Goal: Transaction & Acquisition: Purchase product/service

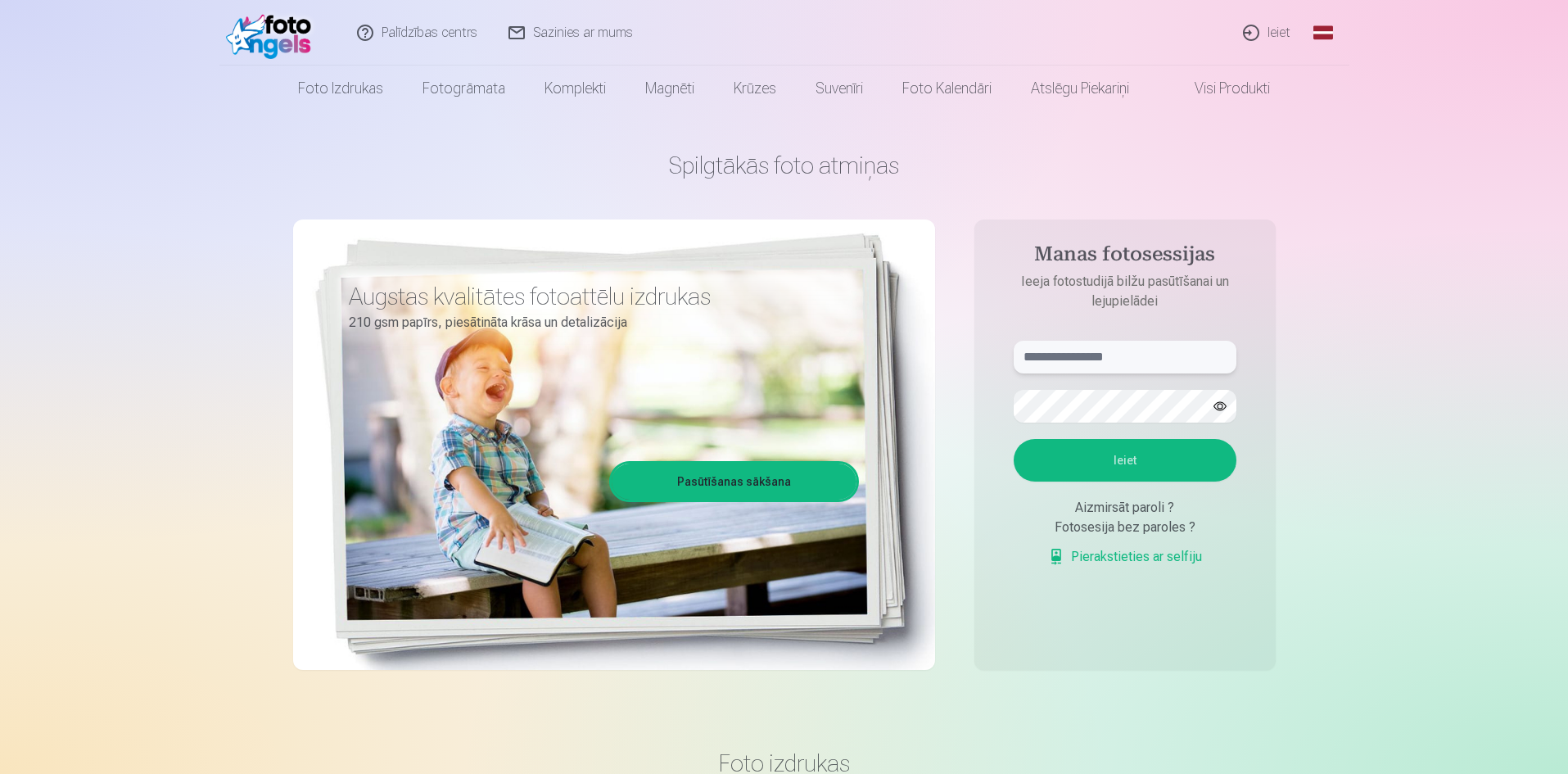
click at [1149, 358] on input "text" at bounding box center [1124, 358] width 222 height 33
type input "**********"
click at [1087, 425] on form "**********" at bounding box center [1125, 462] width 256 height 243
click at [1094, 452] on button "Ieiet" at bounding box center [1124, 460] width 222 height 43
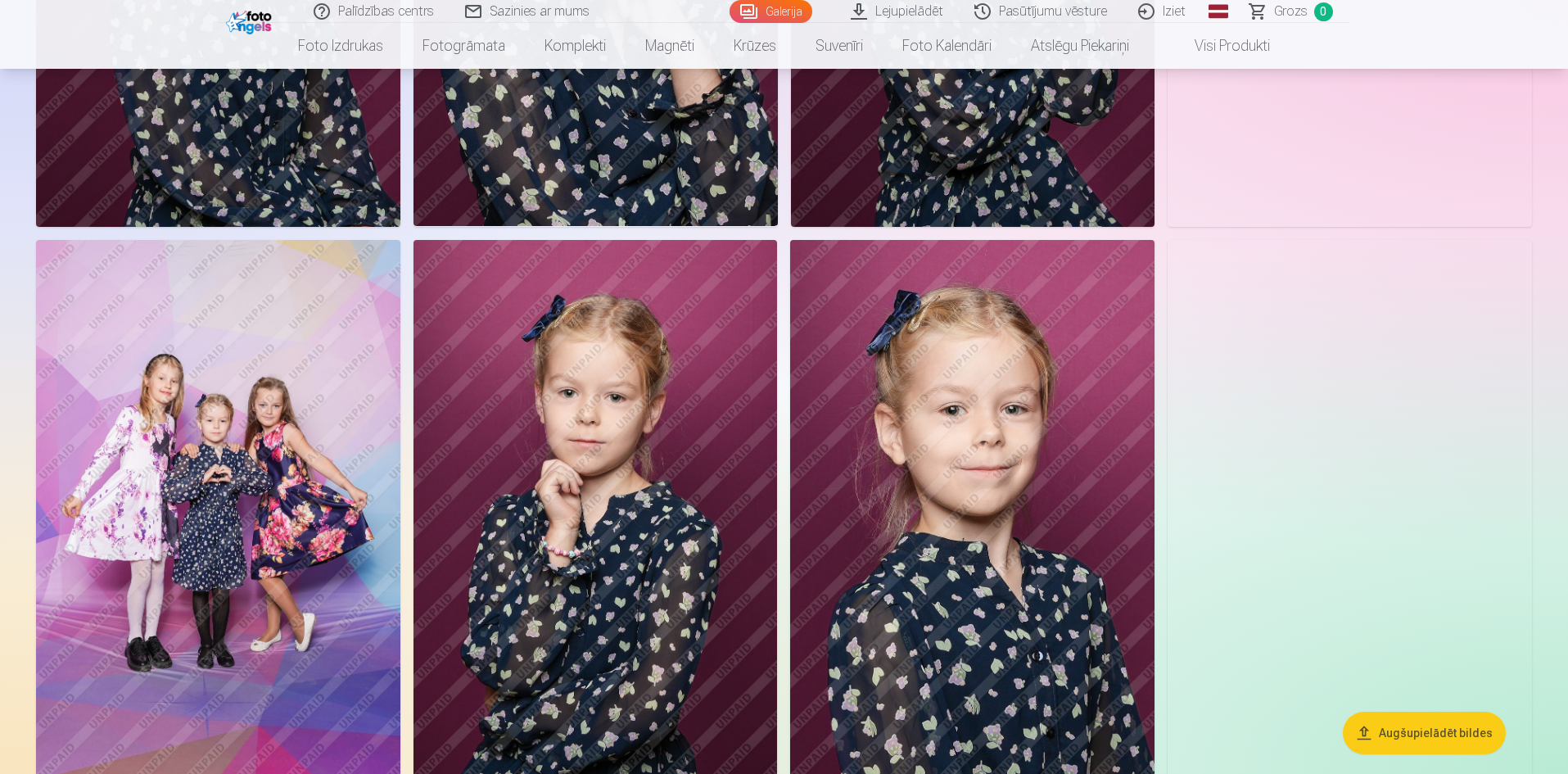
scroll to position [4261, 0]
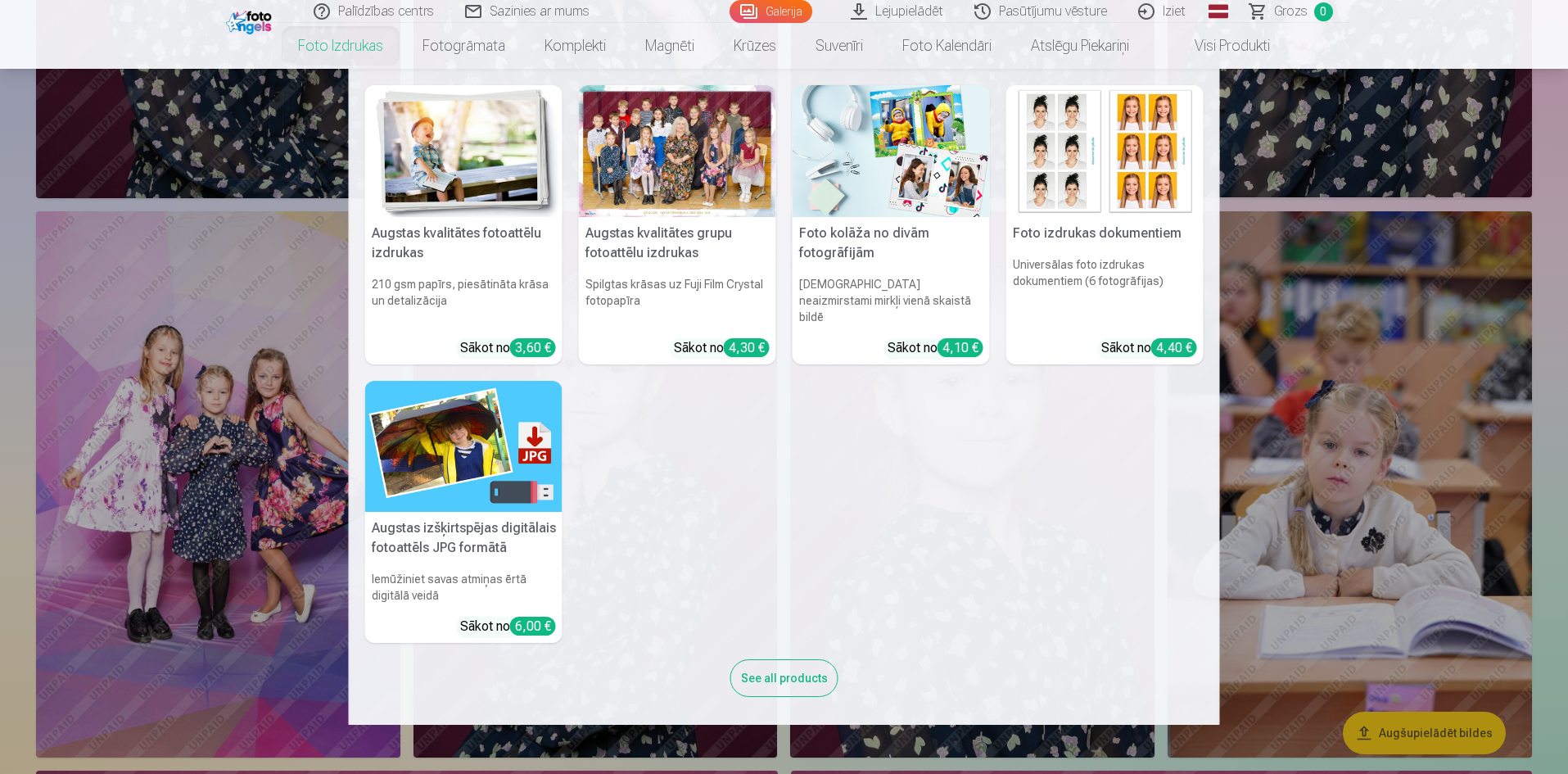
click at [348, 57] on link "Foto izdrukas" at bounding box center [340, 45] width 125 height 46
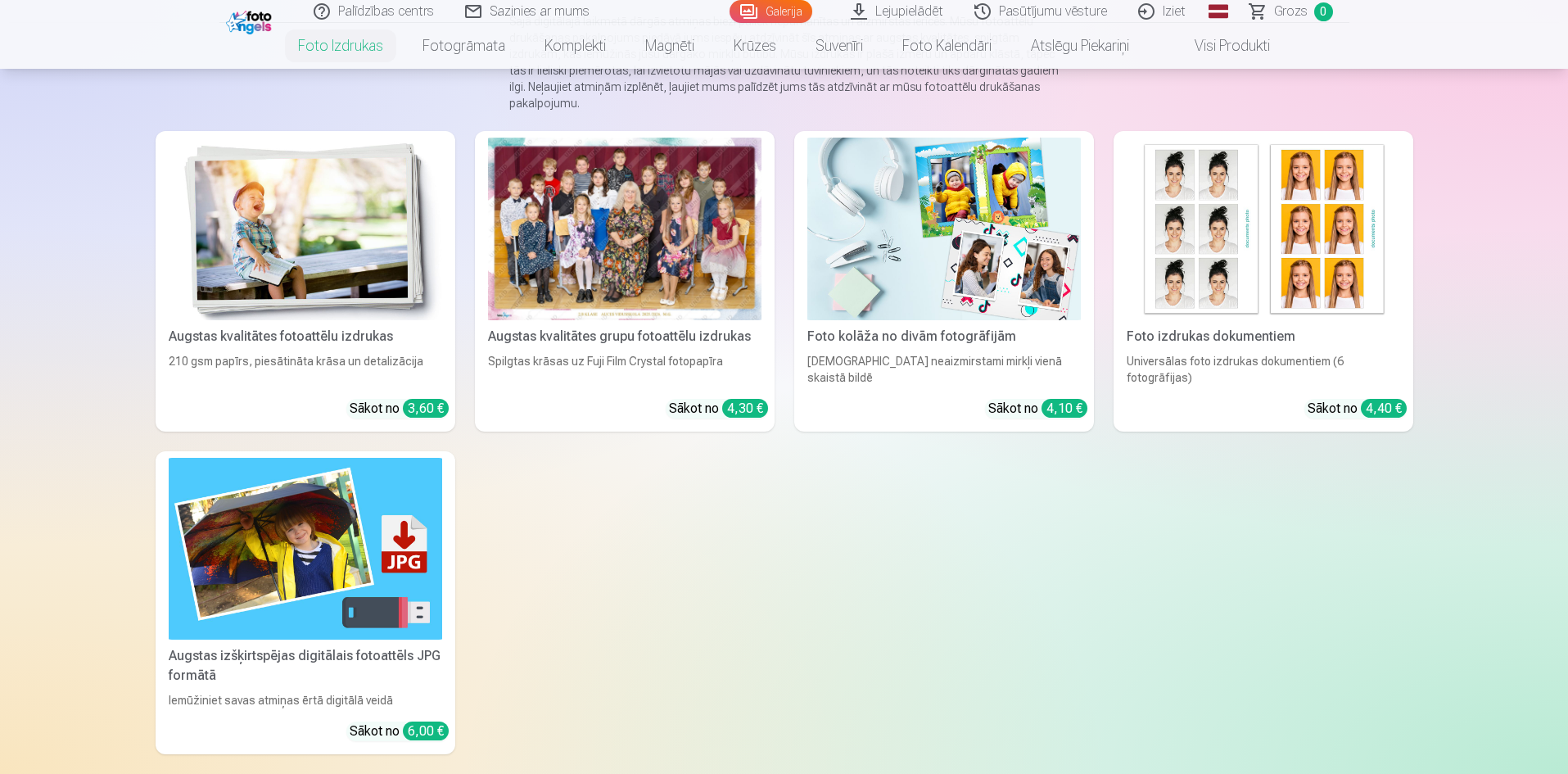
scroll to position [164, 0]
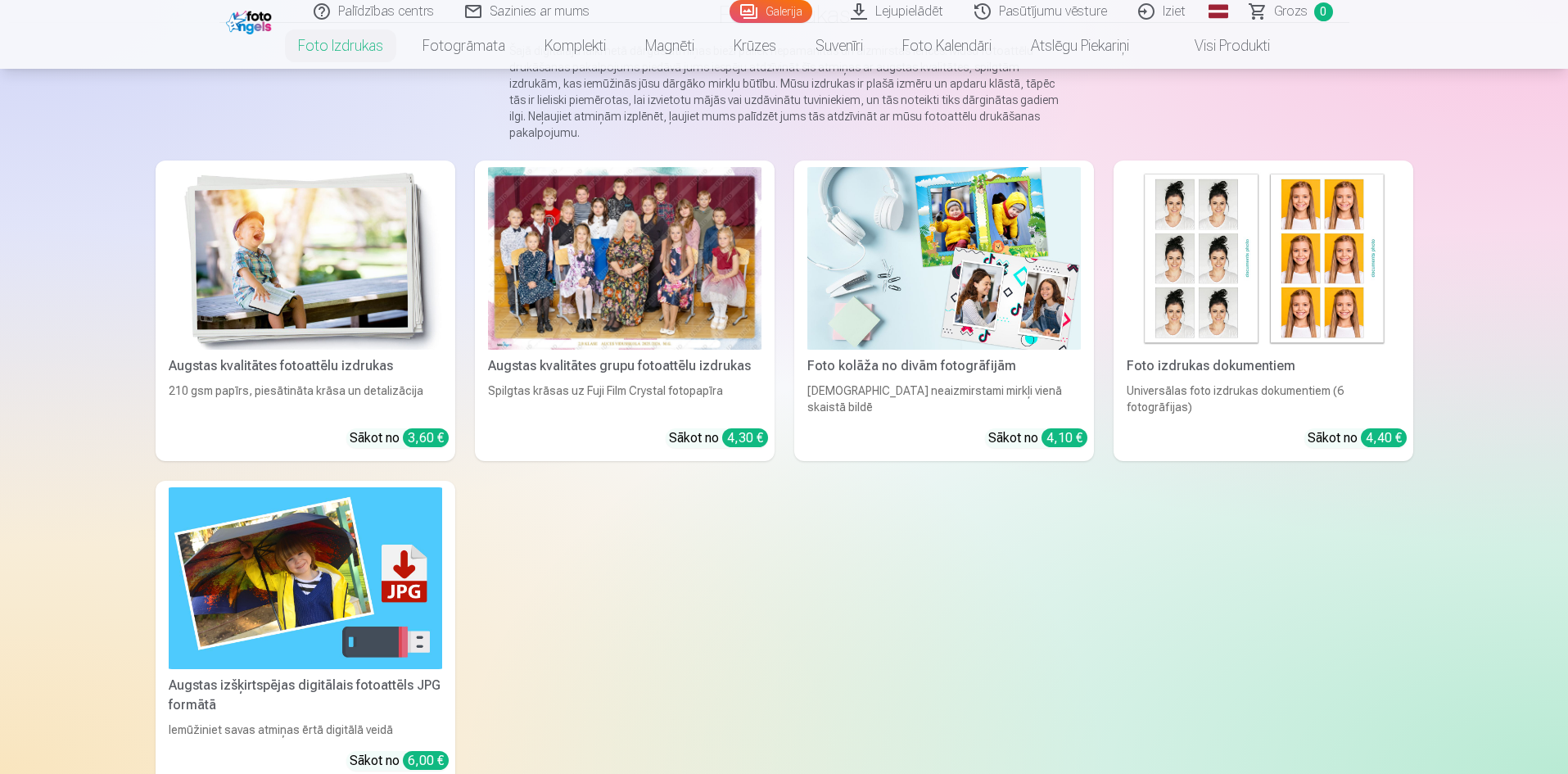
click at [631, 294] on div at bounding box center [625, 258] width 274 height 182
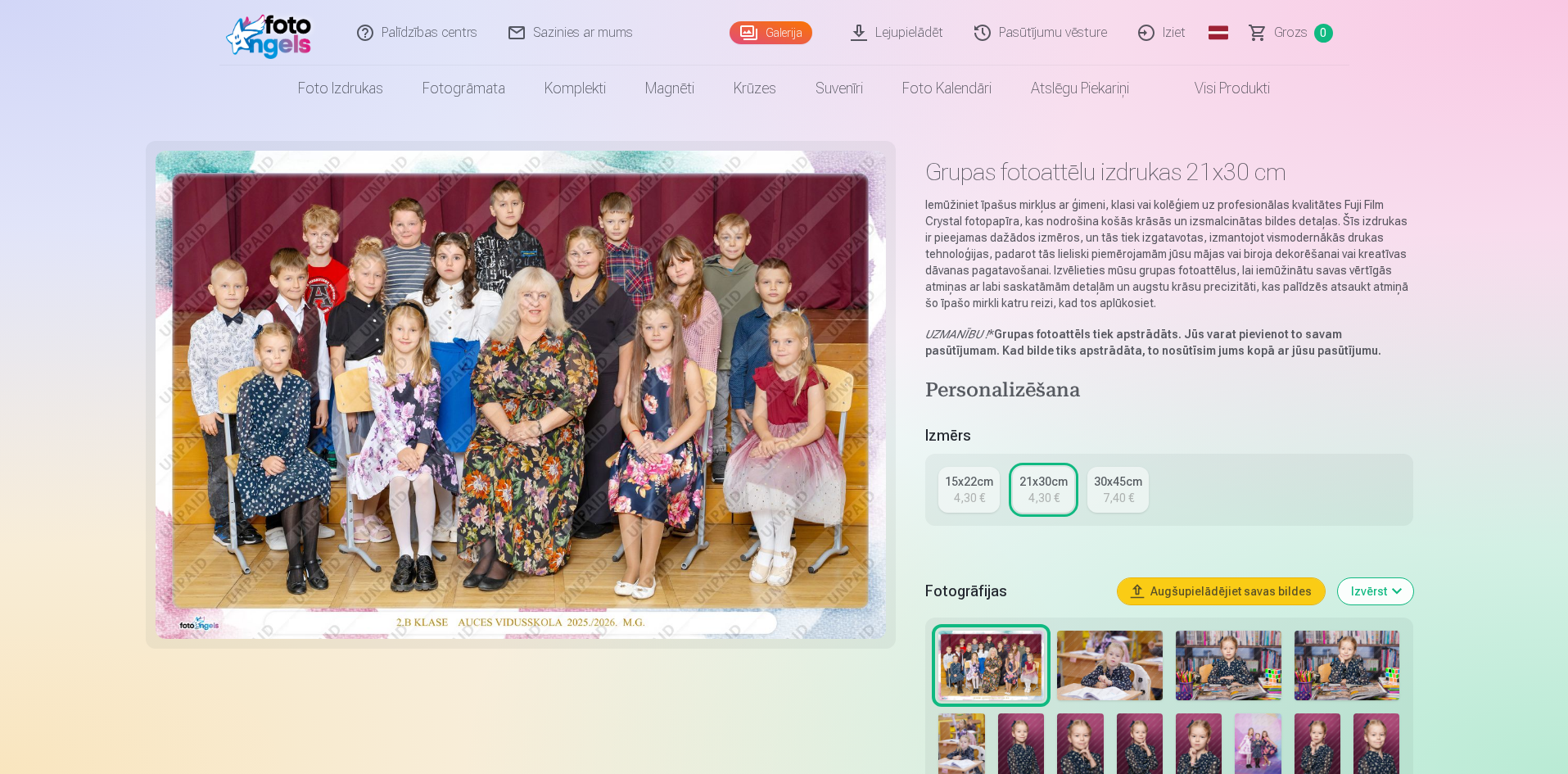
click at [984, 491] on div "4,30 €" at bounding box center [970, 497] width 31 height 17
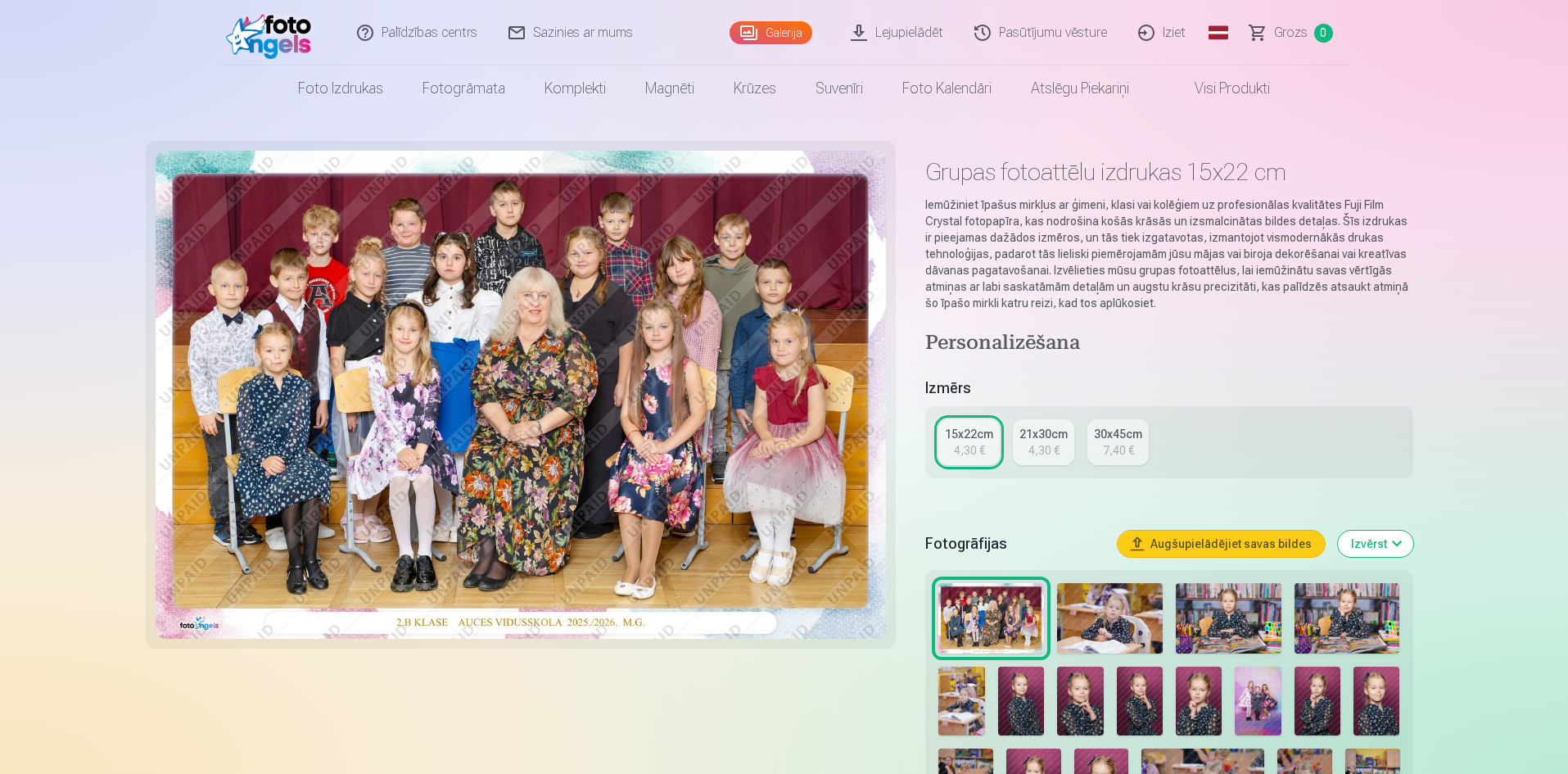
click at [1046, 445] on div "4,30 €" at bounding box center [1044, 450] width 31 height 17
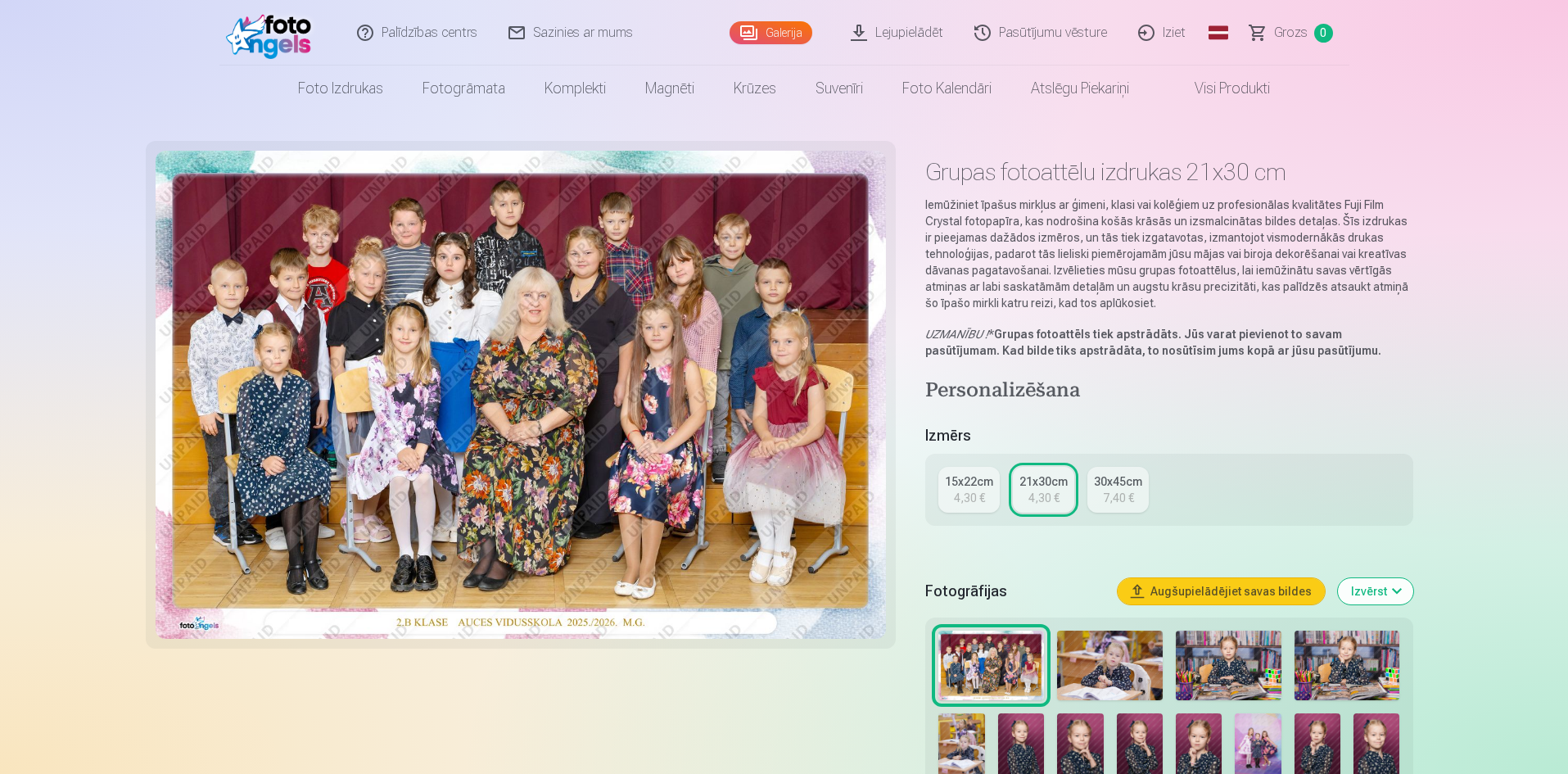
click at [985, 470] on link "15x22cm 4,30 €" at bounding box center [969, 490] width 61 height 46
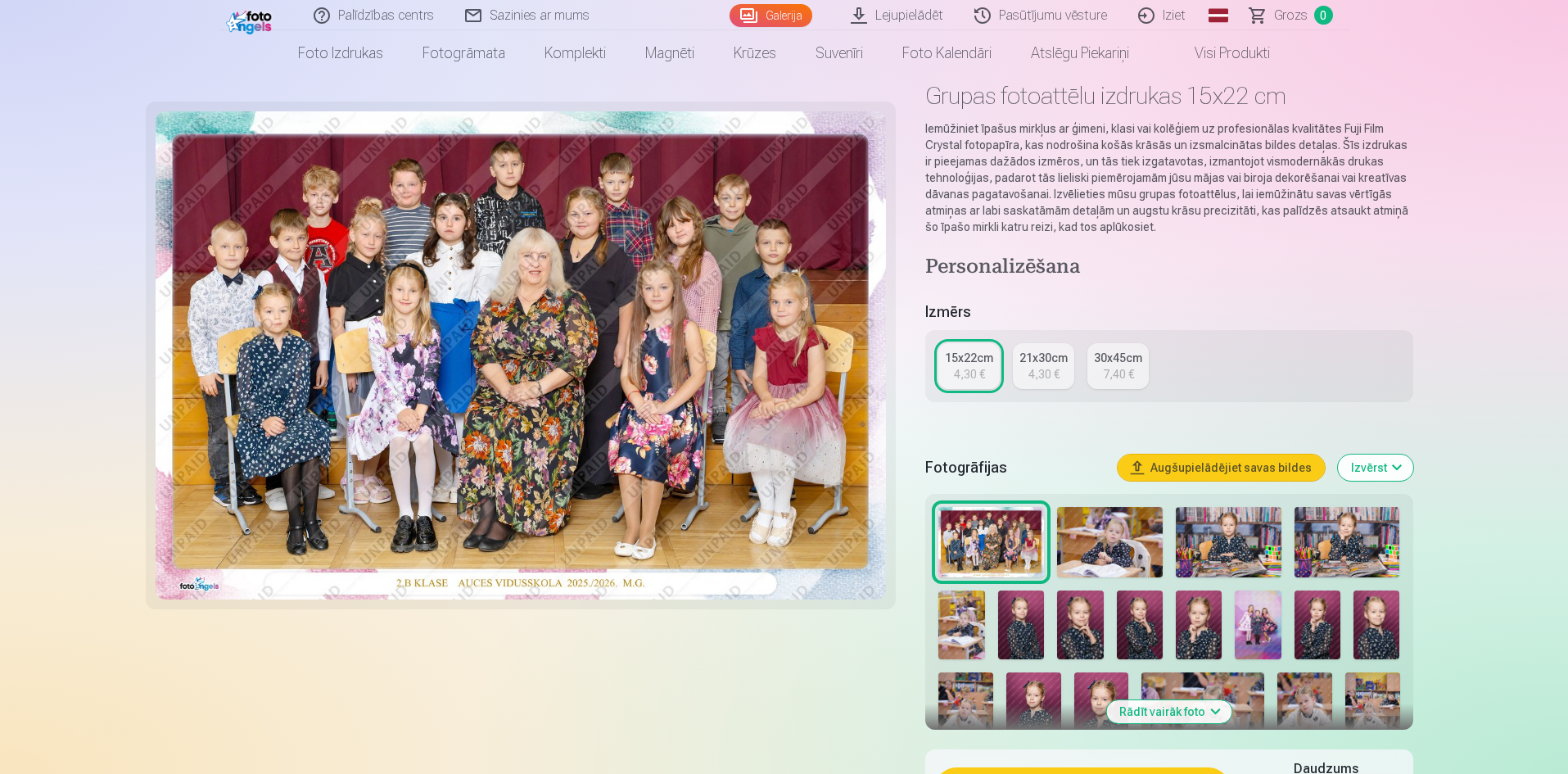
scroll to position [164, 0]
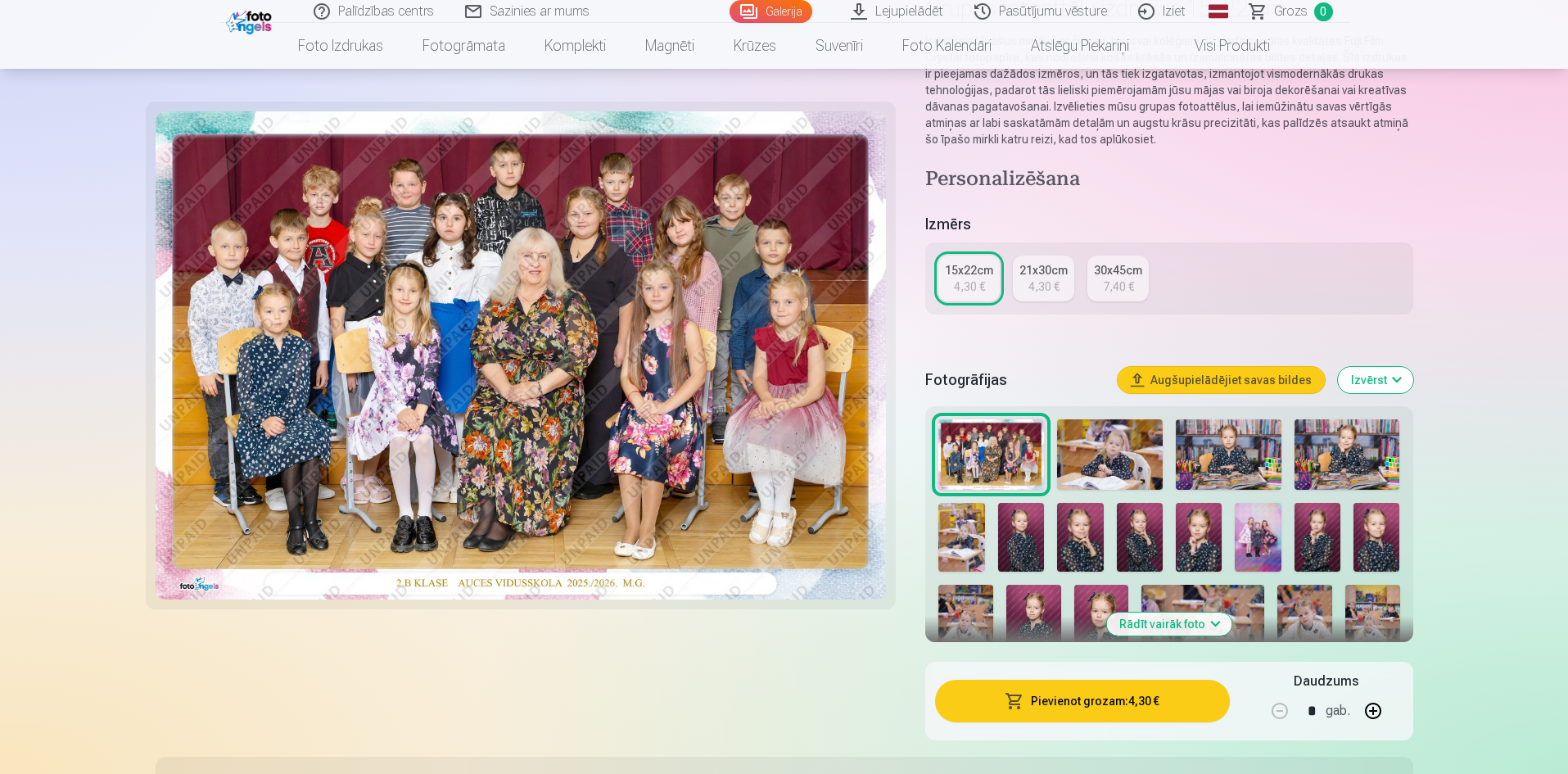
click at [1094, 699] on button "Pievienot grozam : 4,30 €" at bounding box center [1081, 701] width 294 height 43
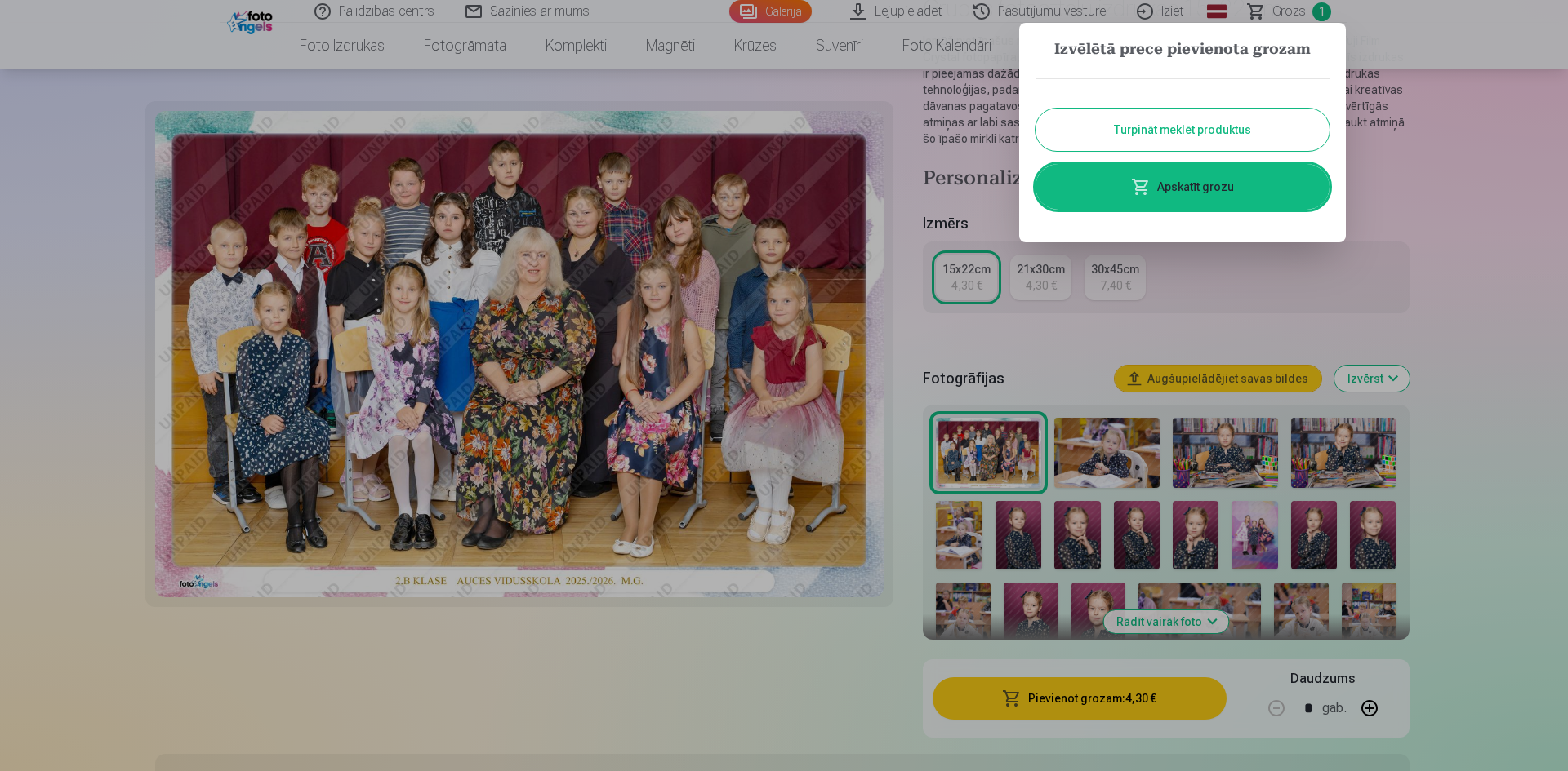
click at [1208, 123] on button "Turpināt meklēt produktus" at bounding box center [1183, 130] width 294 height 43
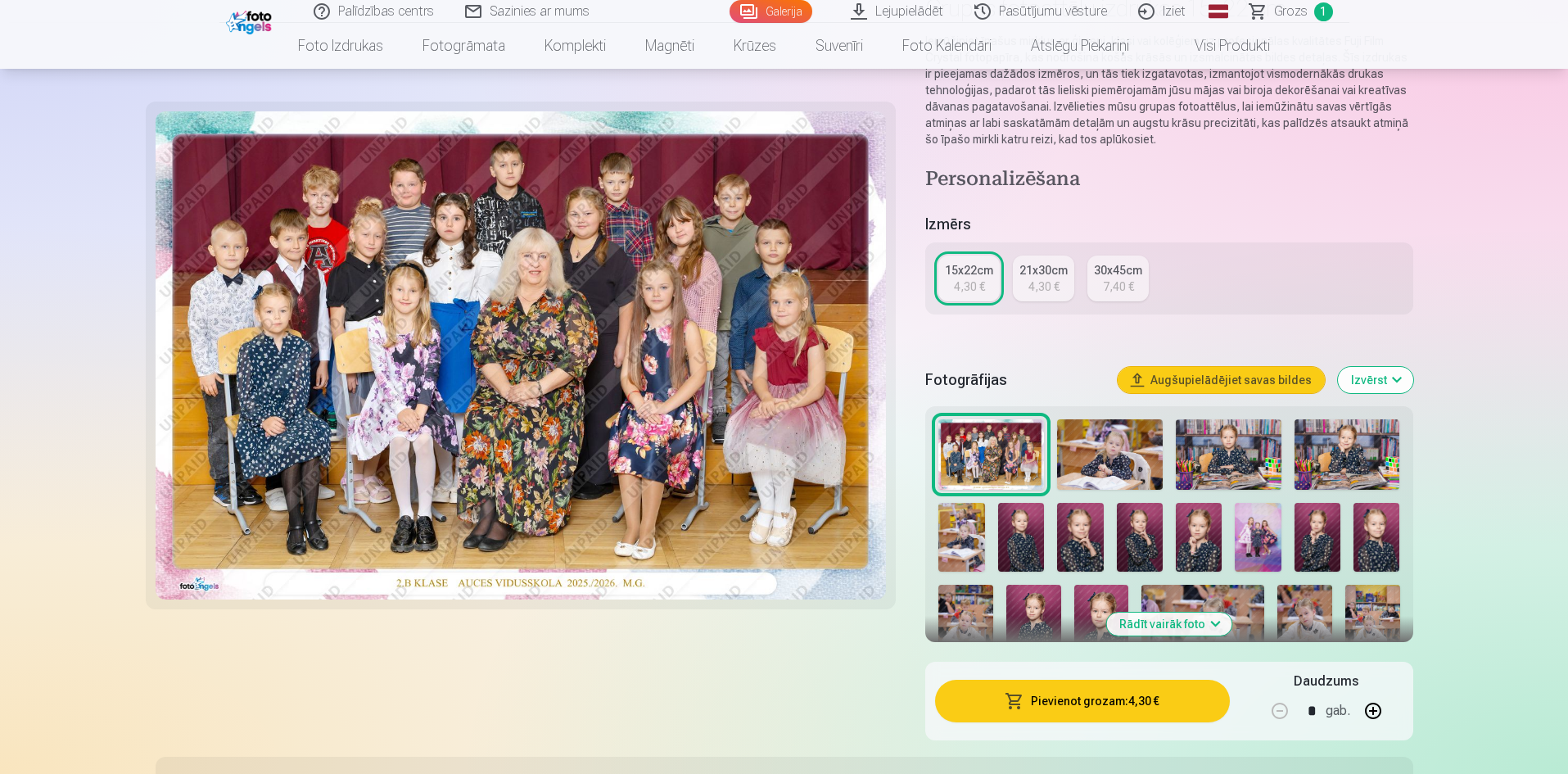
click at [1128, 459] on img at bounding box center [1109, 455] width 106 height 71
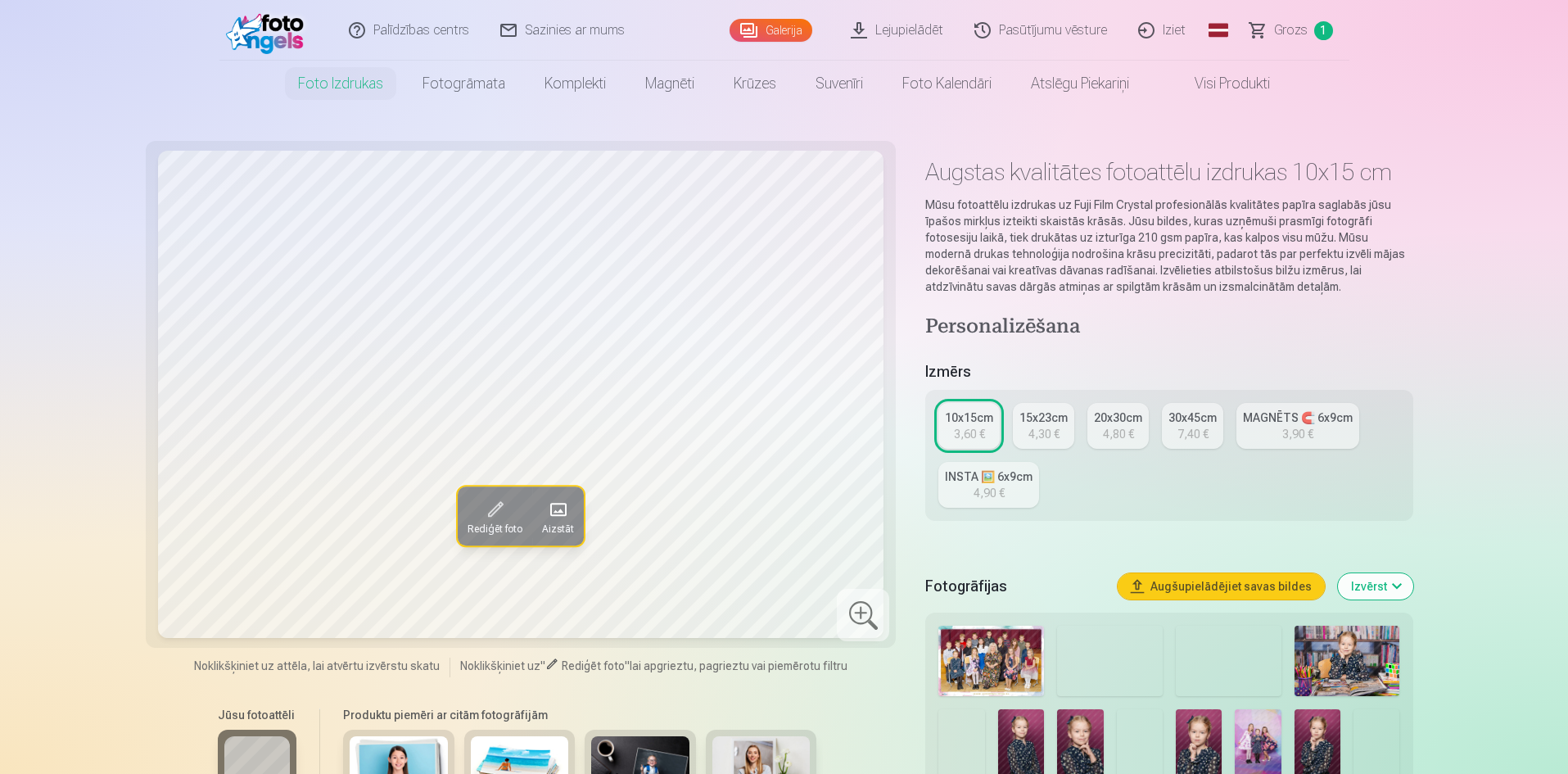
scroll to position [246, 0]
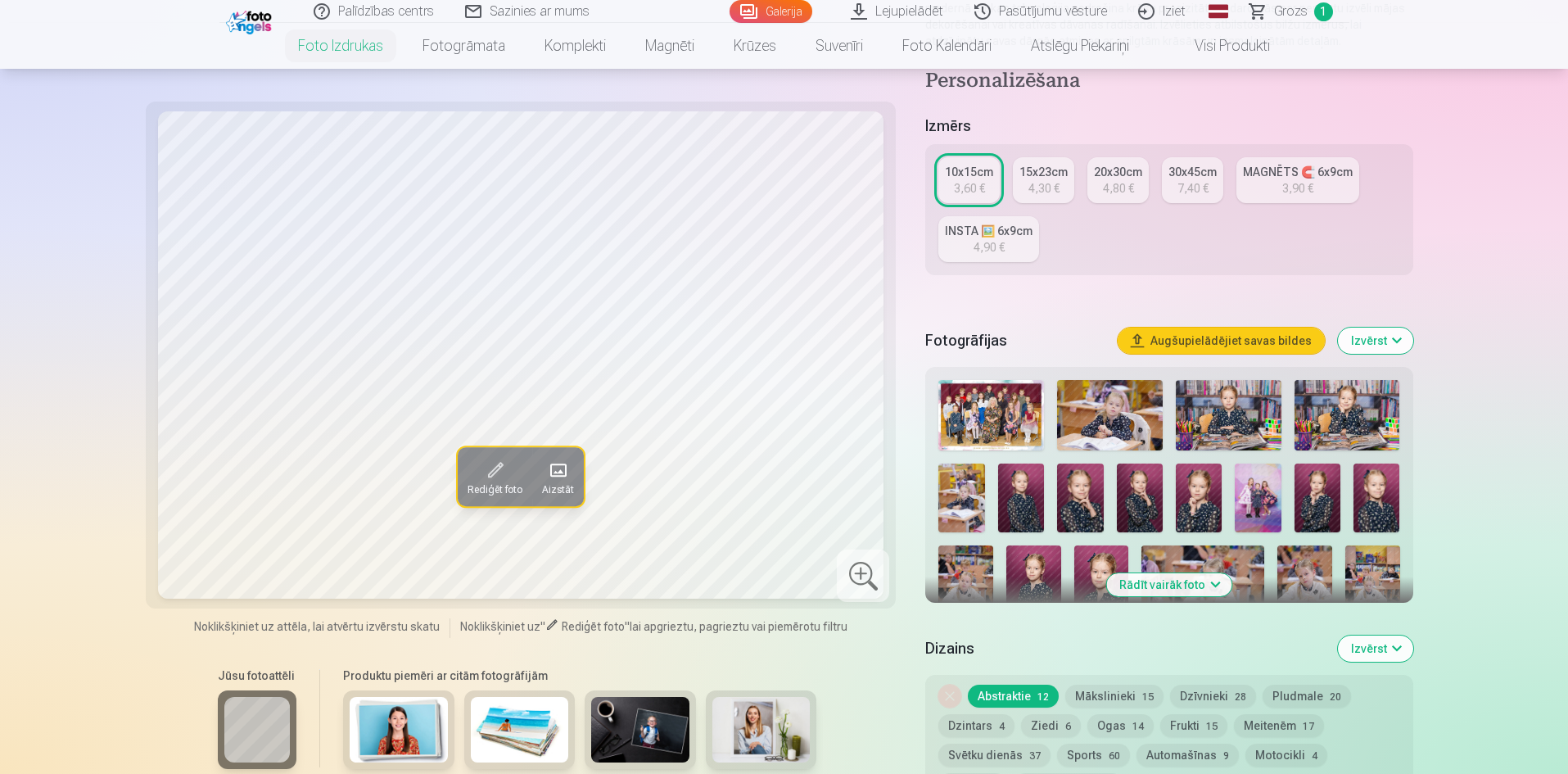
click at [1091, 389] on img at bounding box center [1109, 415] width 106 height 71
click at [1255, 422] on img at bounding box center [1228, 415] width 106 height 71
click at [1347, 425] on img at bounding box center [1346, 415] width 106 height 71
click at [960, 490] on img at bounding box center [961, 498] width 46 height 70
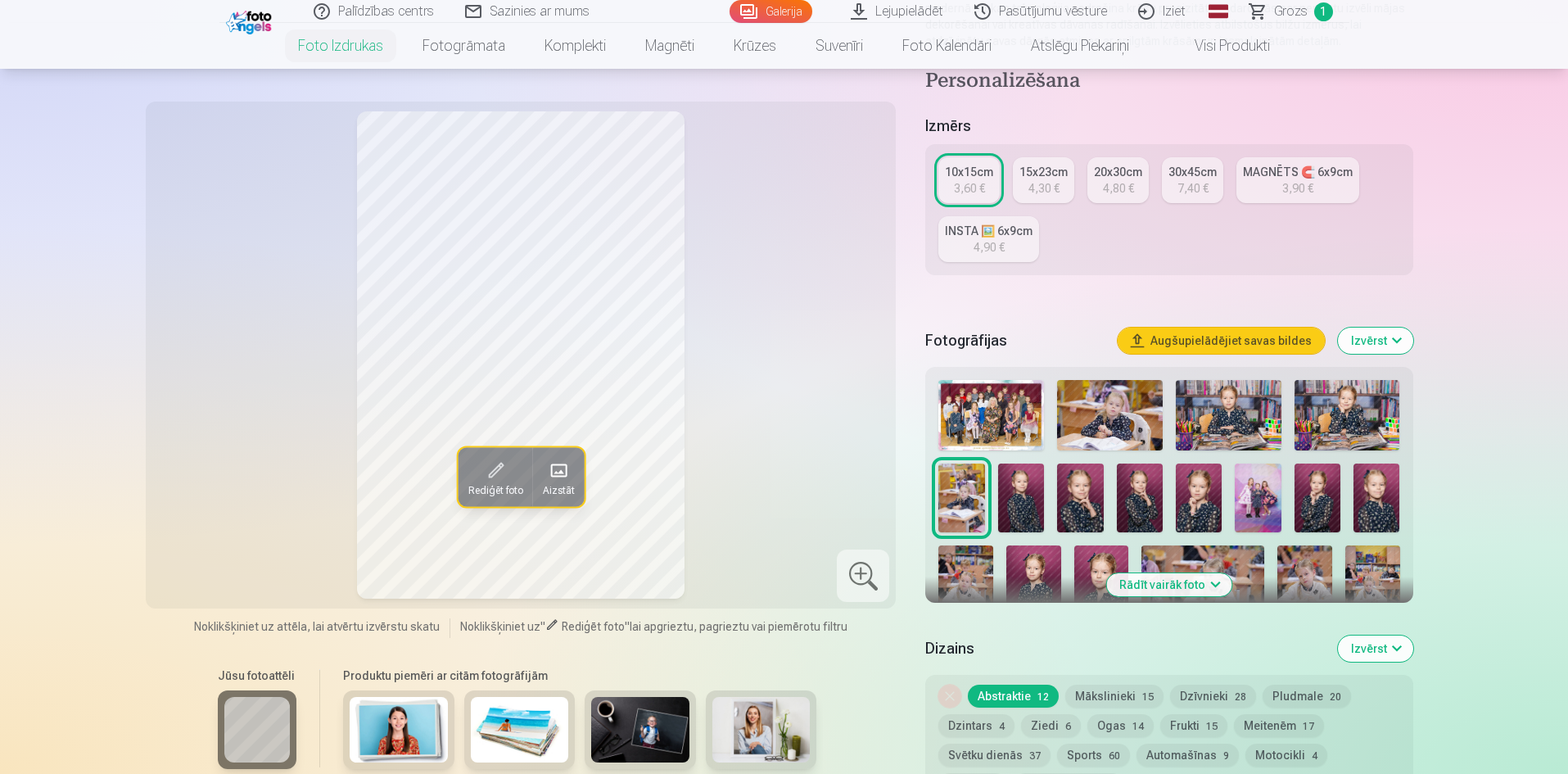
click at [1033, 476] on img at bounding box center [1021, 498] width 46 height 70
click at [1080, 494] on img at bounding box center [1080, 498] width 46 height 70
click at [1022, 505] on img at bounding box center [1021, 498] width 46 height 70
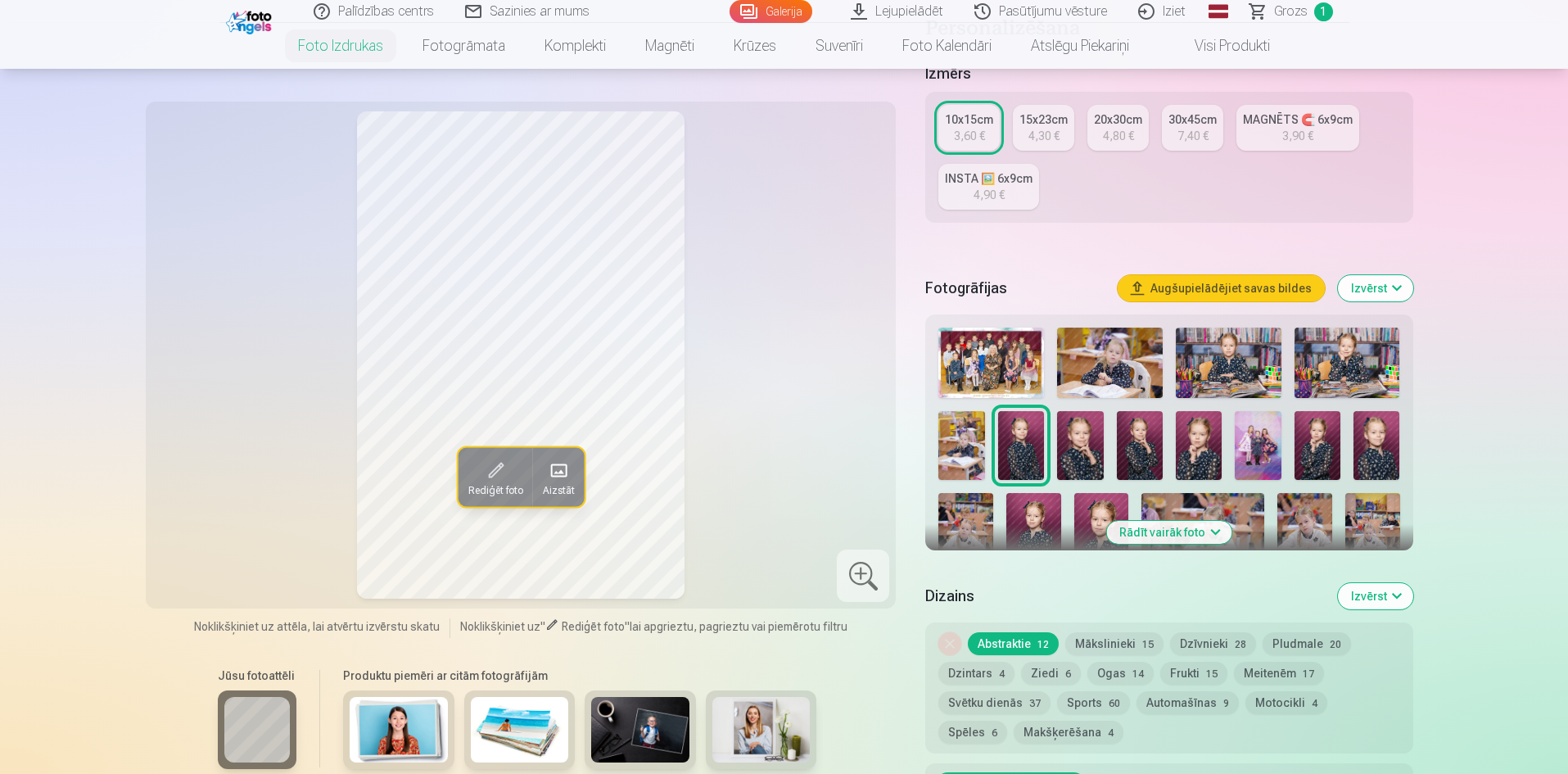
scroll to position [328, 0]
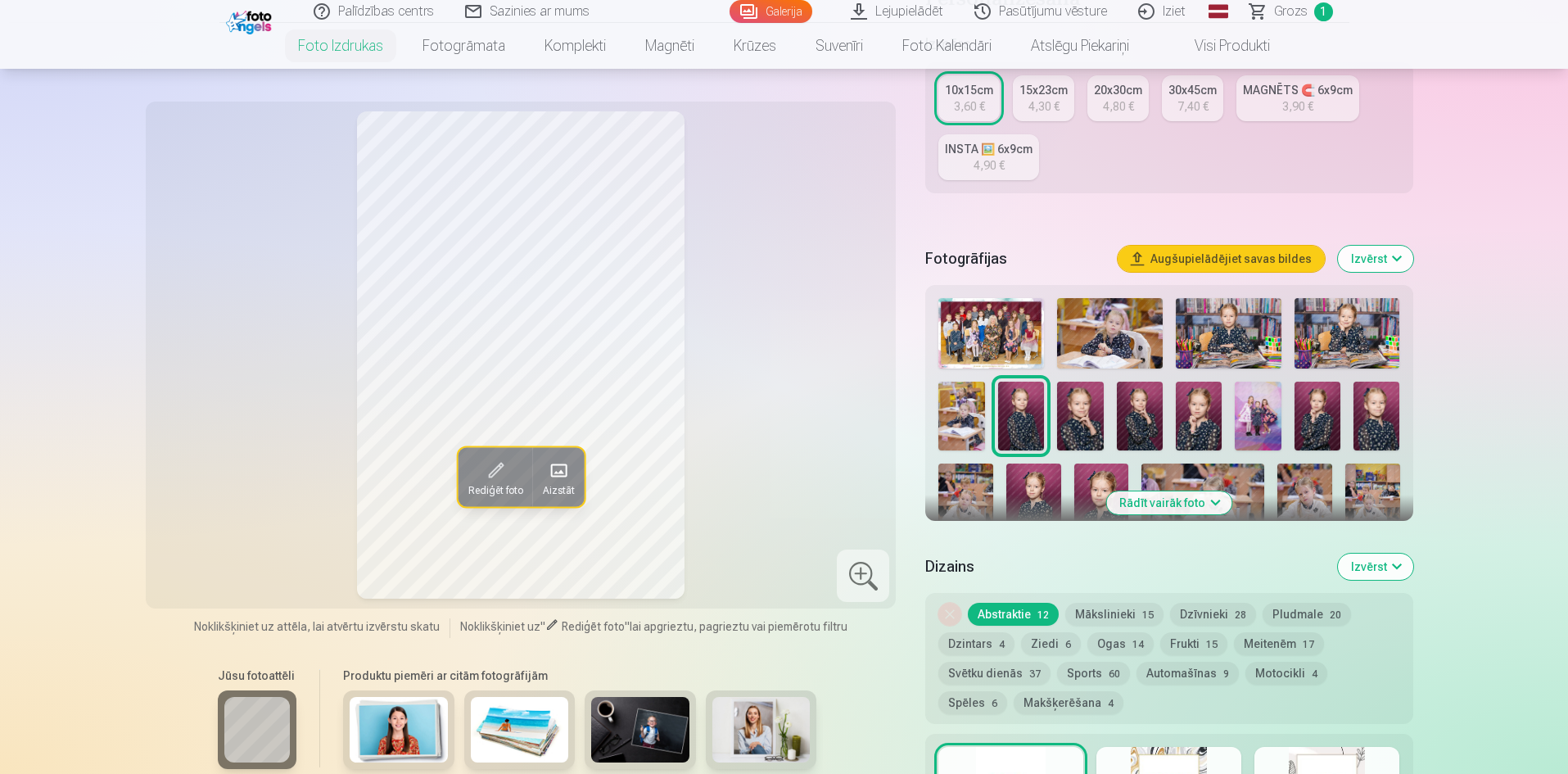
click at [1105, 614] on button "Mākslinieki 15" at bounding box center [1115, 614] width 99 height 23
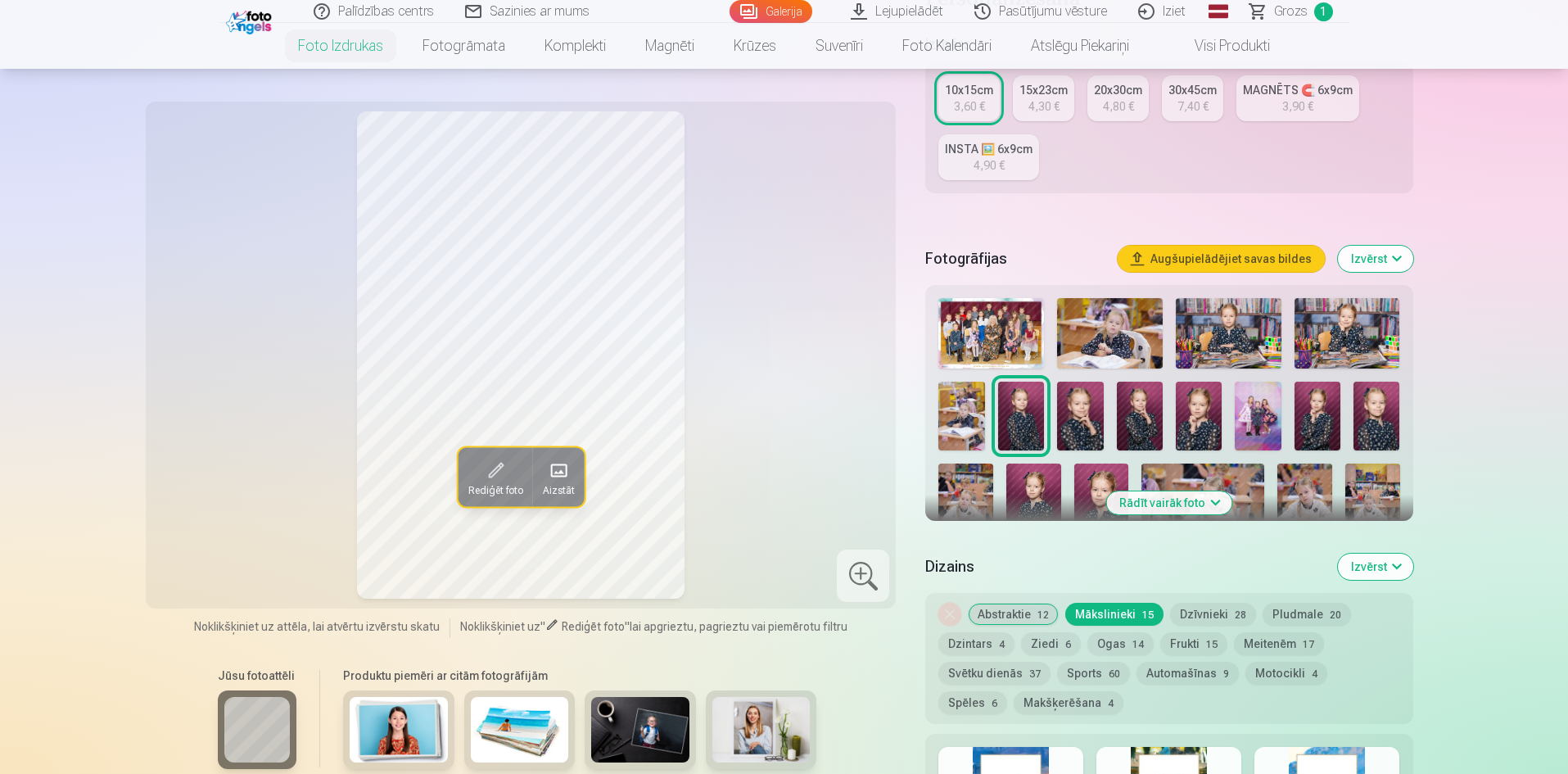
click at [1013, 611] on button "Abstraktie 12" at bounding box center [1013, 614] width 91 height 23
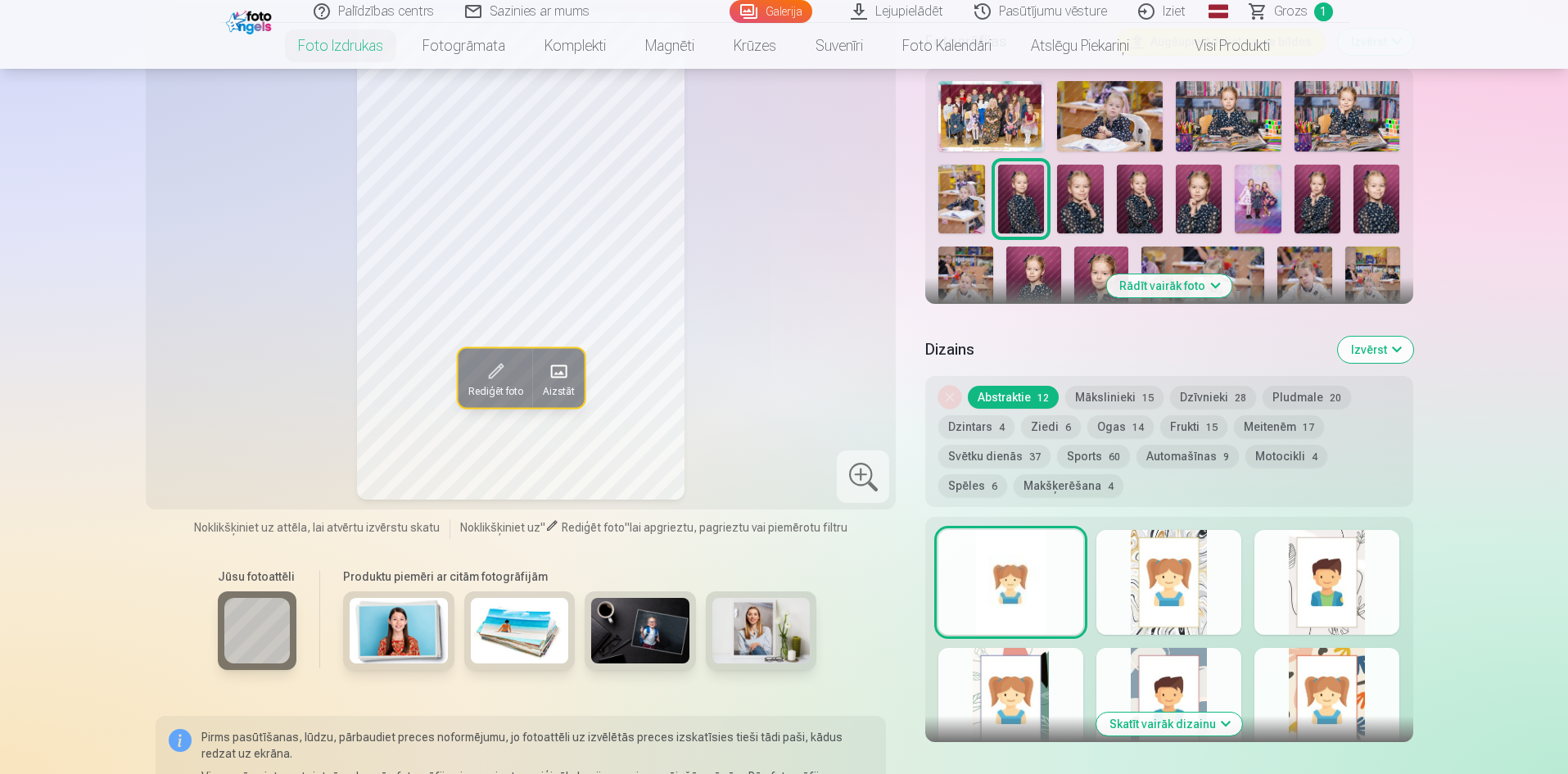
scroll to position [655, 0]
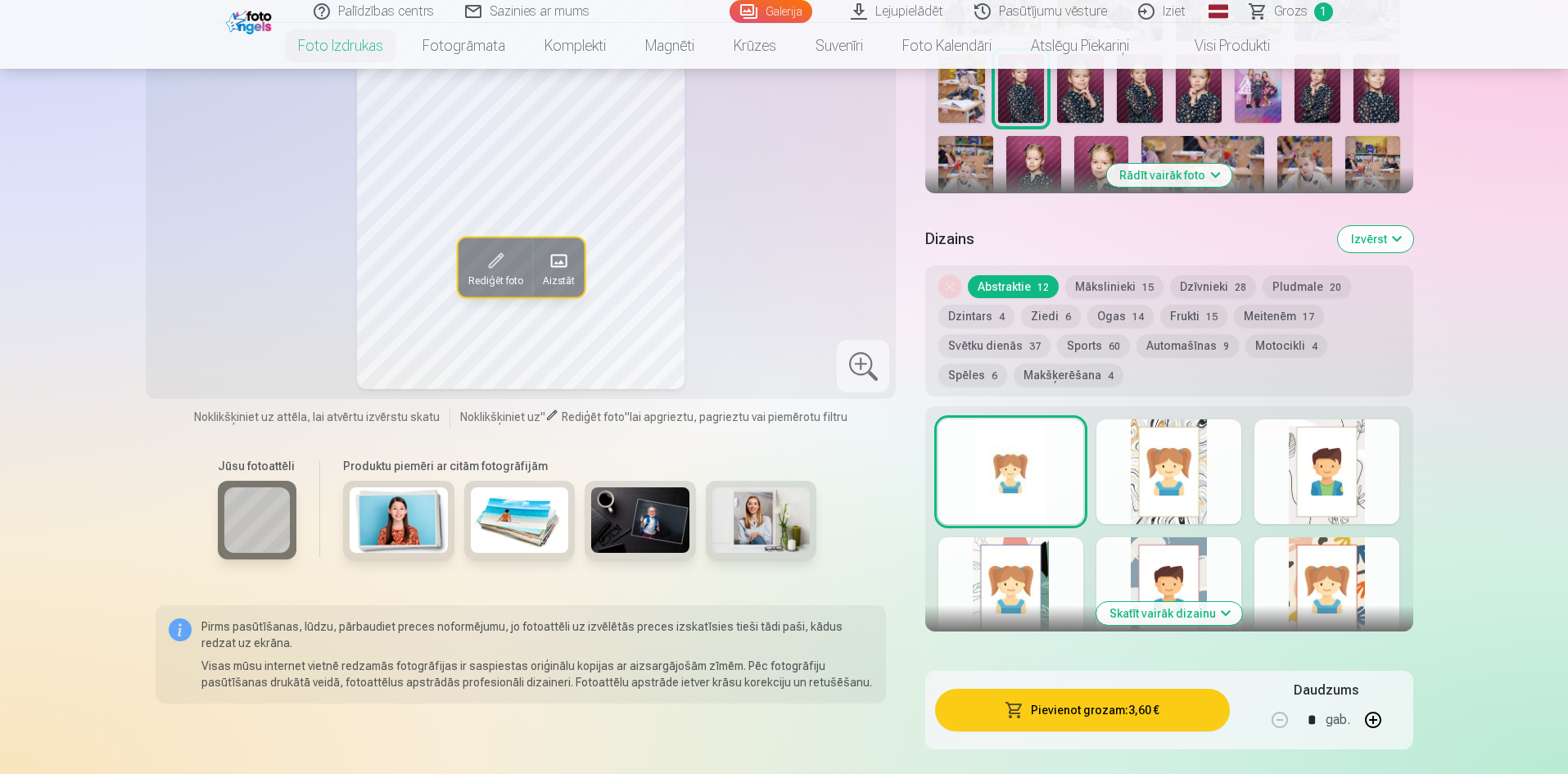
click at [1115, 277] on button "Mākslinieki 15" at bounding box center [1115, 286] width 99 height 23
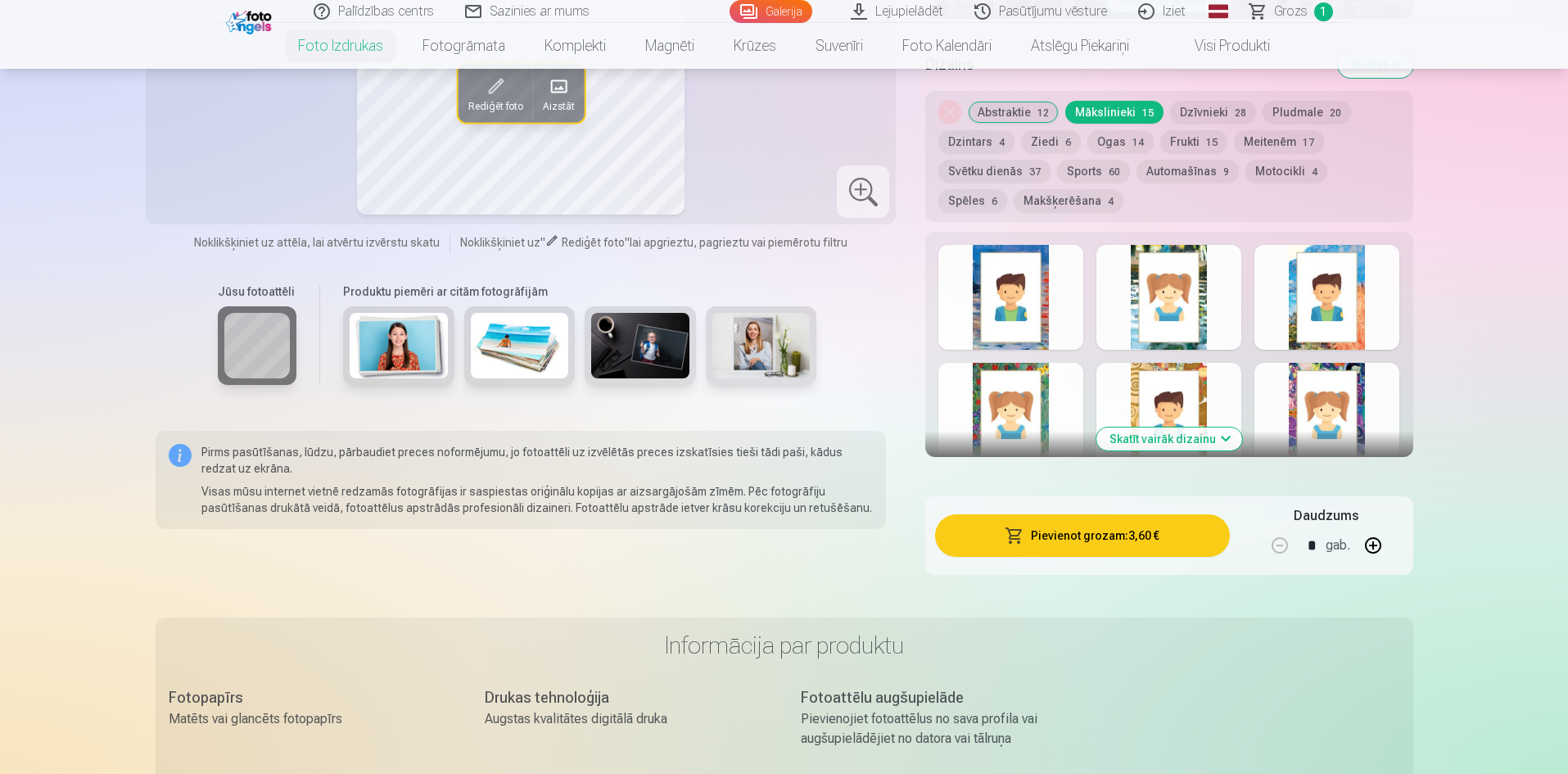
scroll to position [737, 0]
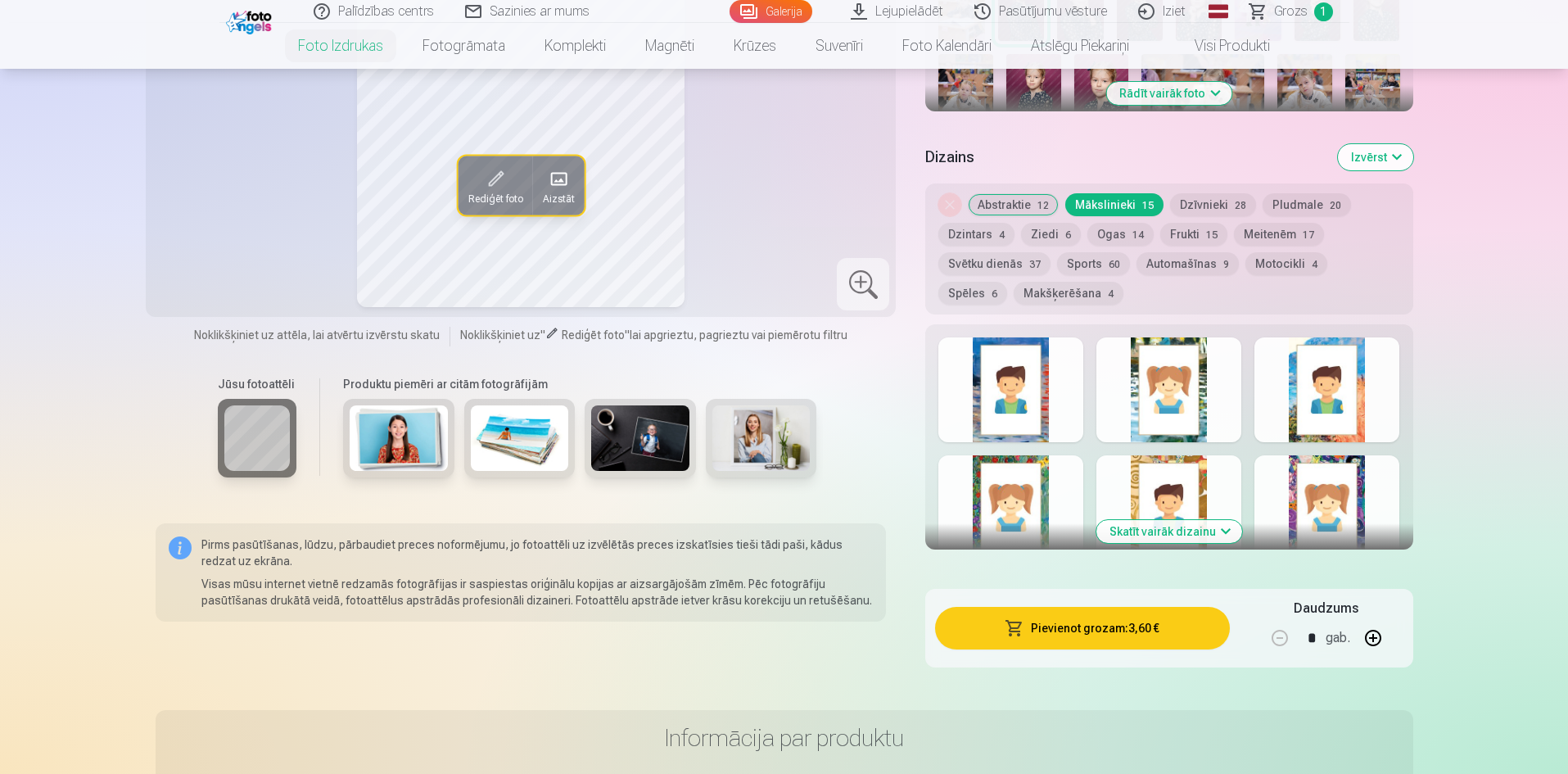
click at [1193, 533] on button "Skatīt vairāk dizainu" at bounding box center [1169, 531] width 146 height 23
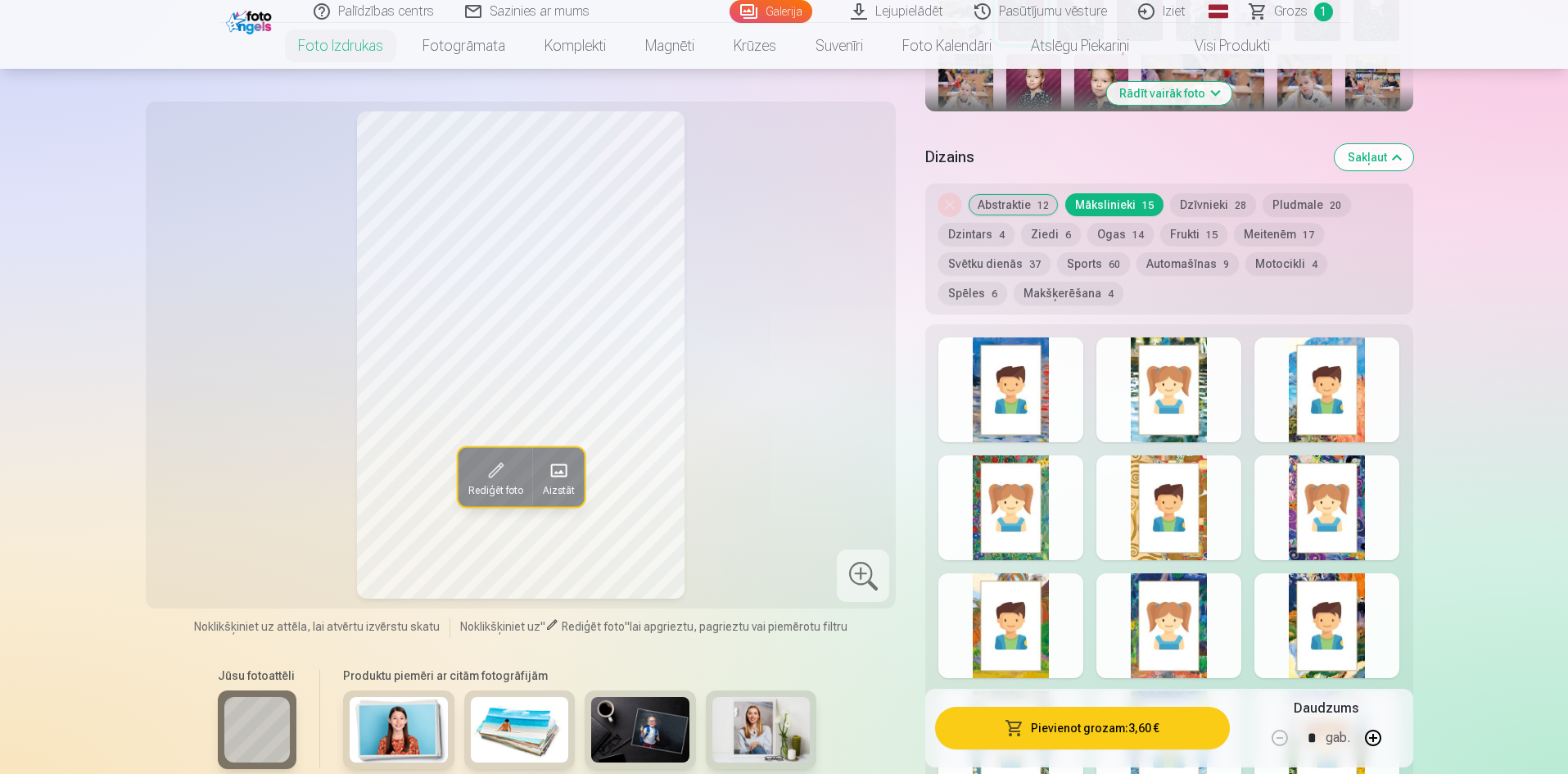
click at [1023, 207] on button "Abstraktie 12" at bounding box center [1013, 205] width 91 height 23
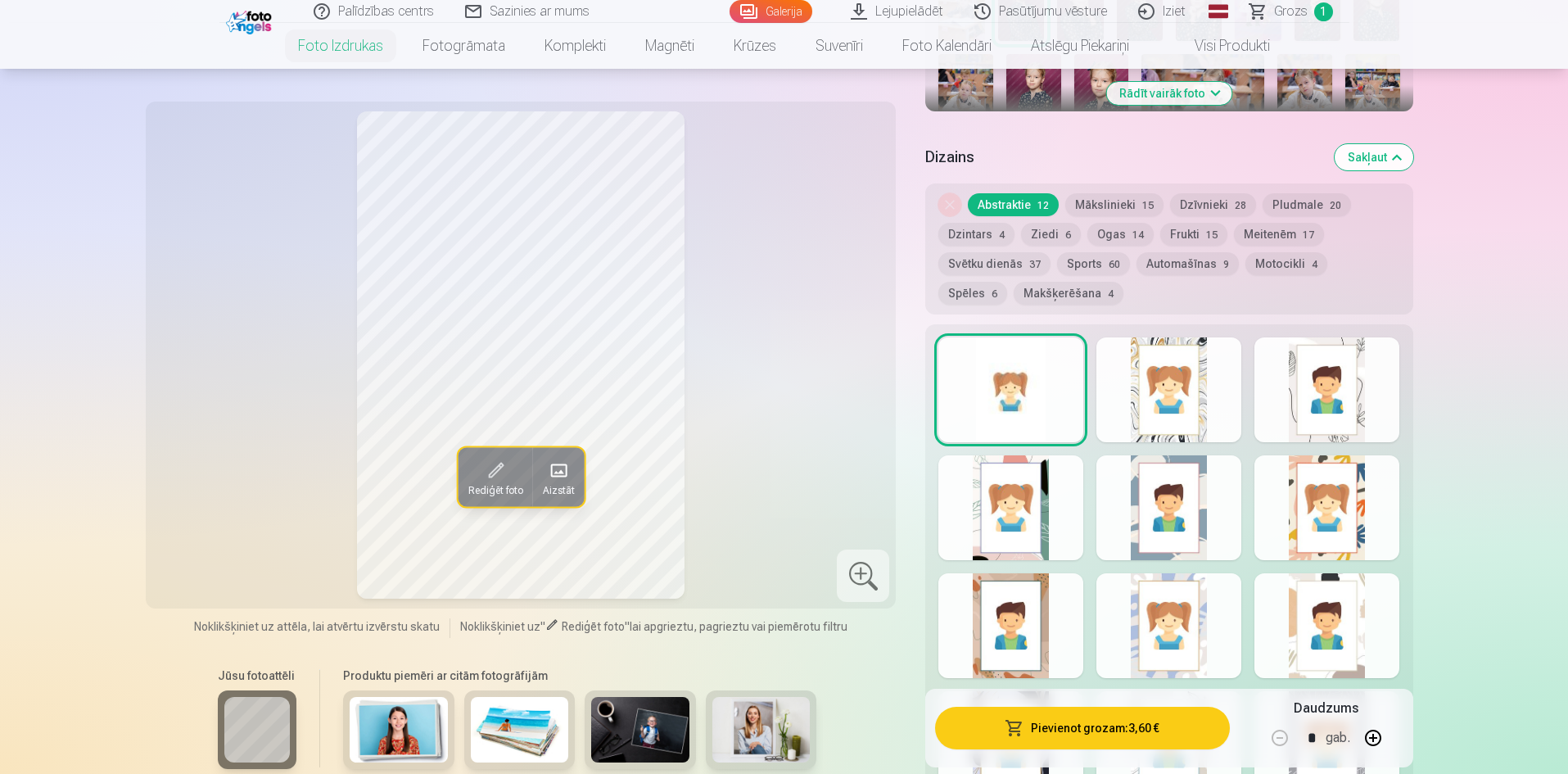
click at [1060, 232] on button "Ziedi 6" at bounding box center [1051, 234] width 60 height 23
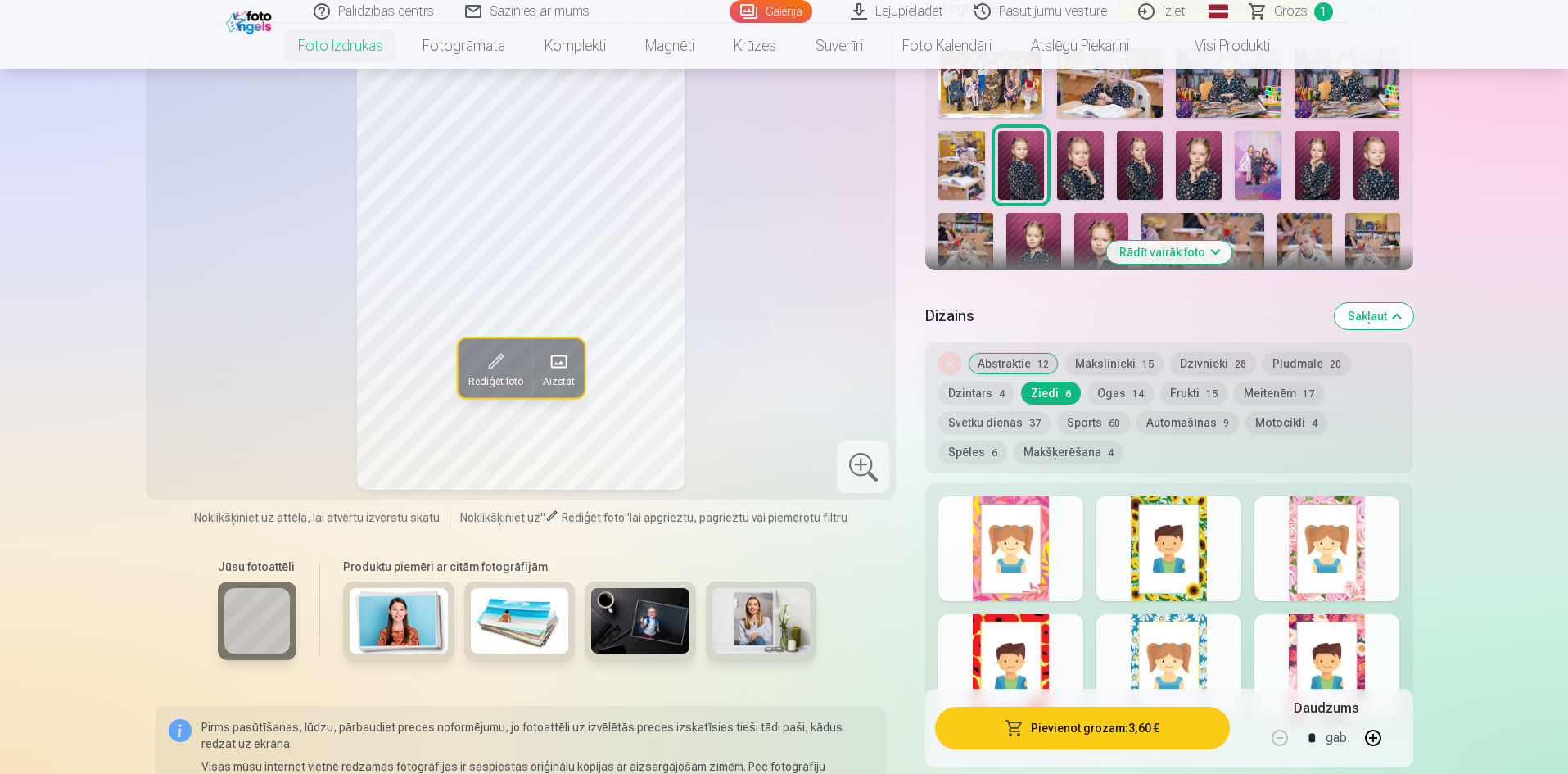
scroll to position [573, 0]
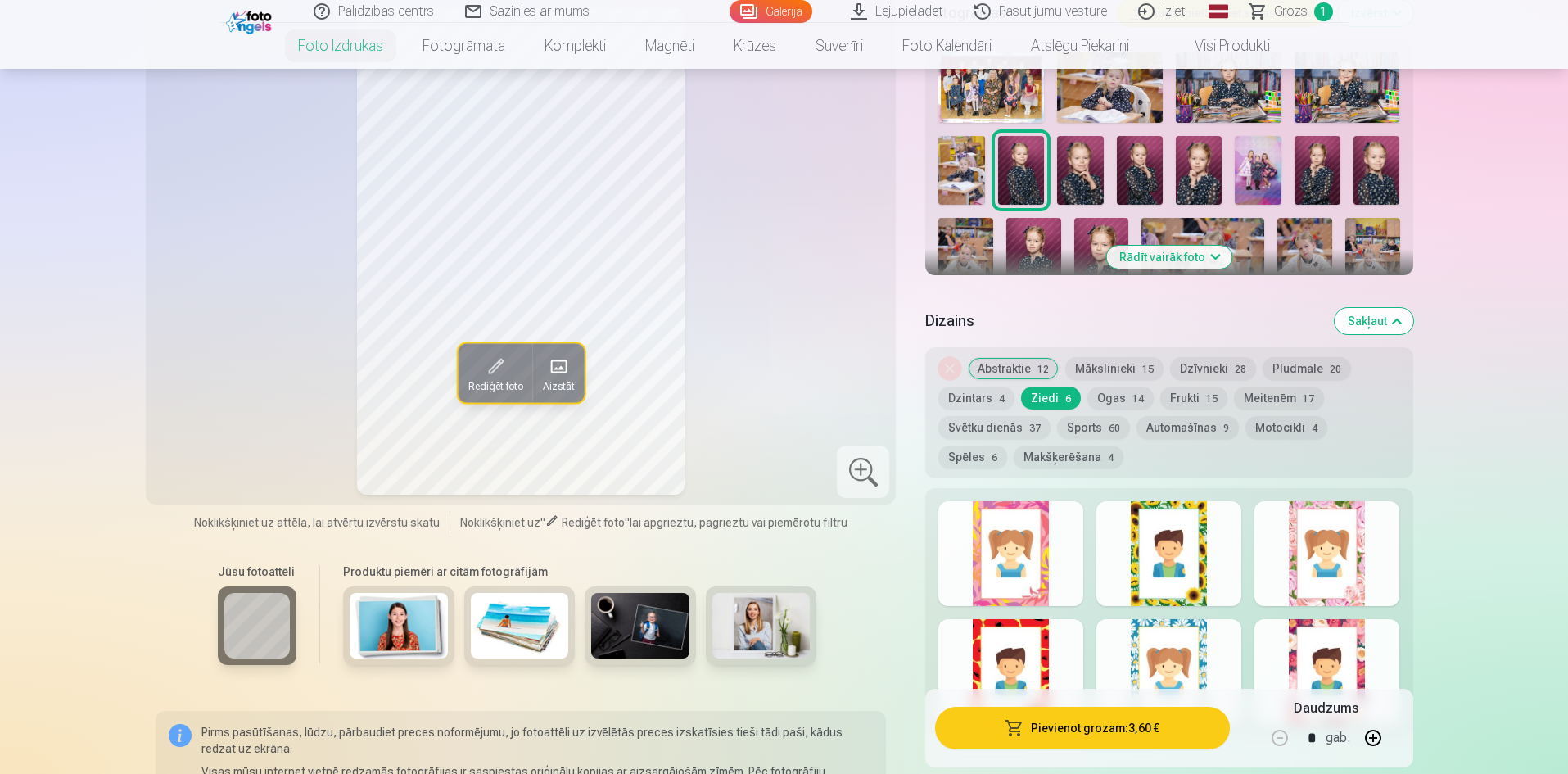
click at [984, 508] on div at bounding box center [1011, 554] width 145 height 105
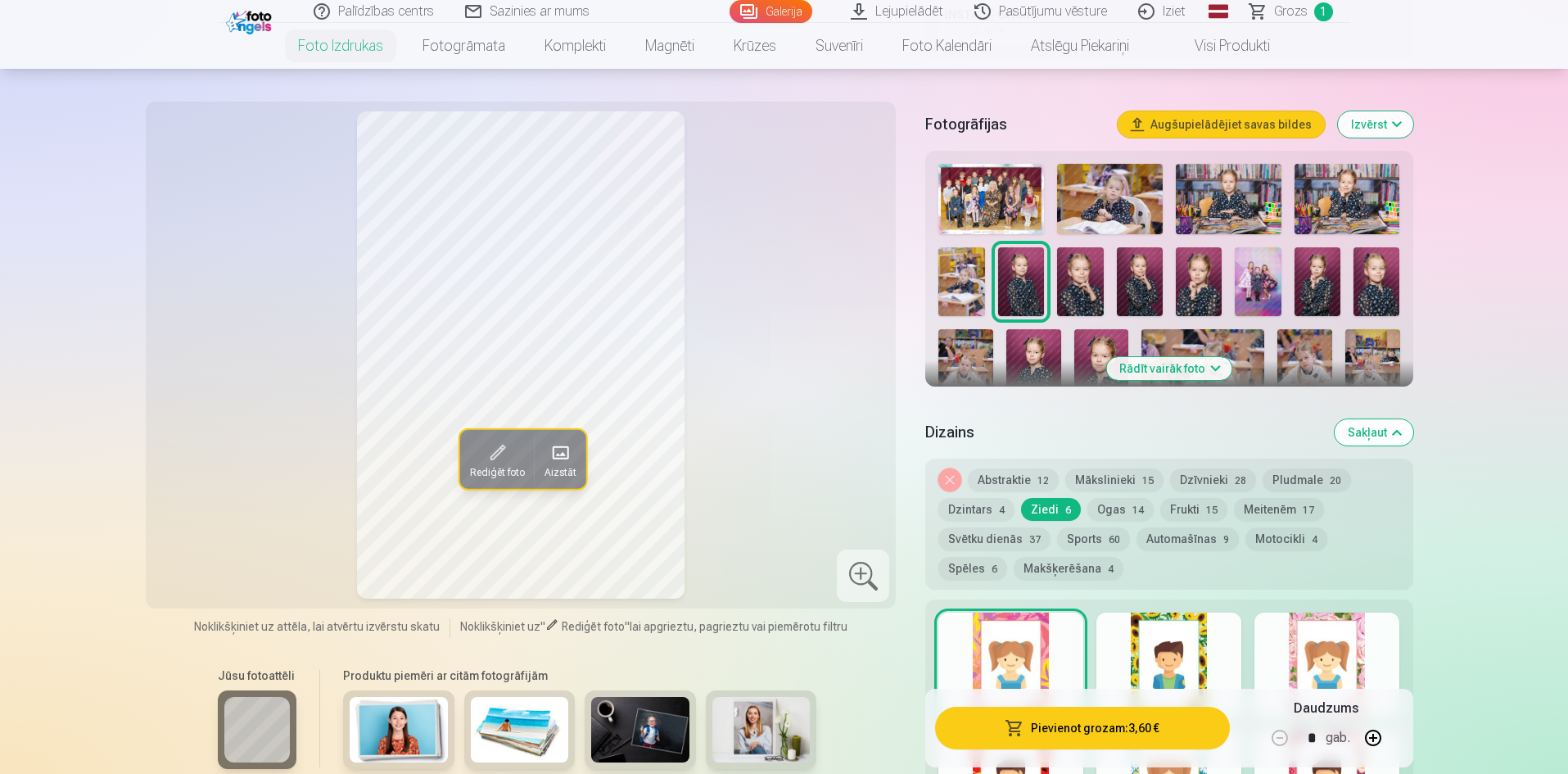
scroll to position [491, 0]
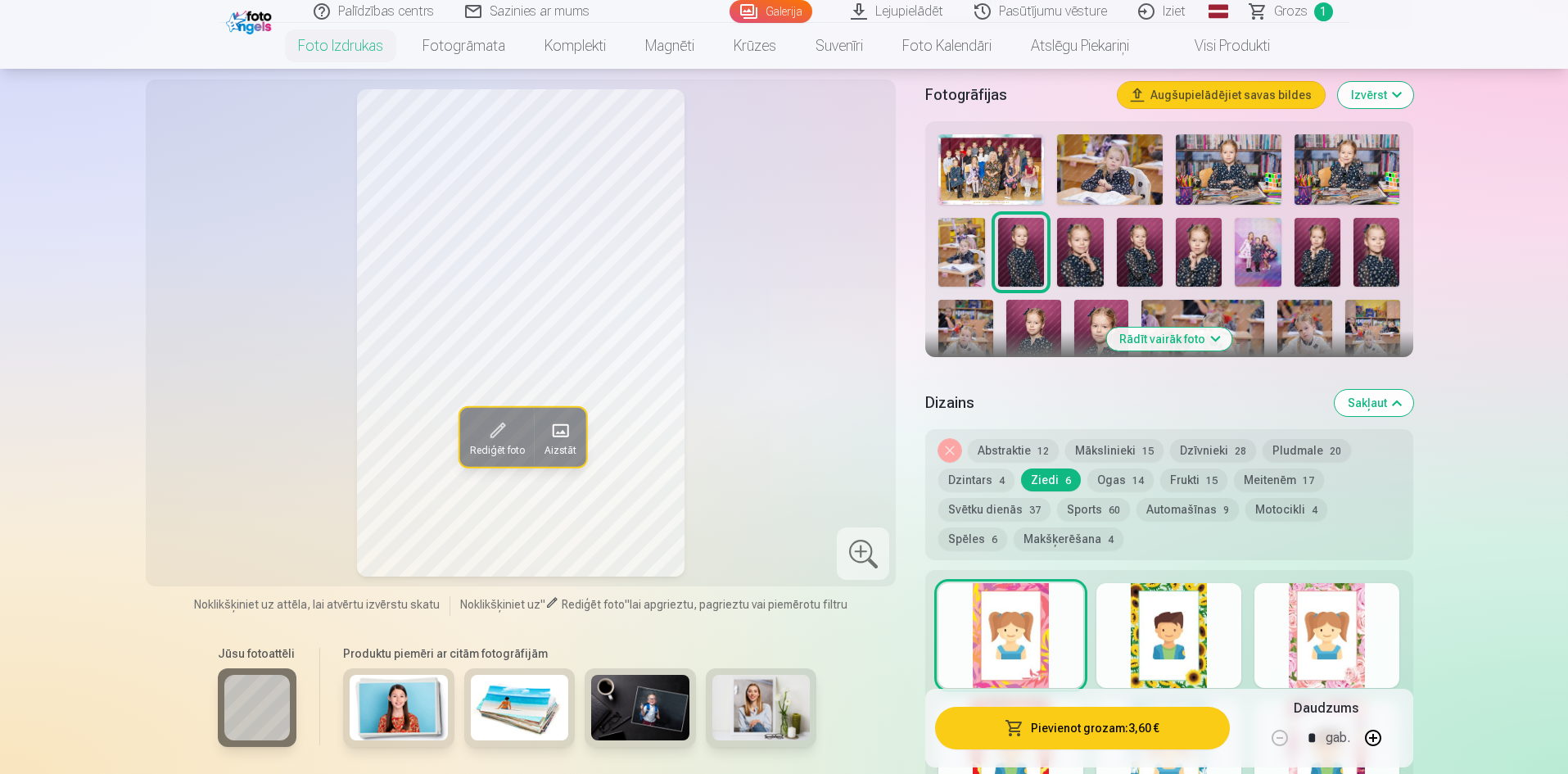
click at [1185, 632] on div at bounding box center [1169, 636] width 145 height 105
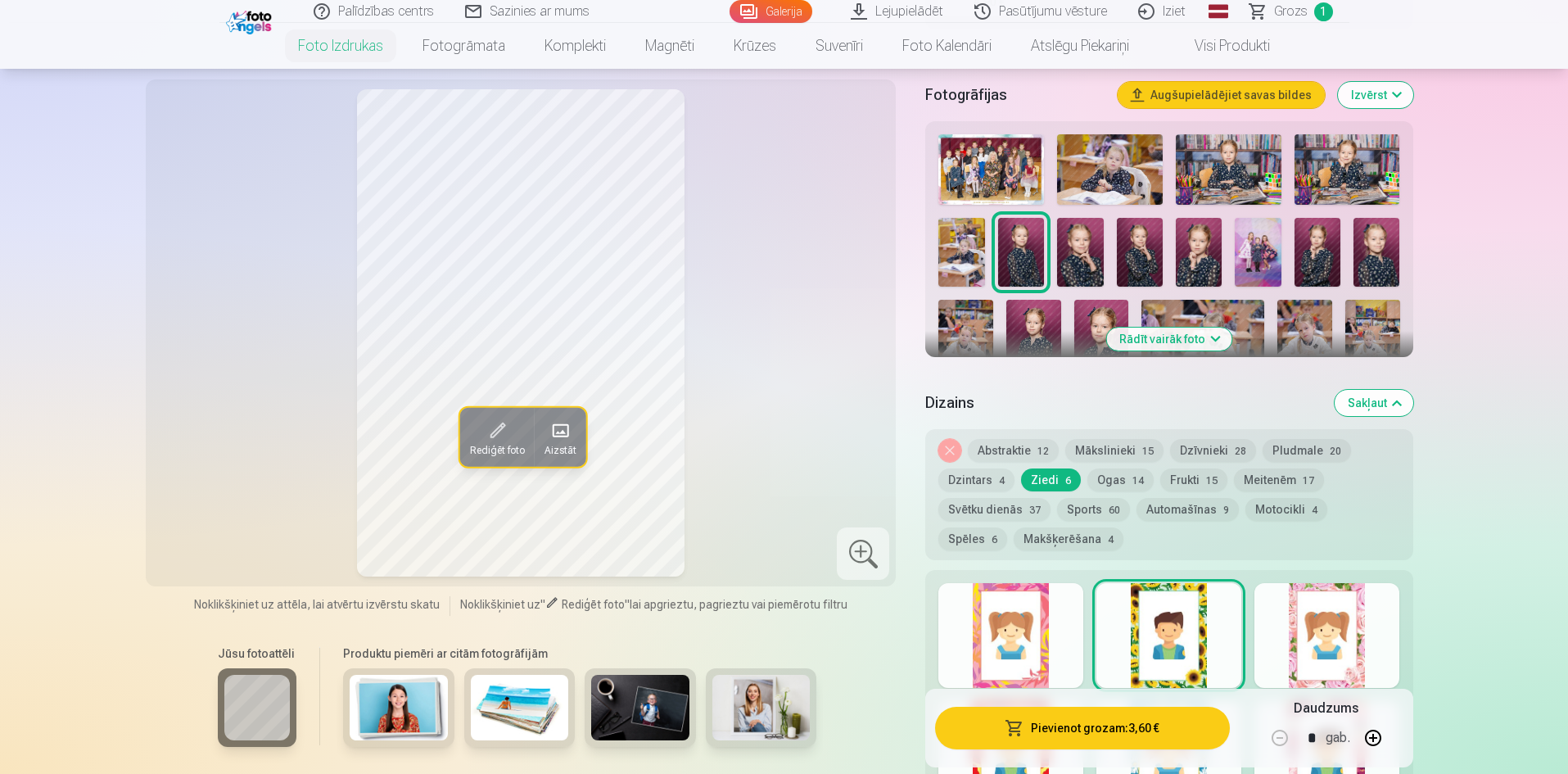
click at [1377, 654] on div at bounding box center [1326, 636] width 145 height 105
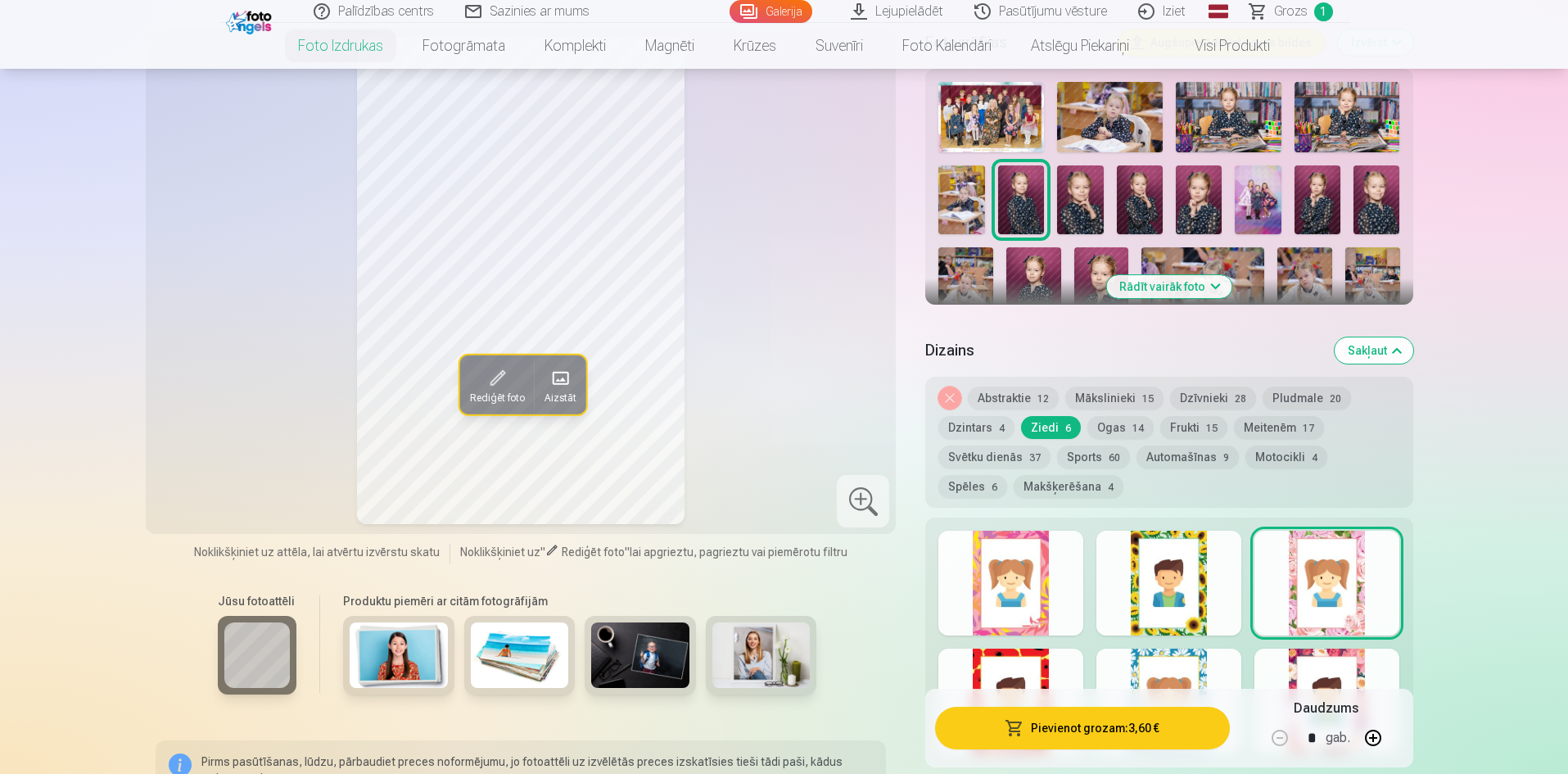
scroll to position [573, 0]
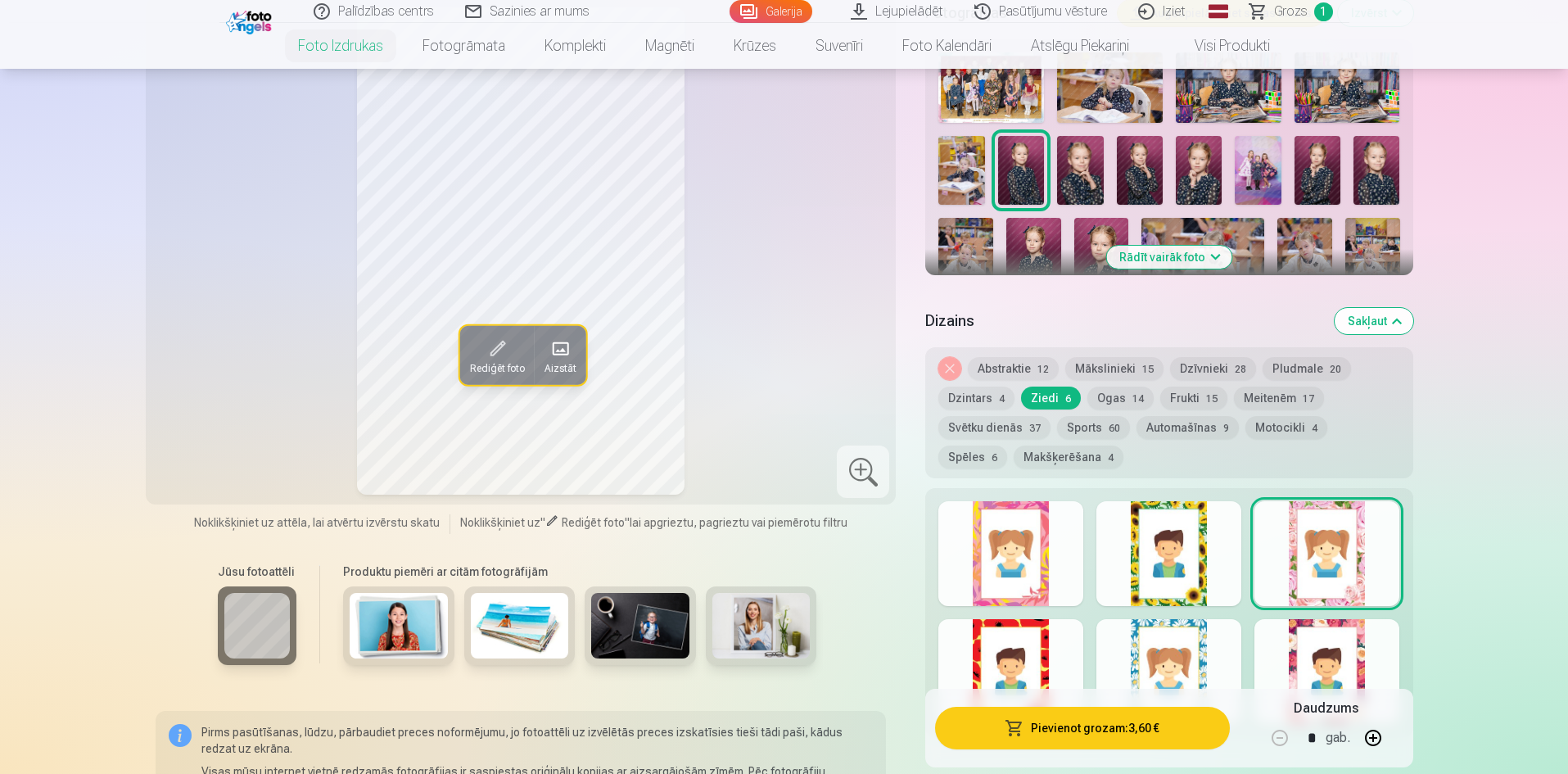
click at [1016, 651] on div at bounding box center [1011, 672] width 145 height 105
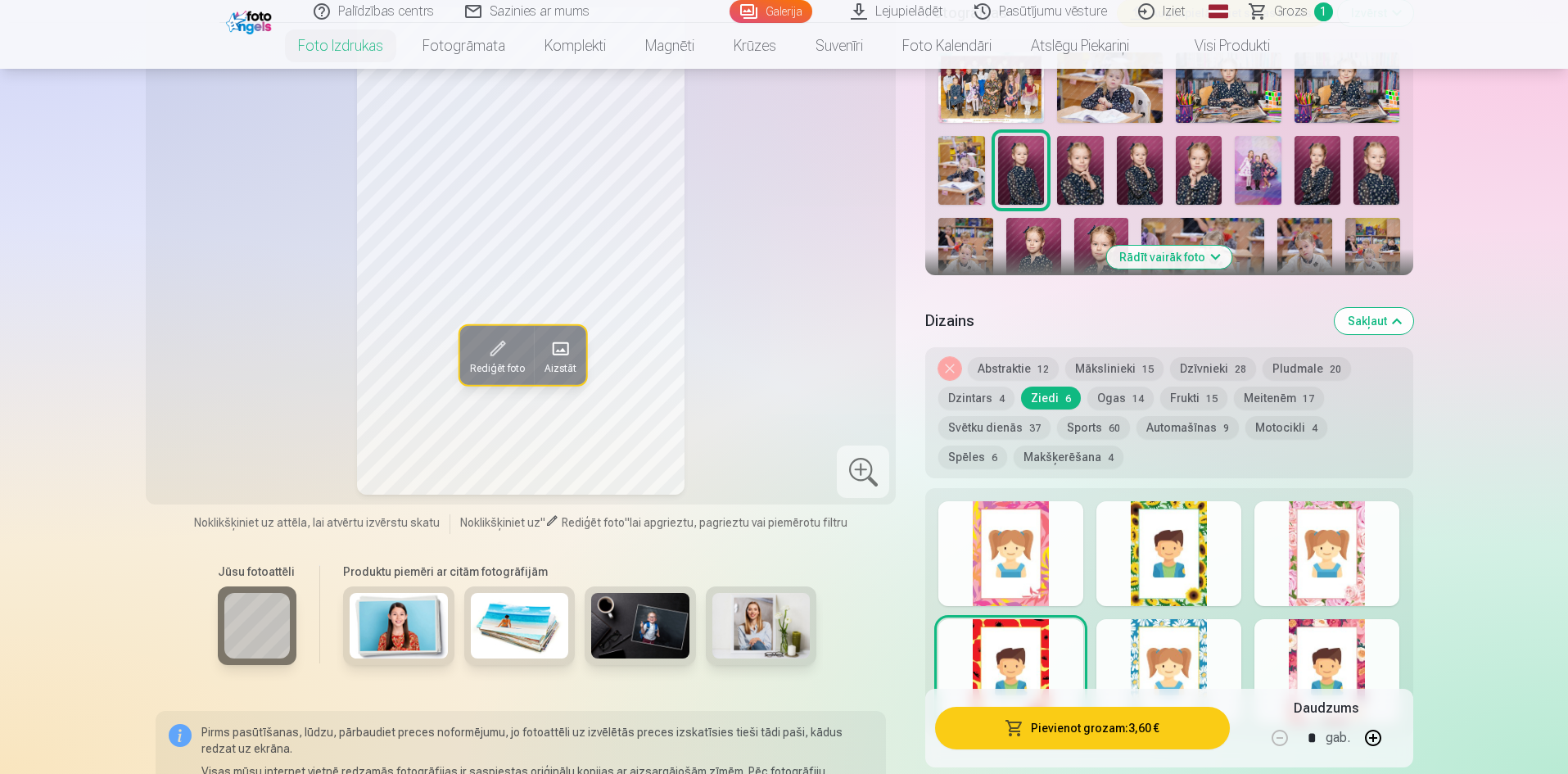
click at [1232, 674] on div at bounding box center [1169, 672] width 145 height 105
click at [1369, 678] on div at bounding box center [1326, 672] width 145 height 105
click at [1012, 546] on div at bounding box center [1011, 554] width 145 height 105
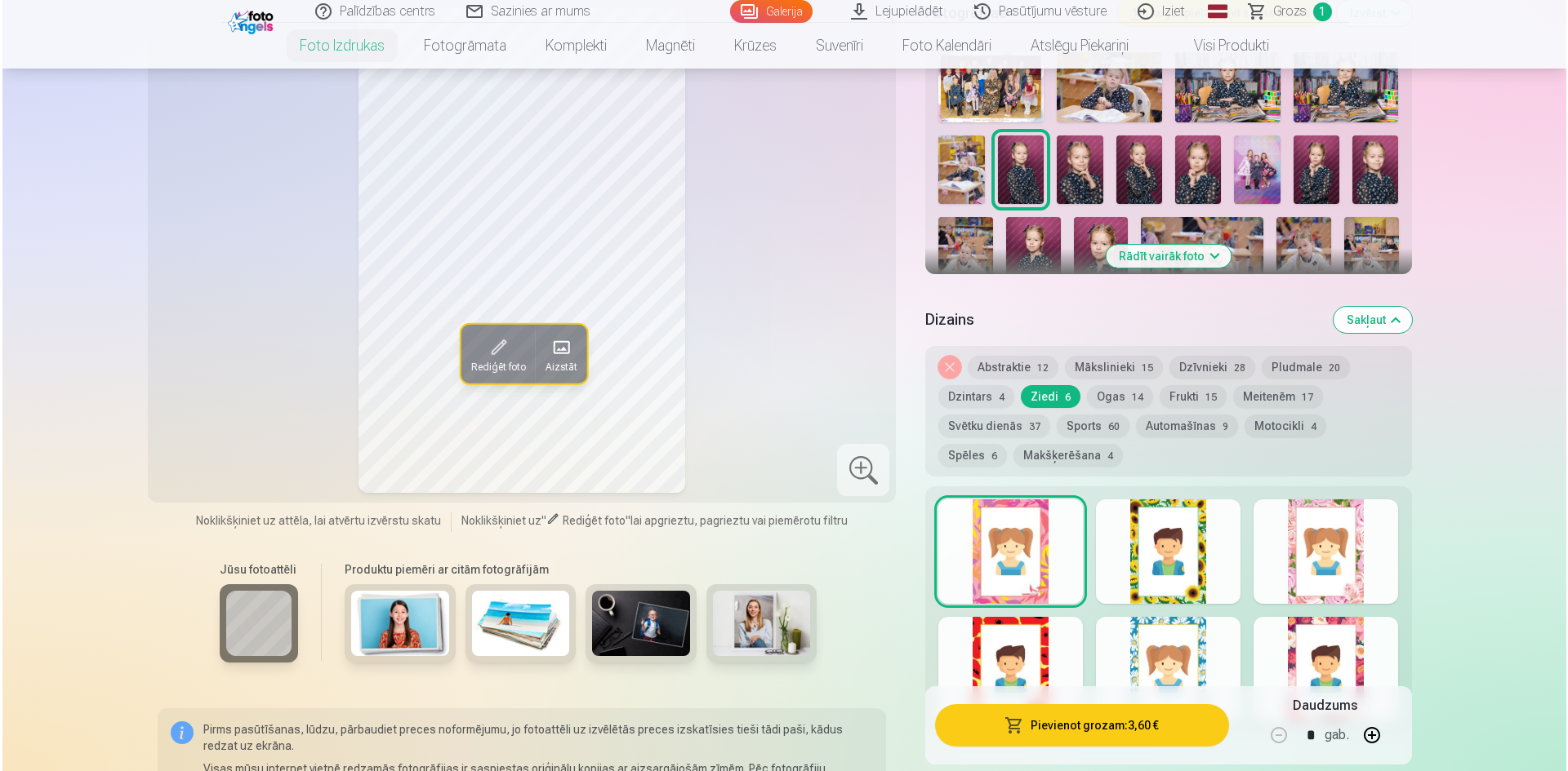
scroll to position [489, 0]
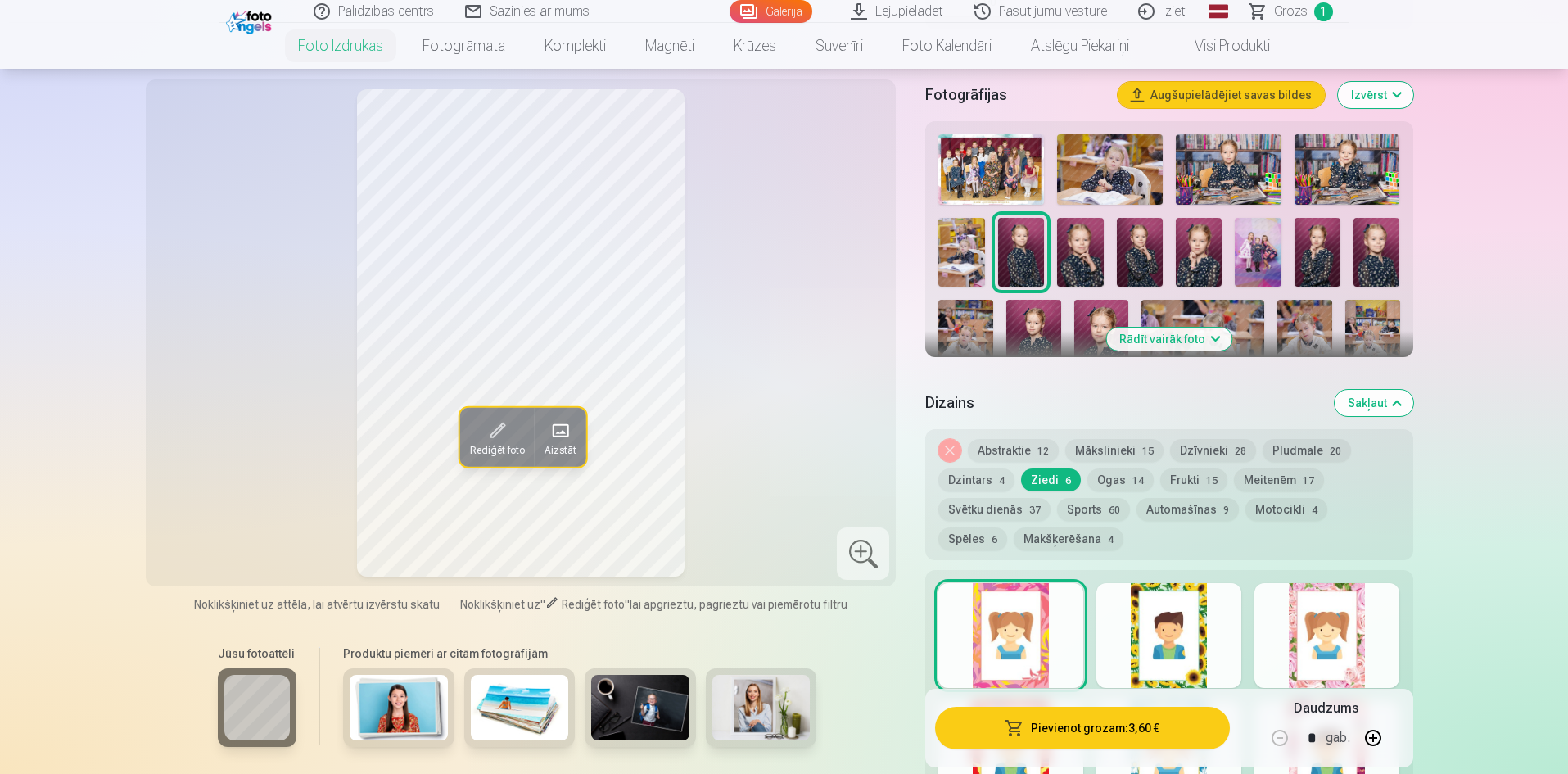
click at [1098, 716] on button "Pievienot grozam : 3,60 €" at bounding box center [1081, 728] width 294 height 43
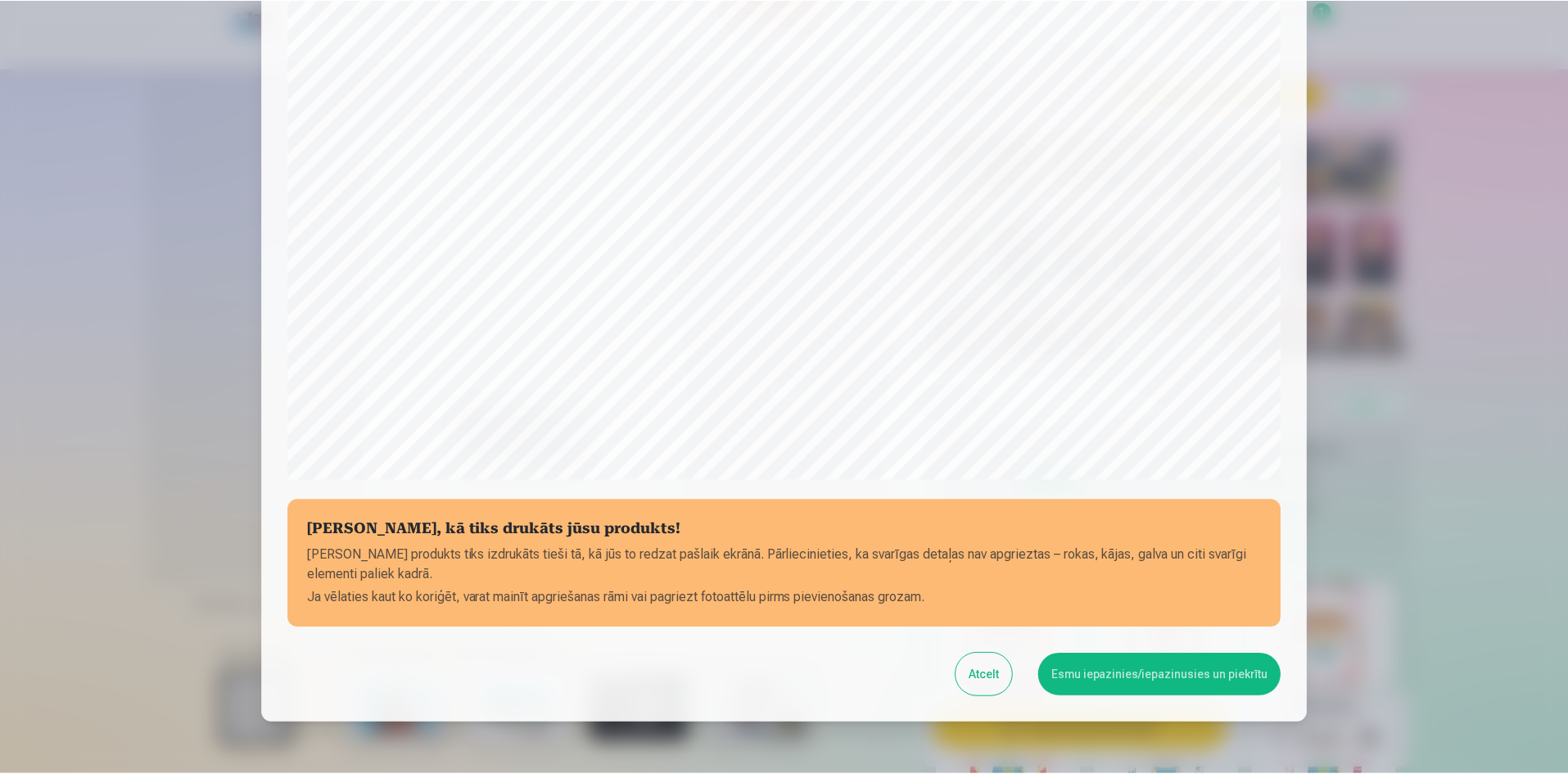
scroll to position [328, 0]
click at [1094, 688] on button "Esmu iepazinies/iepazinusies un piekrītu" at bounding box center [1162, 673] width 243 height 43
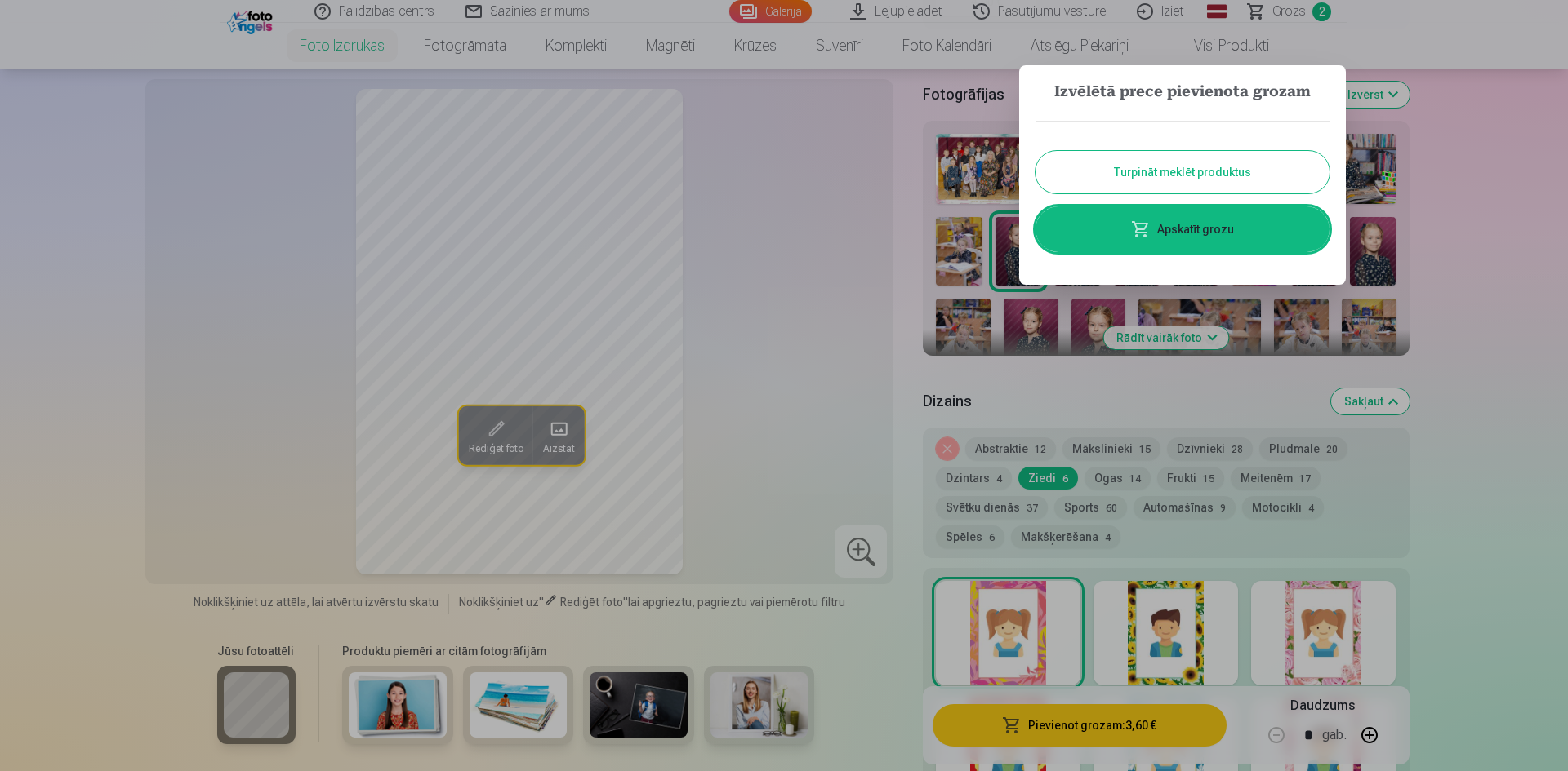
click at [1248, 171] on button "Turpināt meklēt produktus" at bounding box center [1183, 172] width 294 height 43
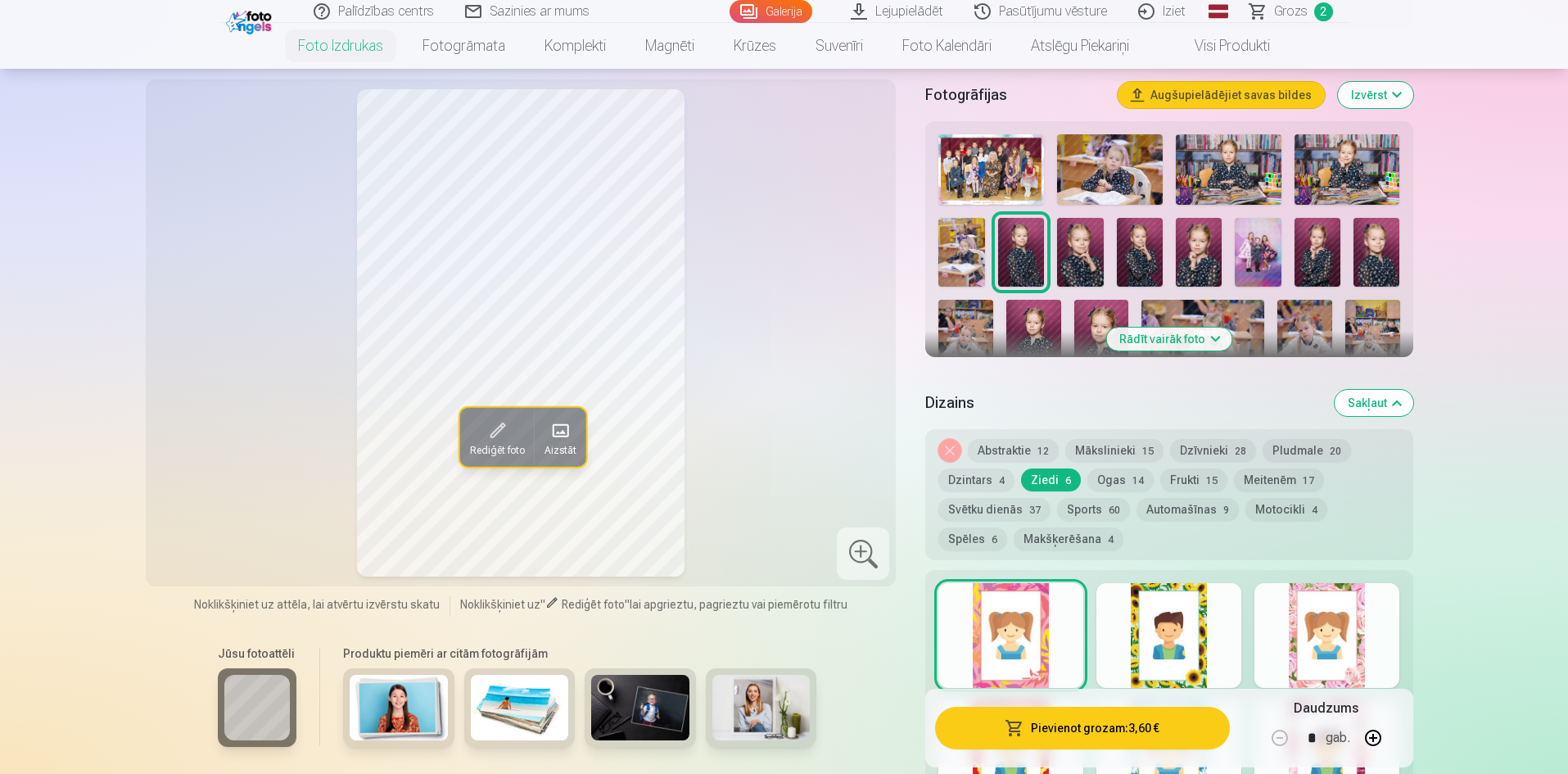
click at [1087, 253] on img at bounding box center [1080, 253] width 46 height 70
click at [946, 442] on button "Noņemiet dizainu" at bounding box center [950, 450] width 23 height 23
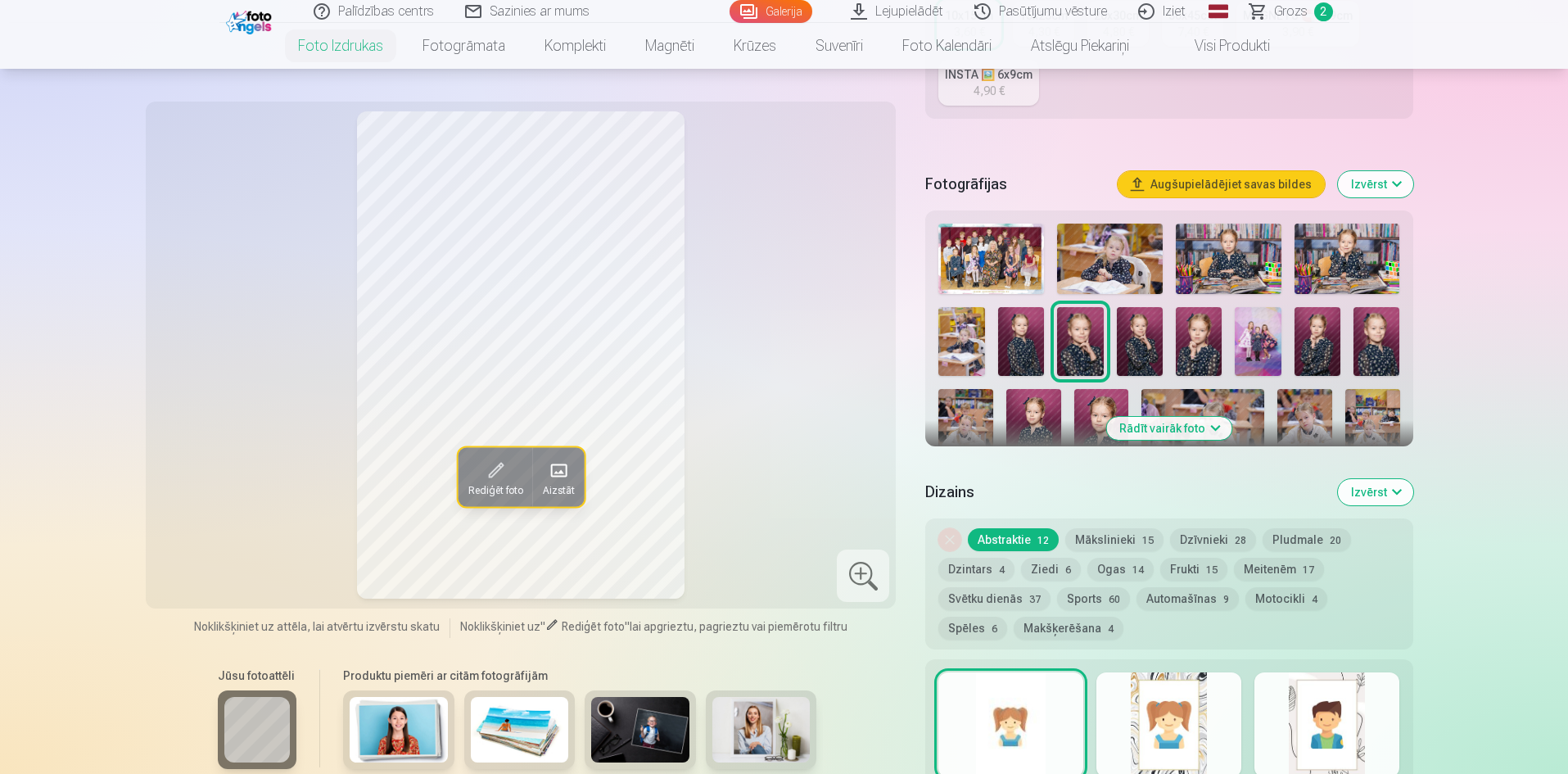
scroll to position [373, 0]
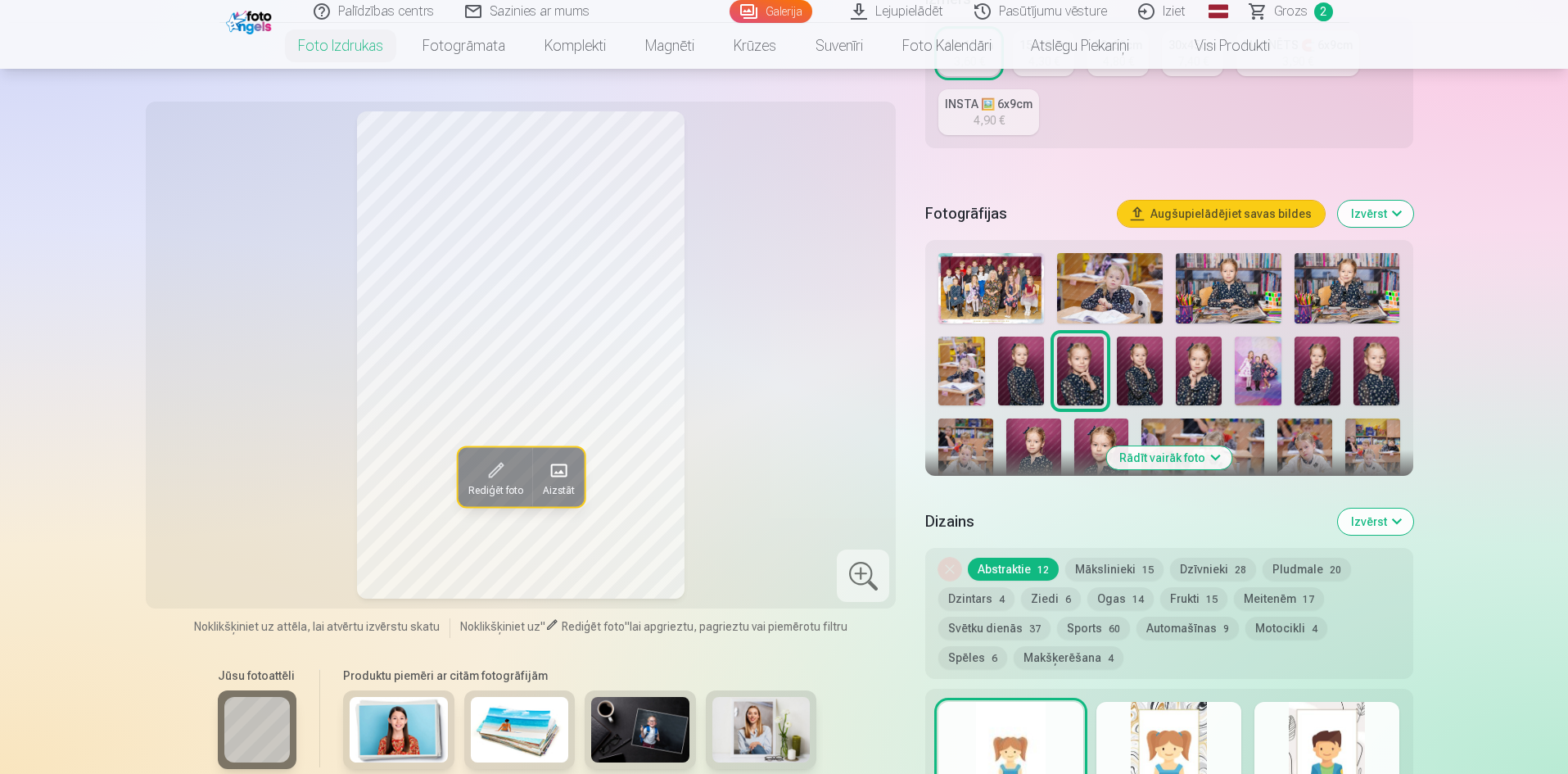
click at [1137, 346] on img at bounding box center [1140, 372] width 46 height 70
click at [1192, 361] on img at bounding box center [1198, 372] width 46 height 70
click at [1275, 363] on img at bounding box center [1258, 372] width 46 height 70
click at [1192, 363] on img at bounding box center [1198, 372] width 46 height 70
click at [1146, 362] on img at bounding box center [1140, 372] width 46 height 70
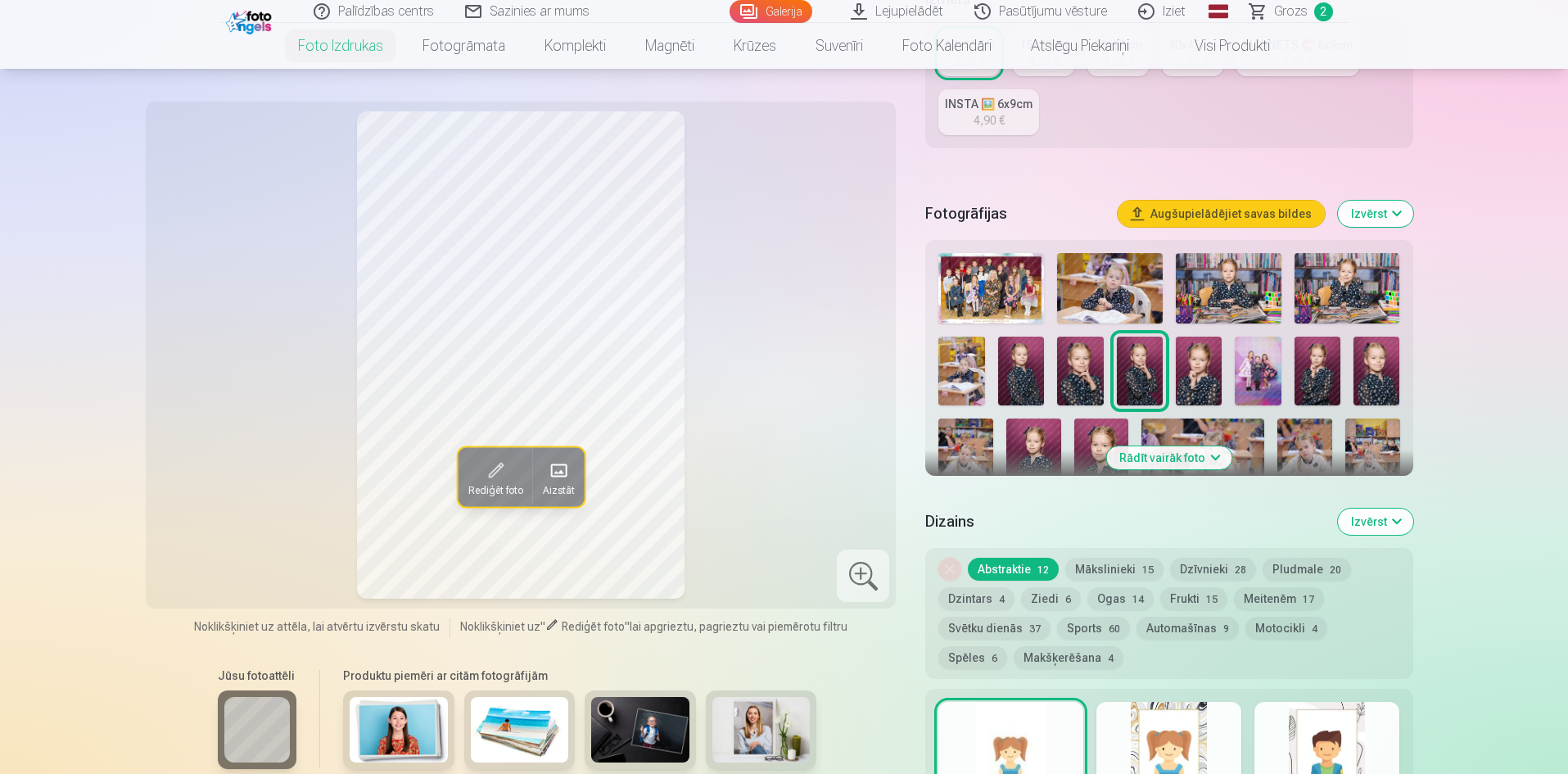
click at [1208, 362] on img at bounding box center [1198, 372] width 46 height 70
click at [1267, 374] on img at bounding box center [1258, 372] width 46 height 70
click at [1046, 606] on button "Ziedi 6" at bounding box center [1051, 599] width 60 height 23
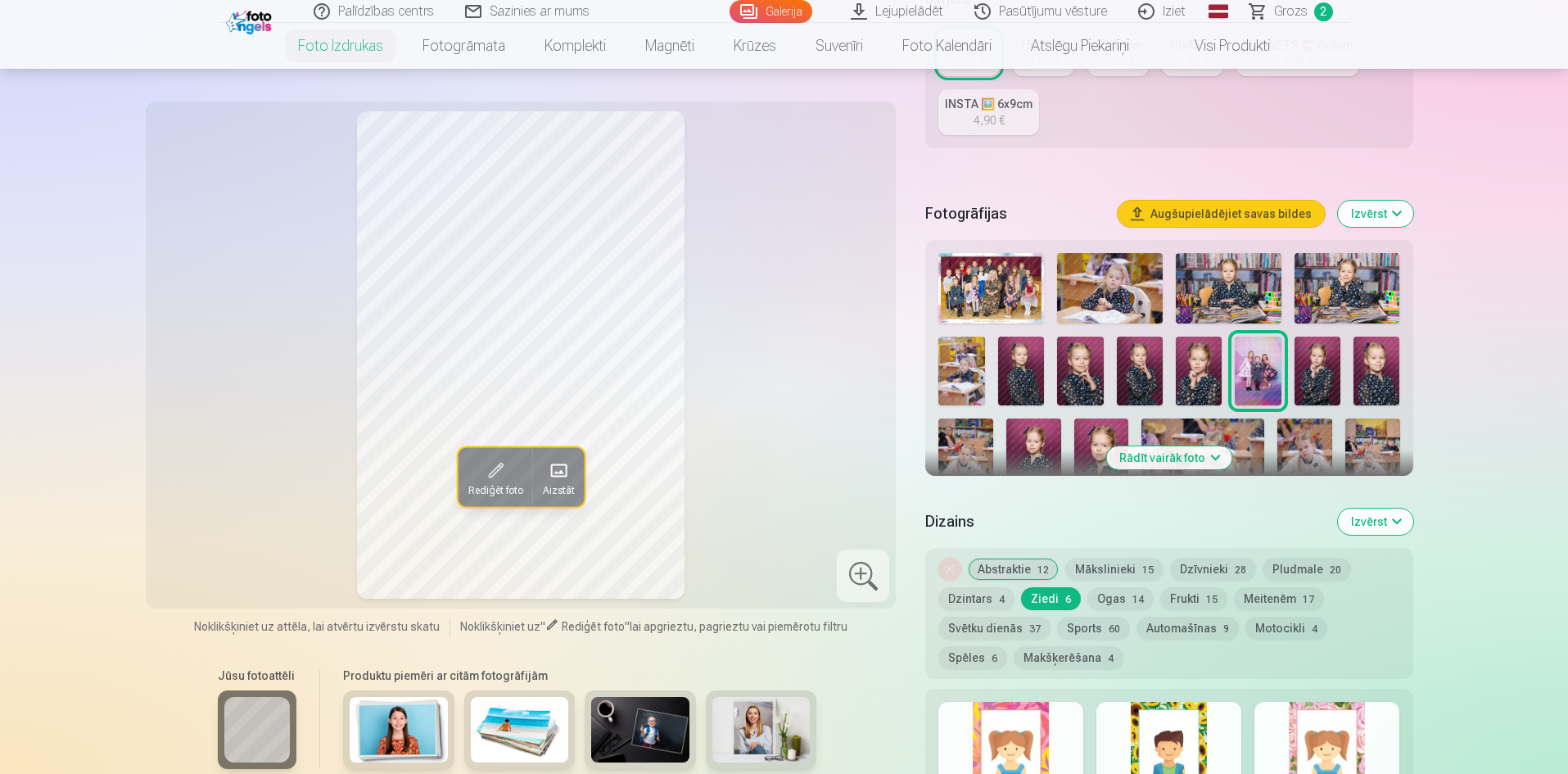
click at [1014, 731] on div at bounding box center [1011, 755] width 145 height 105
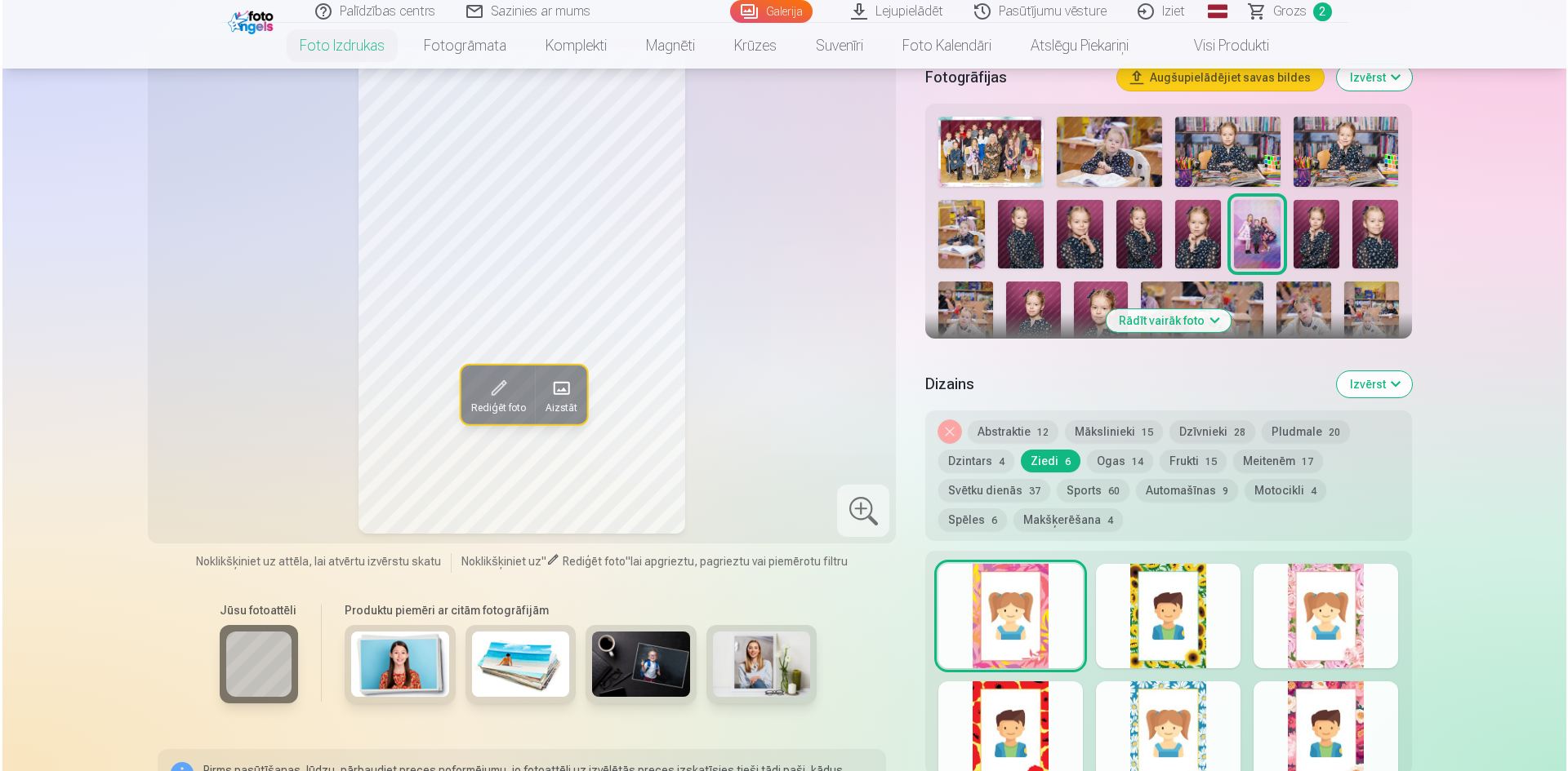
scroll to position [698, 0]
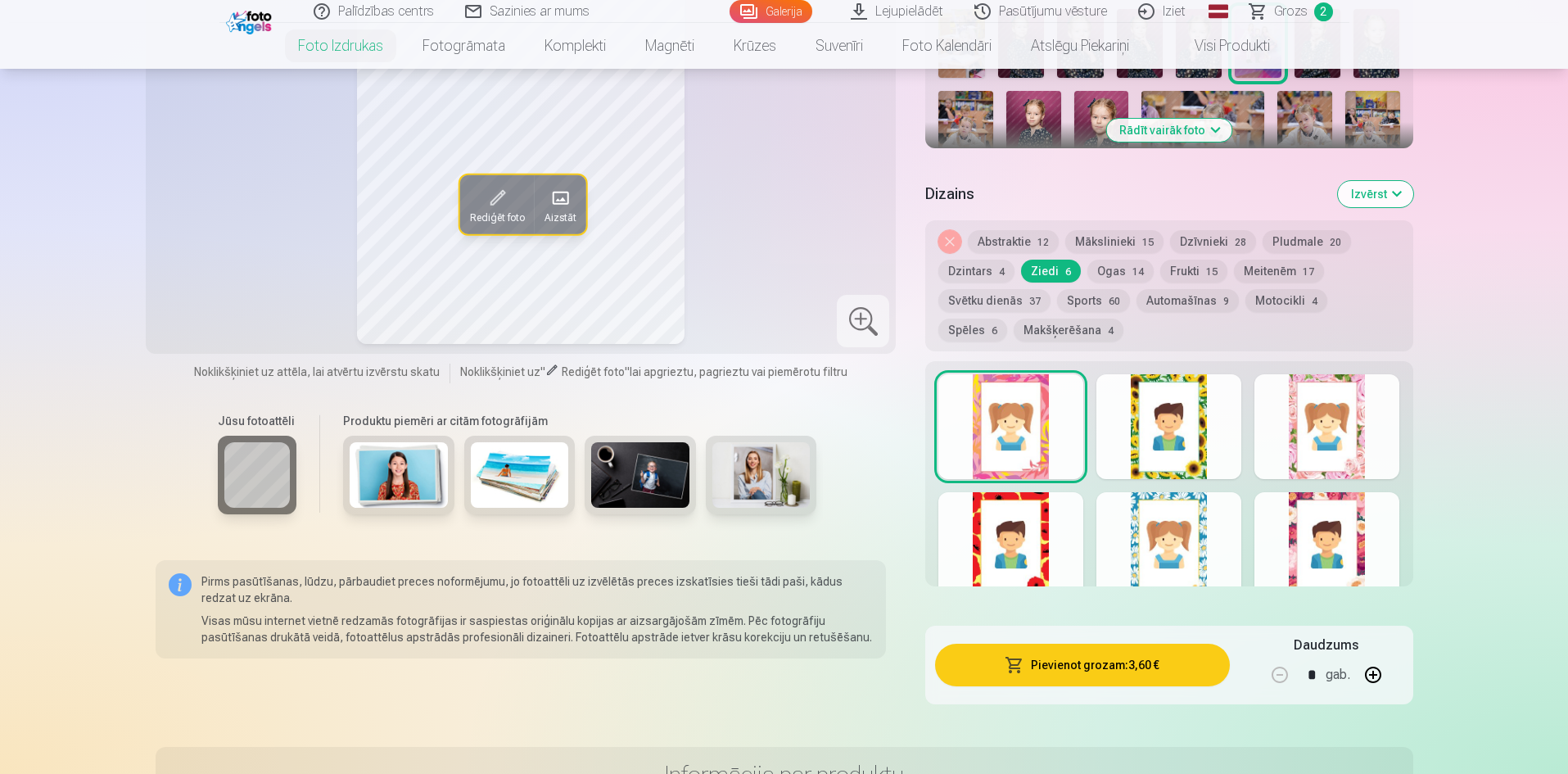
click at [1176, 661] on button "Pievienot grozam : 3,60 €" at bounding box center [1081, 665] width 294 height 43
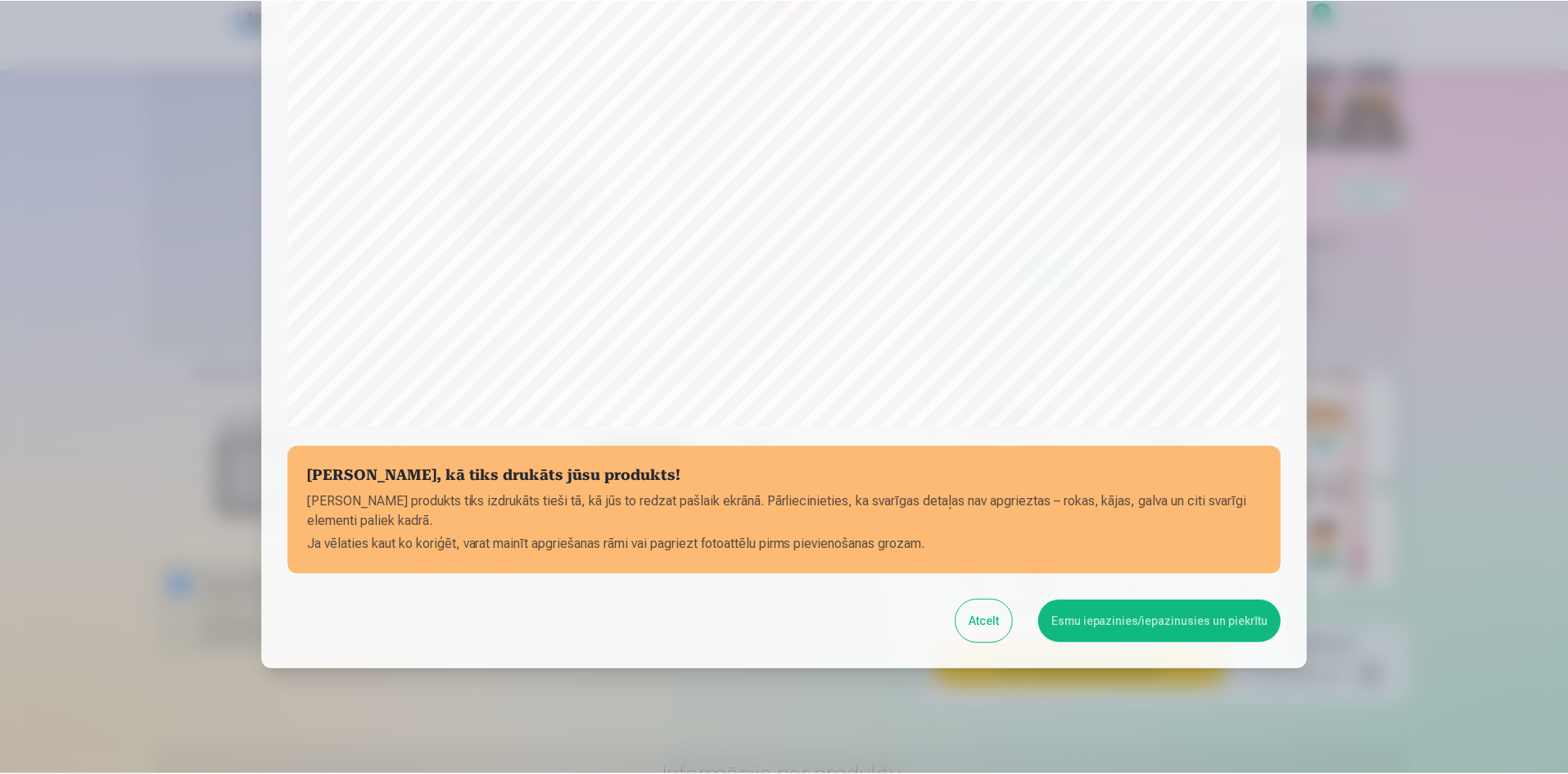
scroll to position [406, 0]
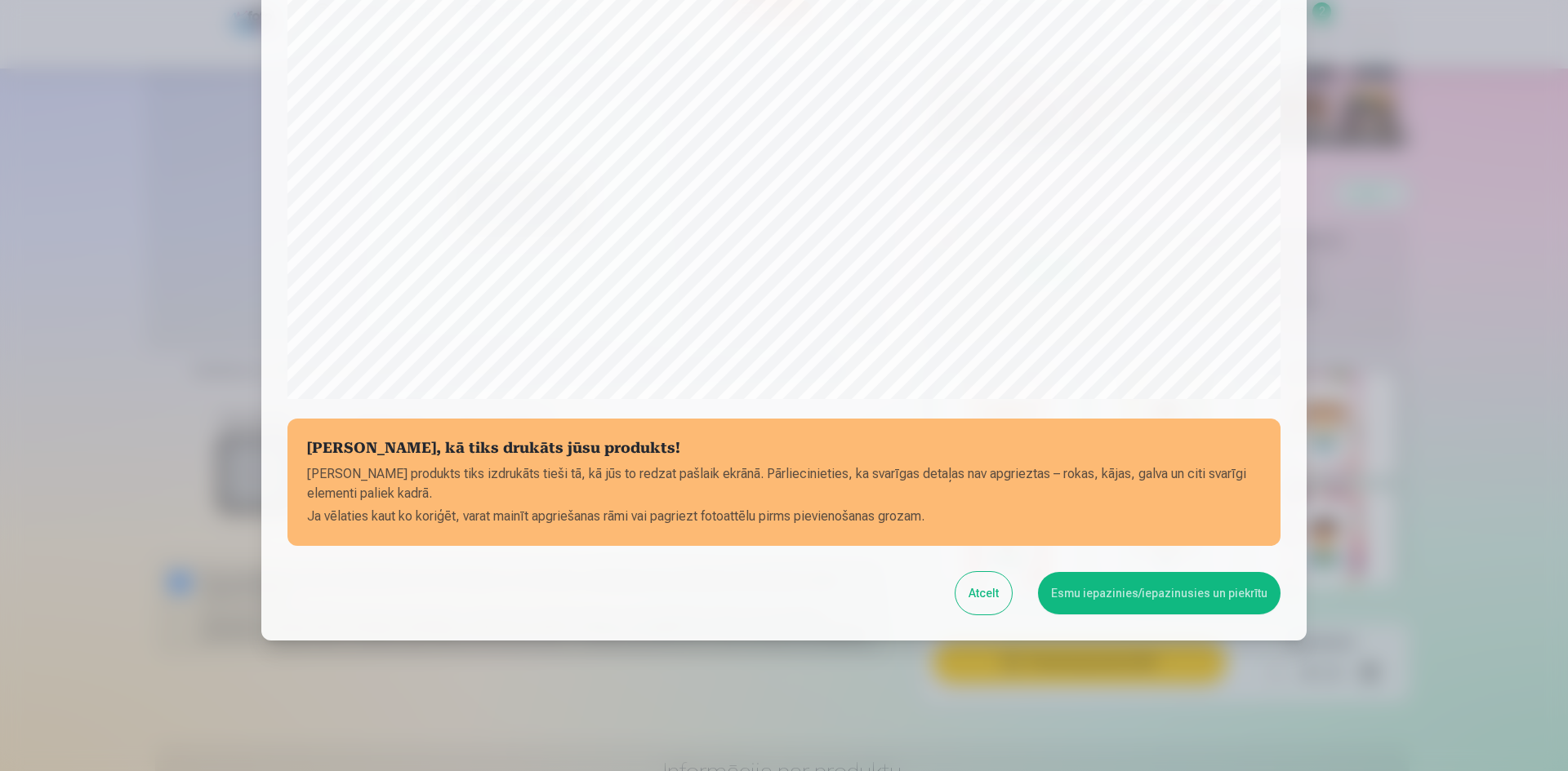
click at [1173, 589] on button "Esmu iepazinies/iepazinusies un piekrītu" at bounding box center [1158, 593] width 243 height 43
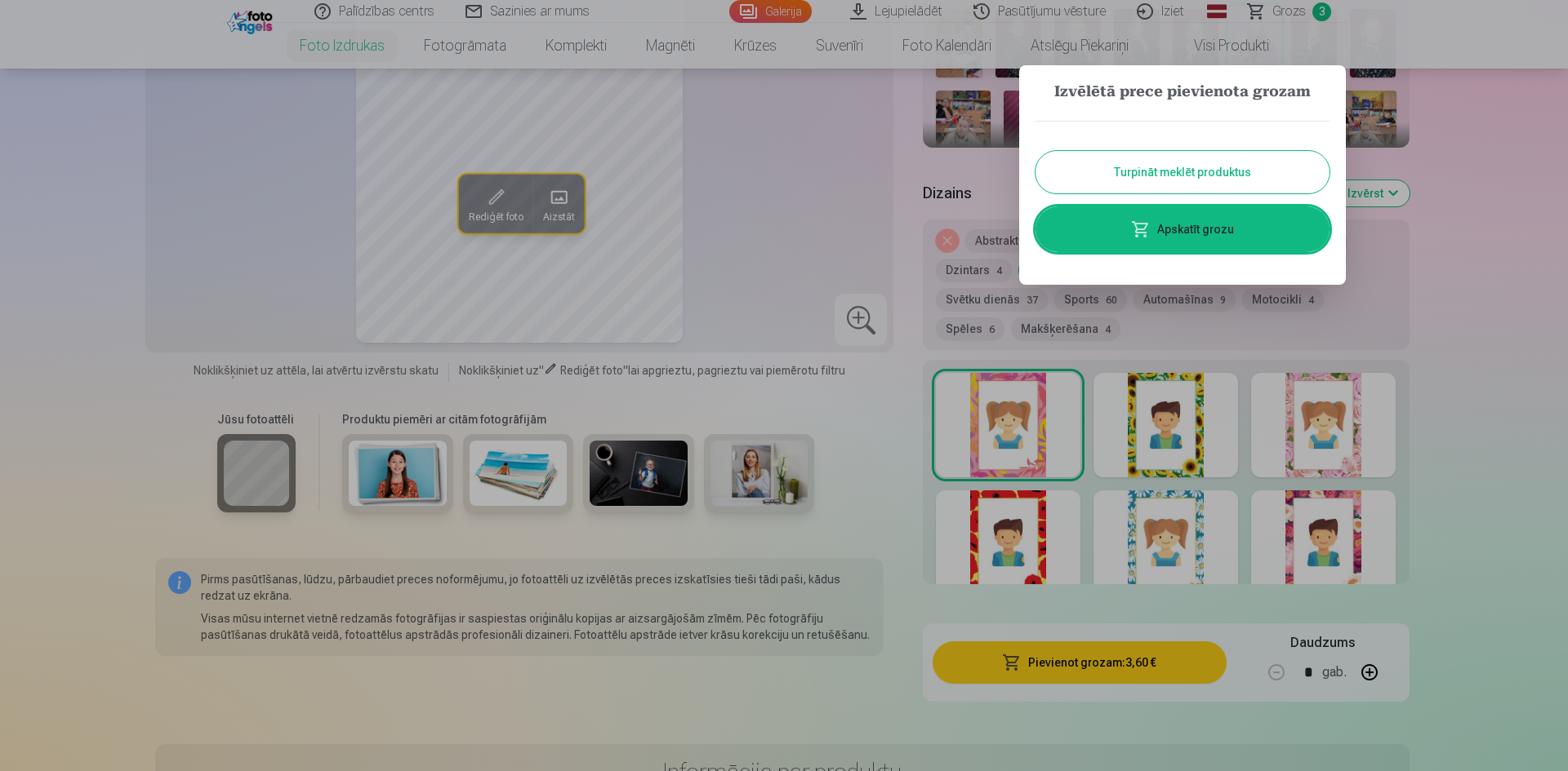
click at [1272, 169] on button "Turpināt meklēt produktus" at bounding box center [1183, 172] width 294 height 43
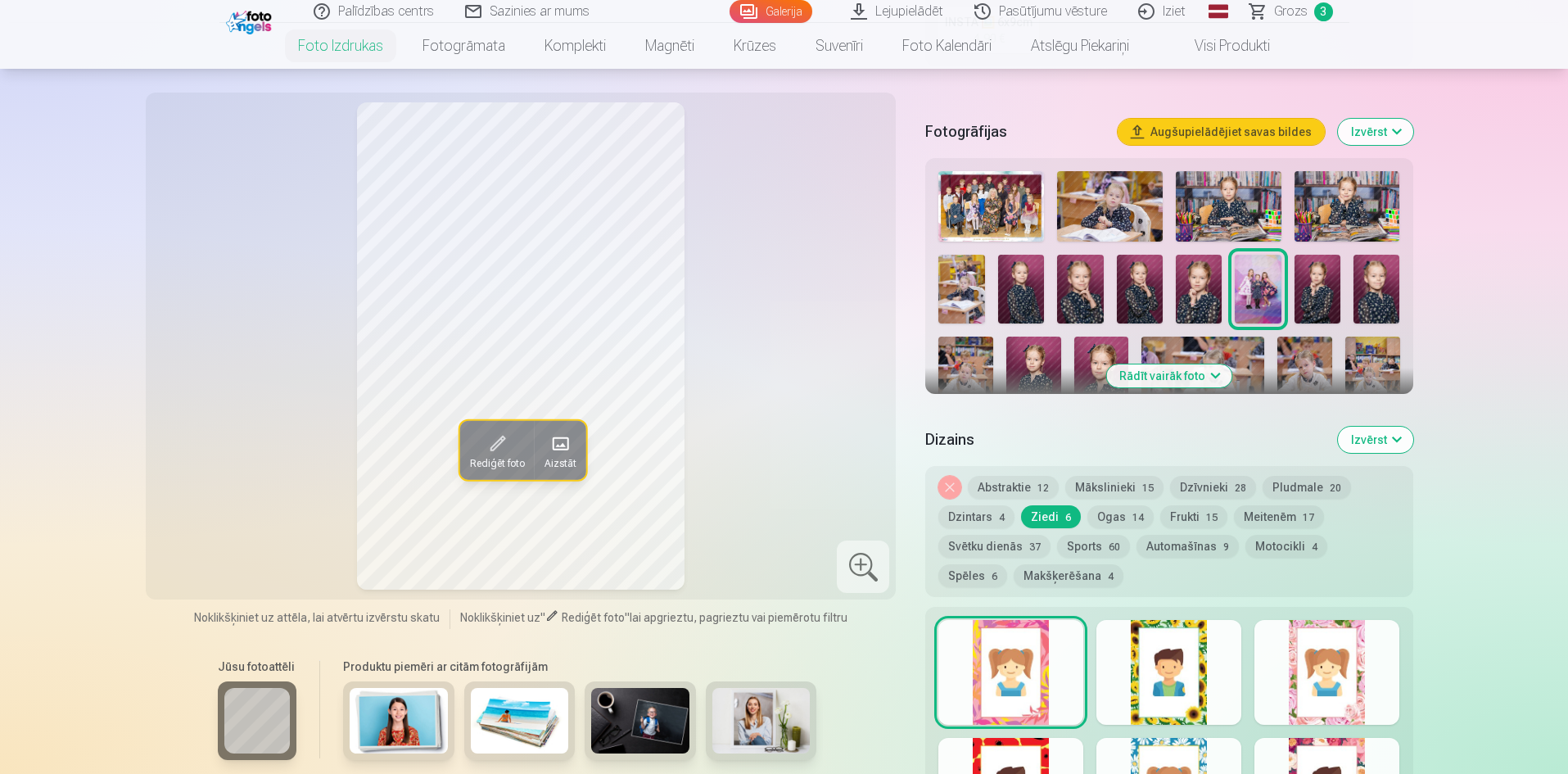
scroll to position [373, 0]
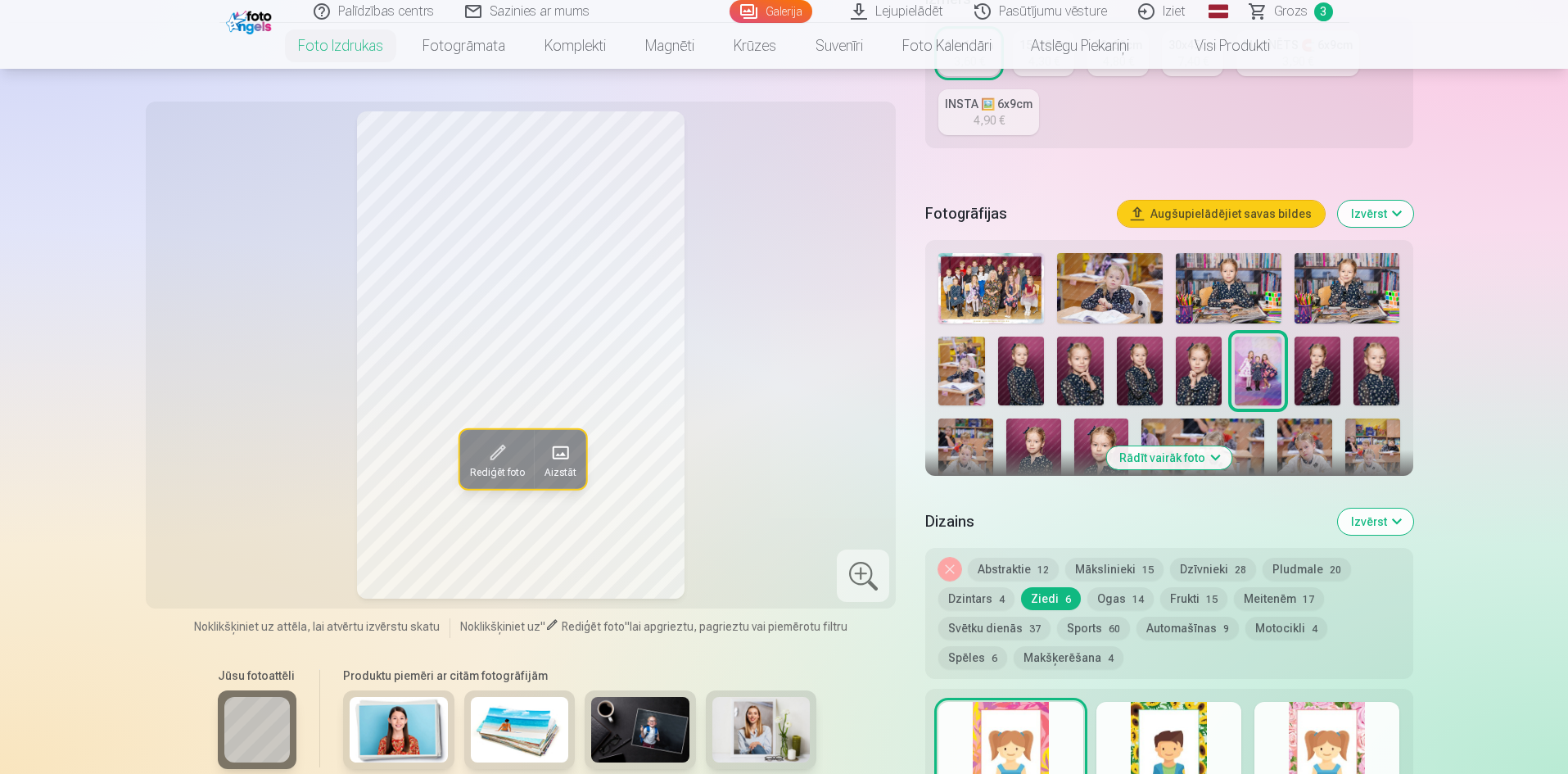
click at [1388, 386] on img at bounding box center [1376, 372] width 46 height 70
click at [971, 429] on img at bounding box center [965, 460] width 55 height 82
click at [1187, 459] on button "Rādīt vairāk foto" at bounding box center [1169, 458] width 126 height 23
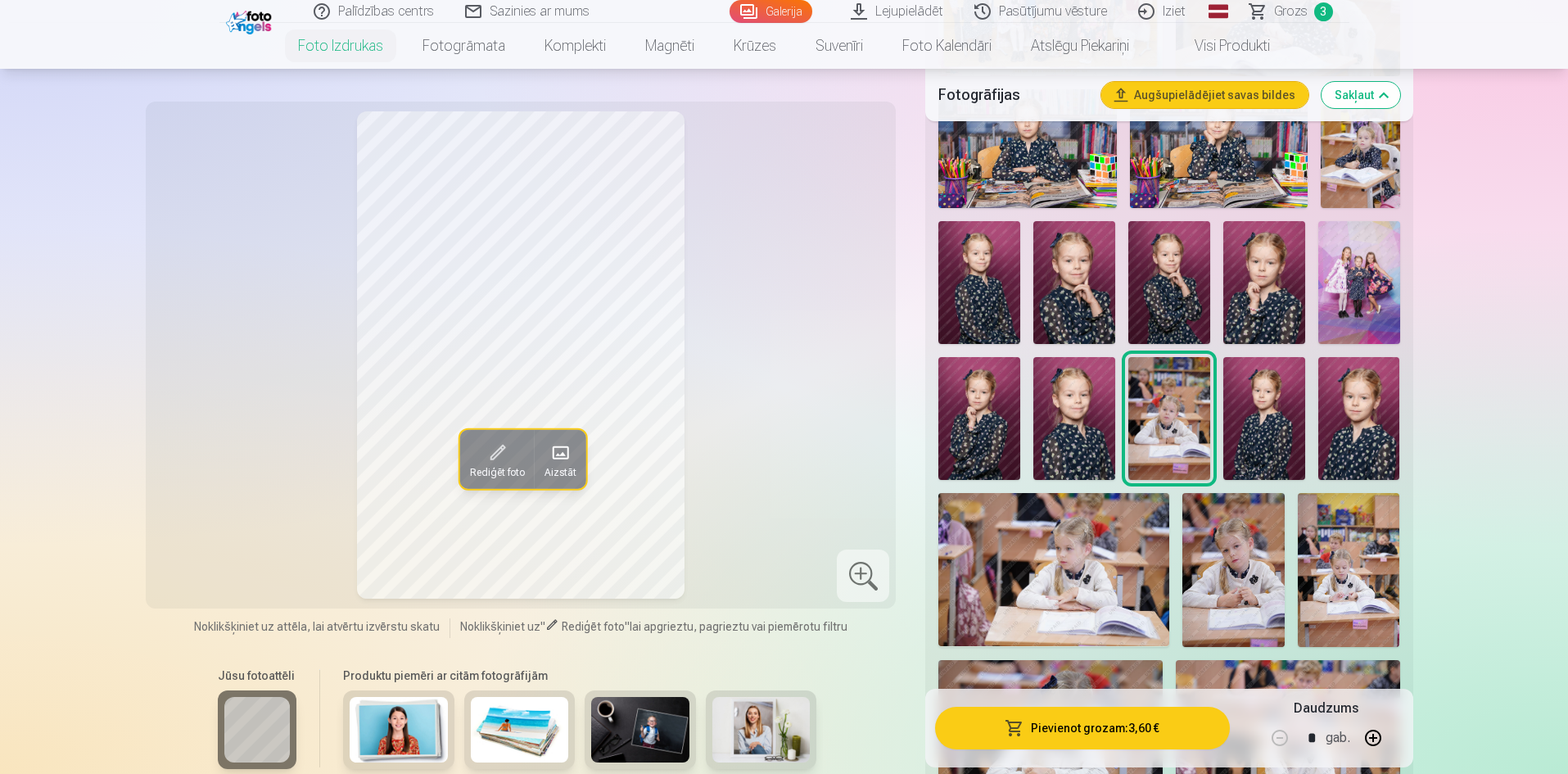
scroll to position [701, 0]
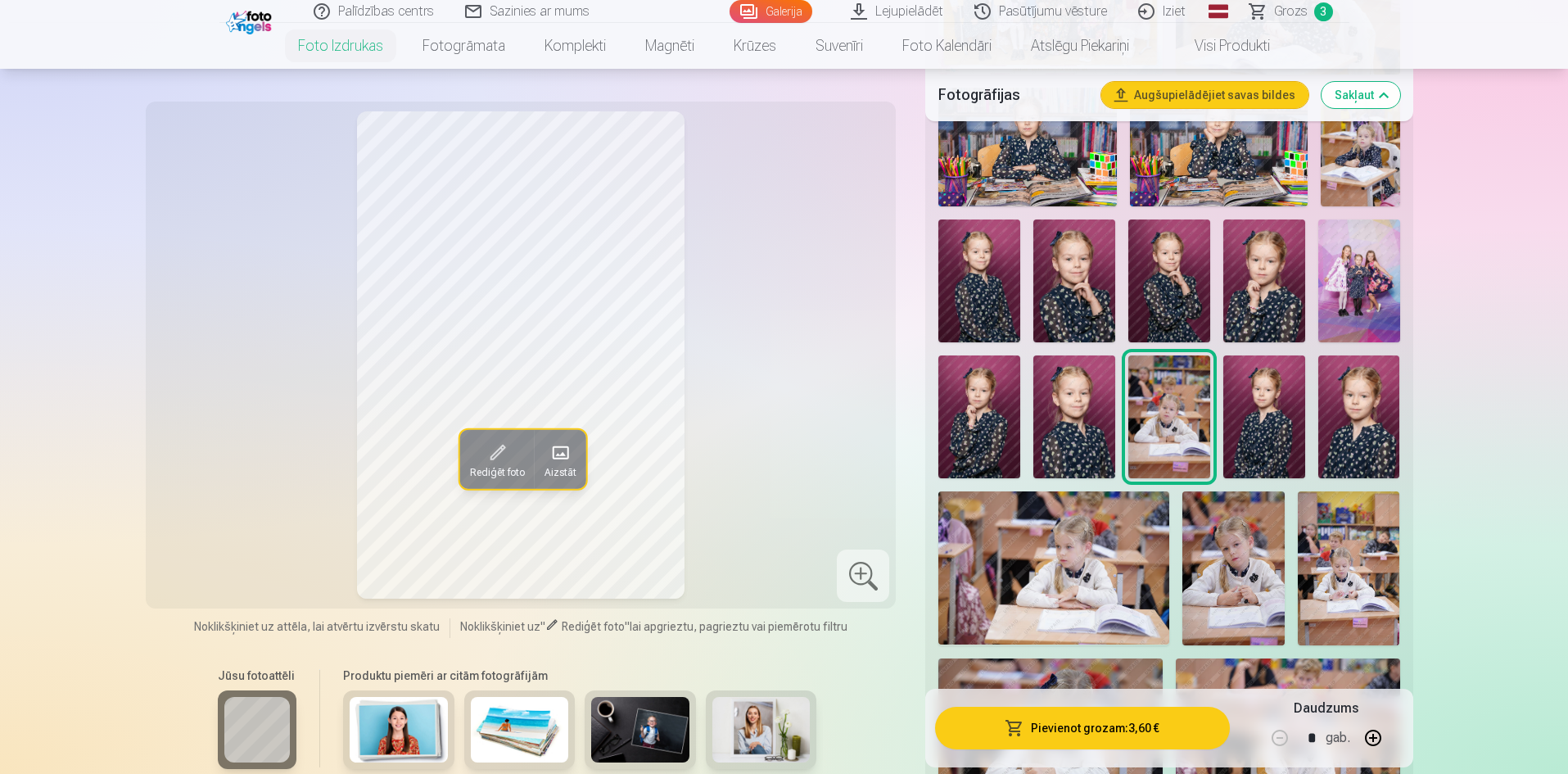
click at [1276, 434] on img at bounding box center [1265, 417] width 82 height 123
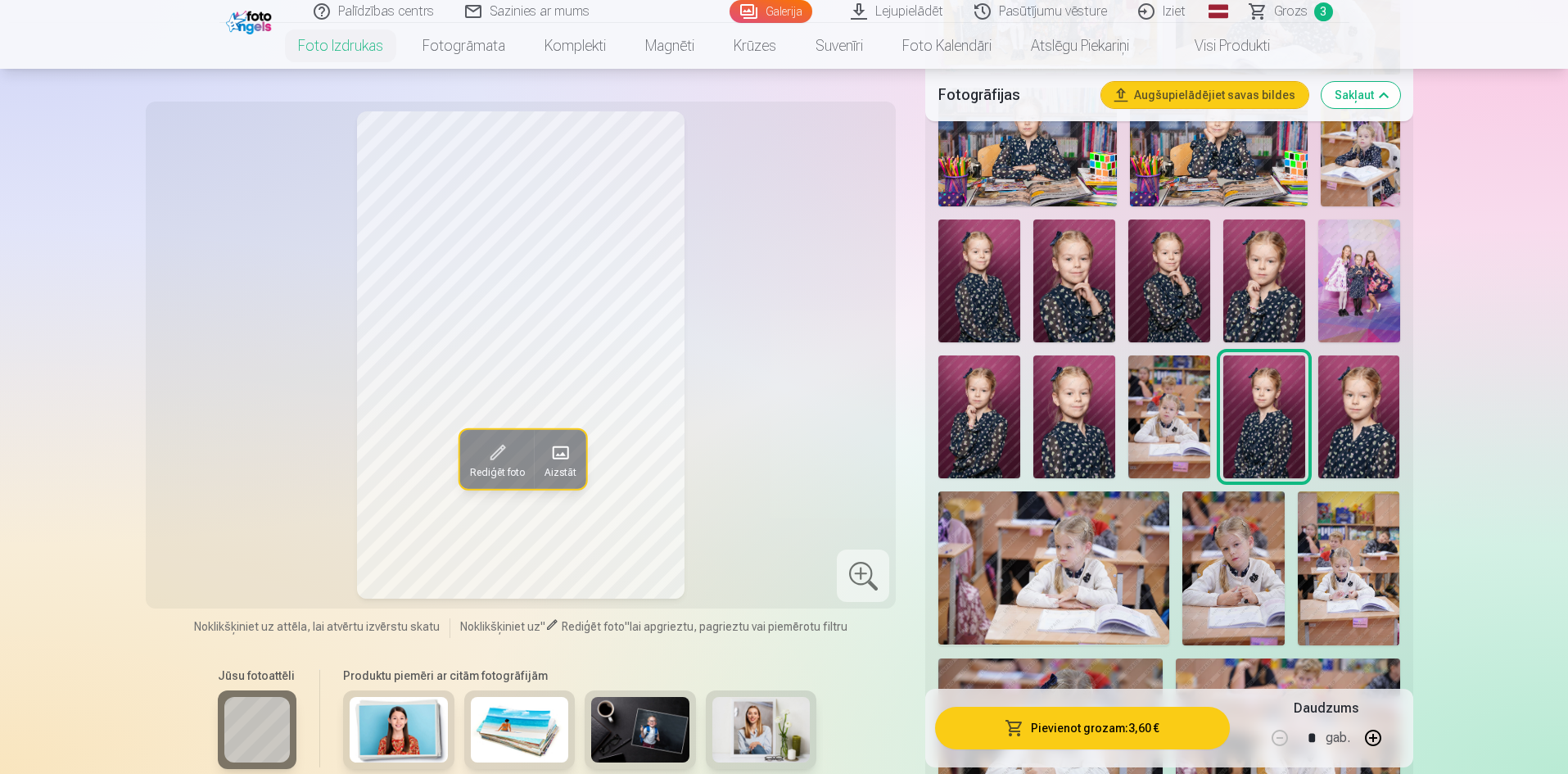
click at [1356, 429] on img at bounding box center [1360, 417] width 82 height 123
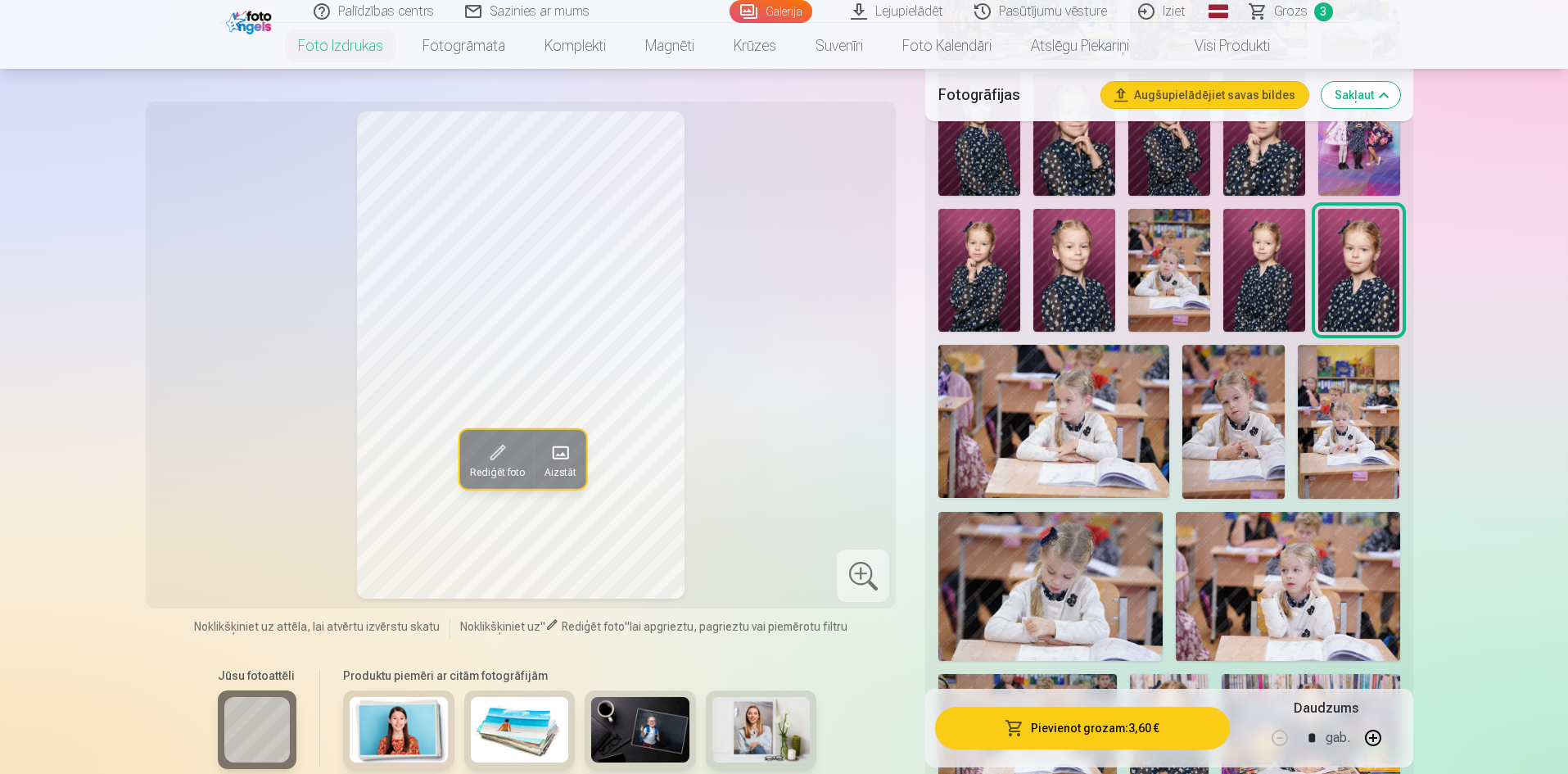
scroll to position [865, 0]
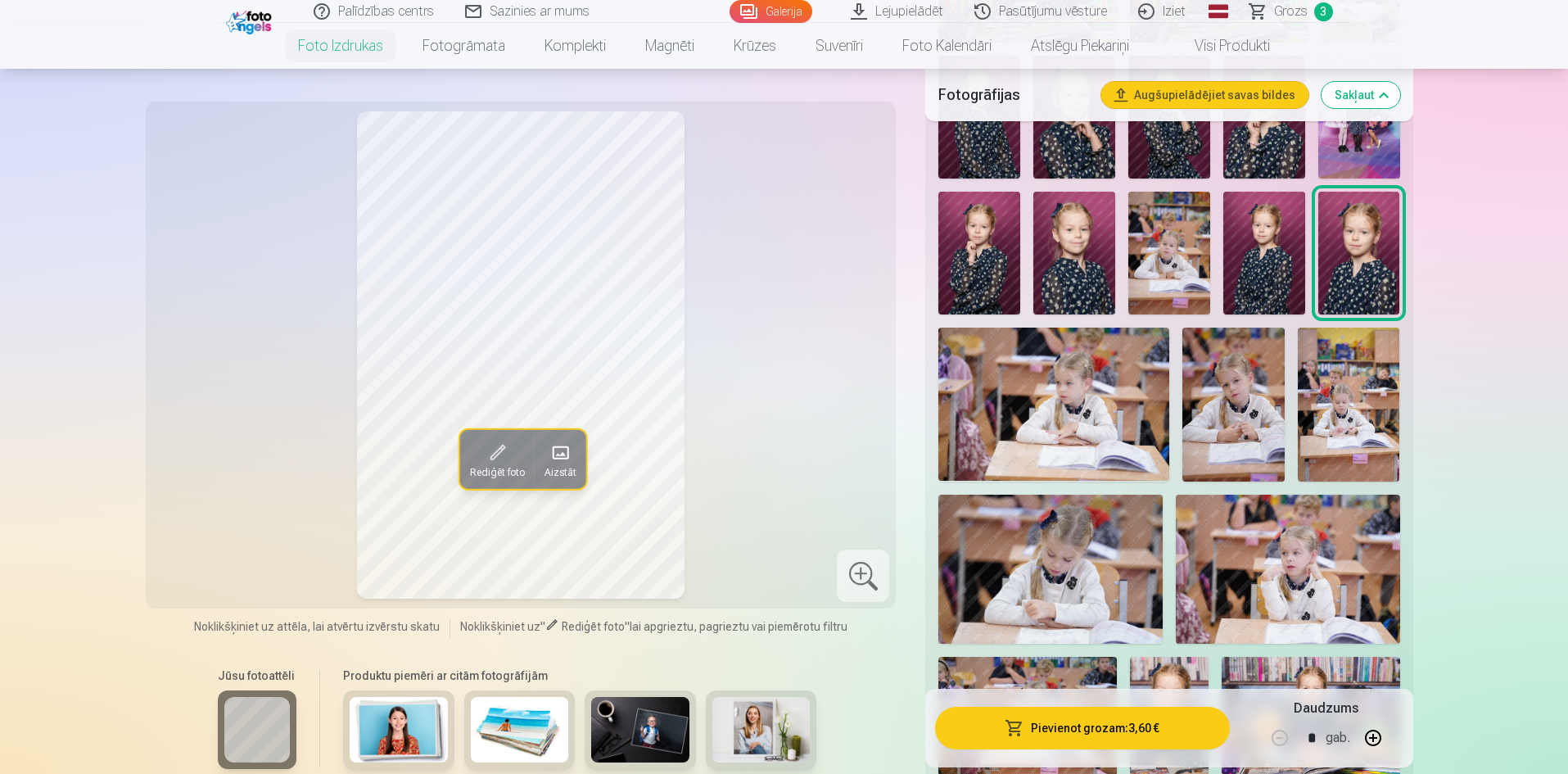
click at [1082, 396] on img at bounding box center [1053, 405] width 230 height 154
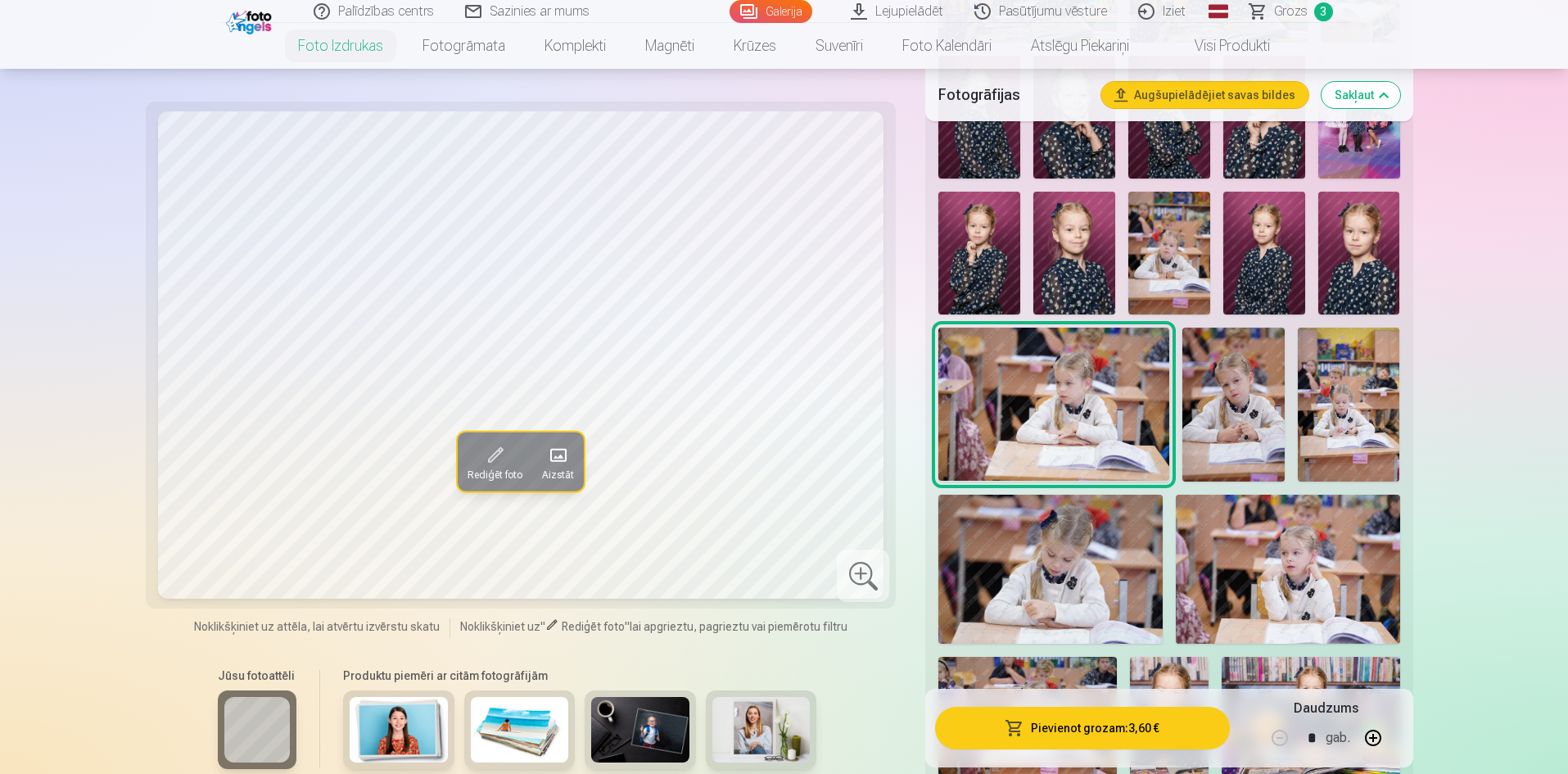
click at [1259, 407] on img at bounding box center [1233, 405] width 102 height 154
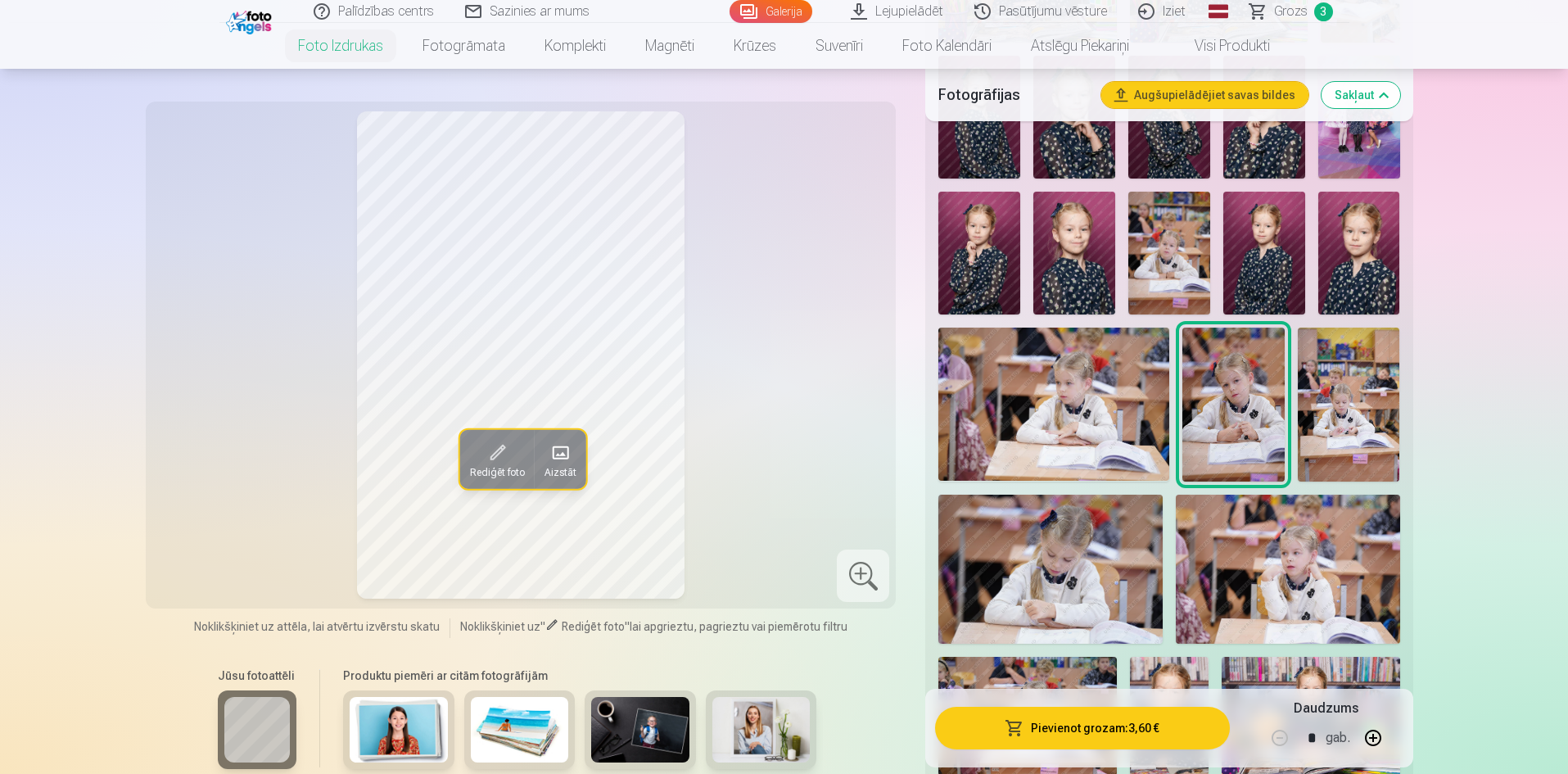
click at [1352, 424] on img at bounding box center [1348, 405] width 102 height 154
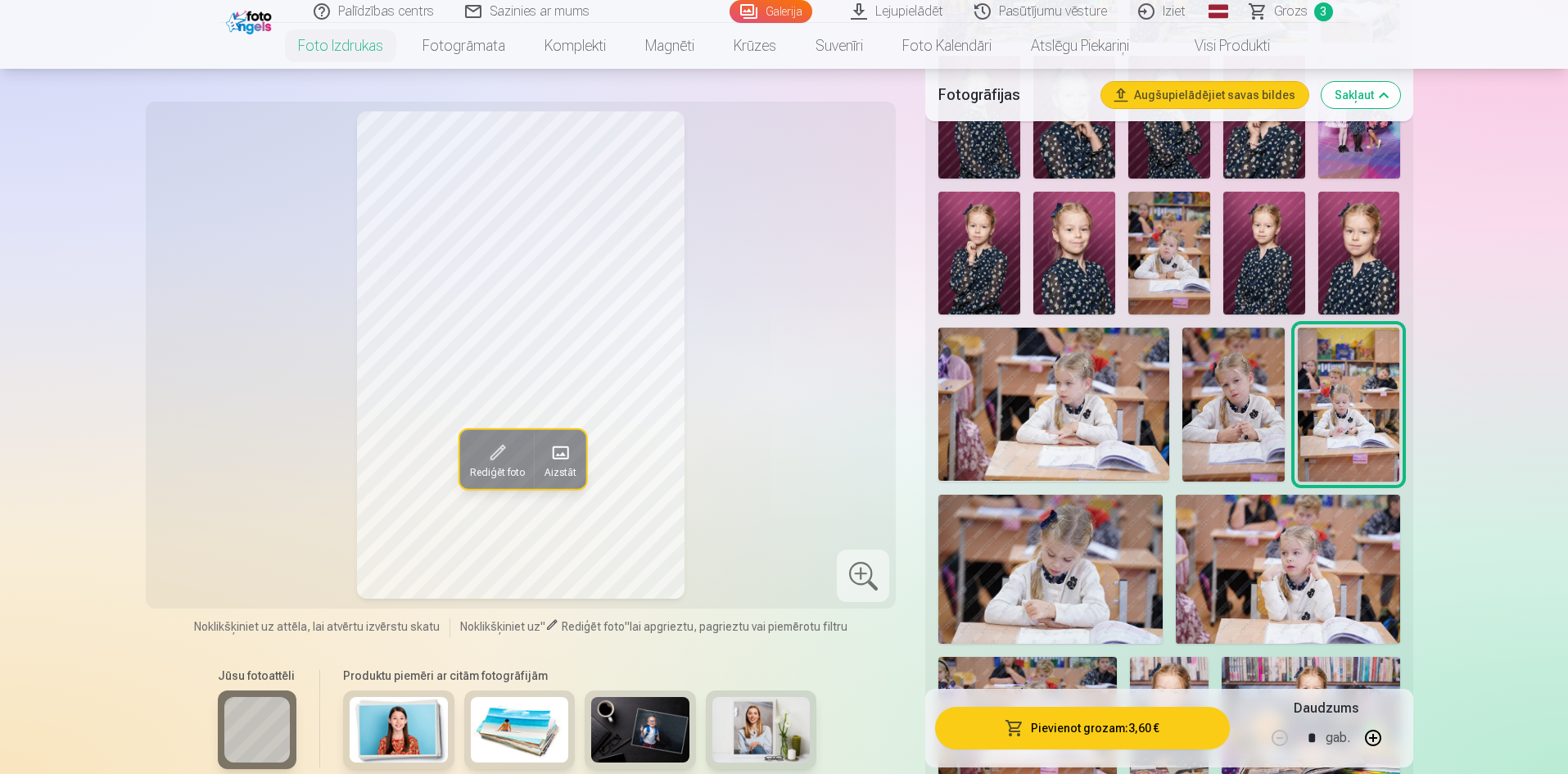
click at [1070, 544] on img at bounding box center [1050, 569] width 224 height 149
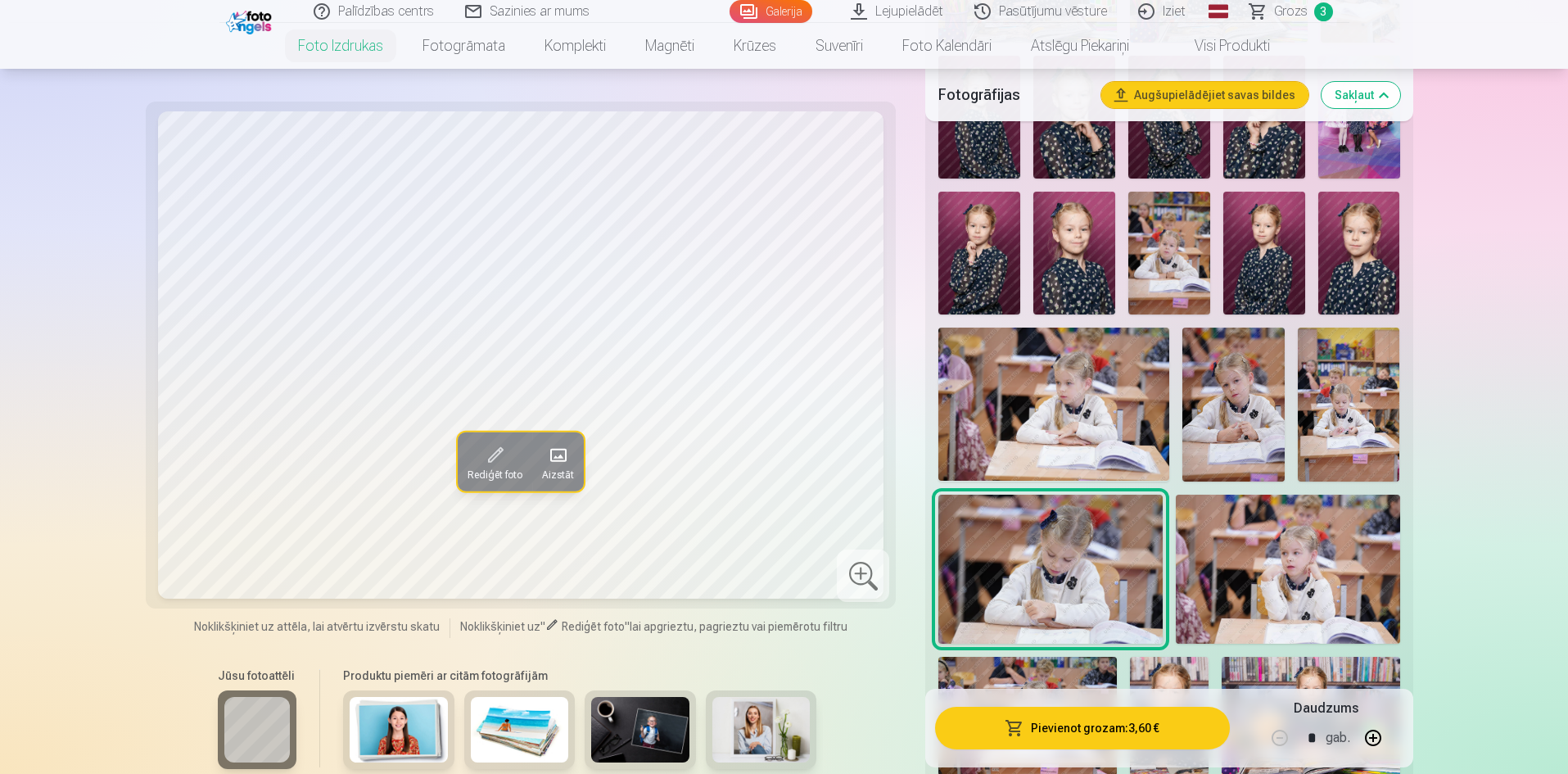
click at [1376, 548] on img at bounding box center [1287, 569] width 224 height 149
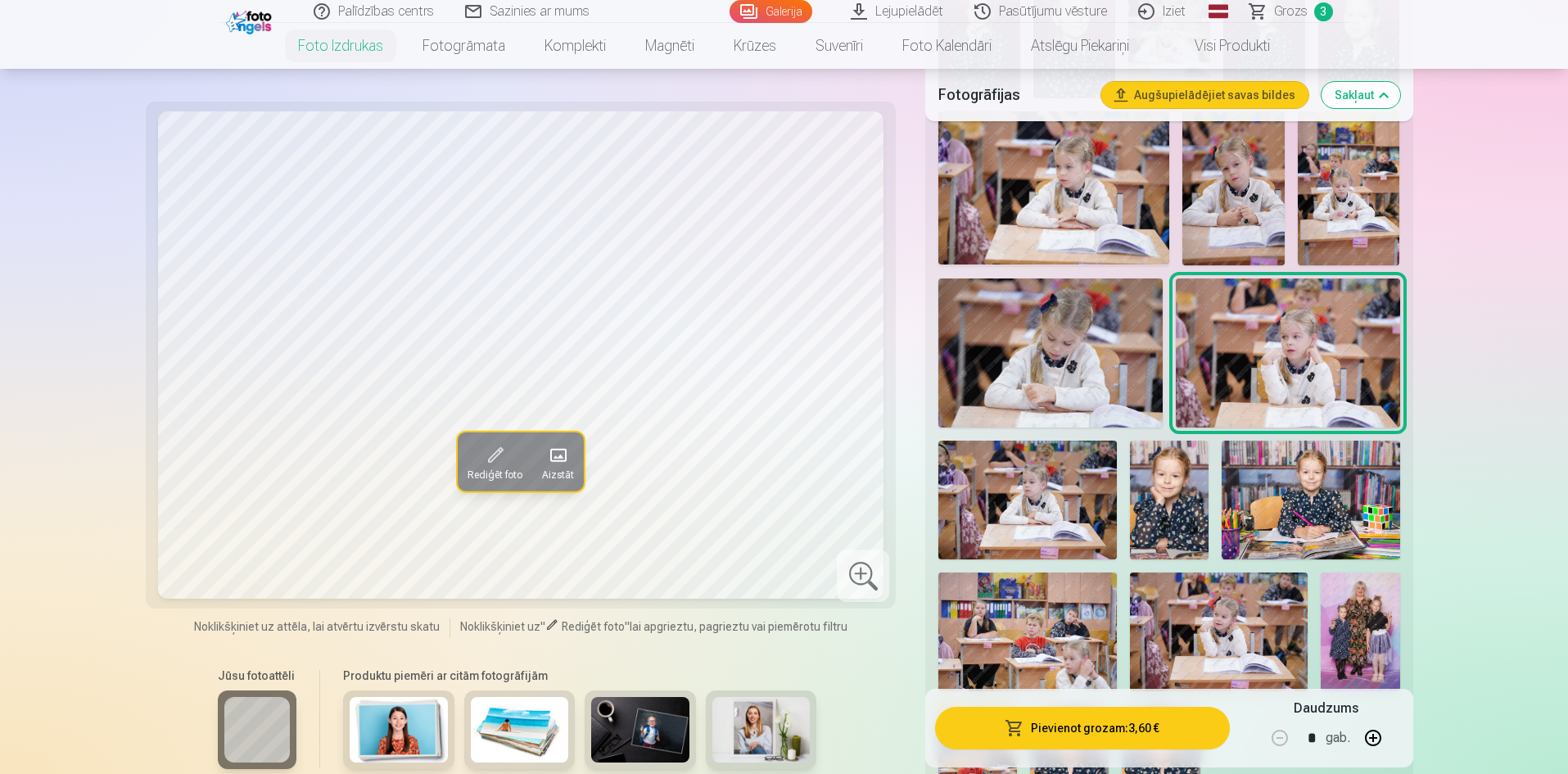
scroll to position [1110, 0]
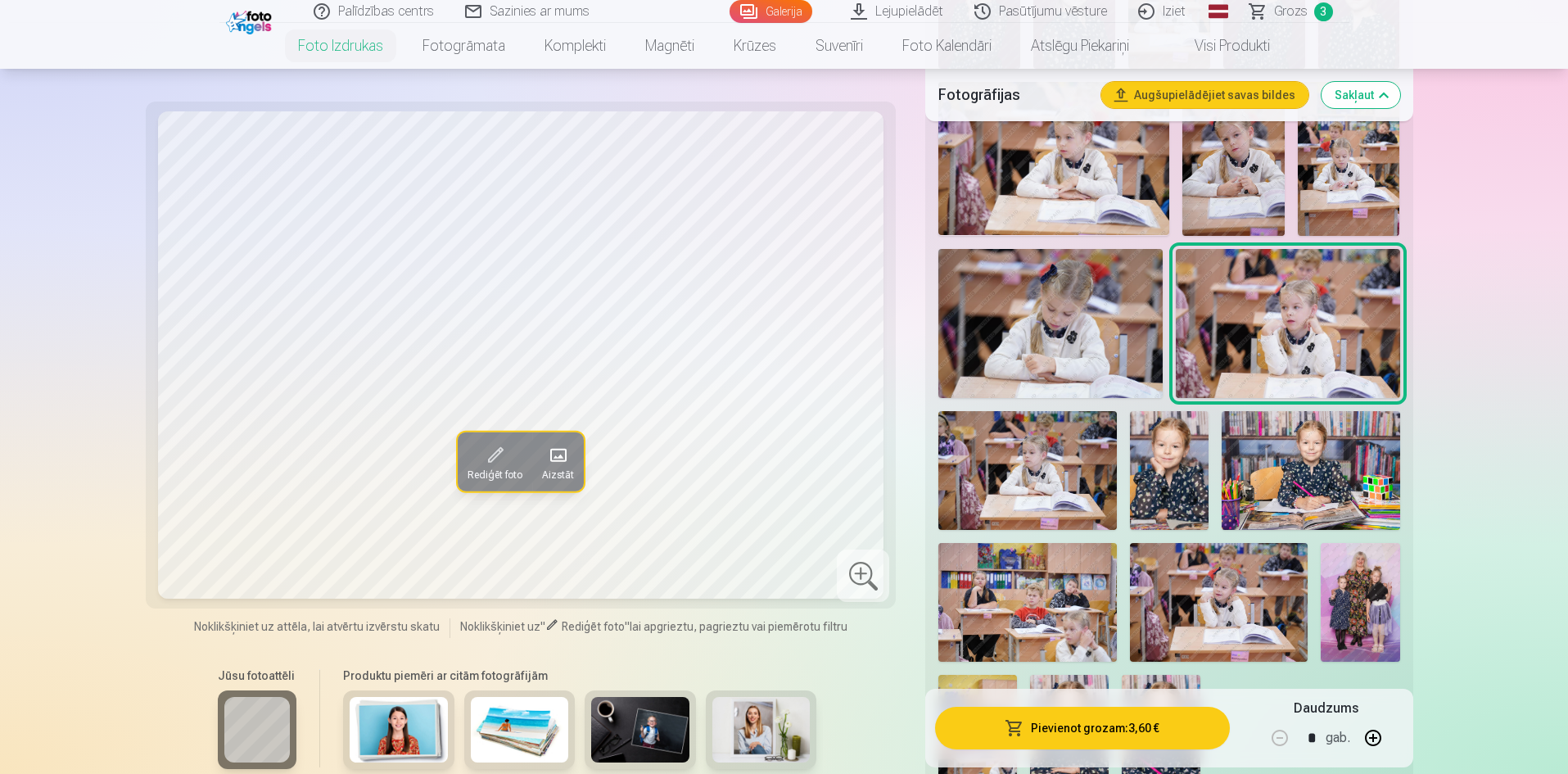
click at [963, 473] on img at bounding box center [1027, 470] width 178 height 119
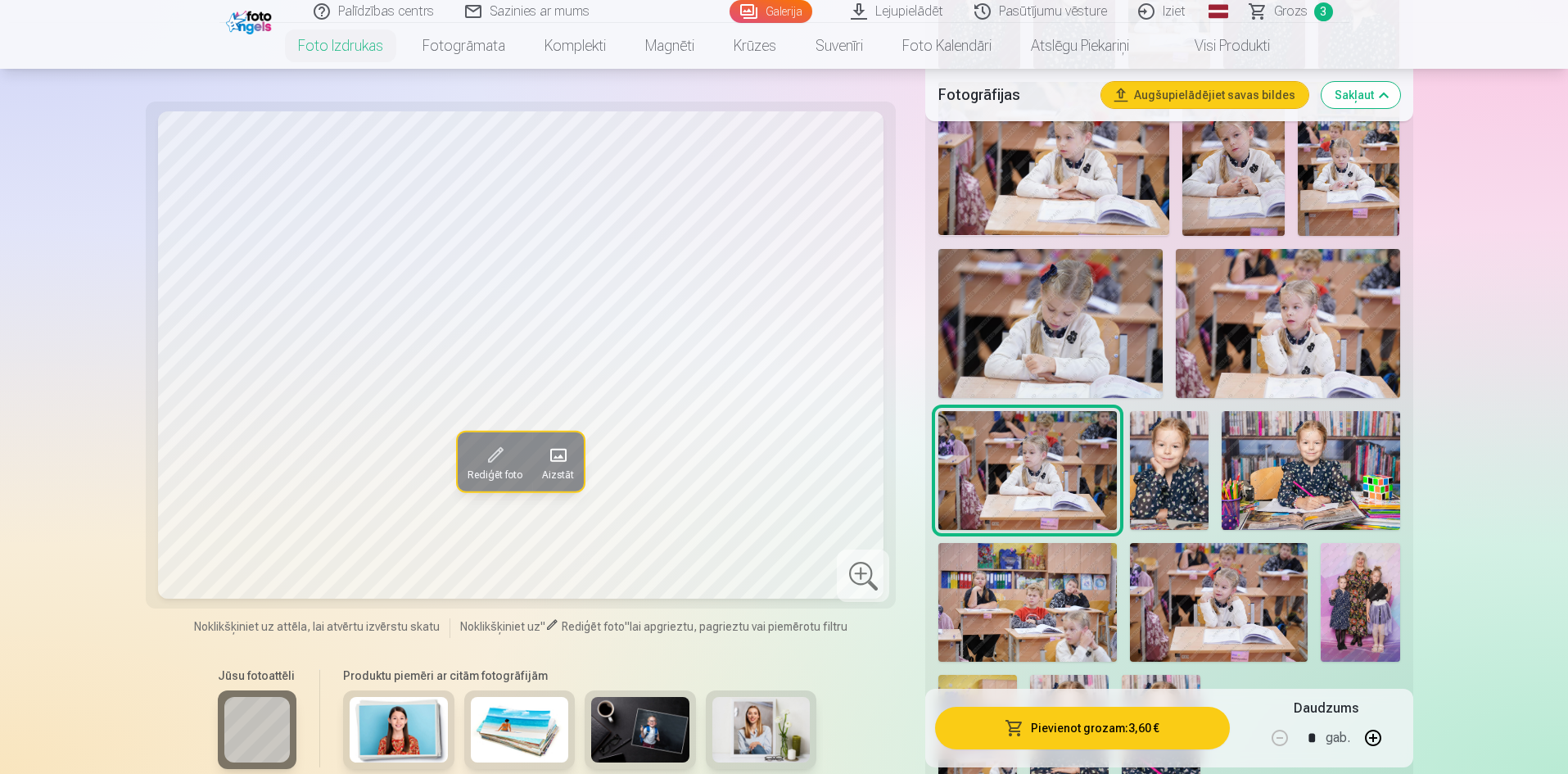
click at [1178, 498] on img at bounding box center [1169, 470] width 79 height 119
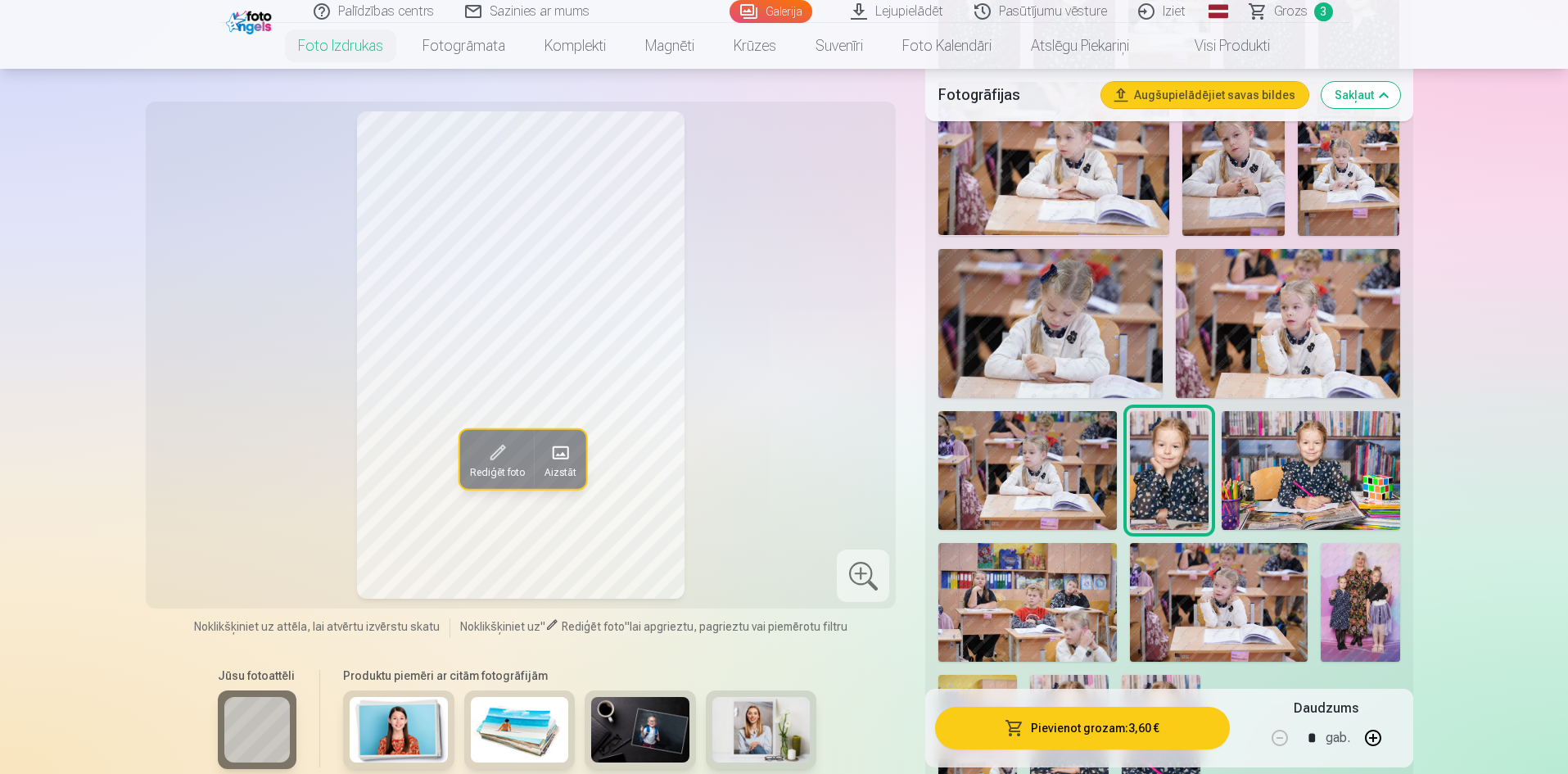
click at [1327, 510] on img at bounding box center [1311, 470] width 178 height 119
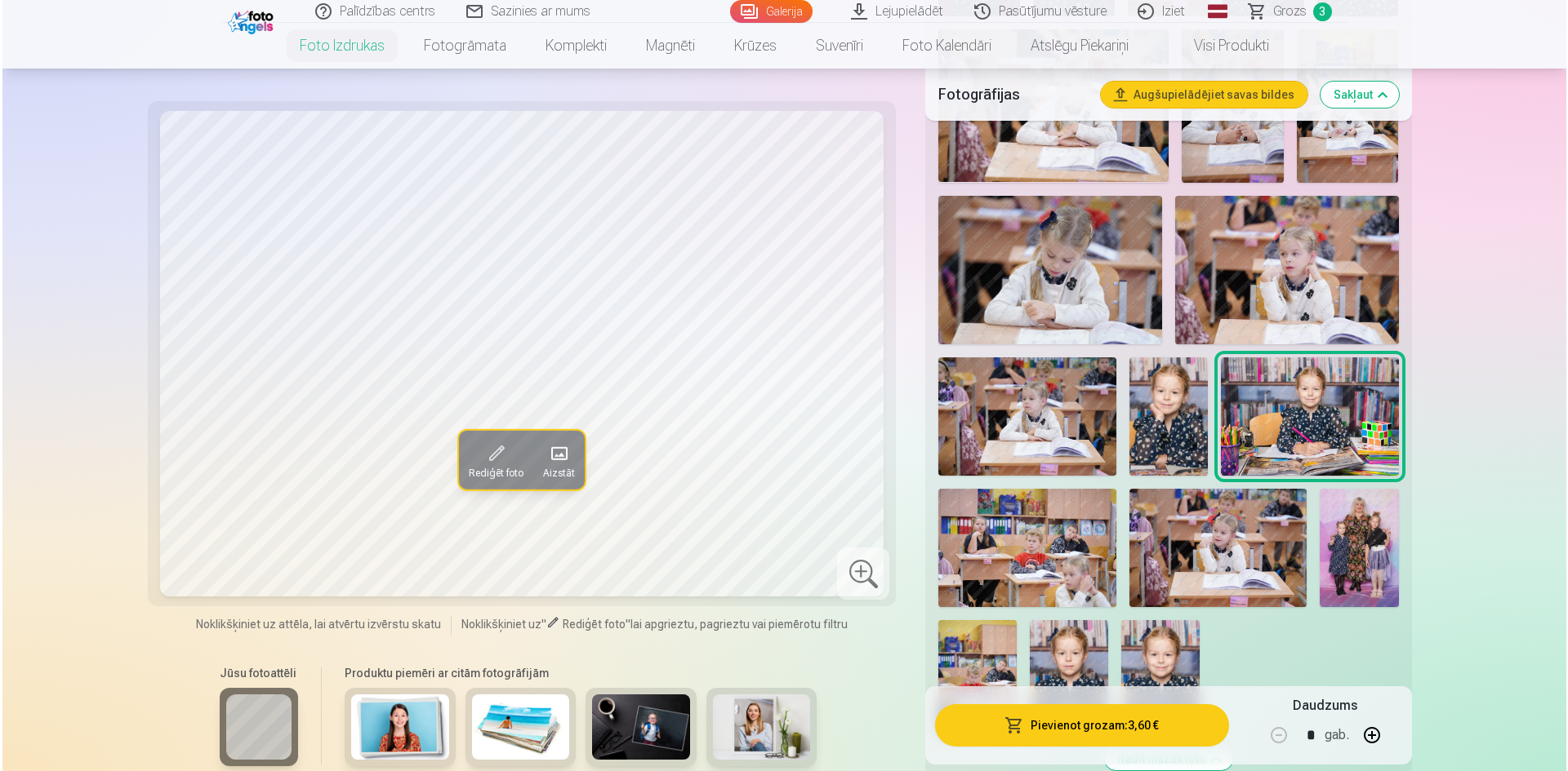
scroll to position [1187, 0]
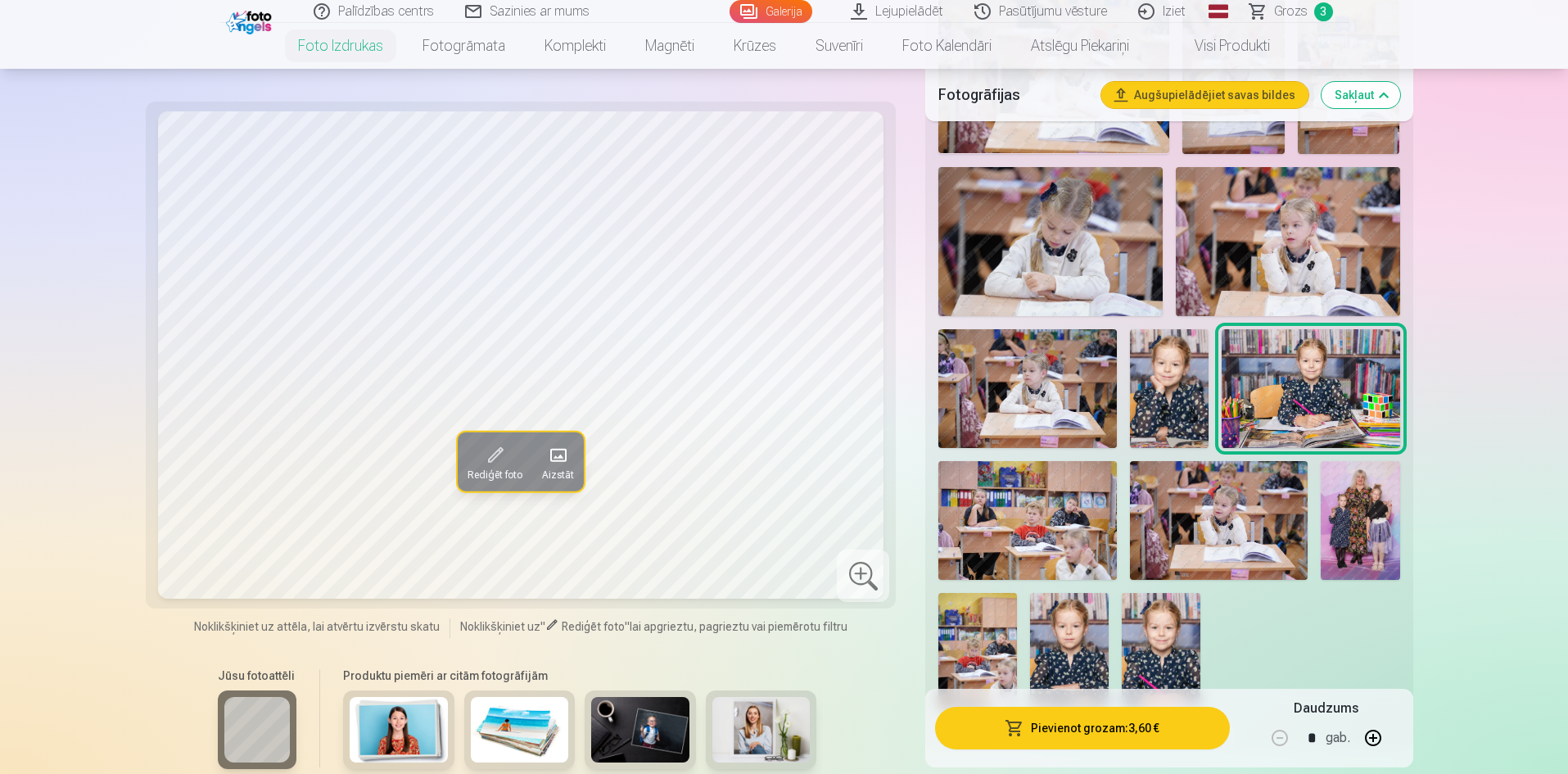
click at [1013, 529] on img at bounding box center [1027, 521] width 178 height 119
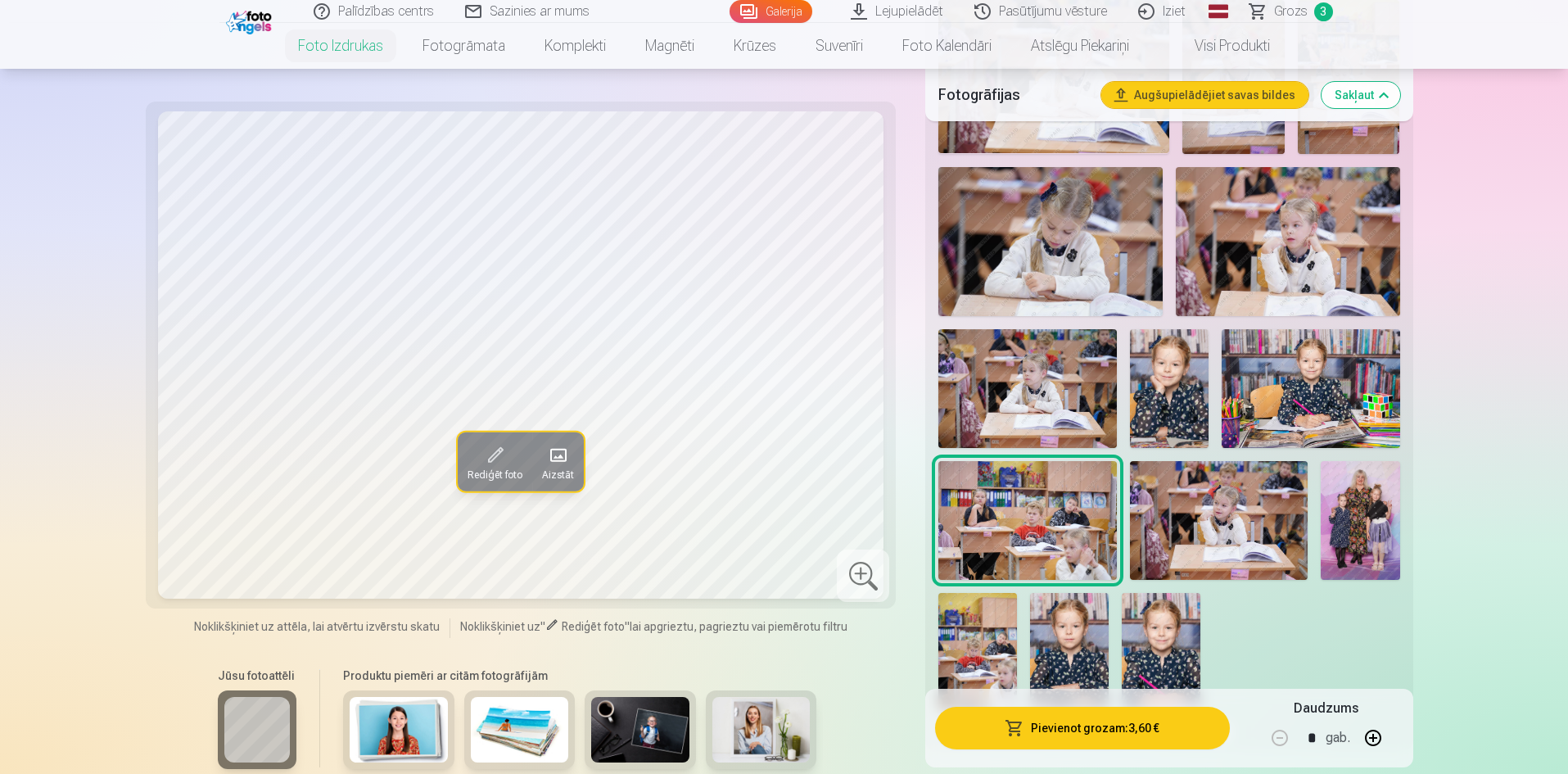
click at [1195, 551] on img at bounding box center [1219, 521] width 178 height 119
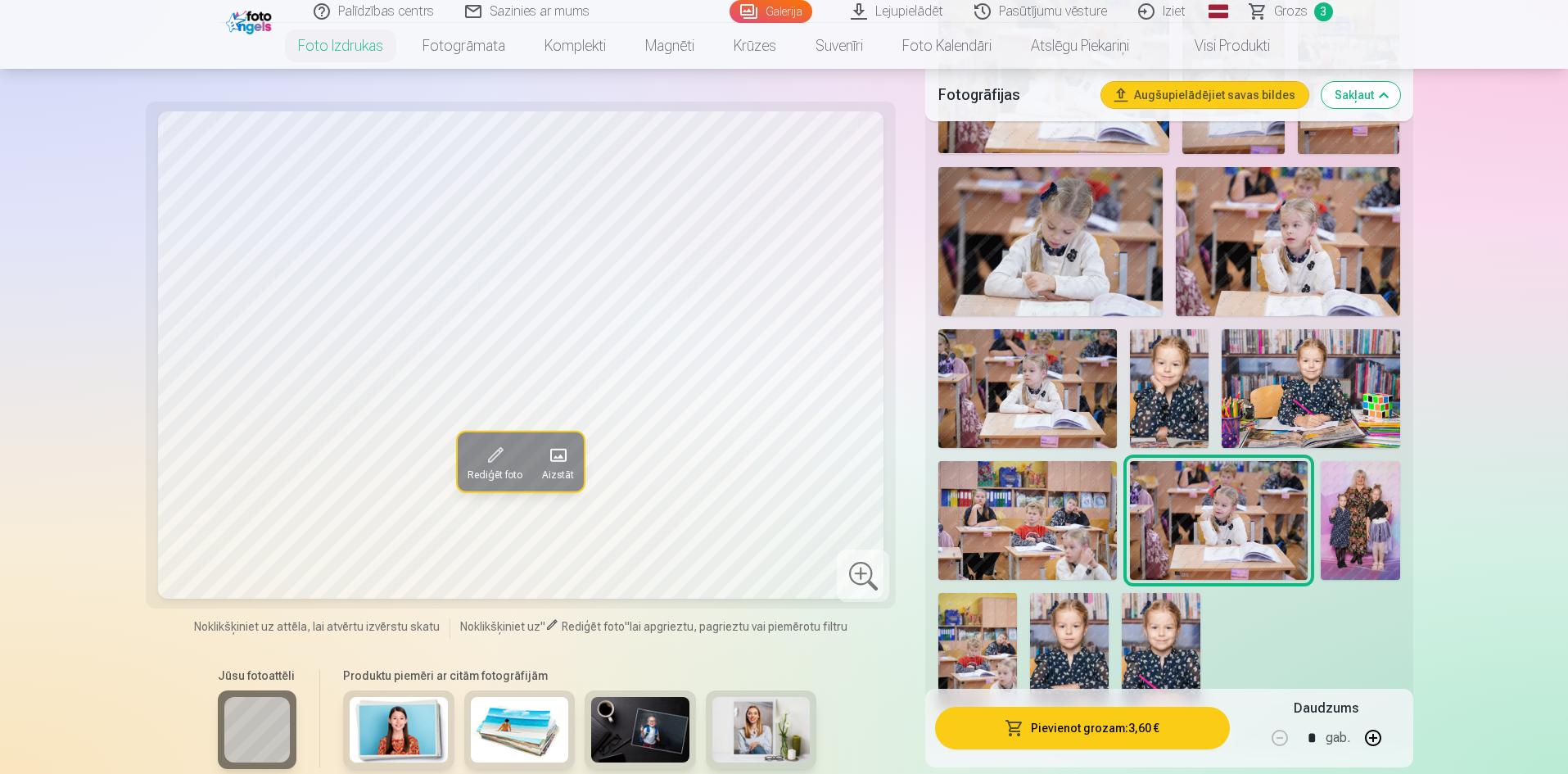
click at [1376, 553] on img at bounding box center [1360, 521] width 79 height 119
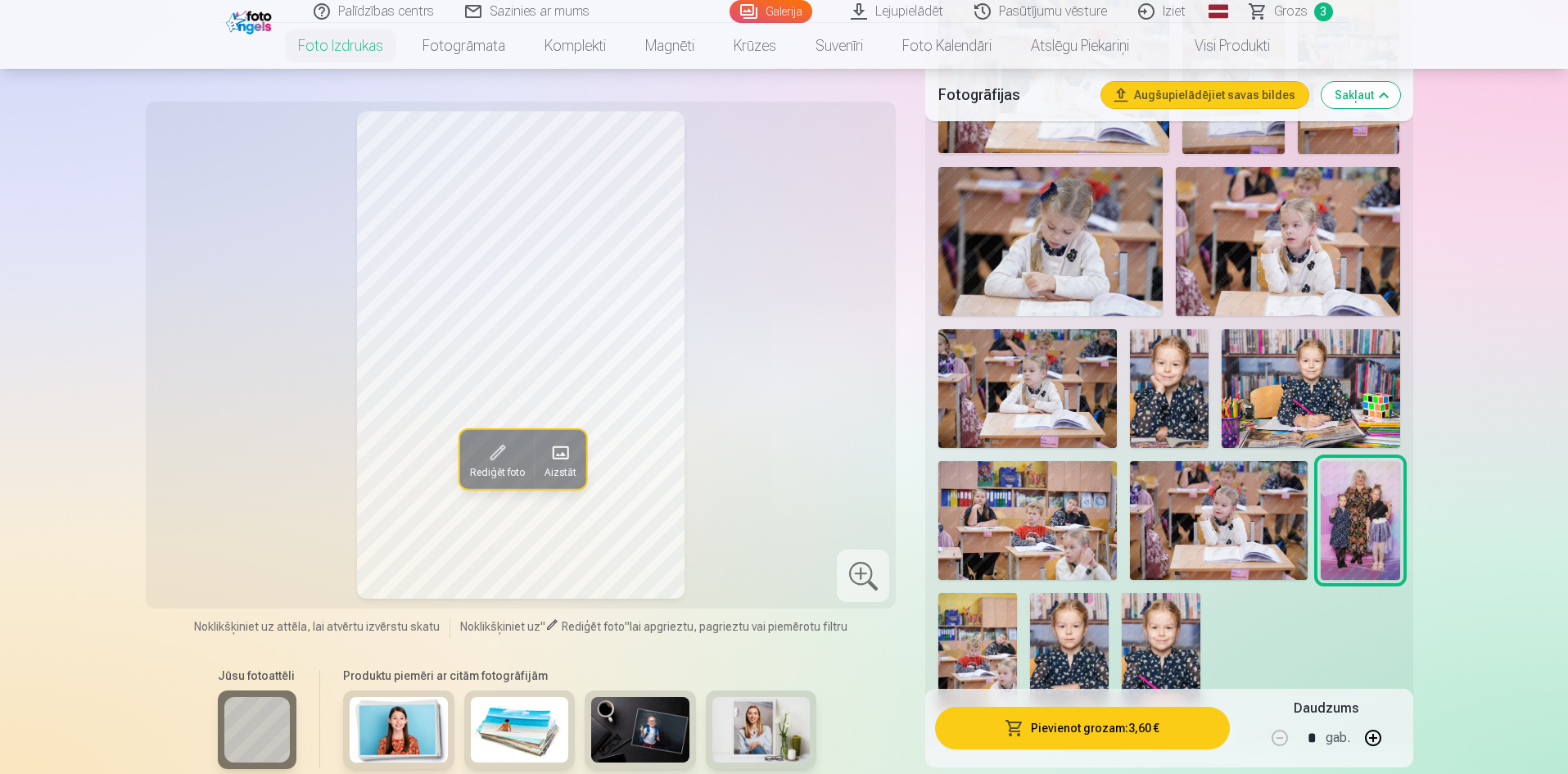
click at [1179, 725] on button "Pievienot grozam : 3,60 €" at bounding box center [1081, 728] width 294 height 43
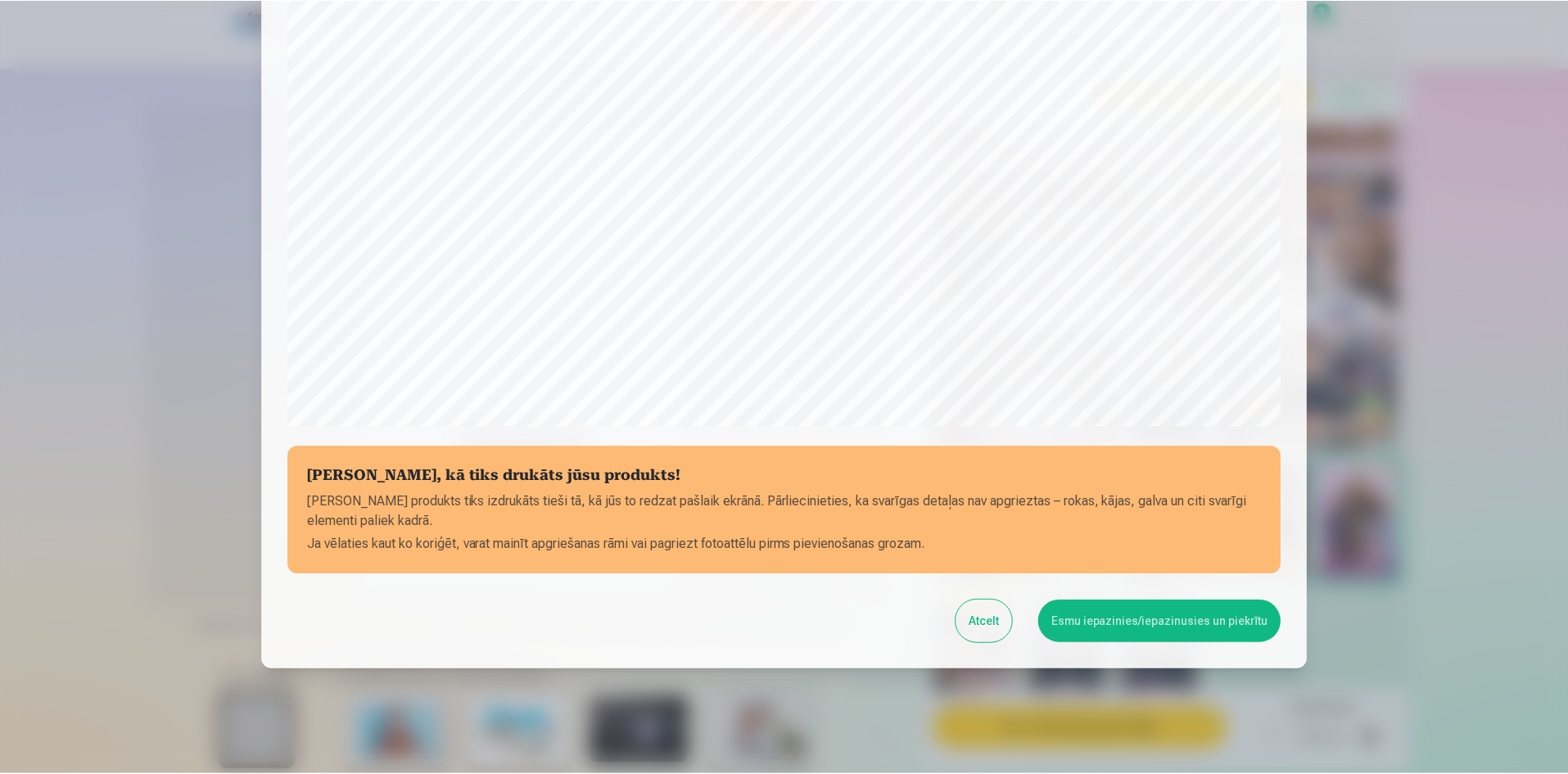
scroll to position [406, 0]
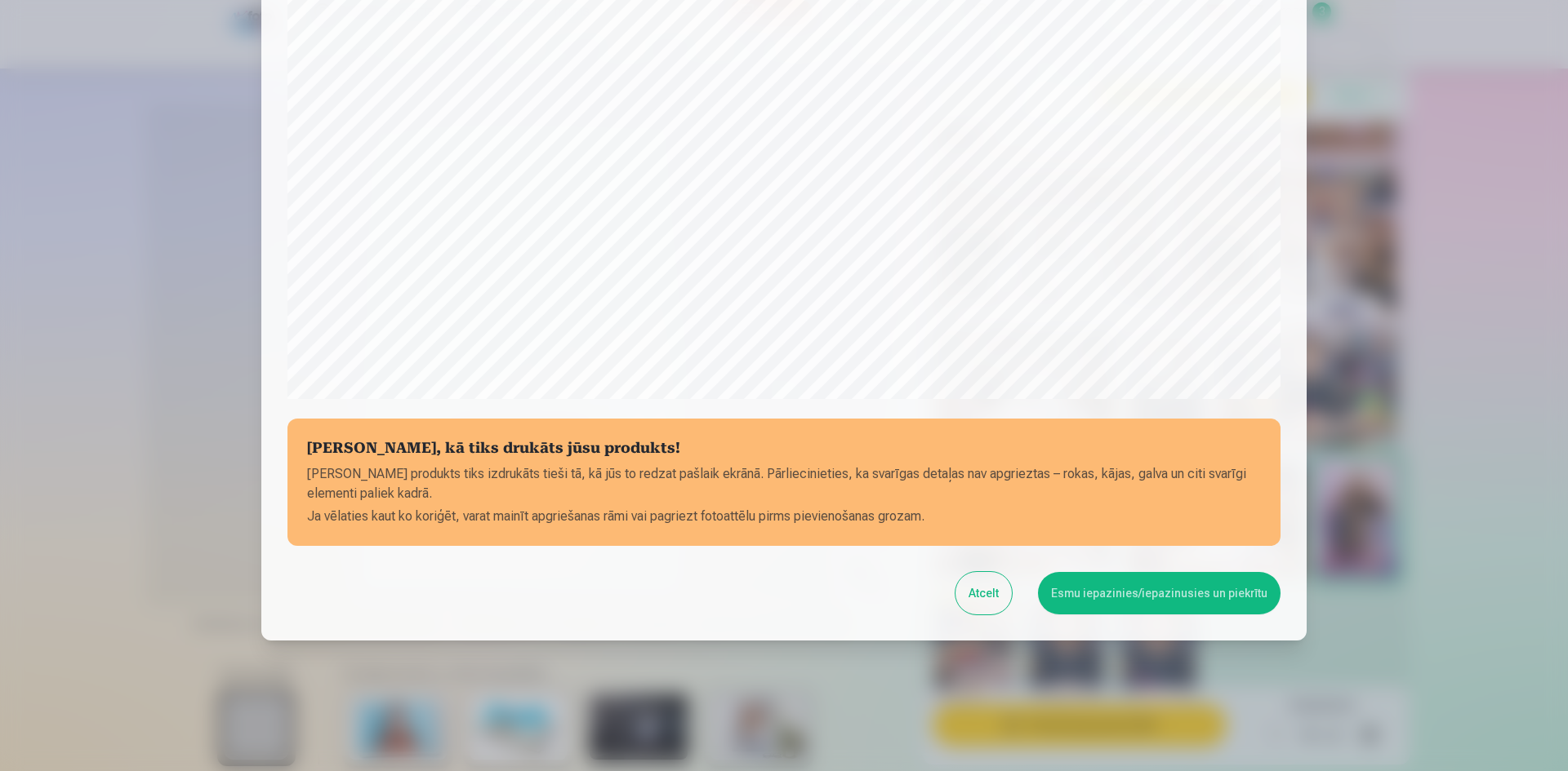
click at [1138, 596] on button "Esmu iepazinies/iepazinusies un piekrītu" at bounding box center [1158, 593] width 243 height 43
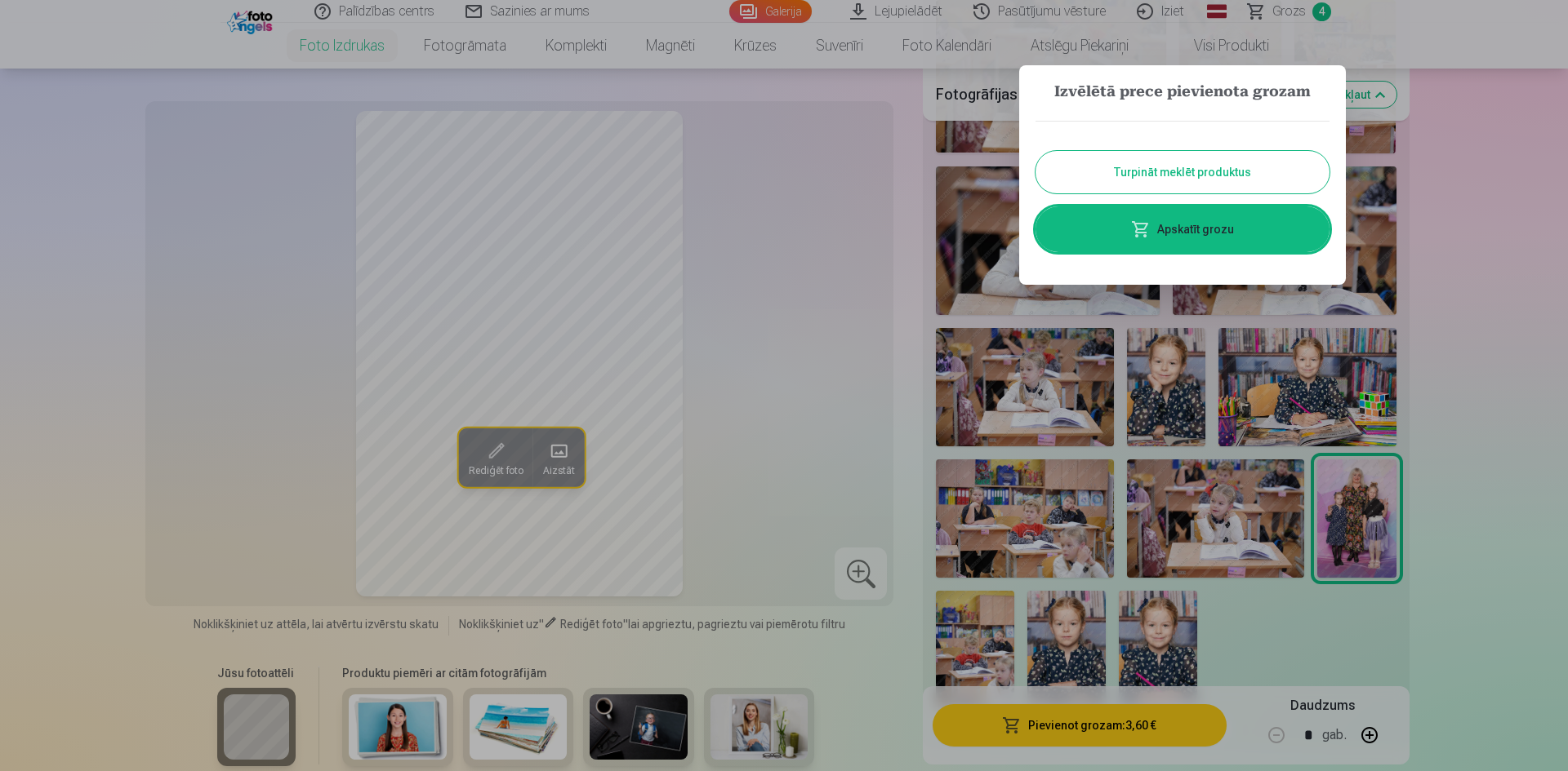
click at [1191, 175] on button "Turpināt meklēt produktus" at bounding box center [1183, 172] width 294 height 43
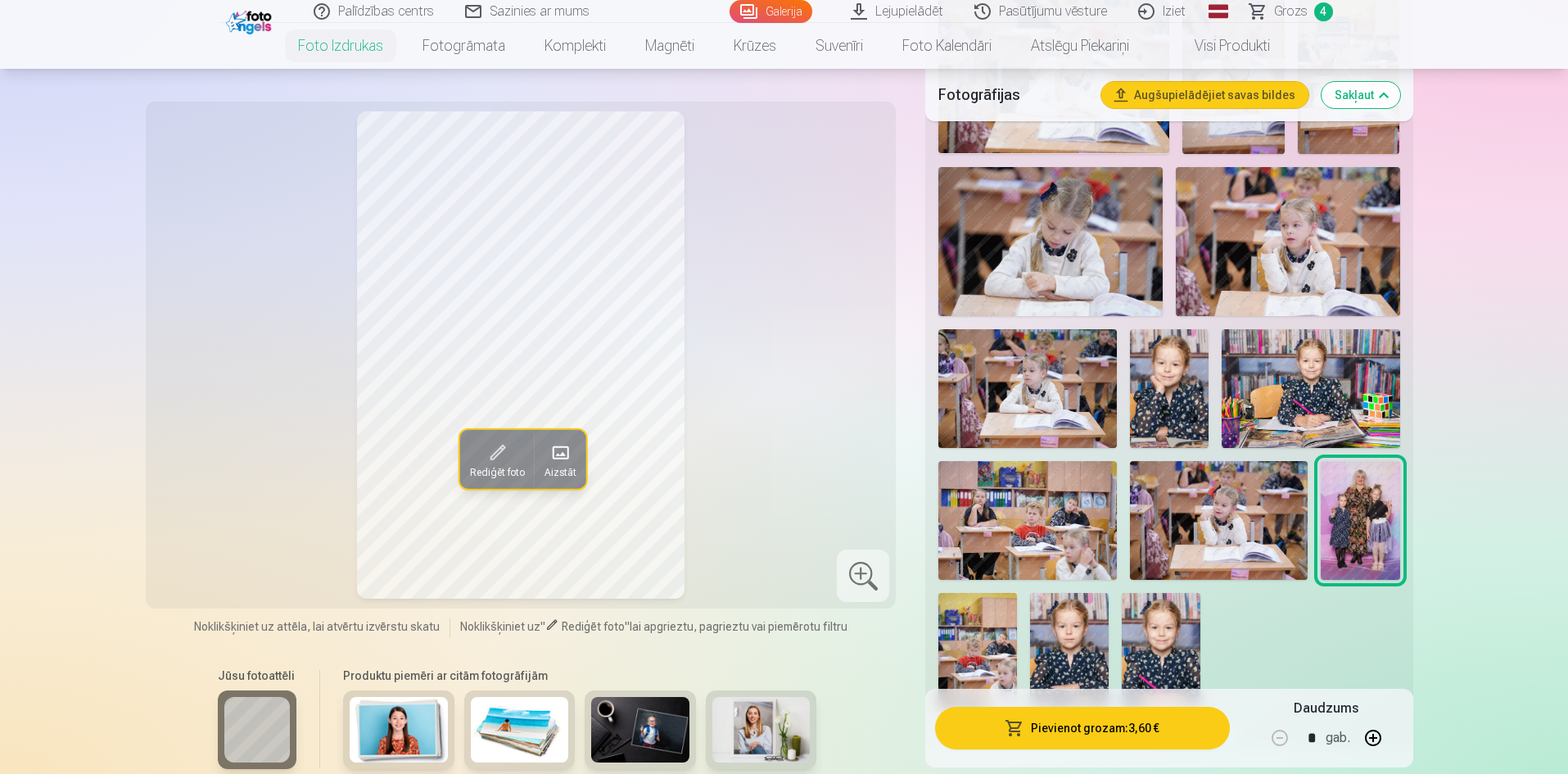
click at [1071, 664] on img at bounding box center [1069, 652] width 78 height 118
click at [1166, 661] on img at bounding box center [1161, 652] width 78 height 118
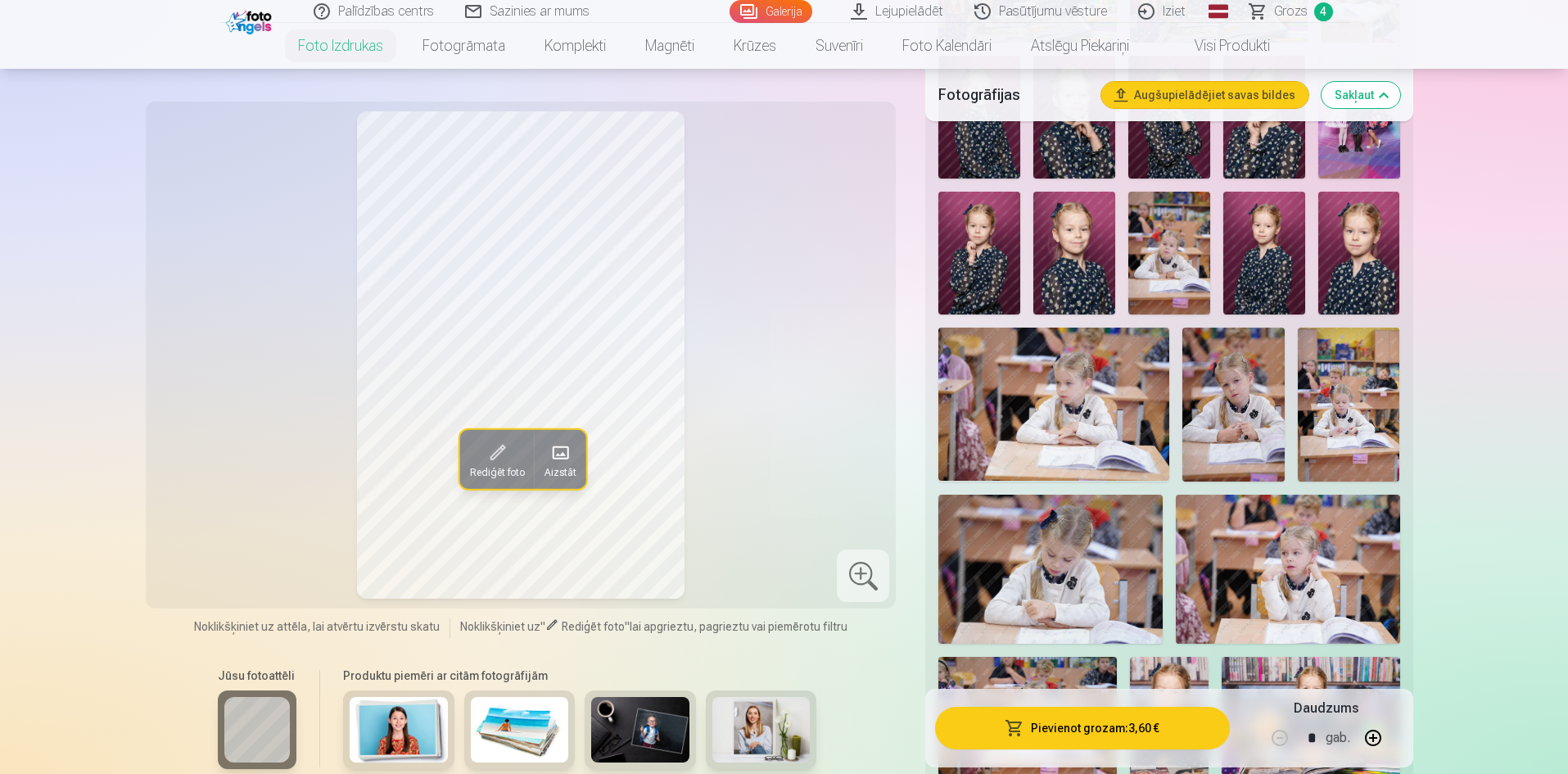
scroll to position [701, 0]
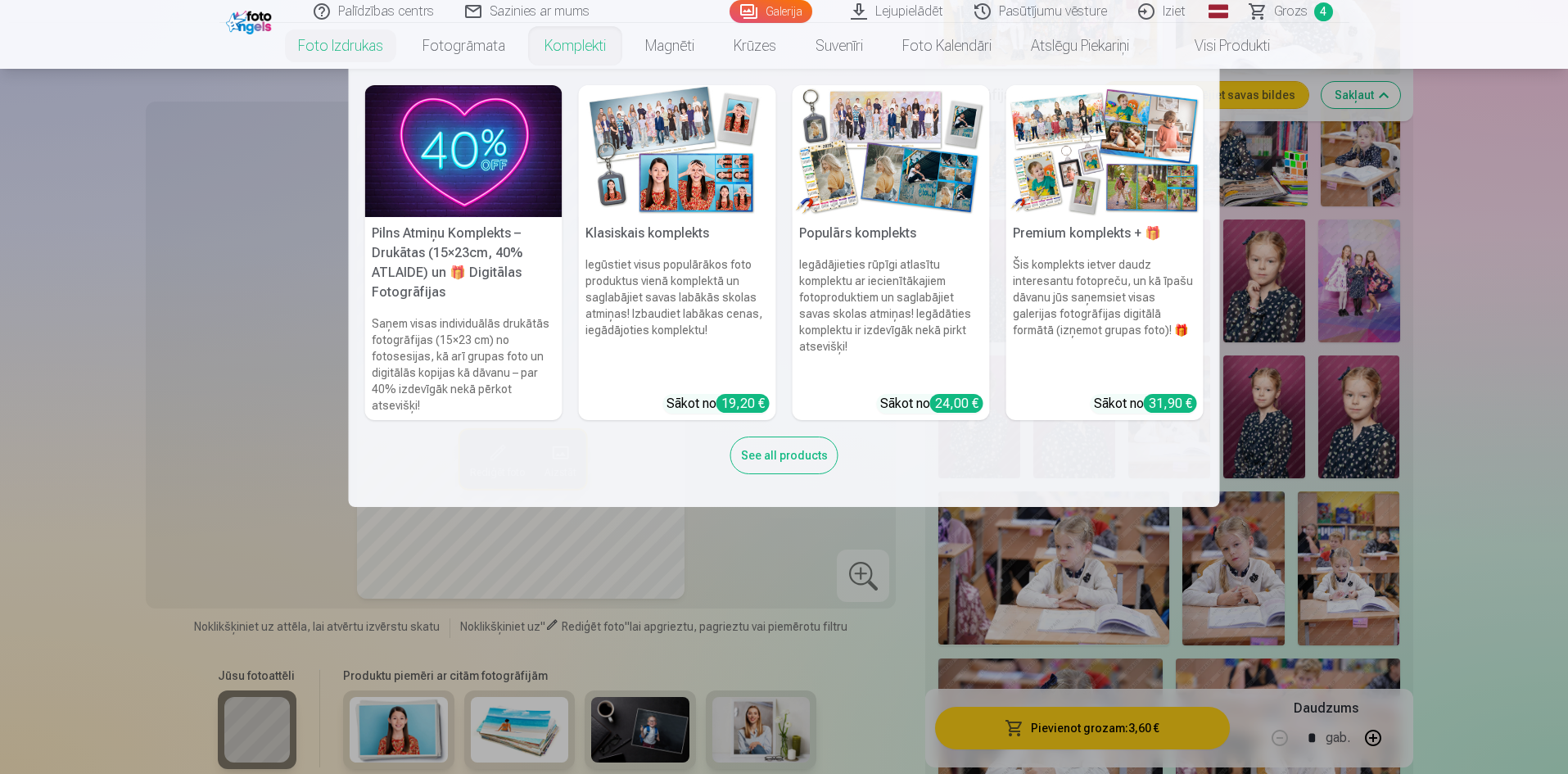
click at [503, 243] on h5 "Pilns Atmiņu Komplekts – Drukātas (15×23cm, 40% ATLAIDE) un 🎁 Digitālas Fotogrā…" at bounding box center [464, 263] width 197 height 92
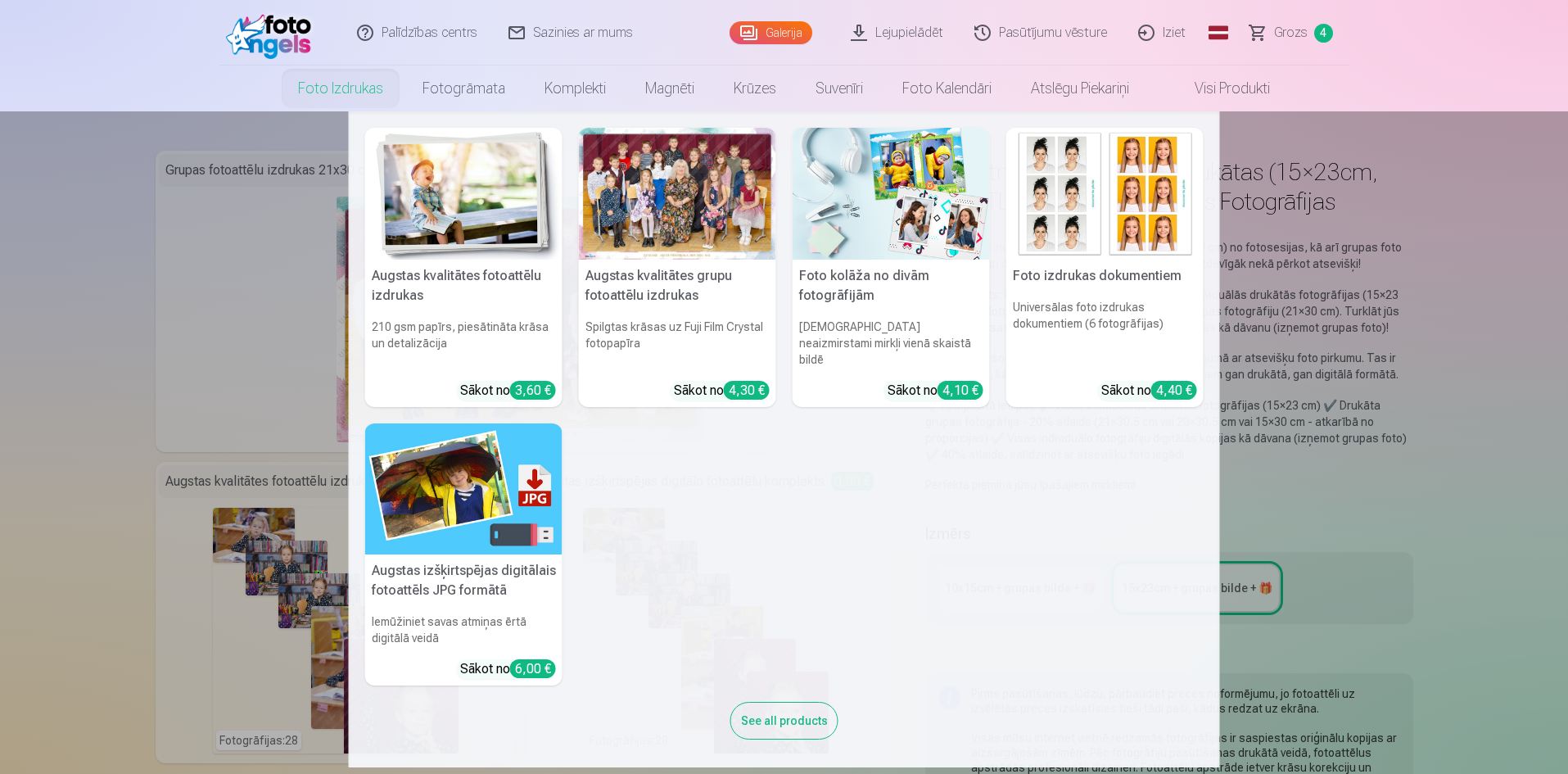
click at [1093, 250] on img at bounding box center [1105, 193] width 197 height 132
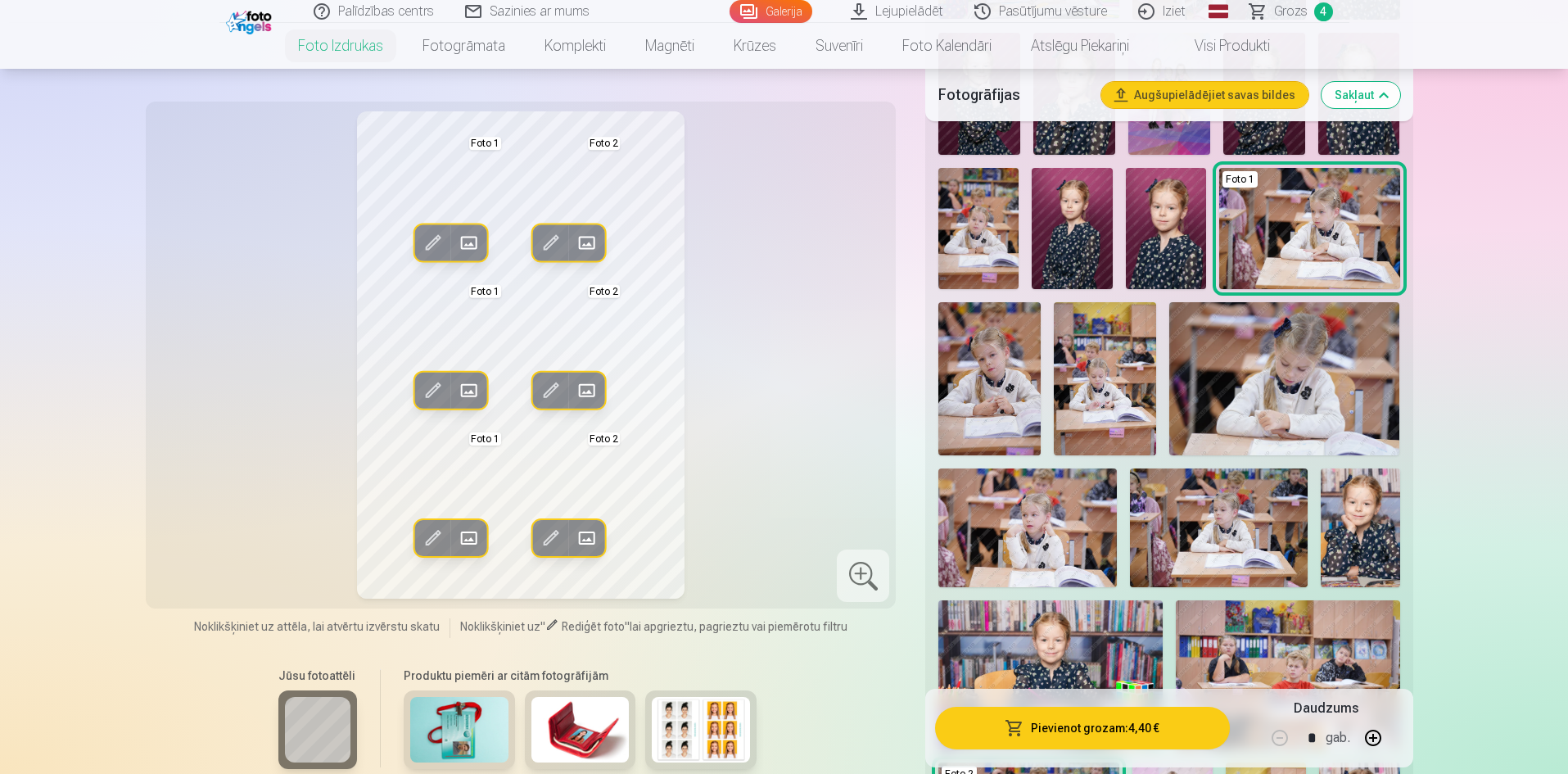
scroll to position [655, 0]
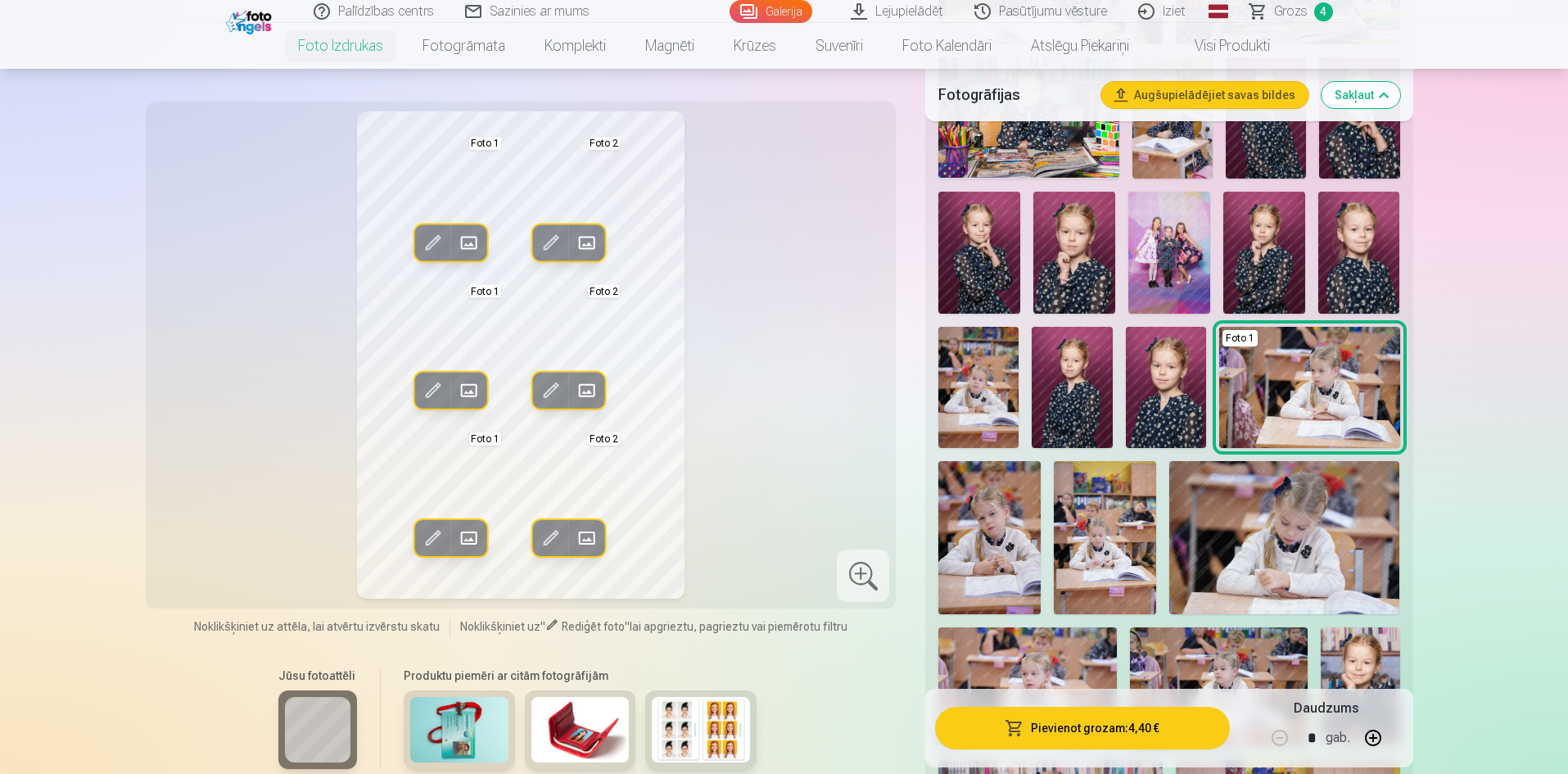
click at [1153, 386] on img at bounding box center [1166, 387] width 80 height 120
click at [1162, 414] on img at bounding box center [1166, 387] width 80 height 120
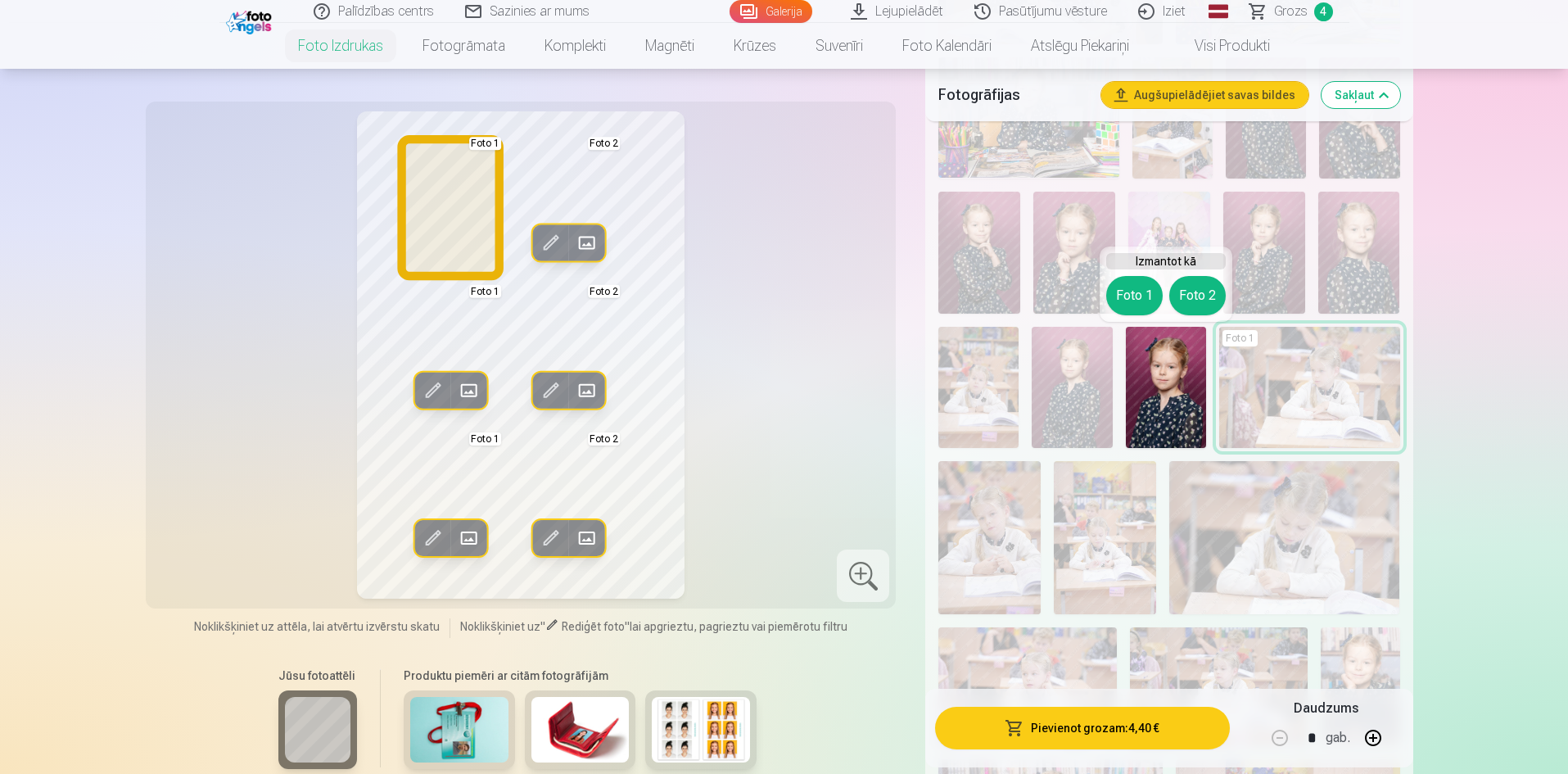
click at [1130, 286] on button "Foto 1" at bounding box center [1135, 295] width 57 height 39
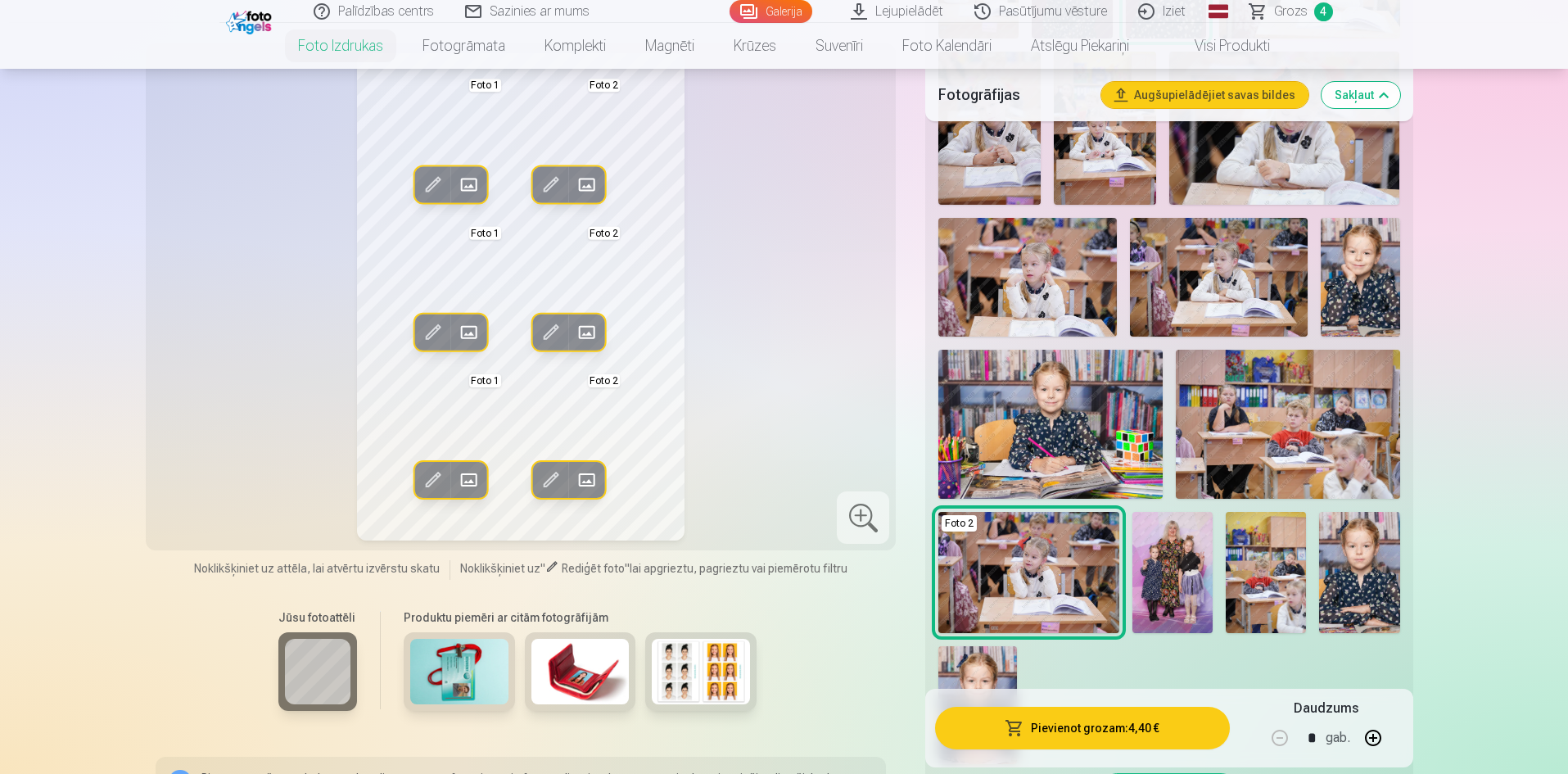
scroll to position [1147, 0]
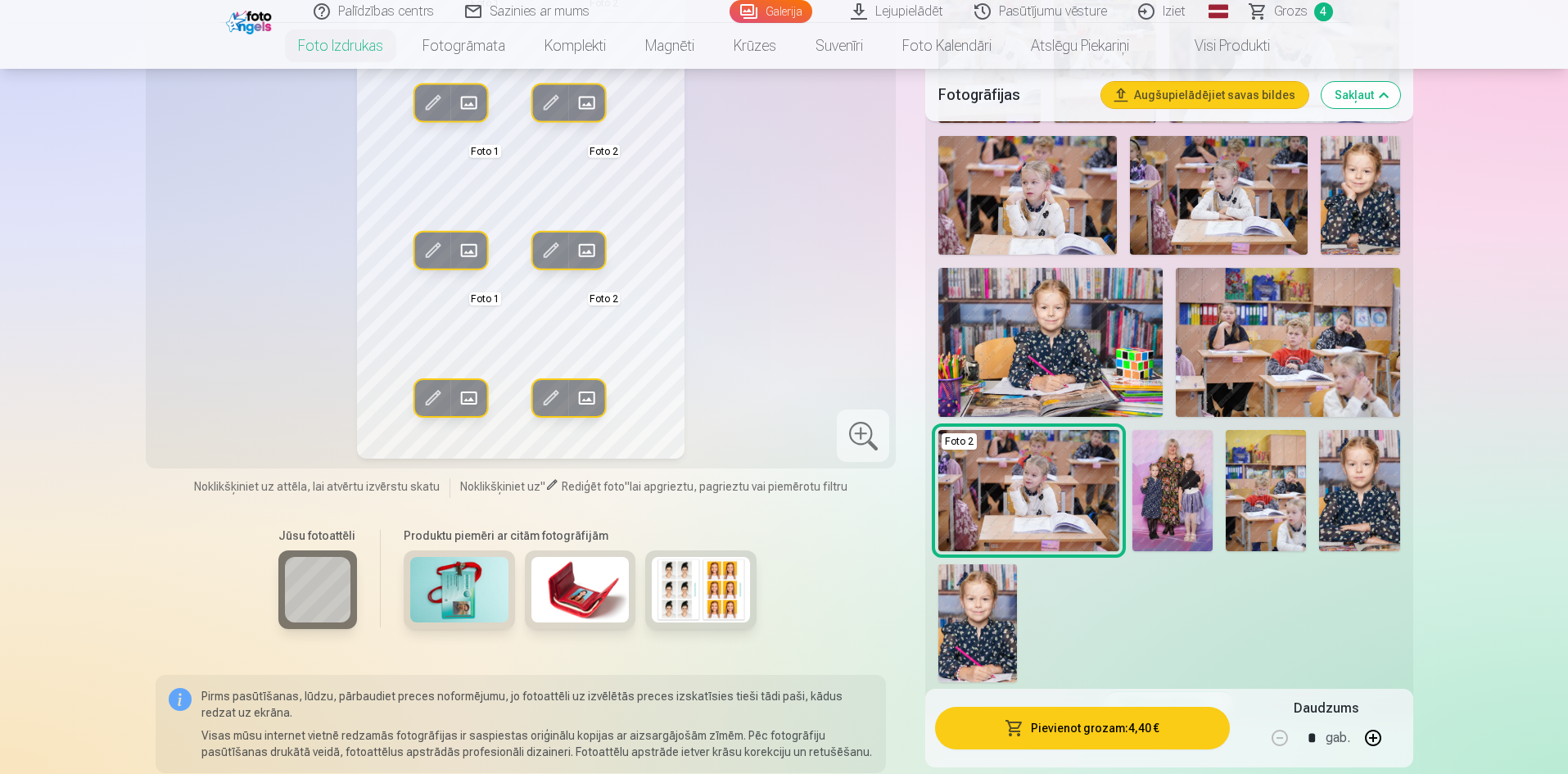
click at [973, 625] on img at bounding box center [978, 623] width 78 height 118
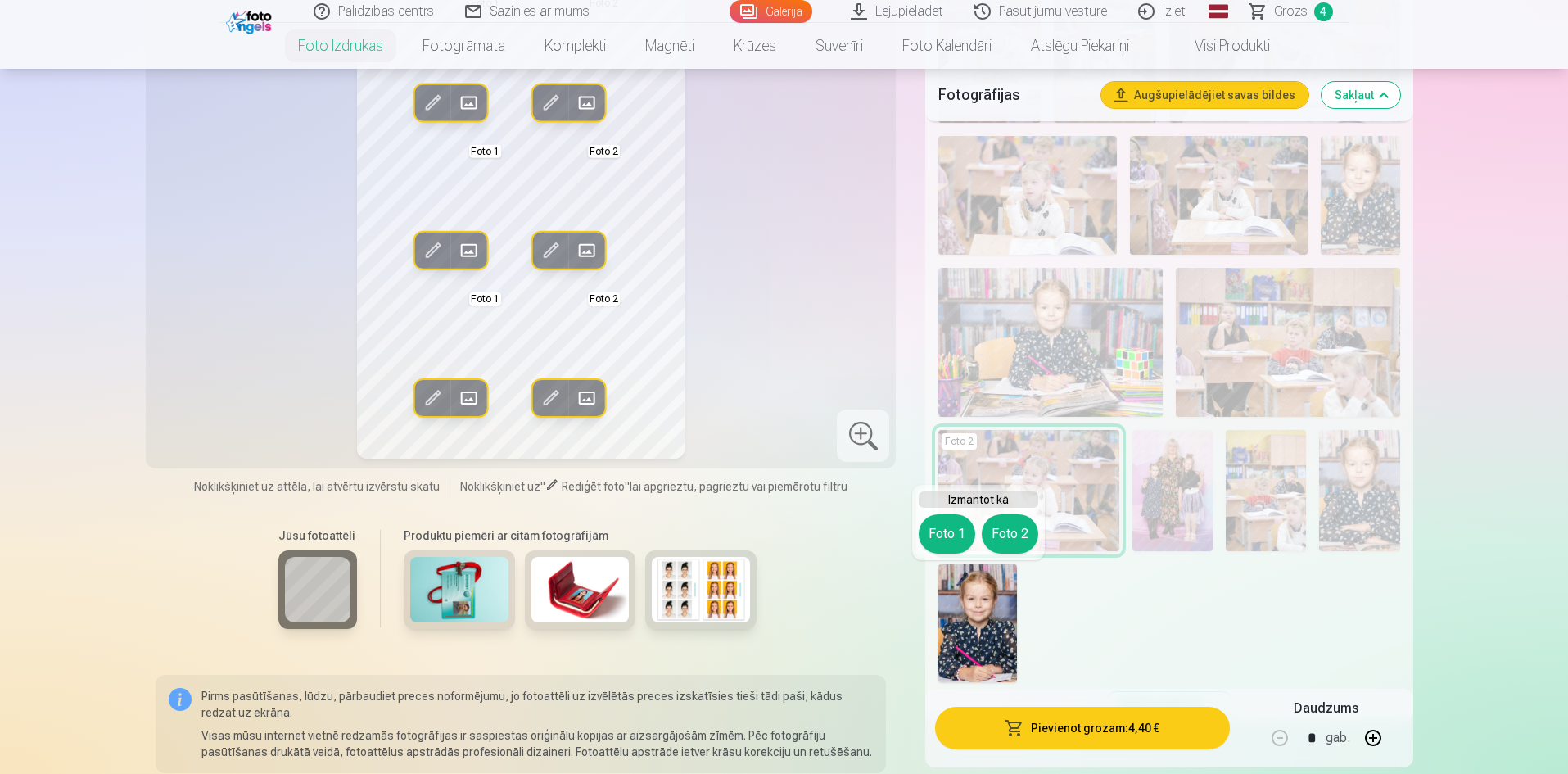
click at [1013, 512] on div "Izmantot kā Foto 1 Foto 2" at bounding box center [978, 523] width 133 height 75
click at [1008, 530] on button "Foto 2" at bounding box center [1010, 534] width 57 height 39
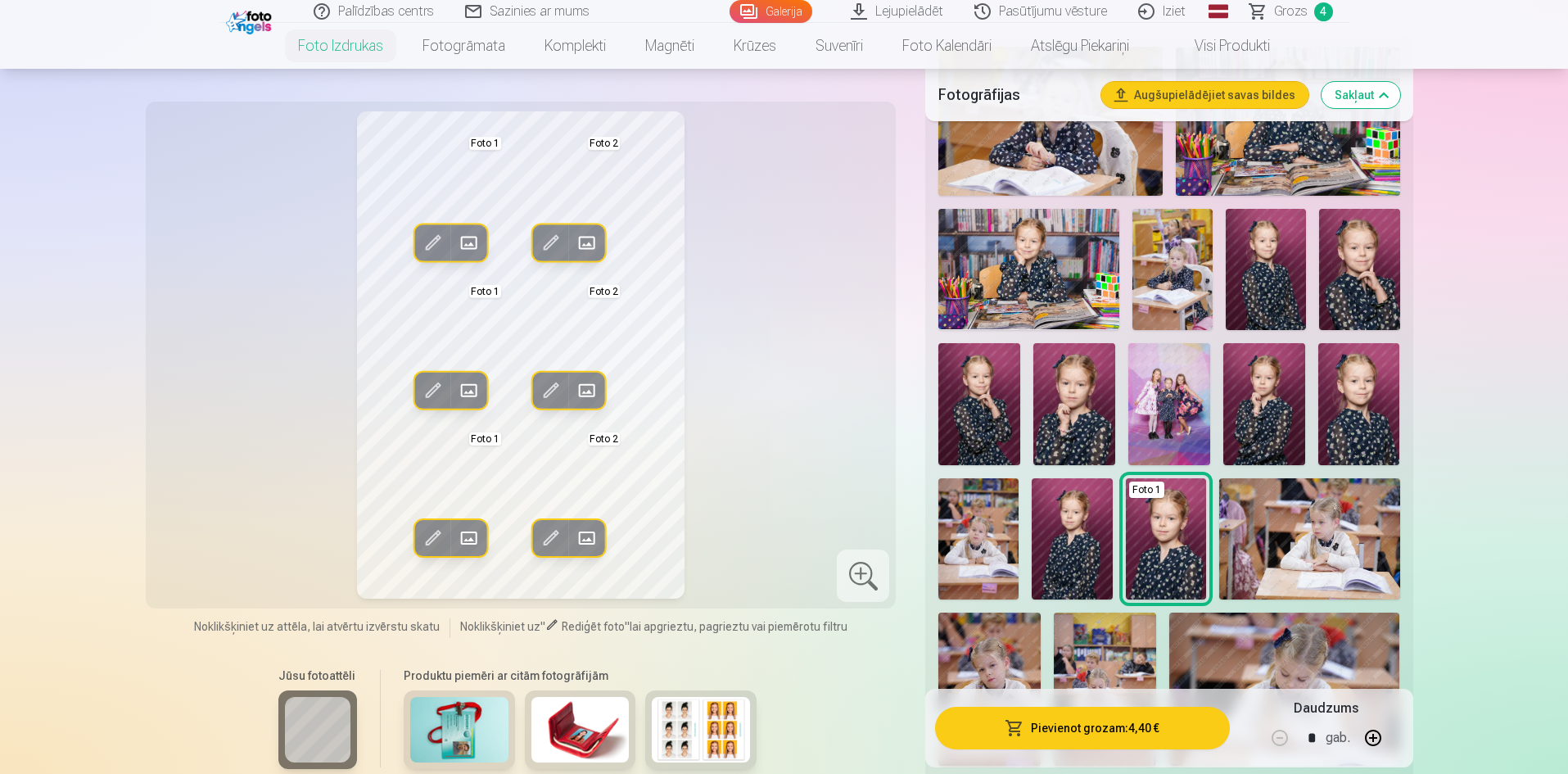
scroll to position [491, 0]
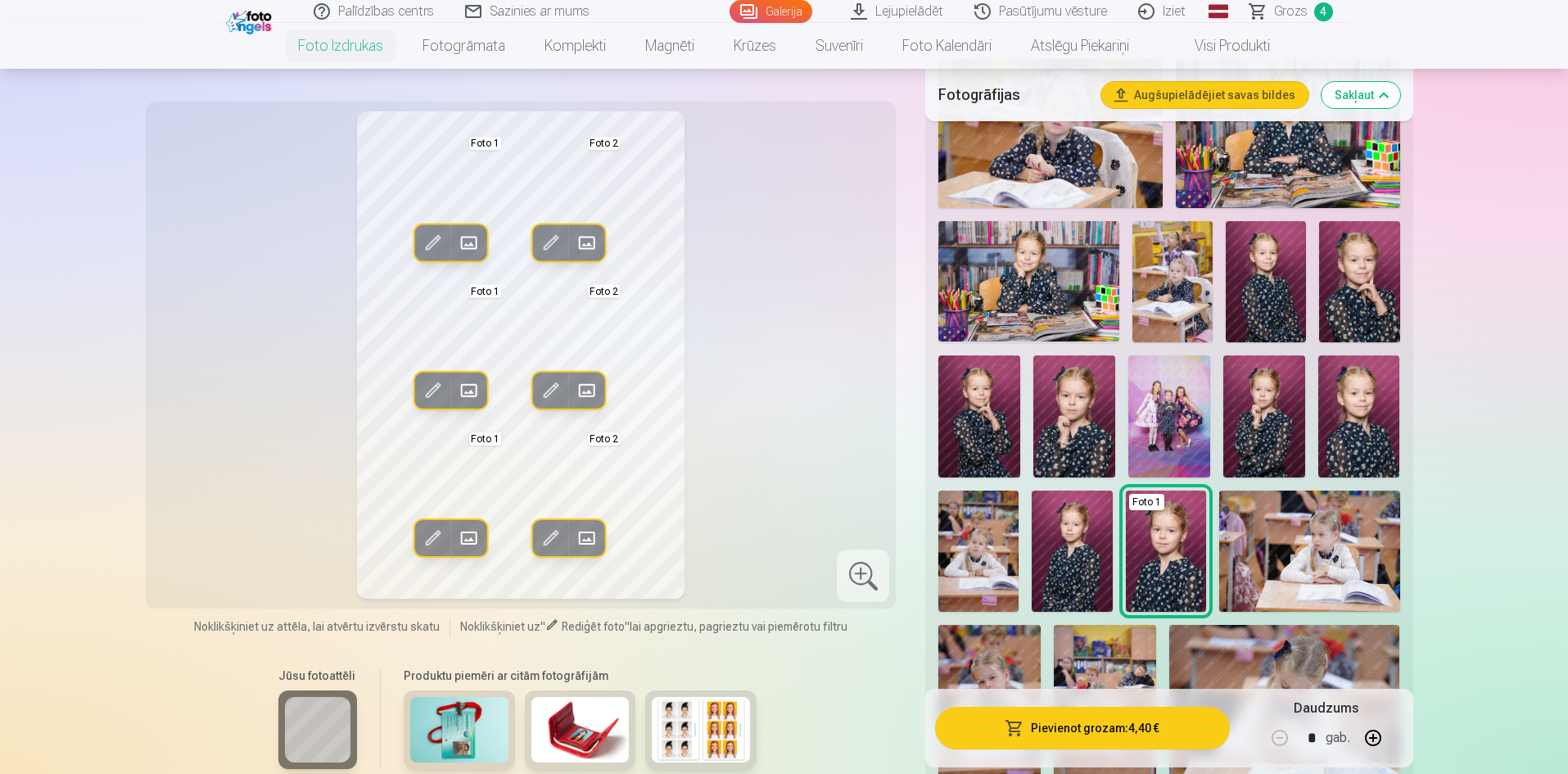
click at [1365, 426] on img at bounding box center [1360, 417] width 82 height 123
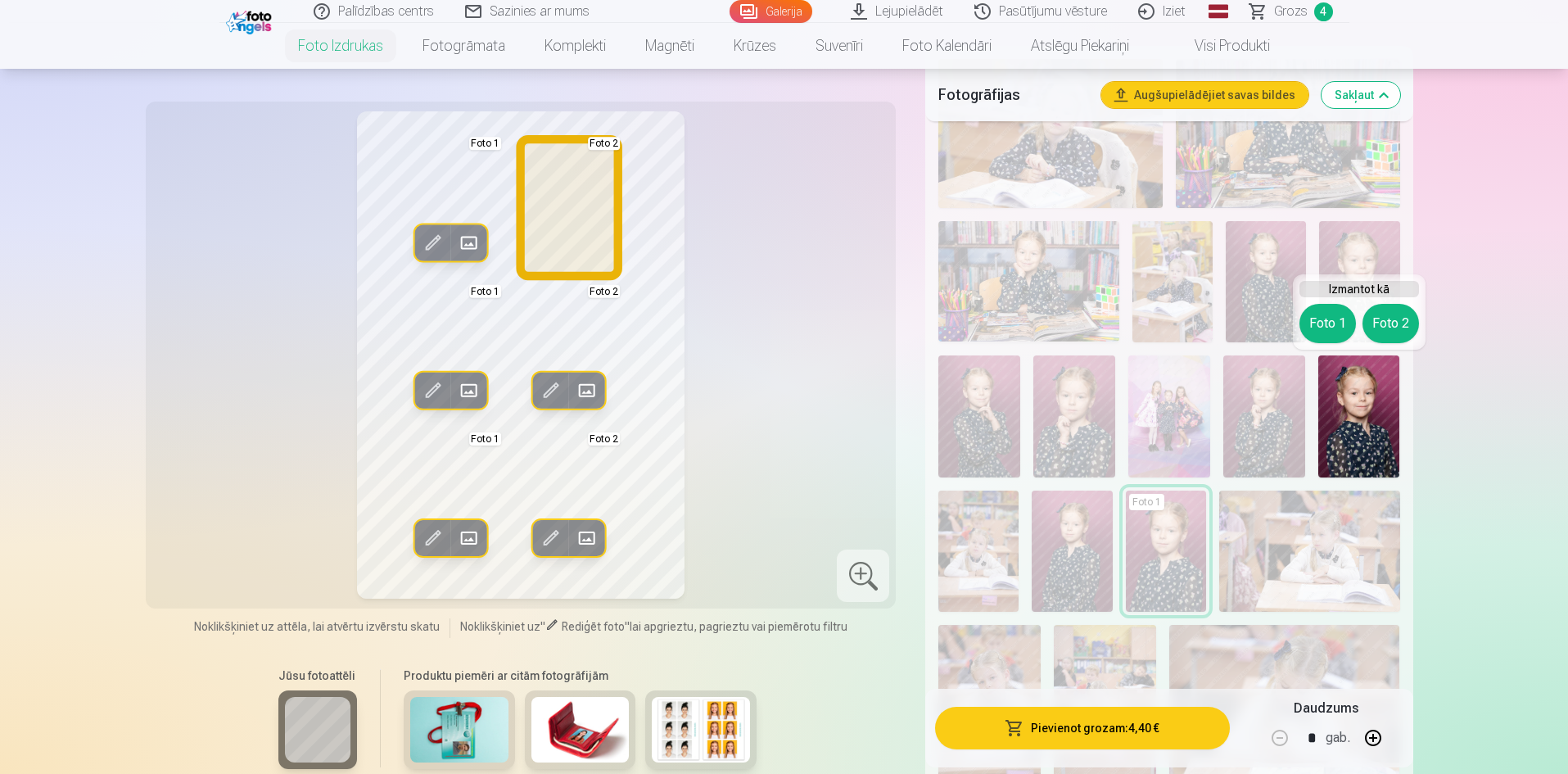
click at [1389, 315] on button "Foto 2" at bounding box center [1390, 323] width 57 height 39
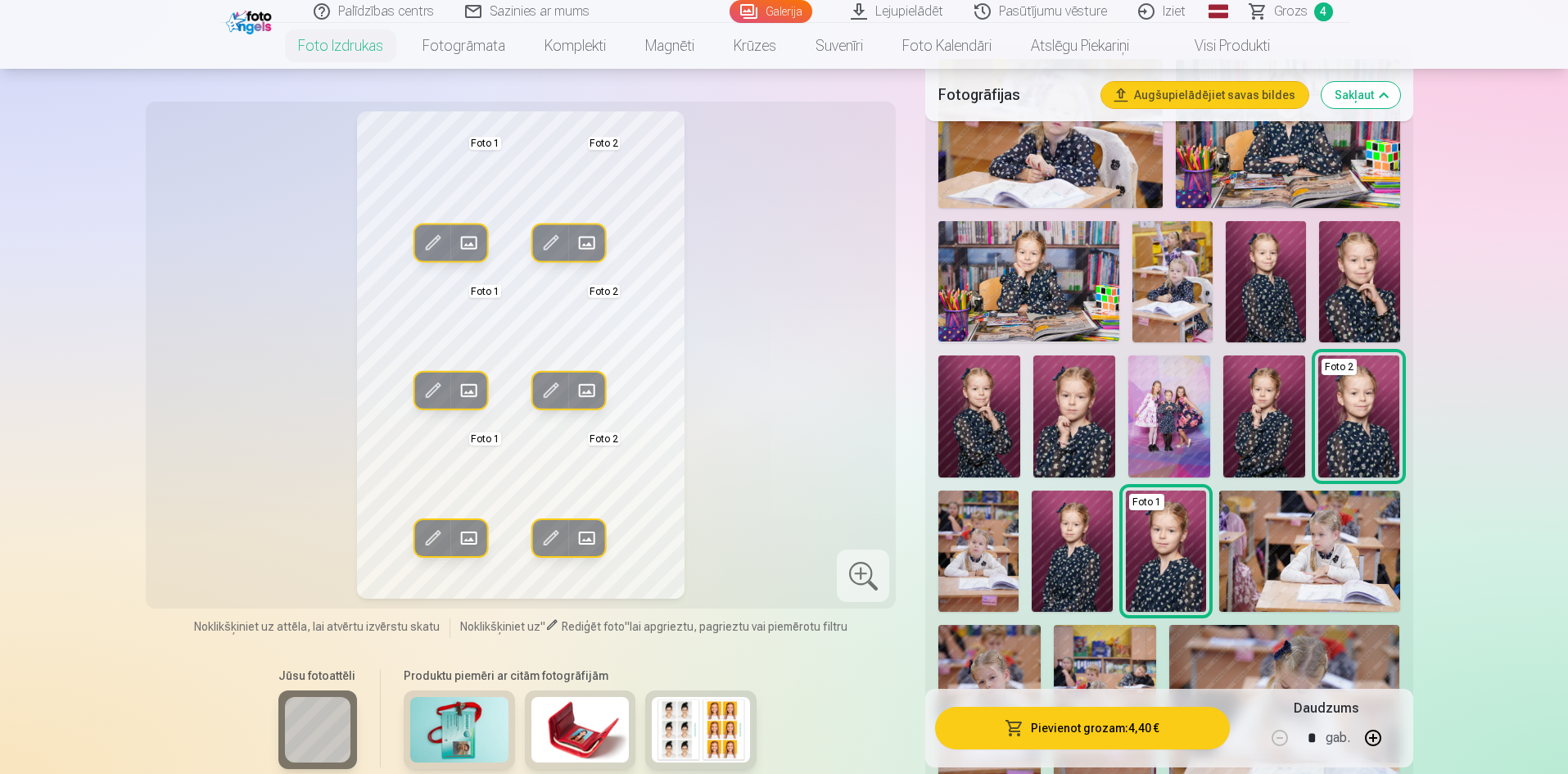
click at [591, 539] on span at bounding box center [587, 538] width 26 height 26
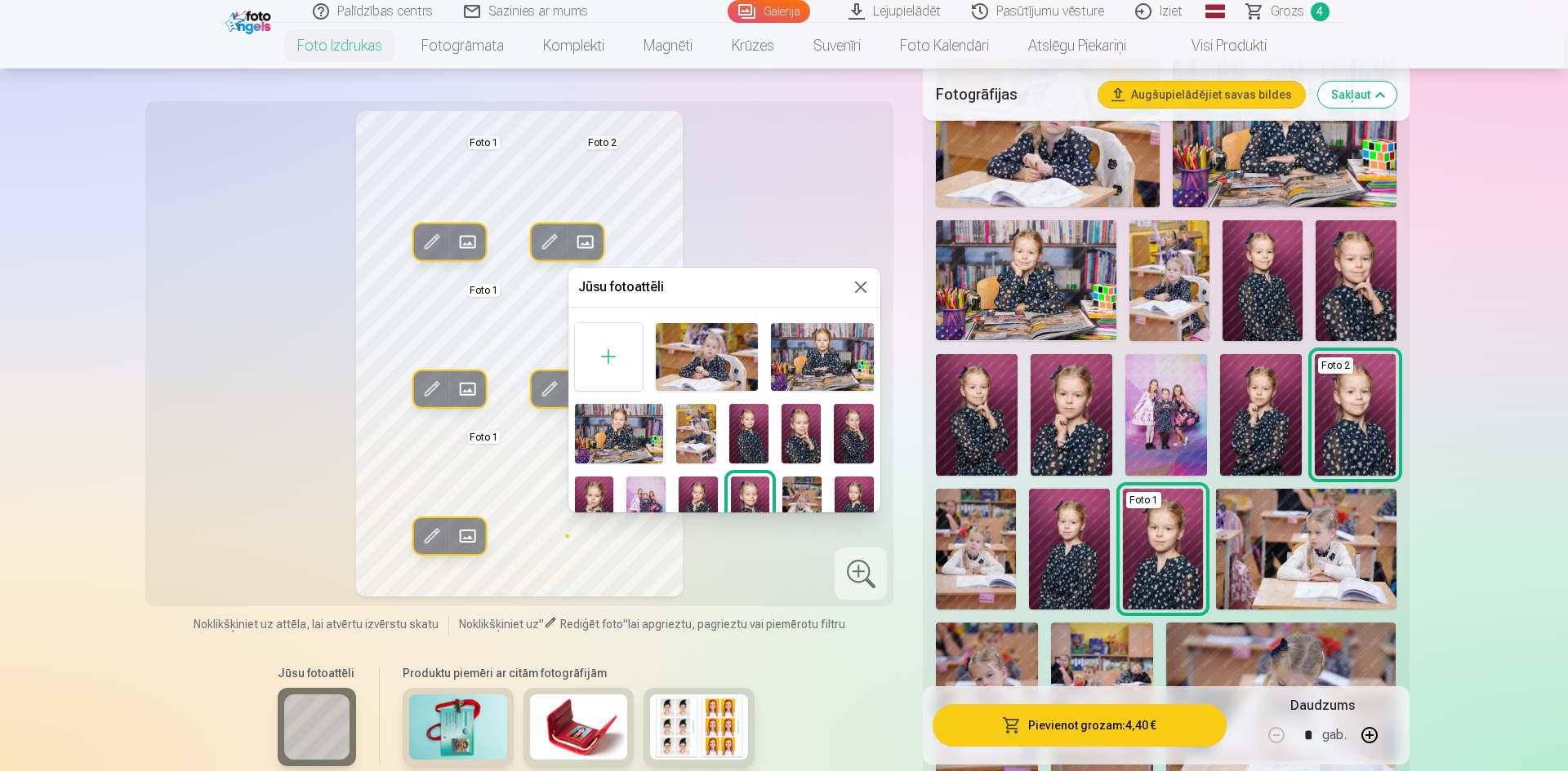
click at [851, 282] on button at bounding box center [860, 287] width 20 height 20
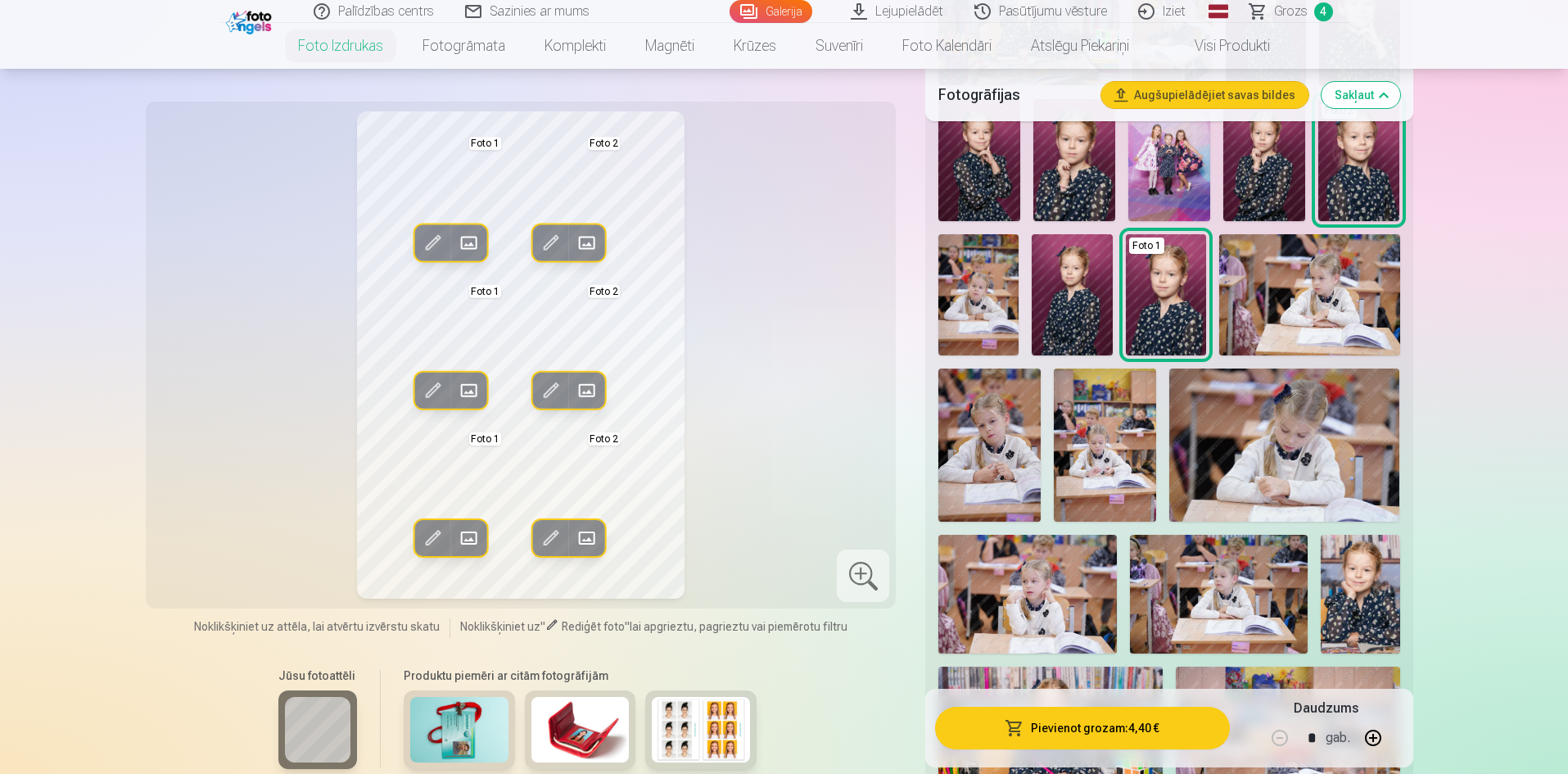
scroll to position [819, 0]
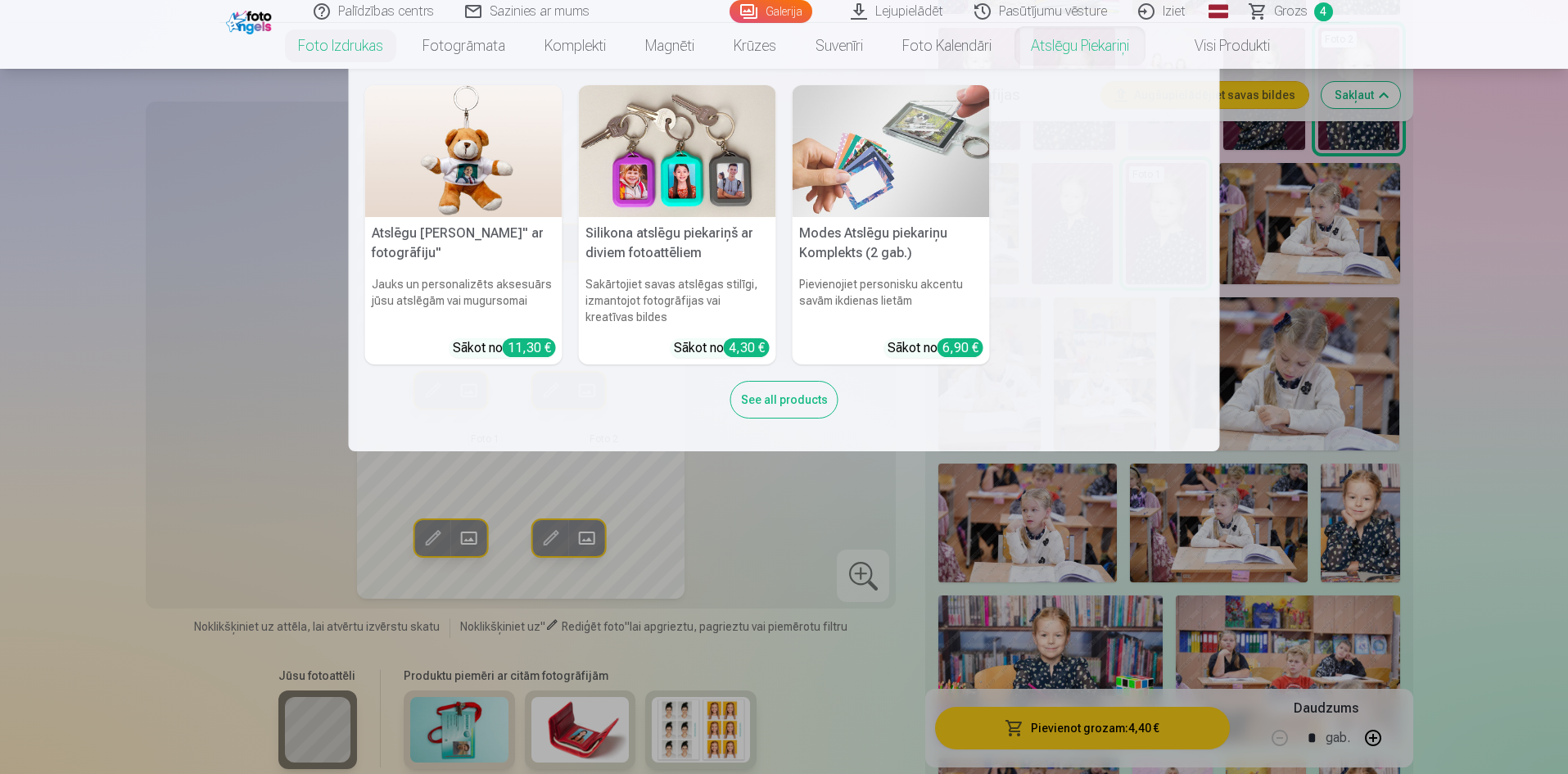
click at [1053, 45] on link "Atslēgu piekariņi" at bounding box center [1081, 45] width 138 height 46
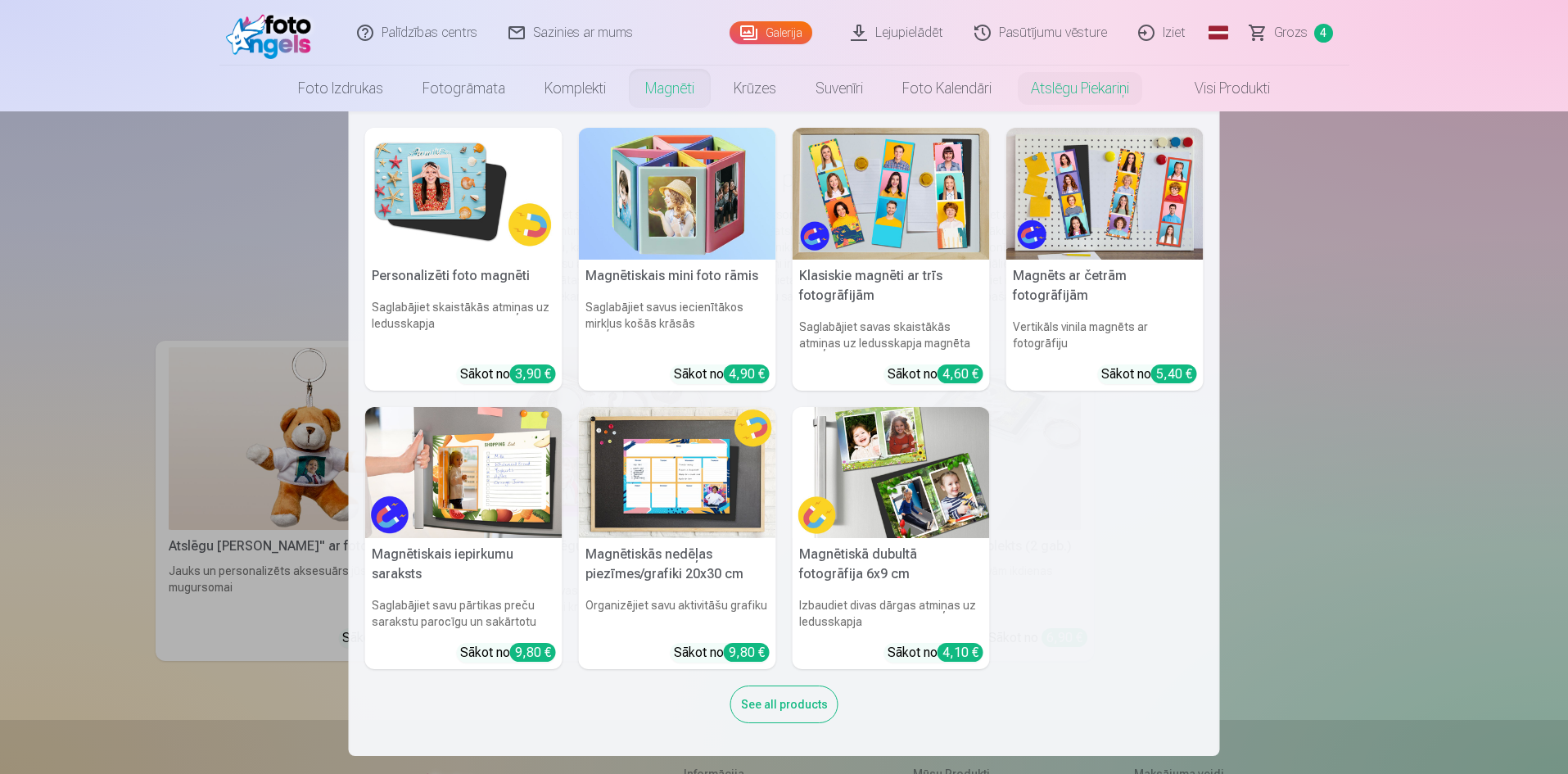
click at [1420, 382] on nav "Personalizēti foto magnēti Saglabājiet skaistākās atmiņas uz ledusskapja Sākot …" at bounding box center [784, 434] width 1568 height 645
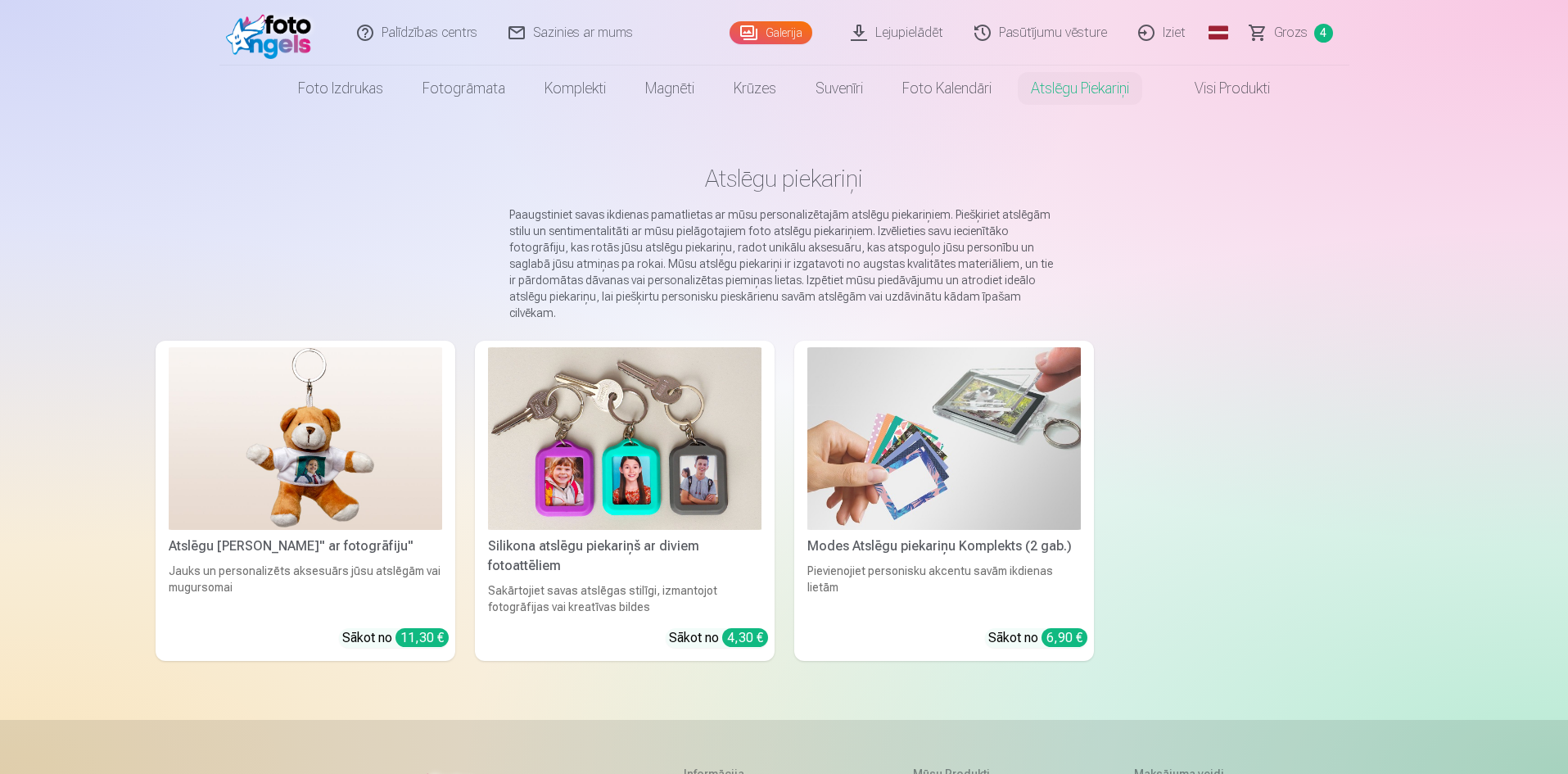
click at [1299, 37] on span "Grozs" at bounding box center [1291, 32] width 33 height 20
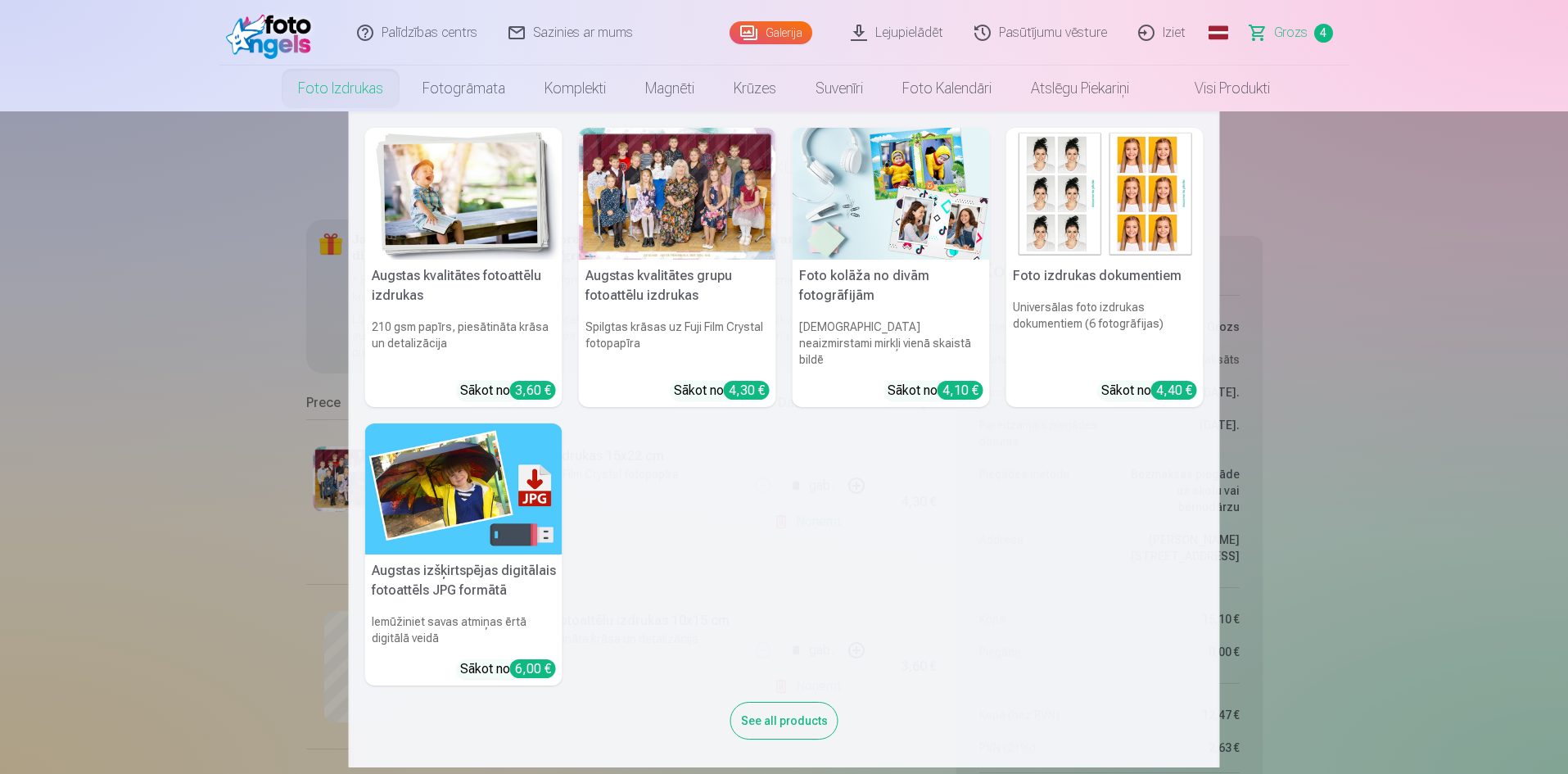
click at [1150, 230] on img at bounding box center [1105, 193] width 197 height 132
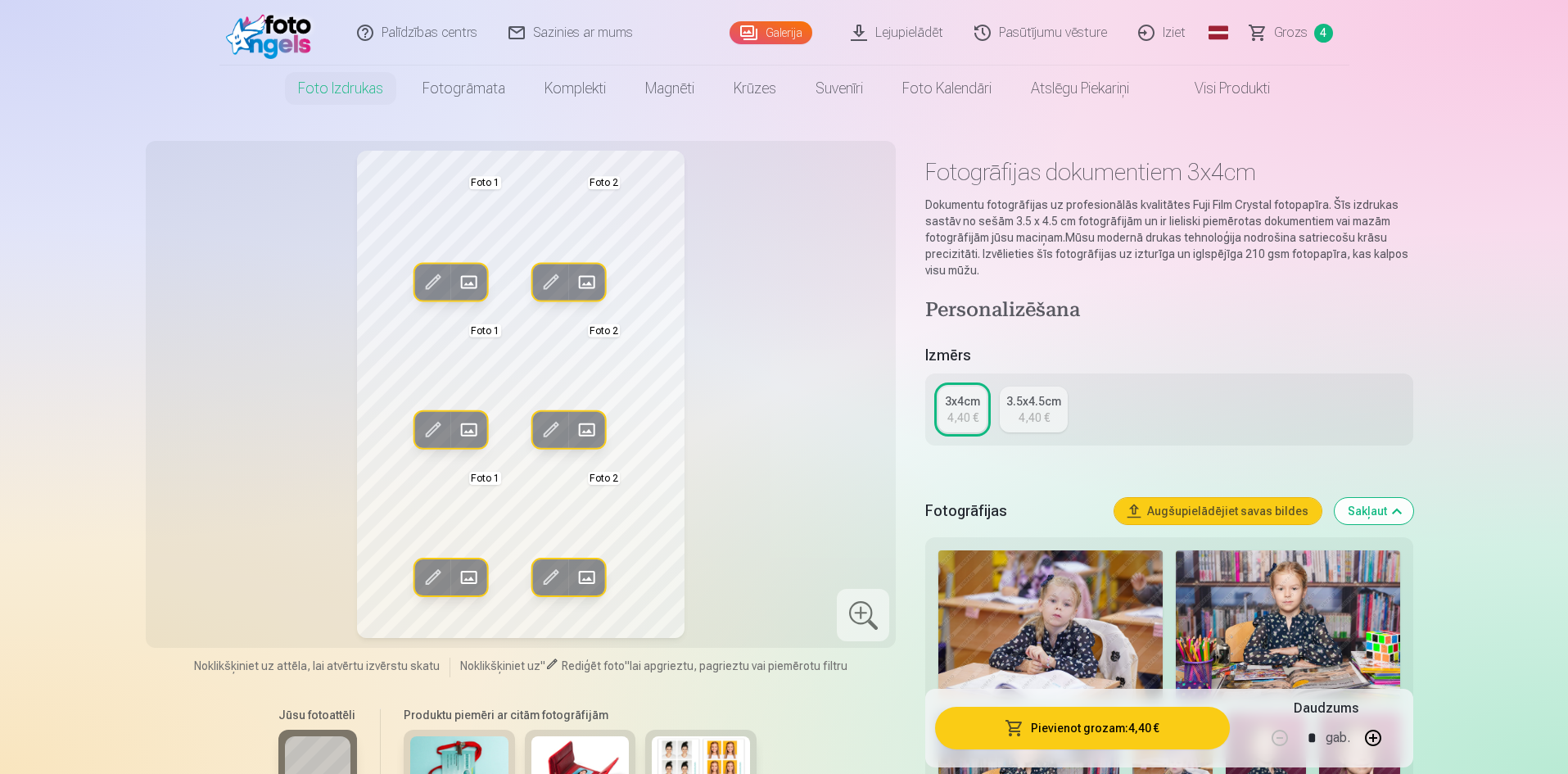
click at [1099, 731] on button "Pievienot grozam : 4,40 €" at bounding box center [1081, 728] width 294 height 43
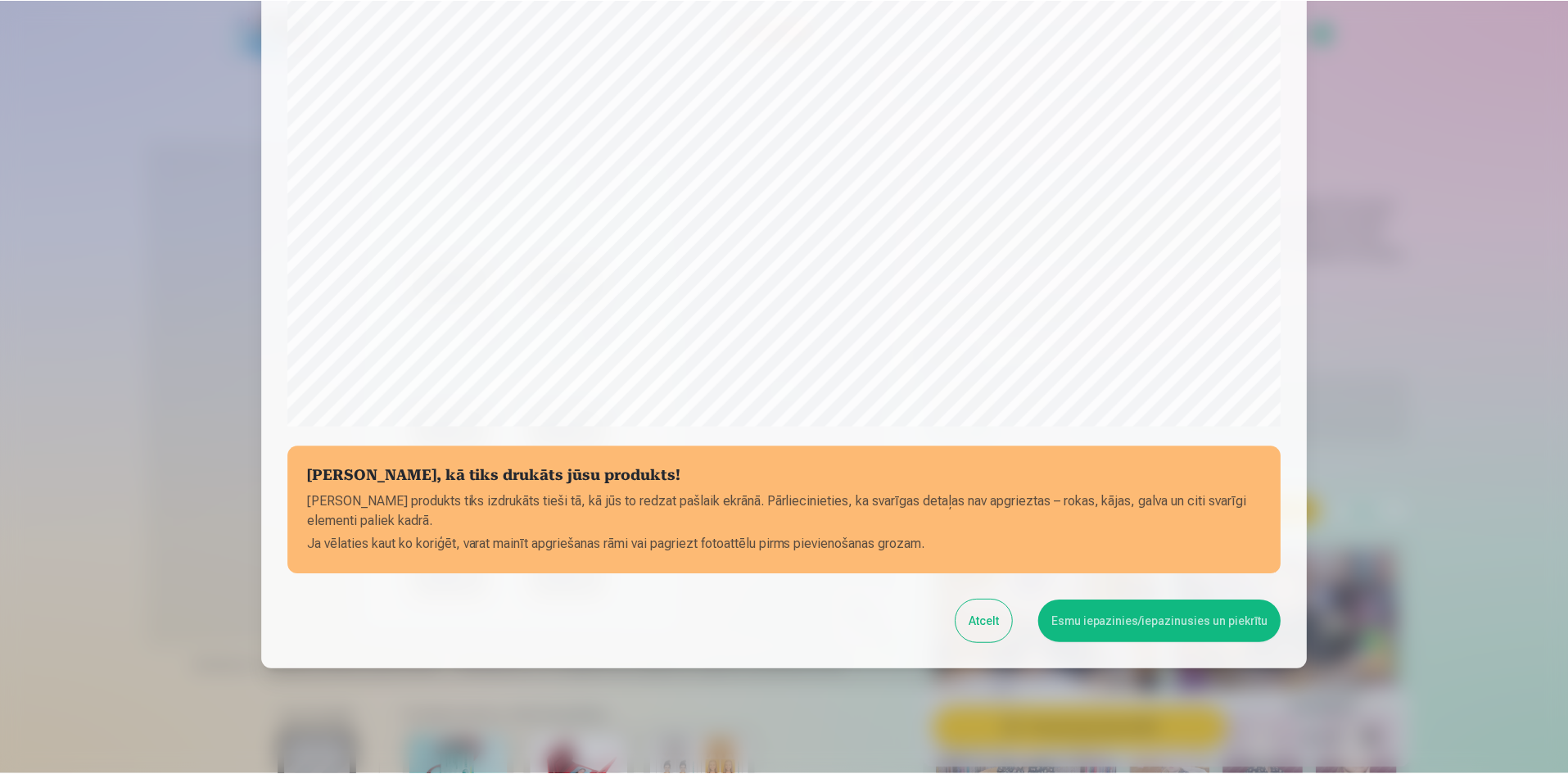
scroll to position [406, 0]
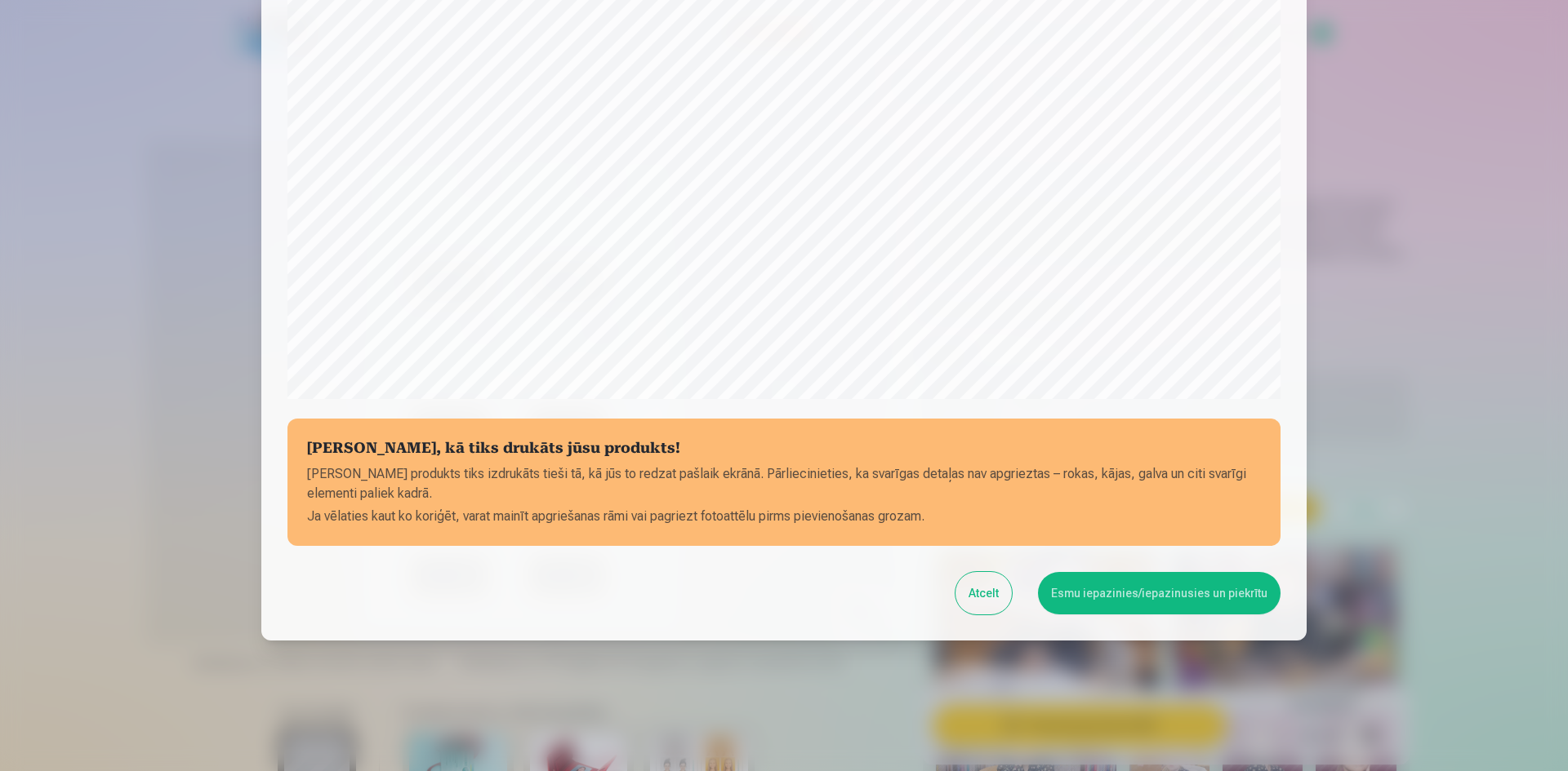
click at [1208, 589] on button "Esmu iepazinies/iepazinusies un piekrītu" at bounding box center [1158, 593] width 243 height 43
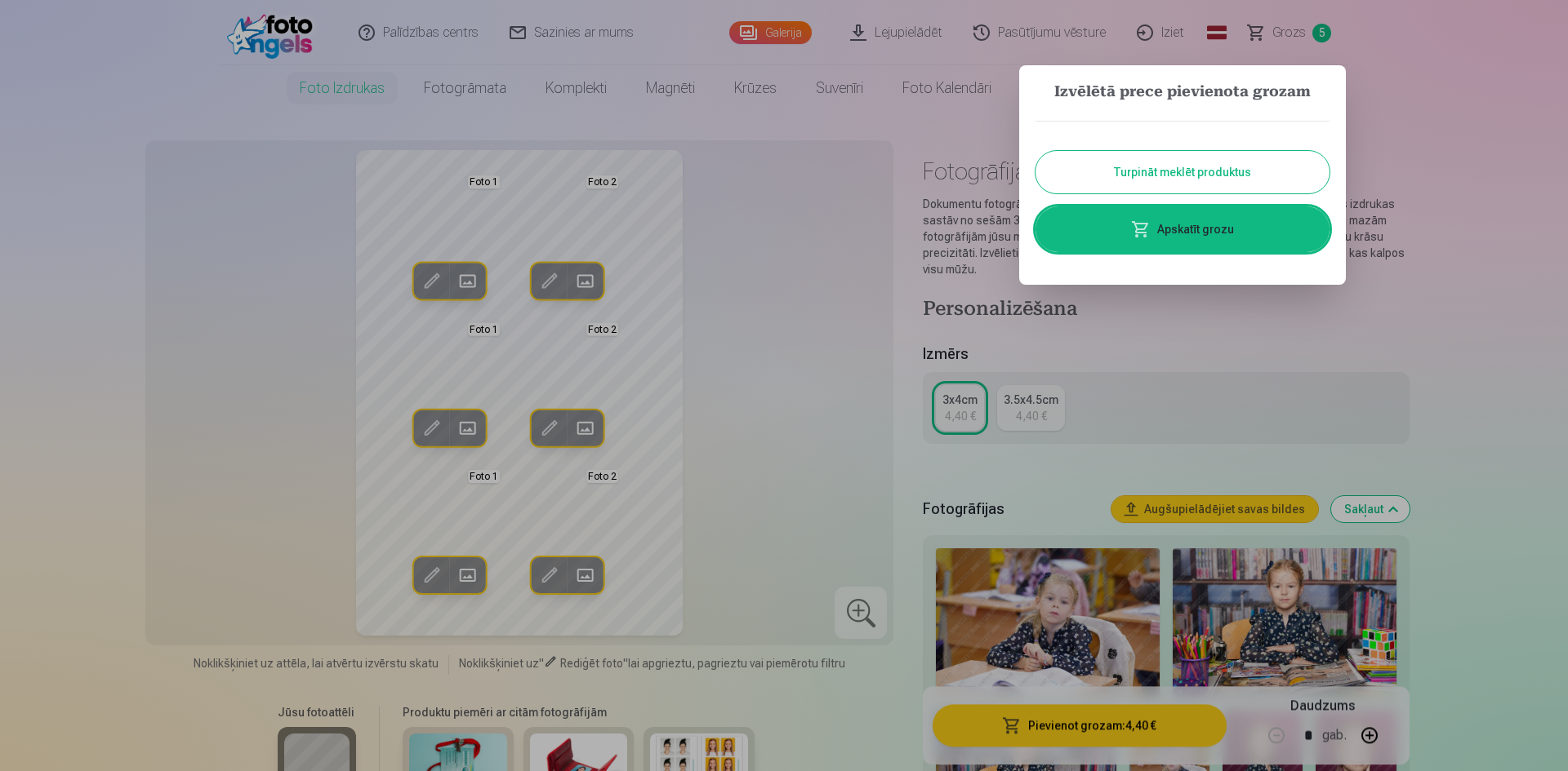
click at [1231, 183] on button "Turpināt meklēt produktus" at bounding box center [1183, 172] width 294 height 43
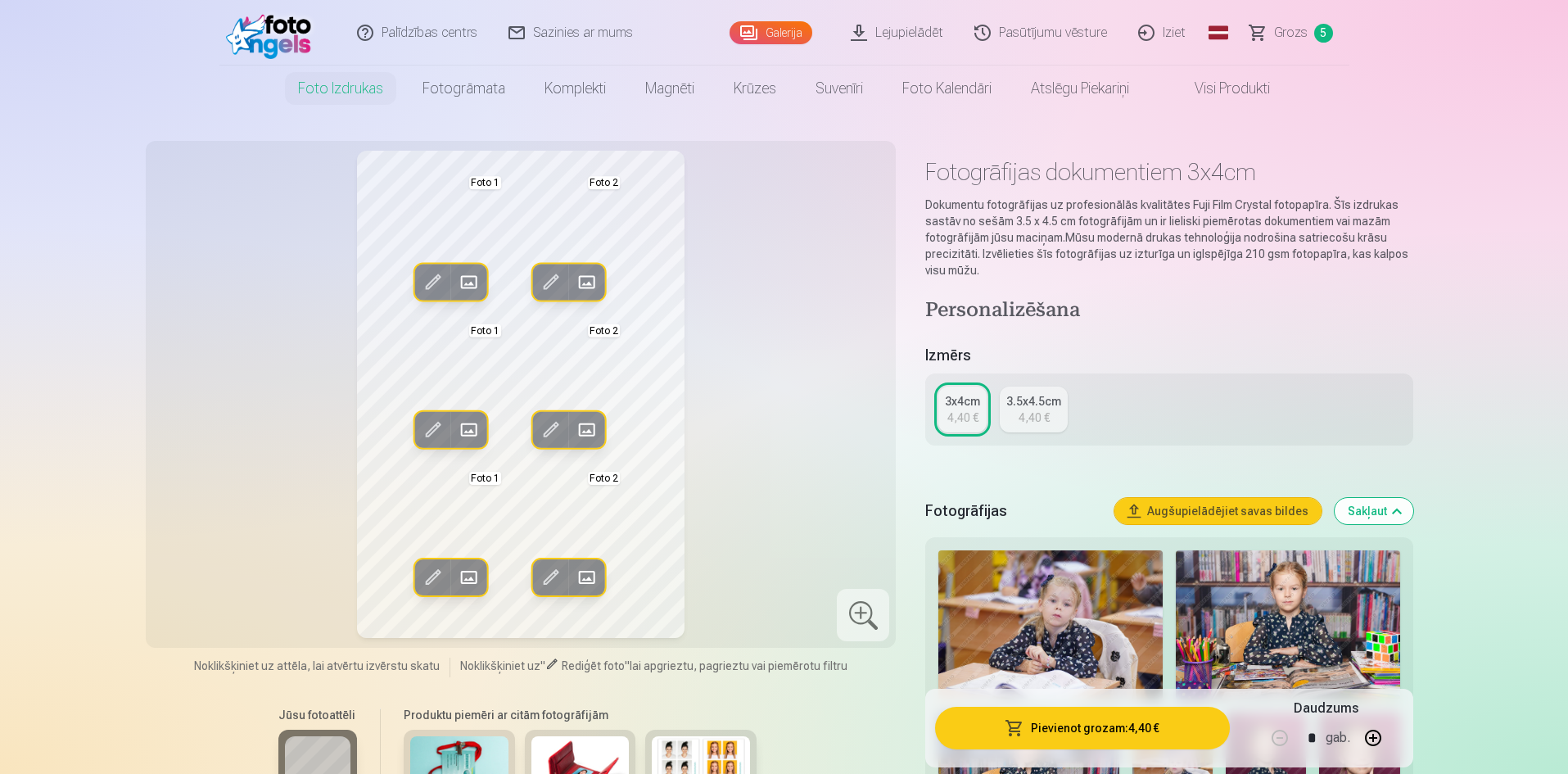
click at [1287, 18] on link "Grozs 5" at bounding box center [1292, 32] width 114 height 65
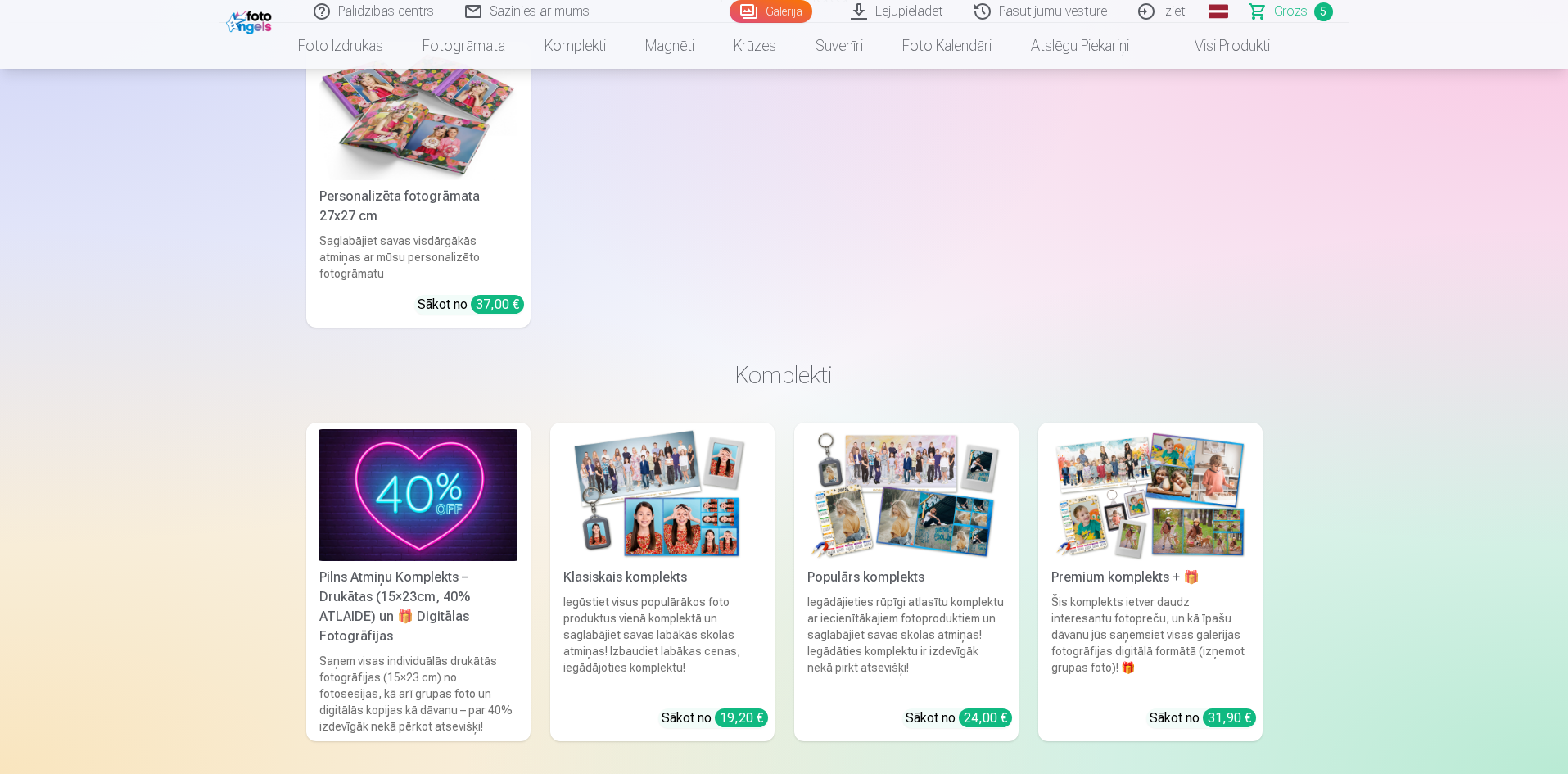
scroll to position [2785, 0]
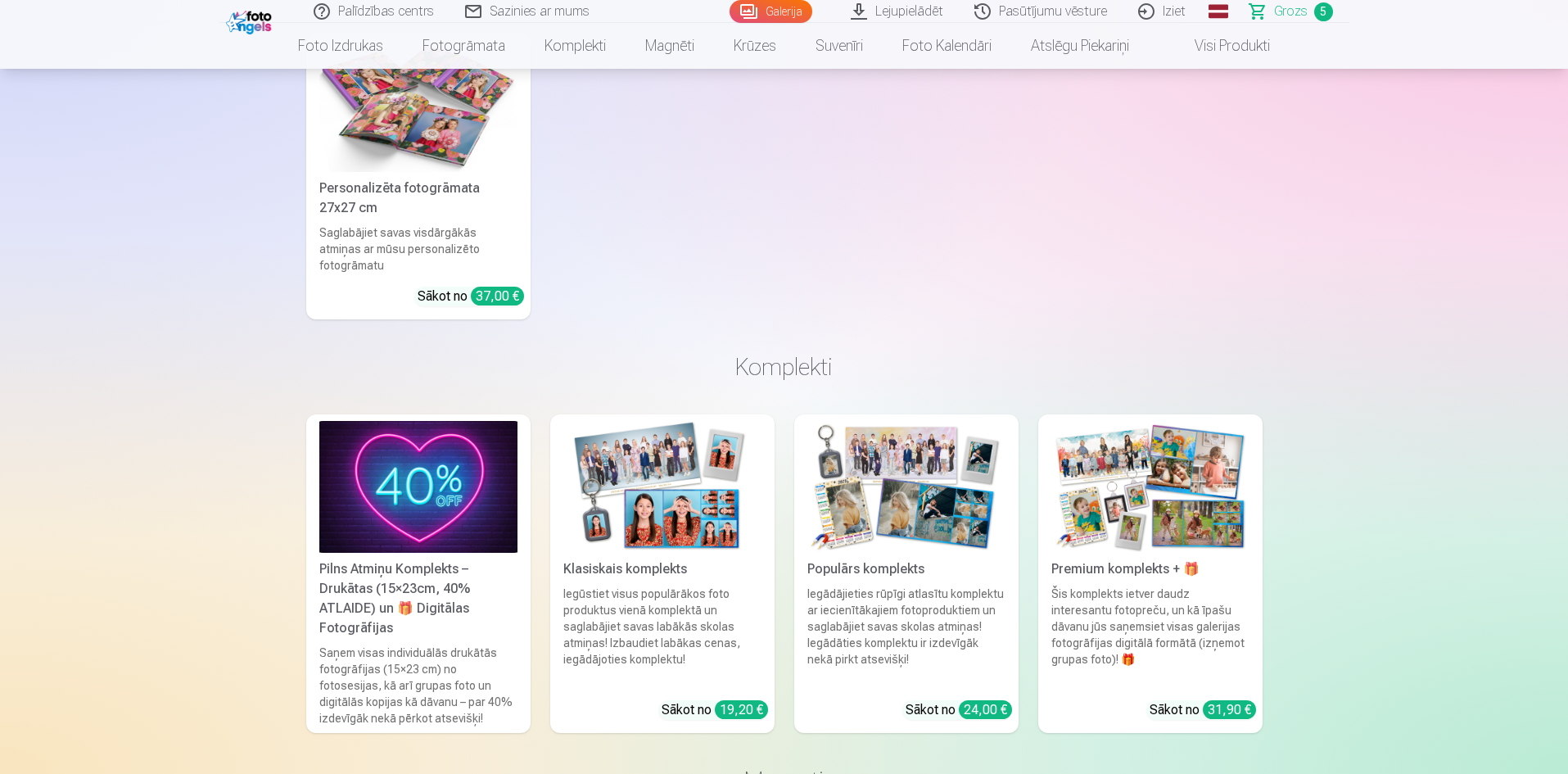
click at [1145, 543] on link "Premium komplekts + 🎁 Šis komplekts ietver daudz interesantu fotopreču, un kā ī…" at bounding box center [1150, 573] width 224 height 319
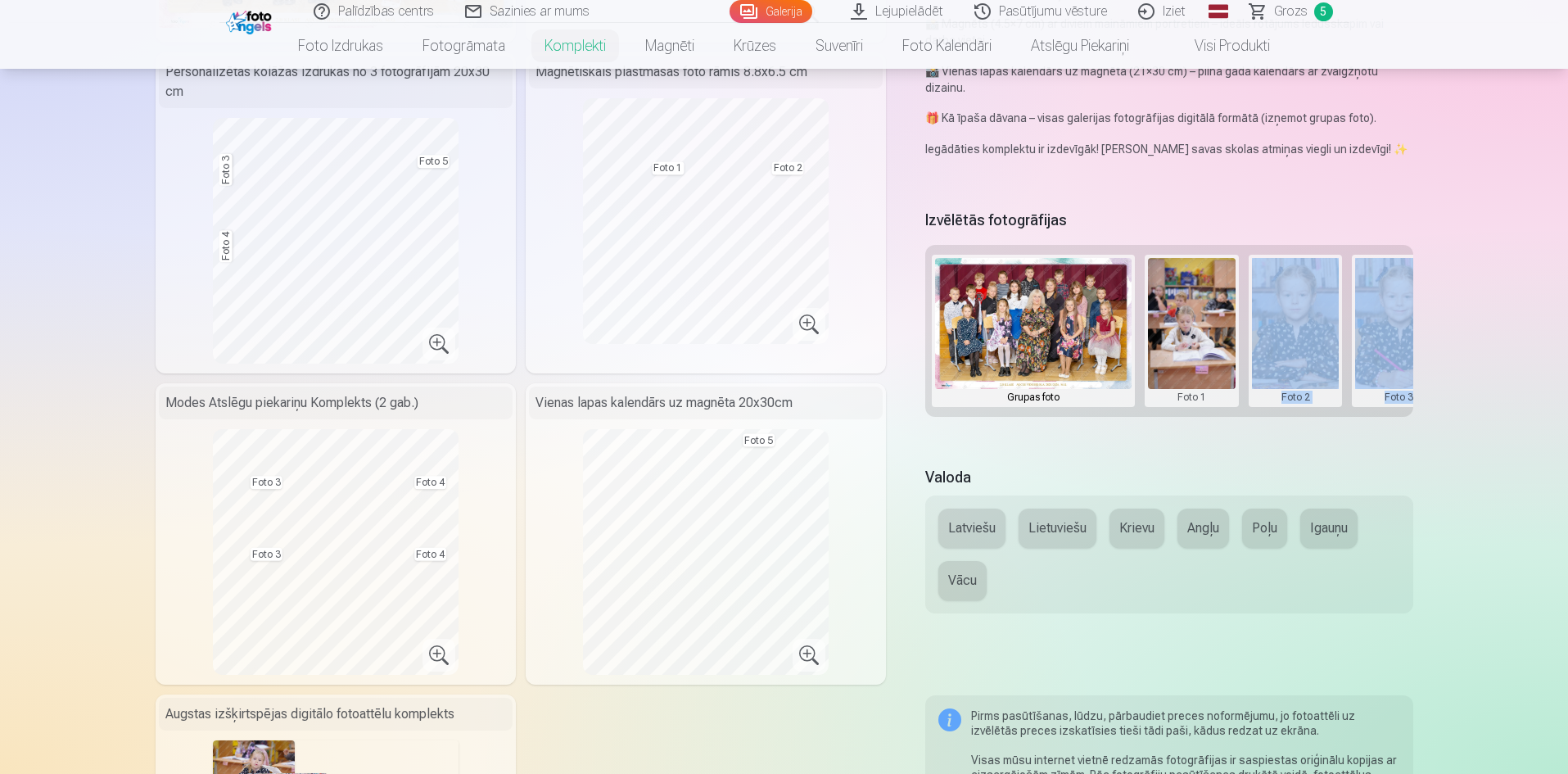
drag, startPoint x: 1208, startPoint y: 421, endPoint x: 1476, endPoint y: 435, distance: 268.4
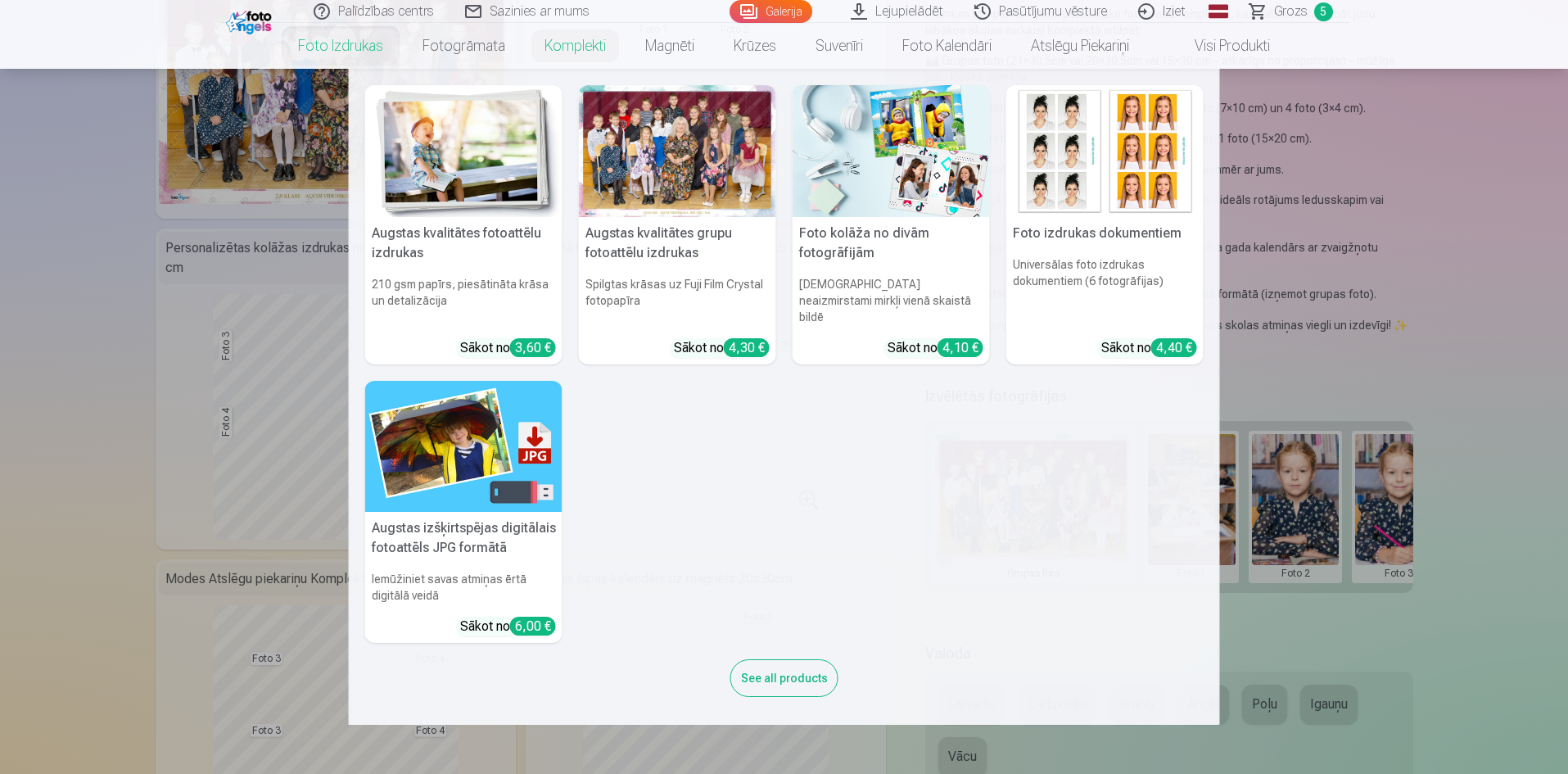
scroll to position [164, 0]
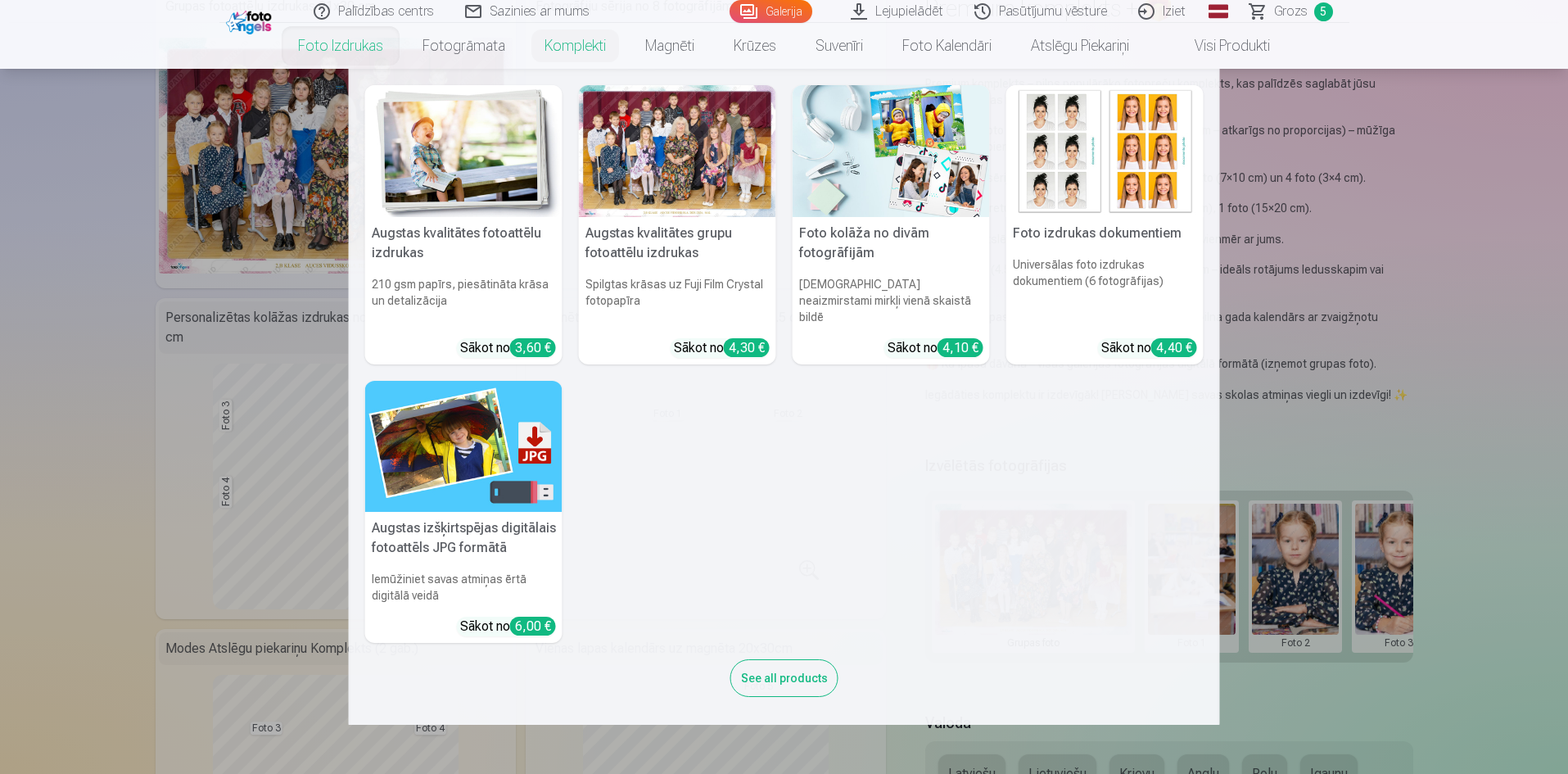
click at [1505, 249] on nav "Augstas kvalitātes fotoattēlu izdrukas 210 gsm papīrs, piesātināta krāsa un det…" at bounding box center [784, 397] width 1568 height 656
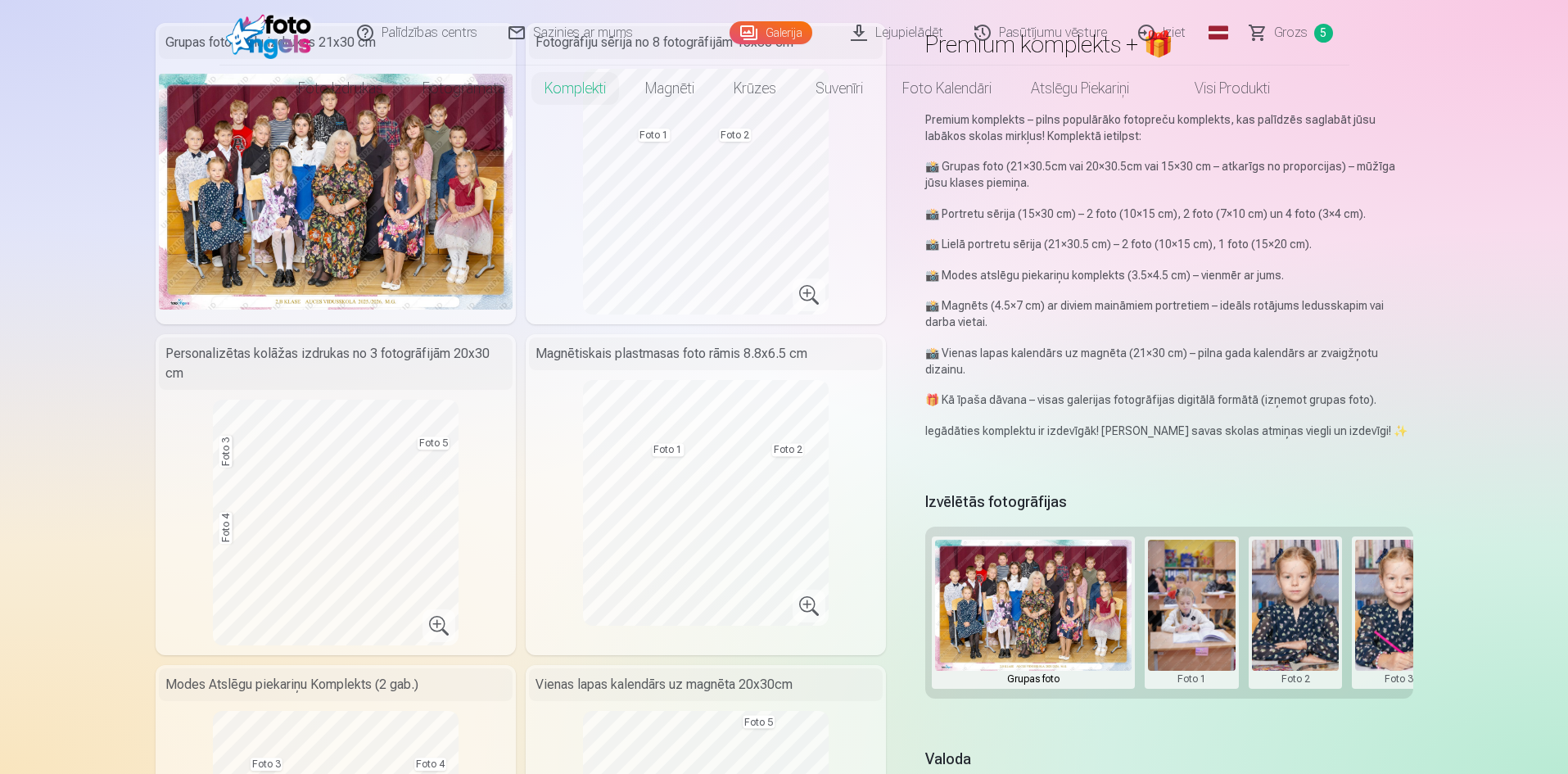
scroll to position [0, 0]
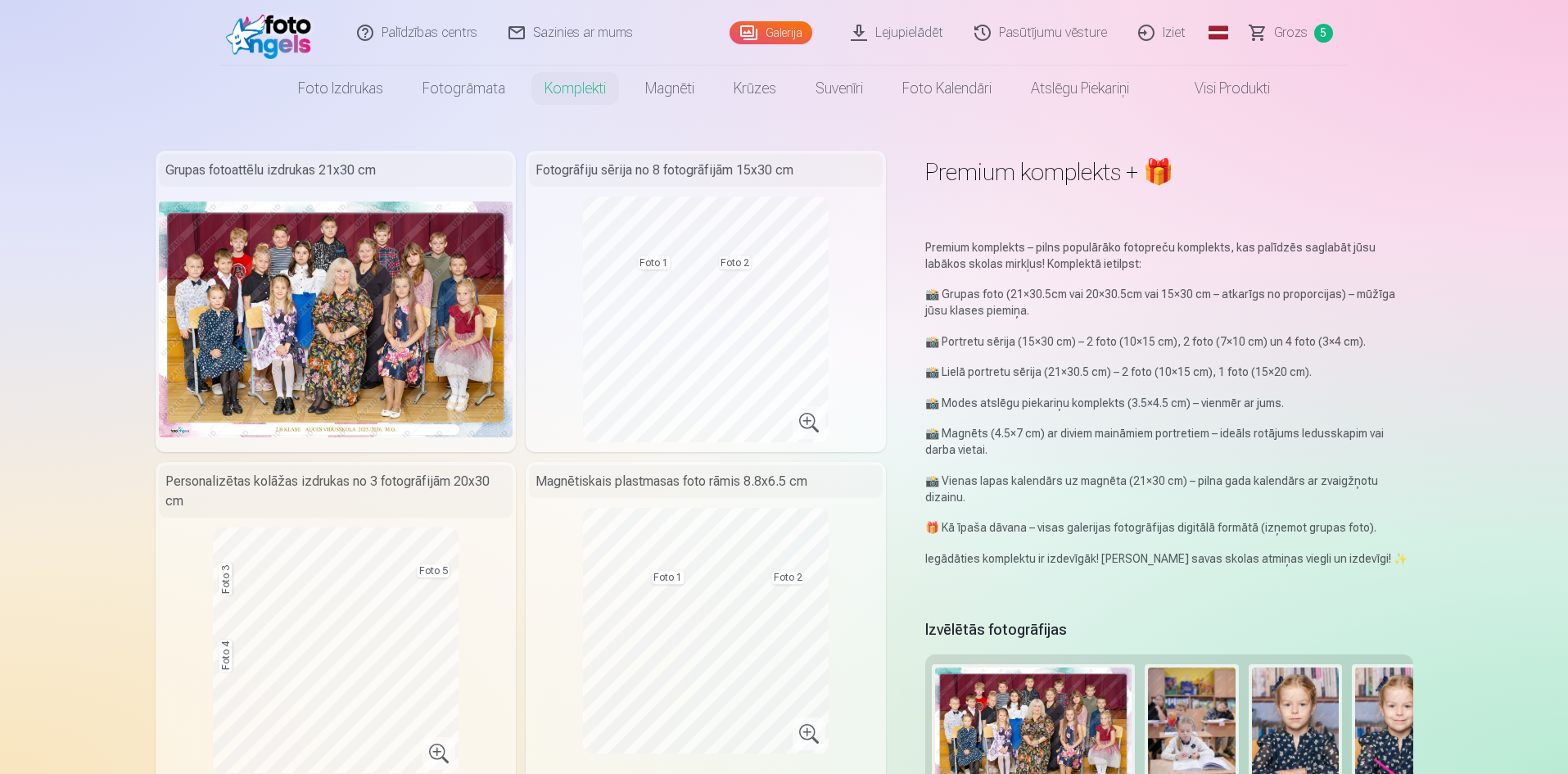
click at [1264, 98] on link "Visi produkti" at bounding box center [1218, 88] width 140 height 46
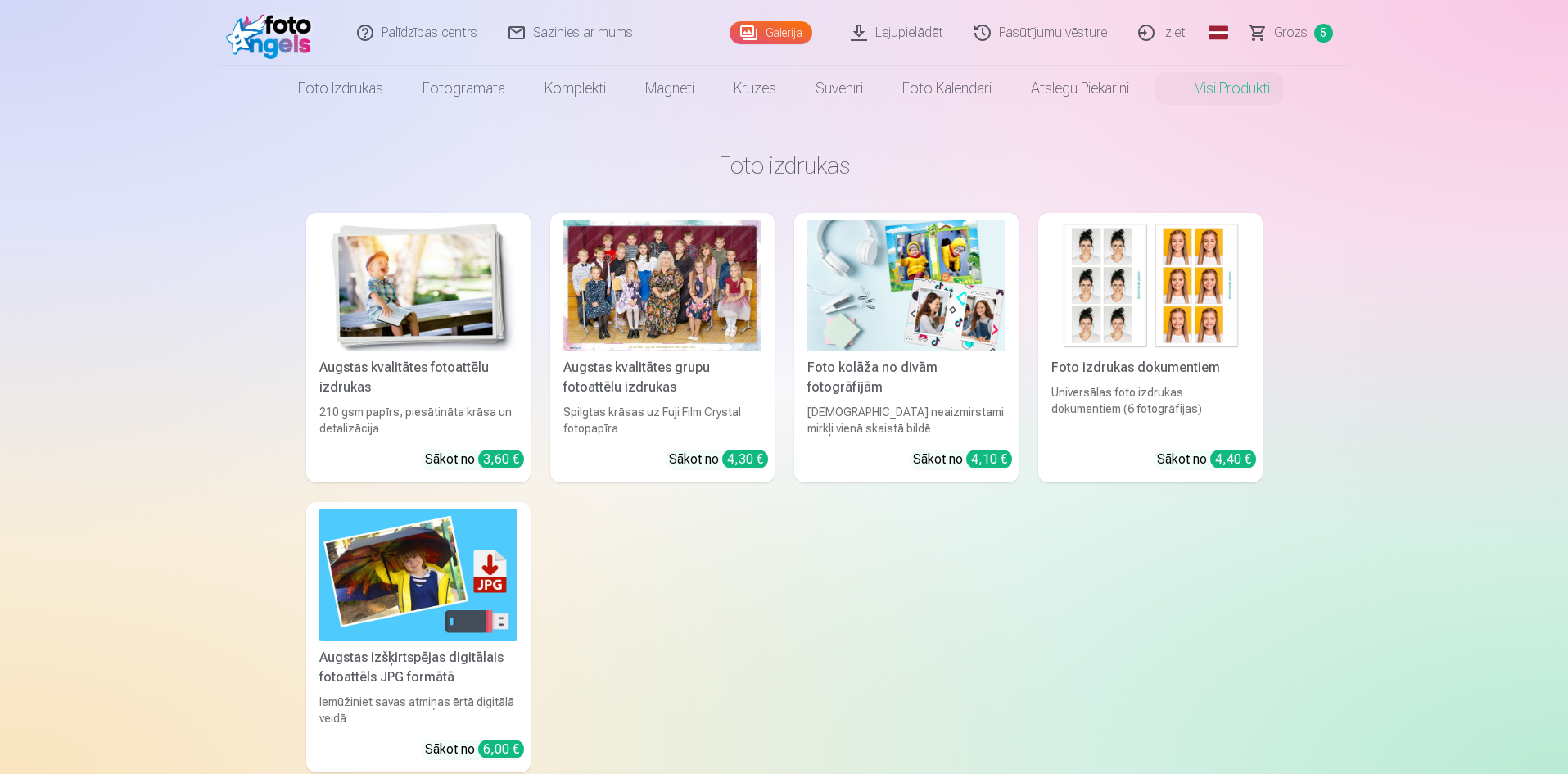
click at [405, 597] on img at bounding box center [418, 574] width 198 height 132
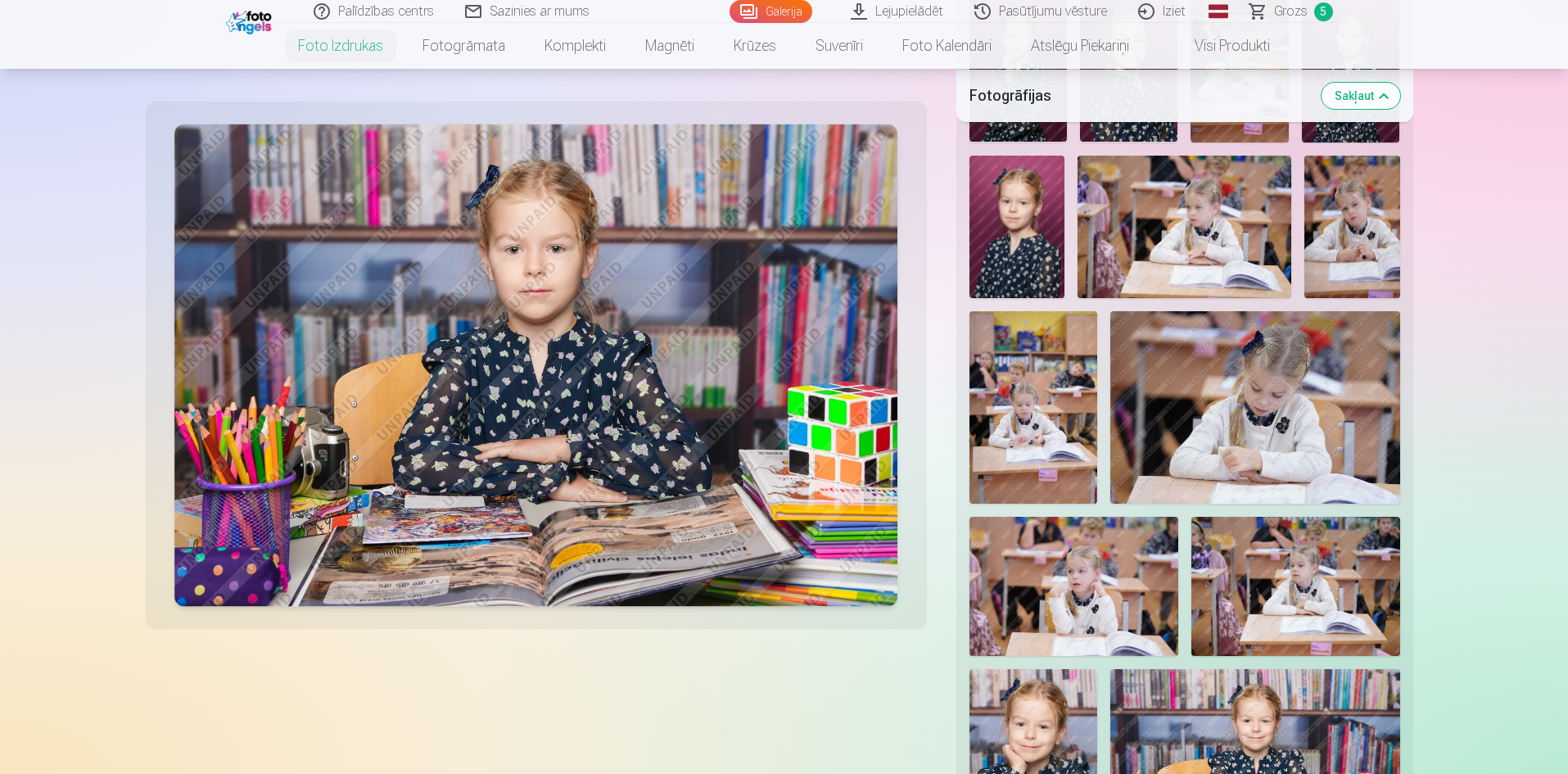
scroll to position [737, 0]
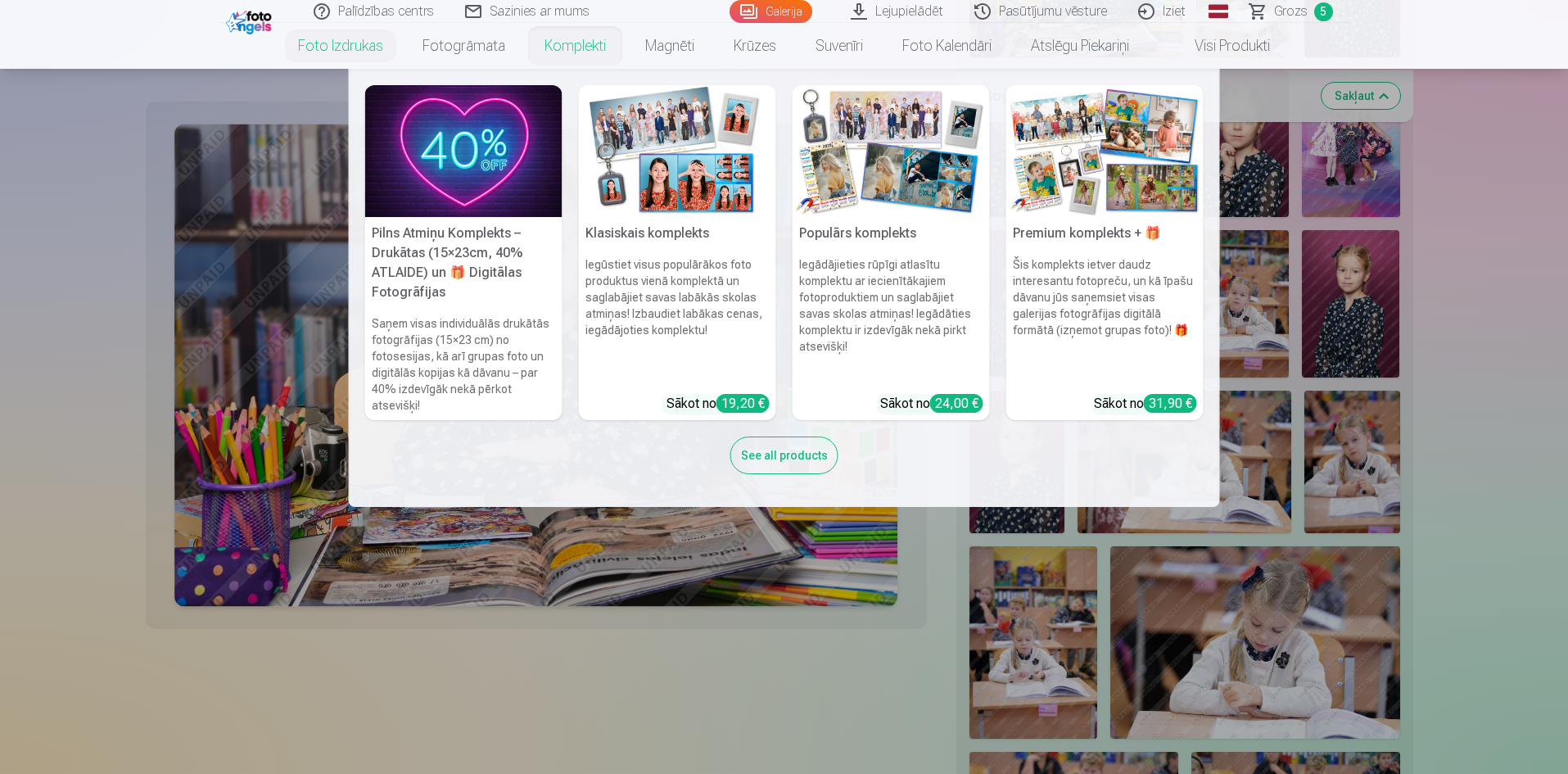
click at [790, 456] on div "See all products" at bounding box center [785, 455] width 108 height 38
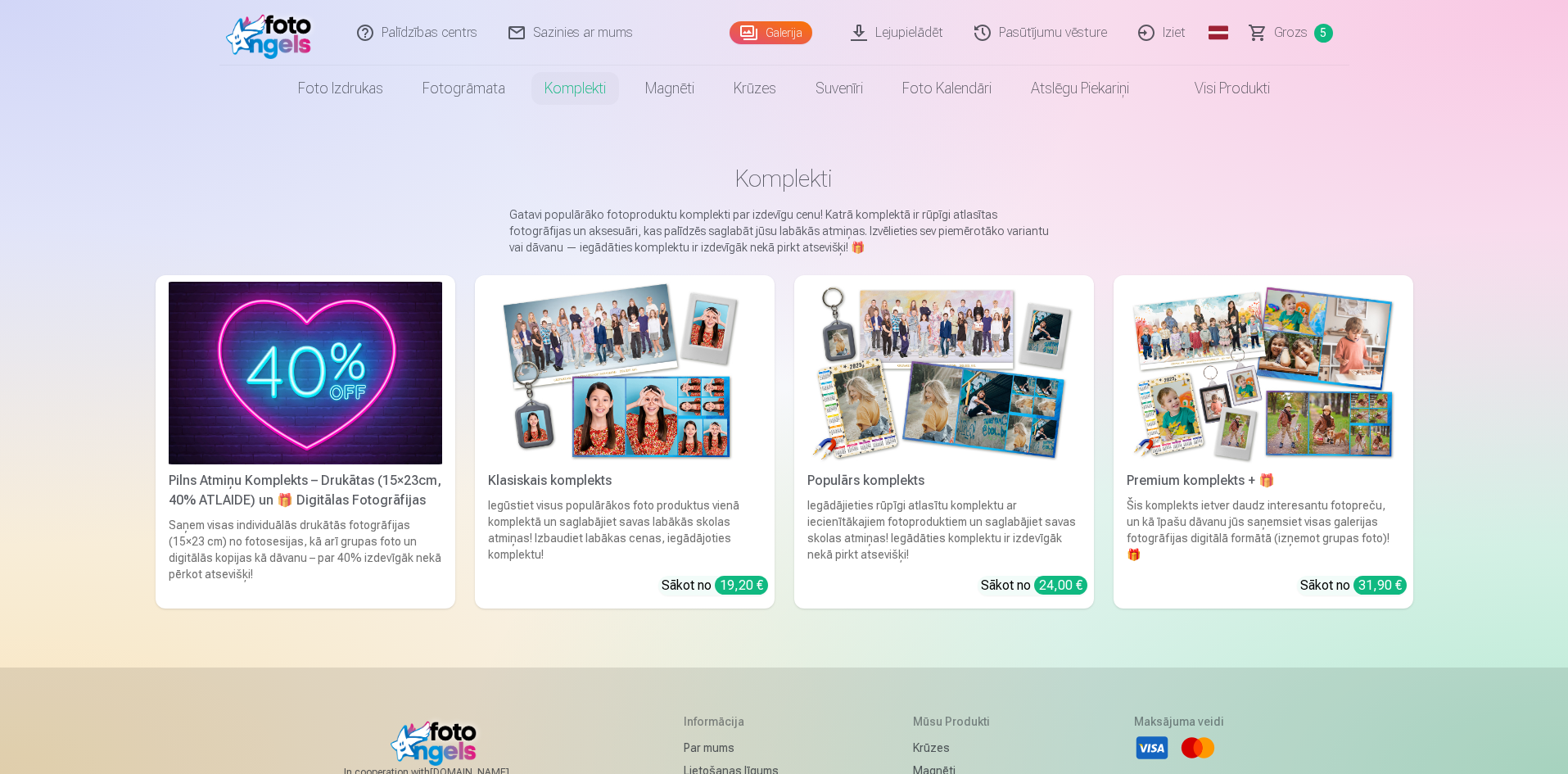
click at [999, 405] on img at bounding box center [944, 373] width 274 height 182
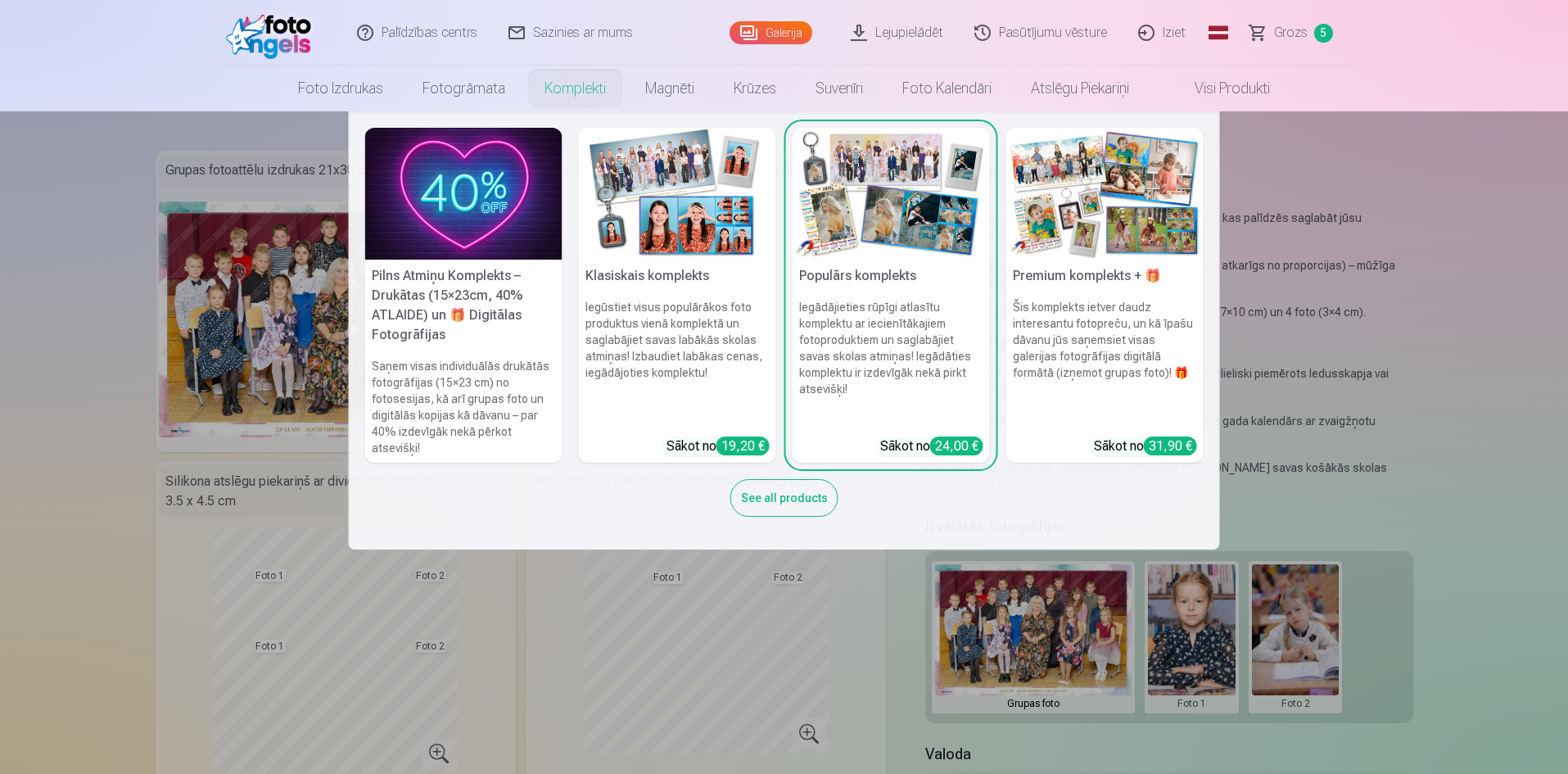
click at [647, 199] on img at bounding box center [678, 193] width 197 height 132
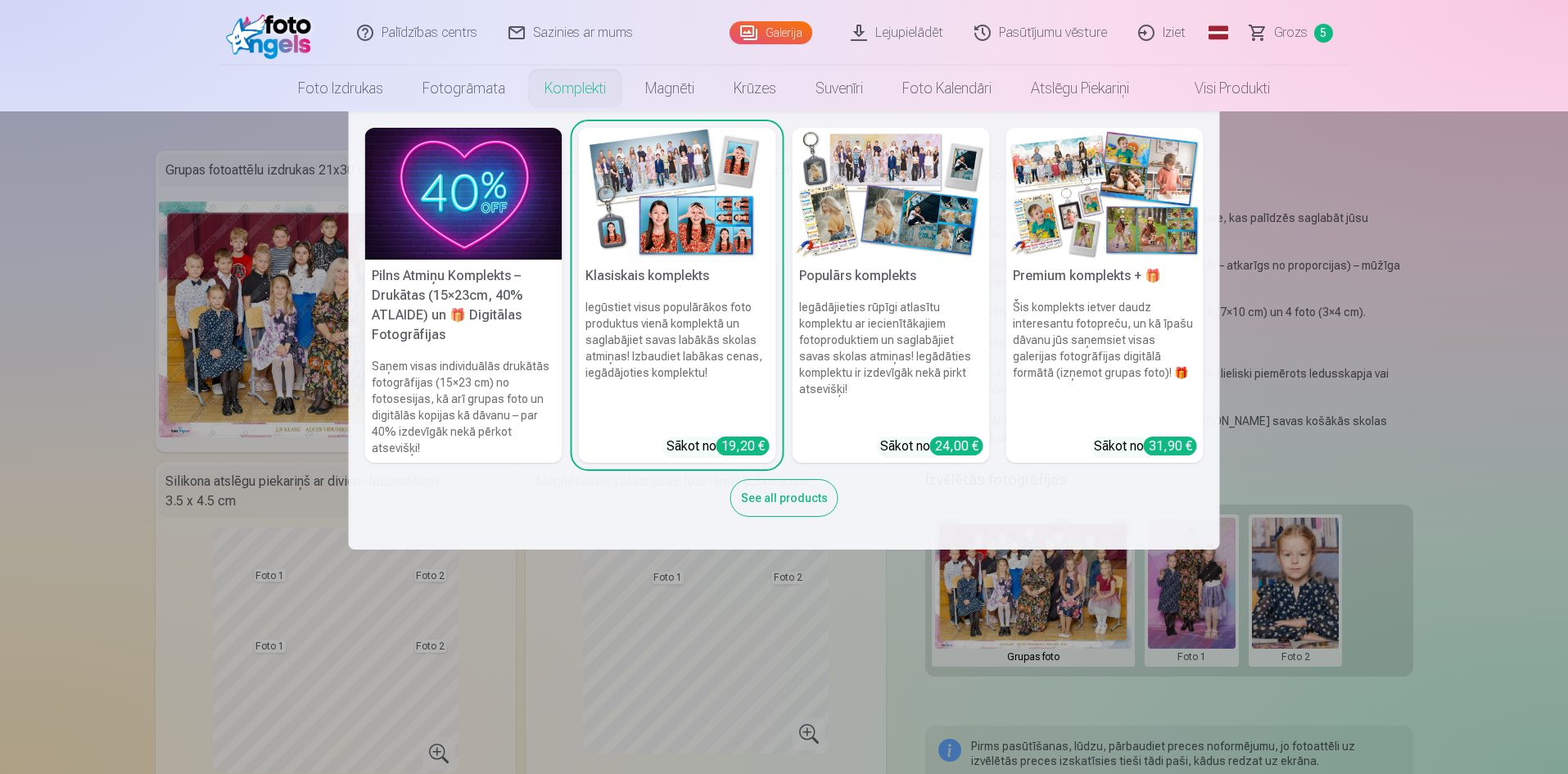
click at [937, 237] on img at bounding box center [891, 193] width 197 height 132
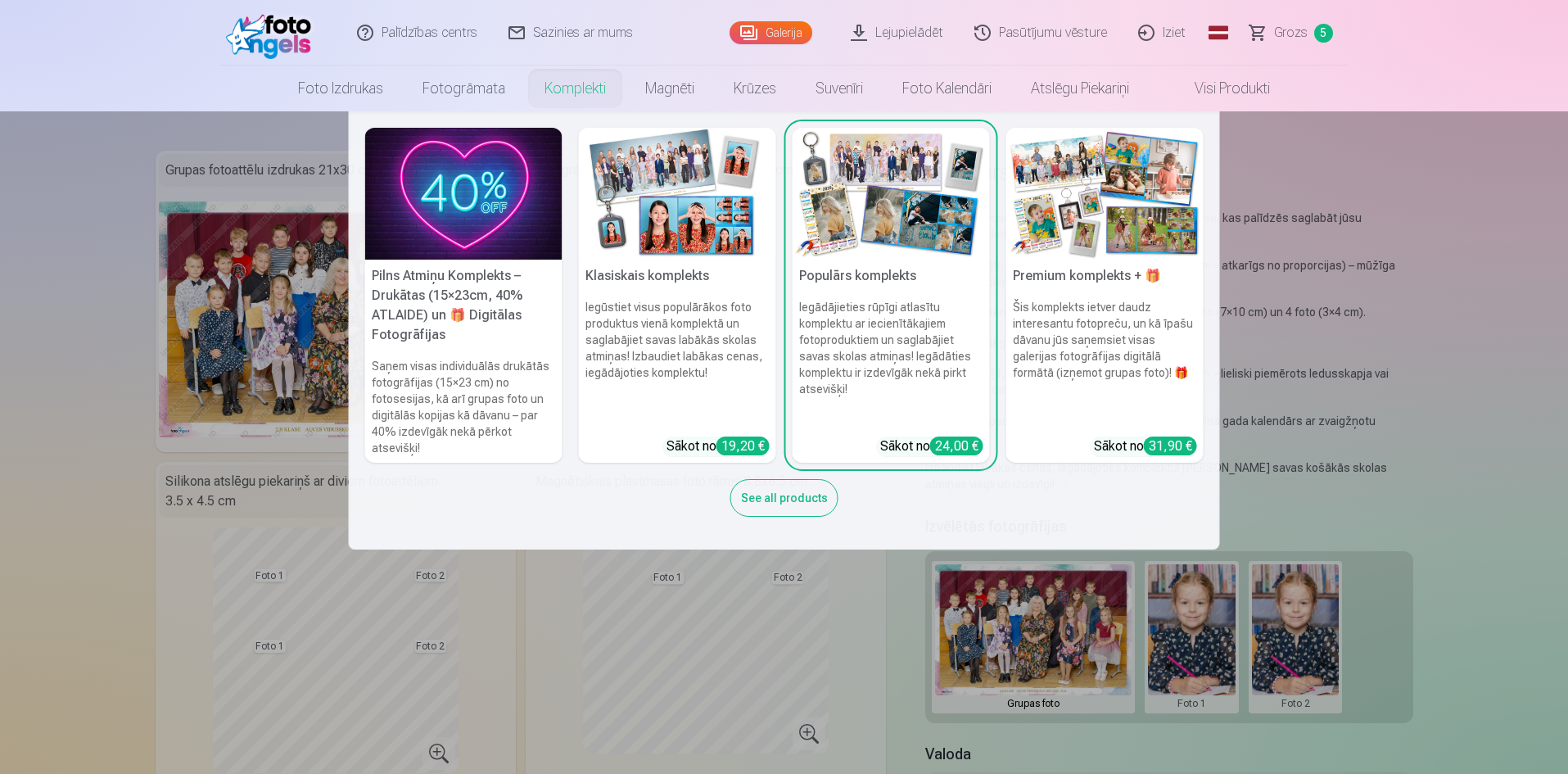
click at [1190, 239] on img at bounding box center [1105, 193] width 197 height 132
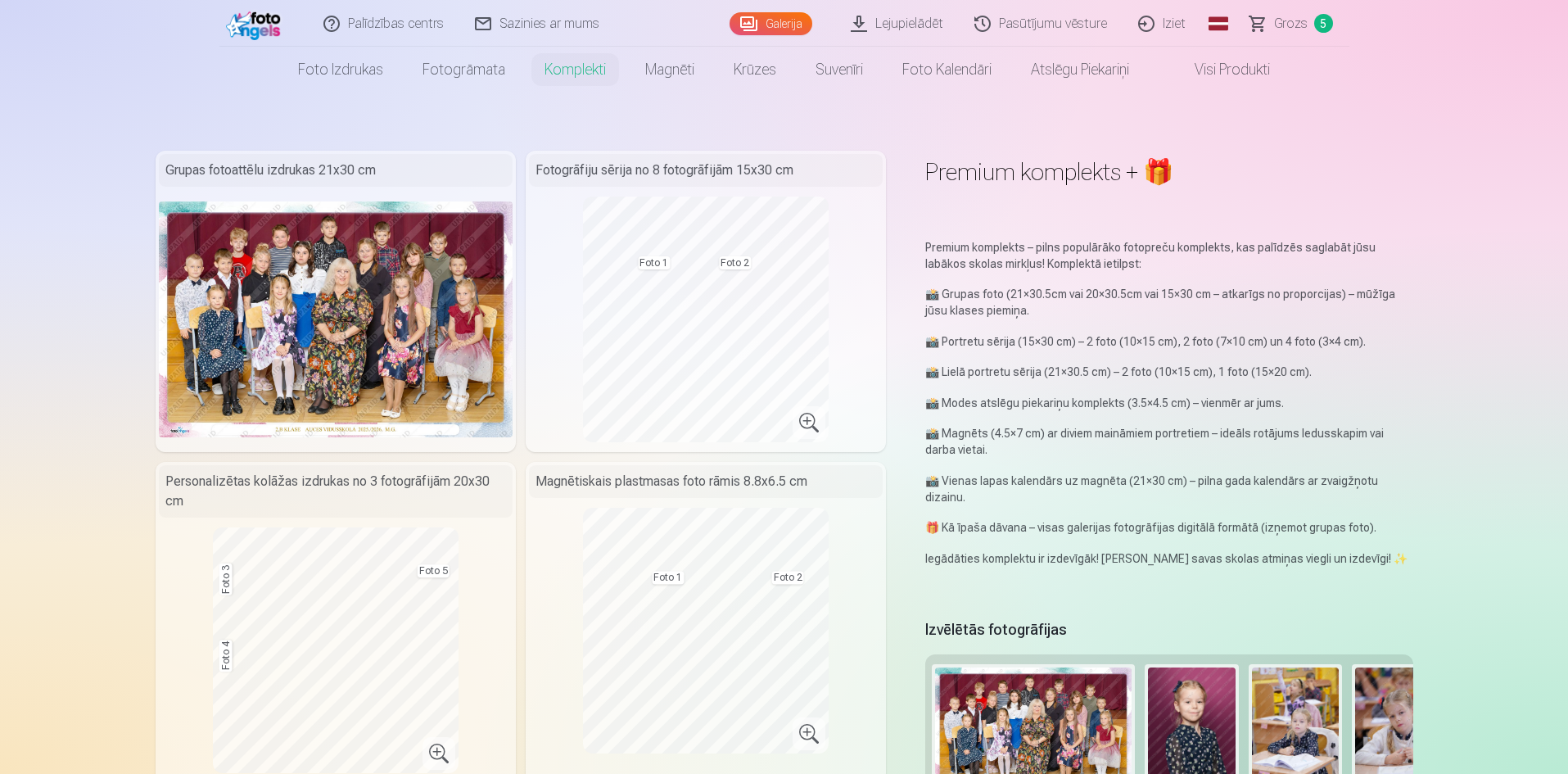
scroll to position [82, 0]
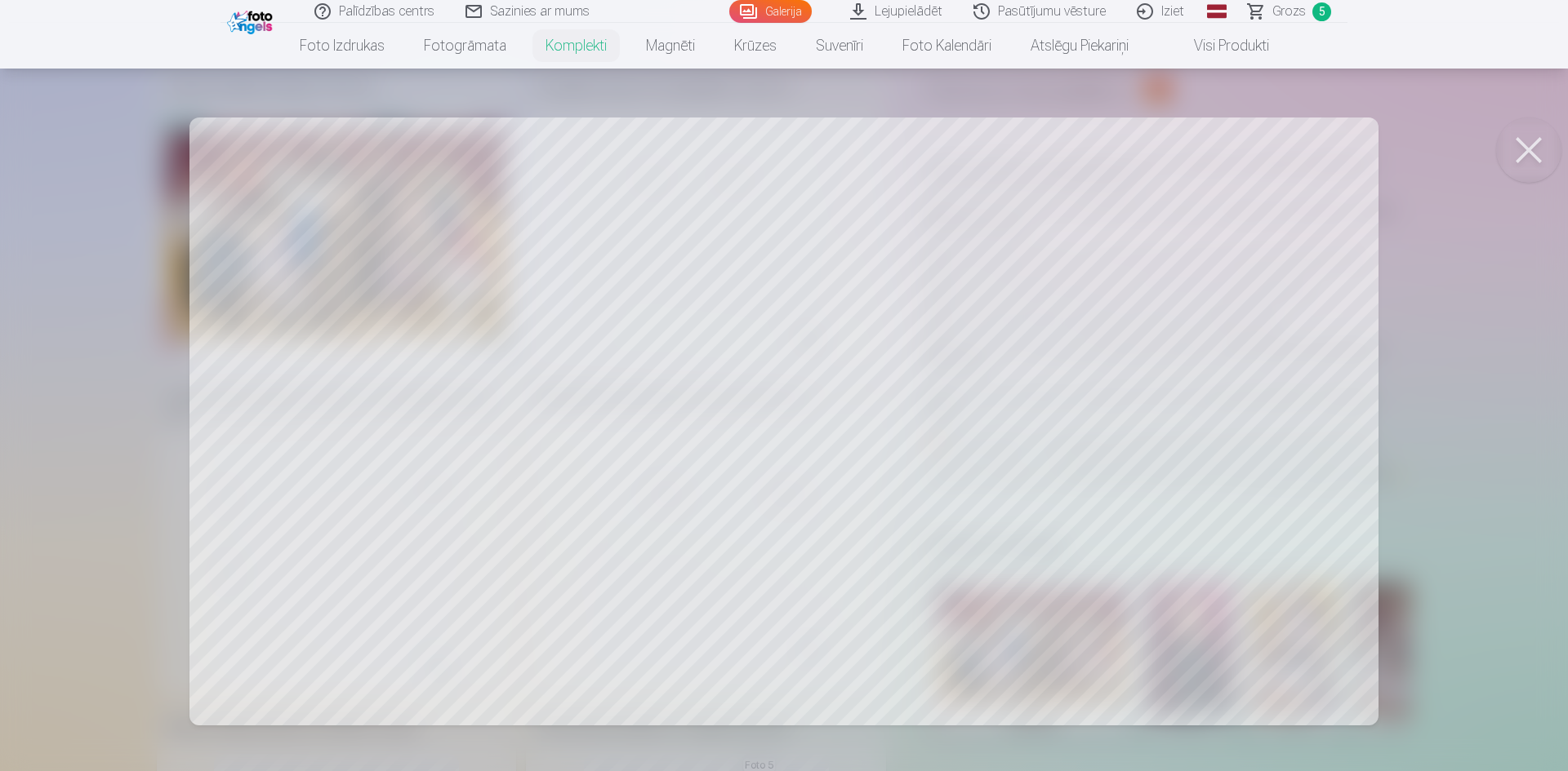
click at [1533, 164] on button at bounding box center [1528, 150] width 65 height 65
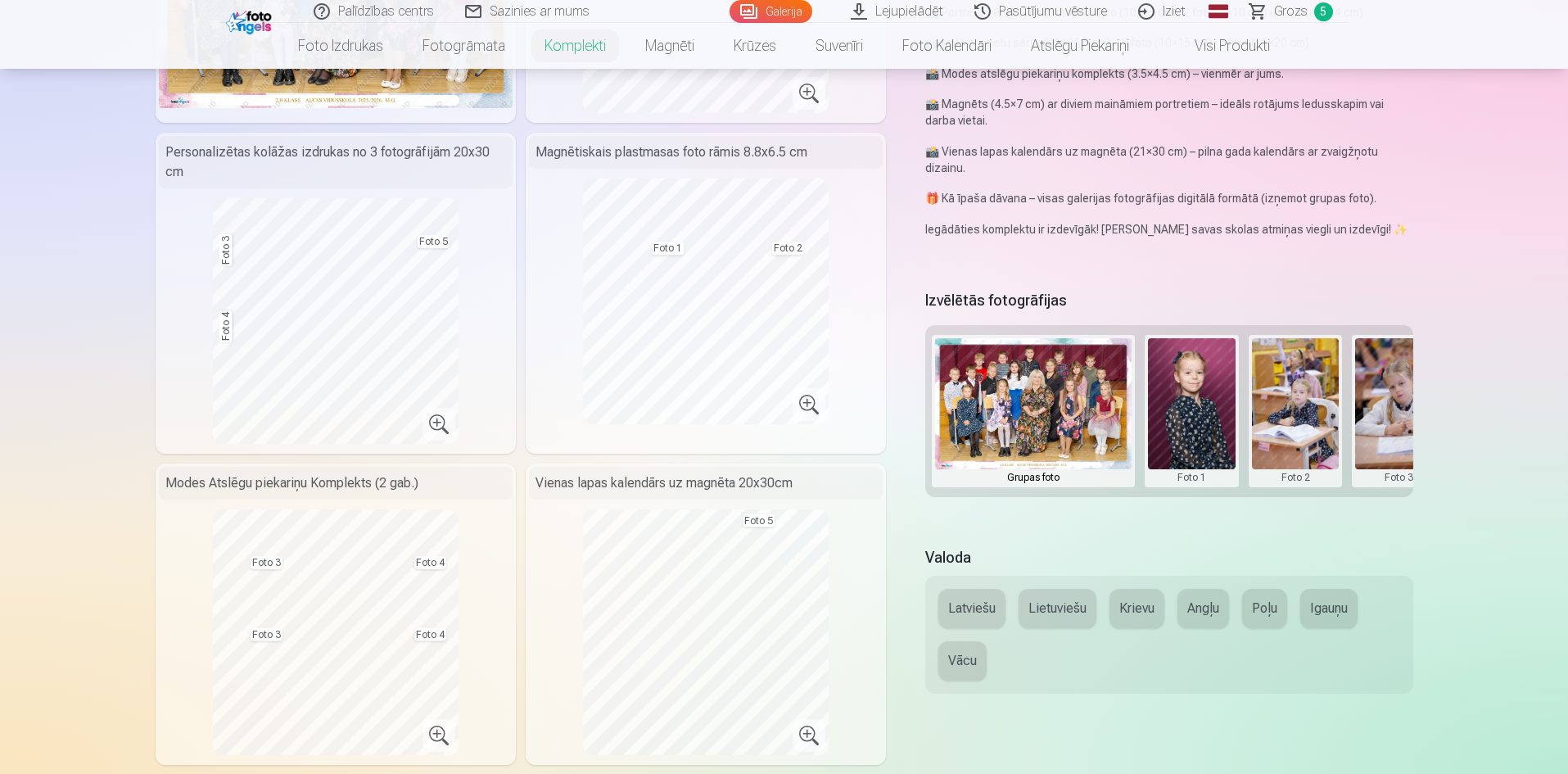
scroll to position [328, 0]
click at [1146, 331] on div "Grupas foto Foto 1 Foto 2 Foto 3 Foto 4 Foto 5" at bounding box center [1169, 413] width 487 height 172
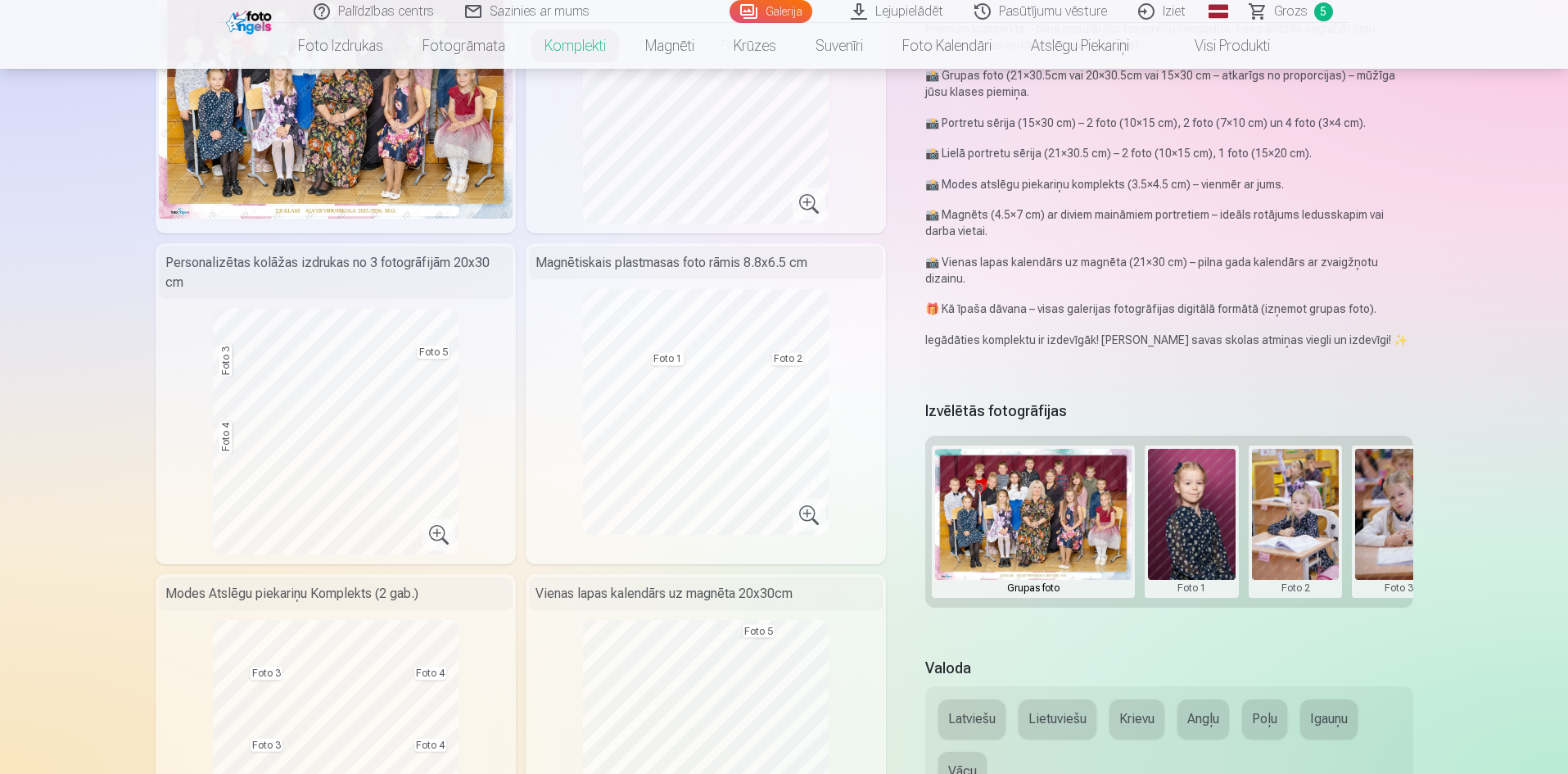
scroll to position [0, 0]
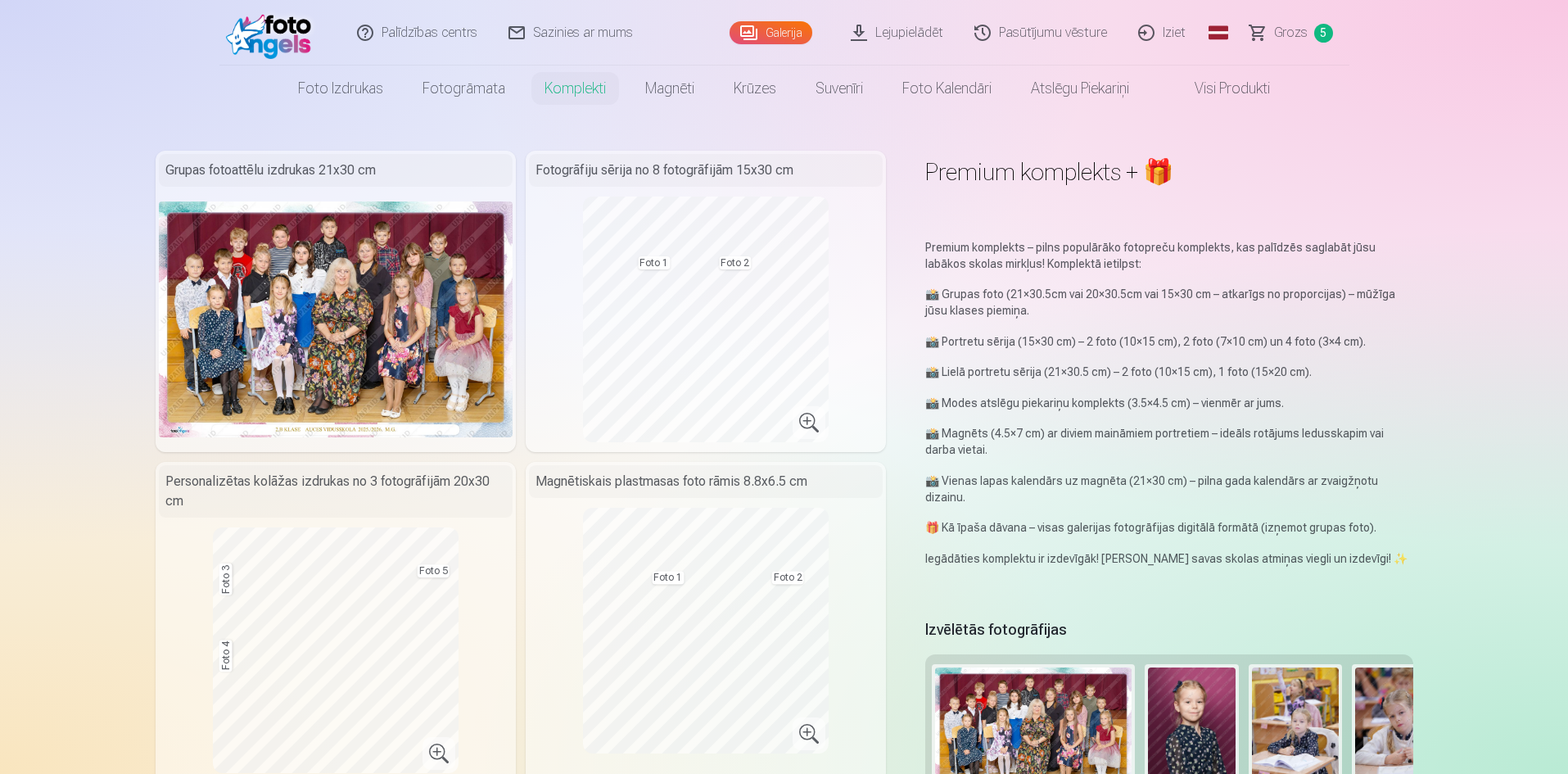
click at [1209, 84] on link "Visi produkti" at bounding box center [1218, 88] width 140 height 46
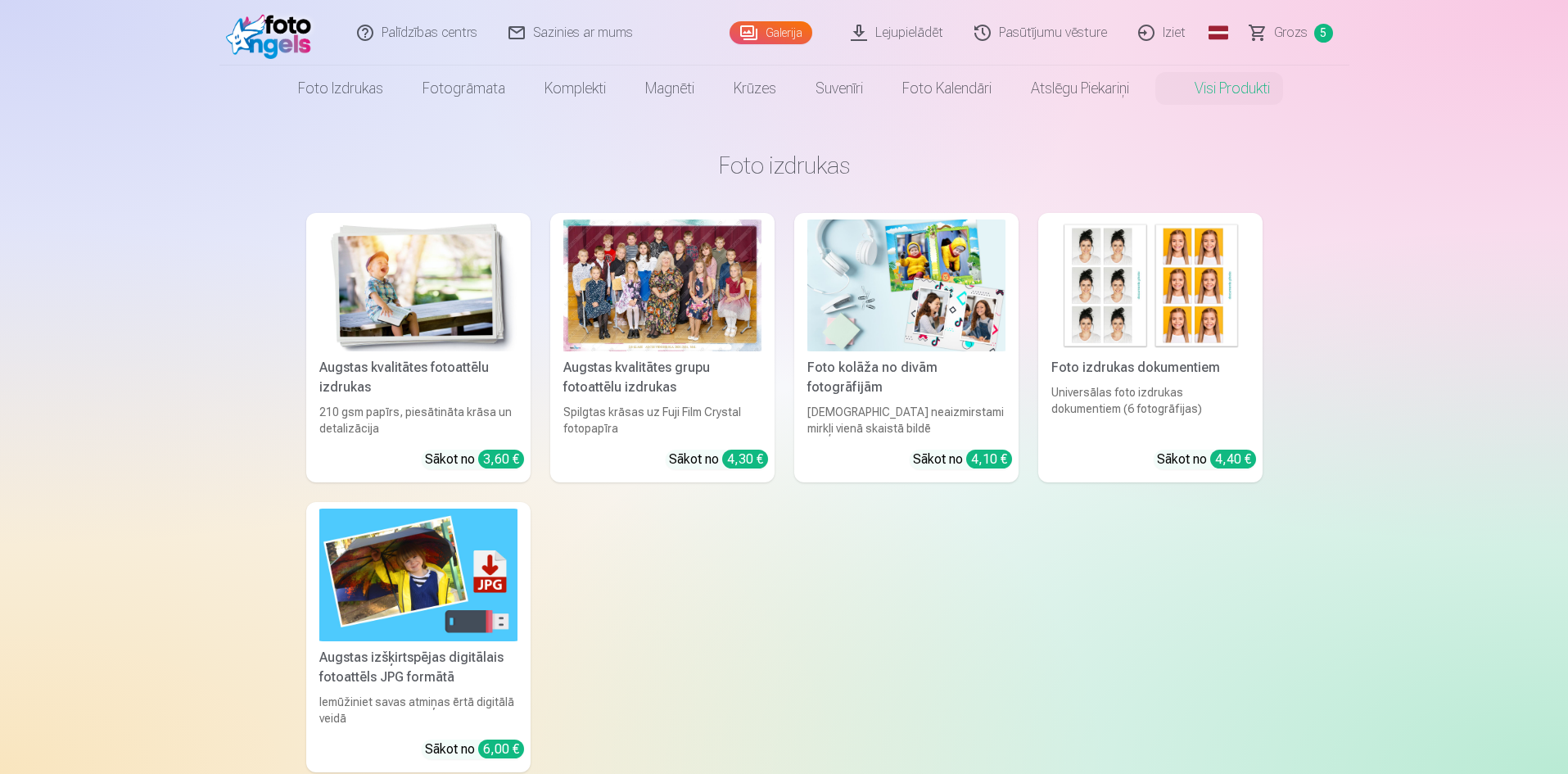
click at [1207, 89] on link "Visi produkti" at bounding box center [1218, 88] width 140 height 46
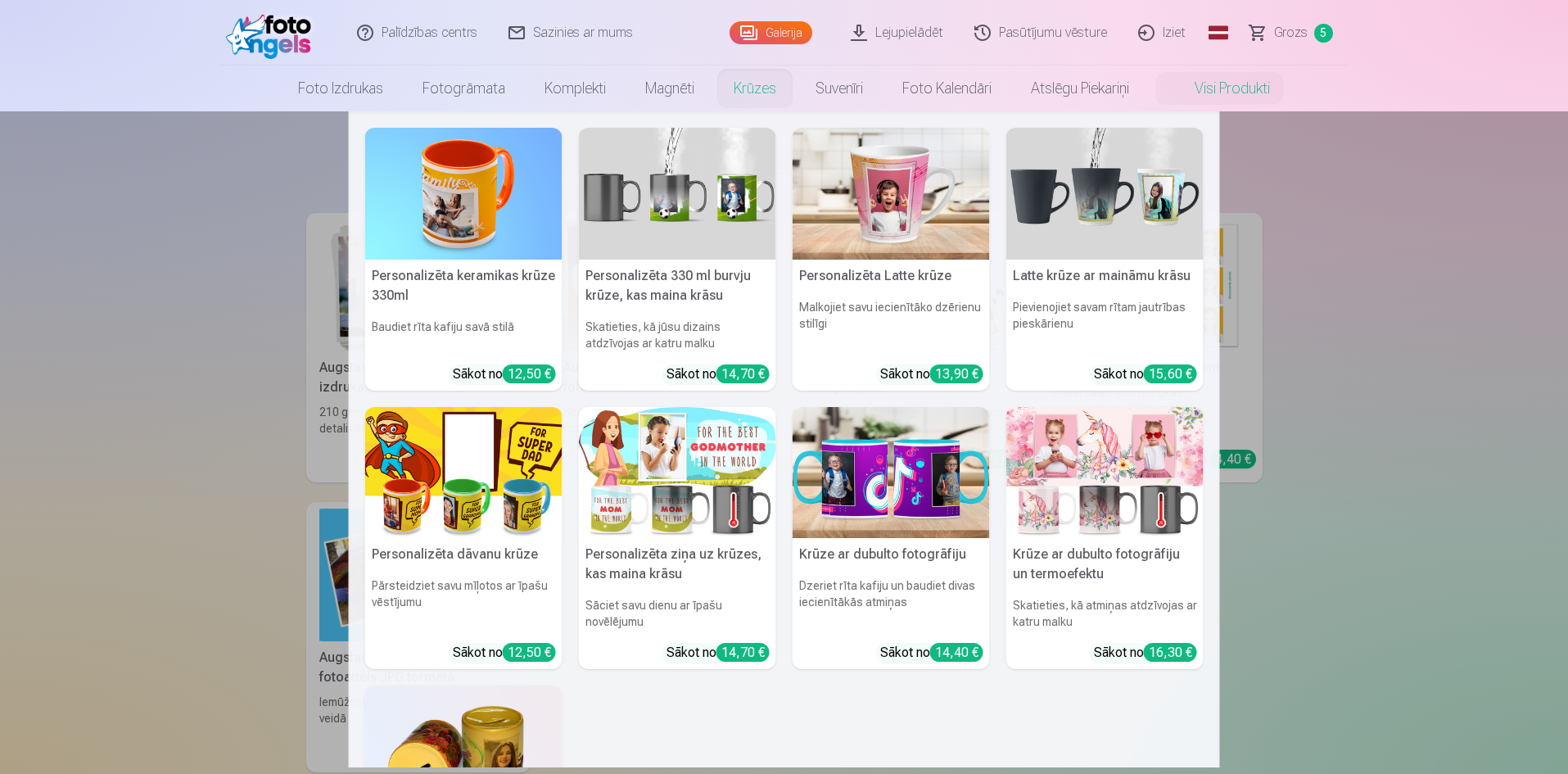
click at [739, 93] on link "Krūzes" at bounding box center [755, 88] width 82 height 46
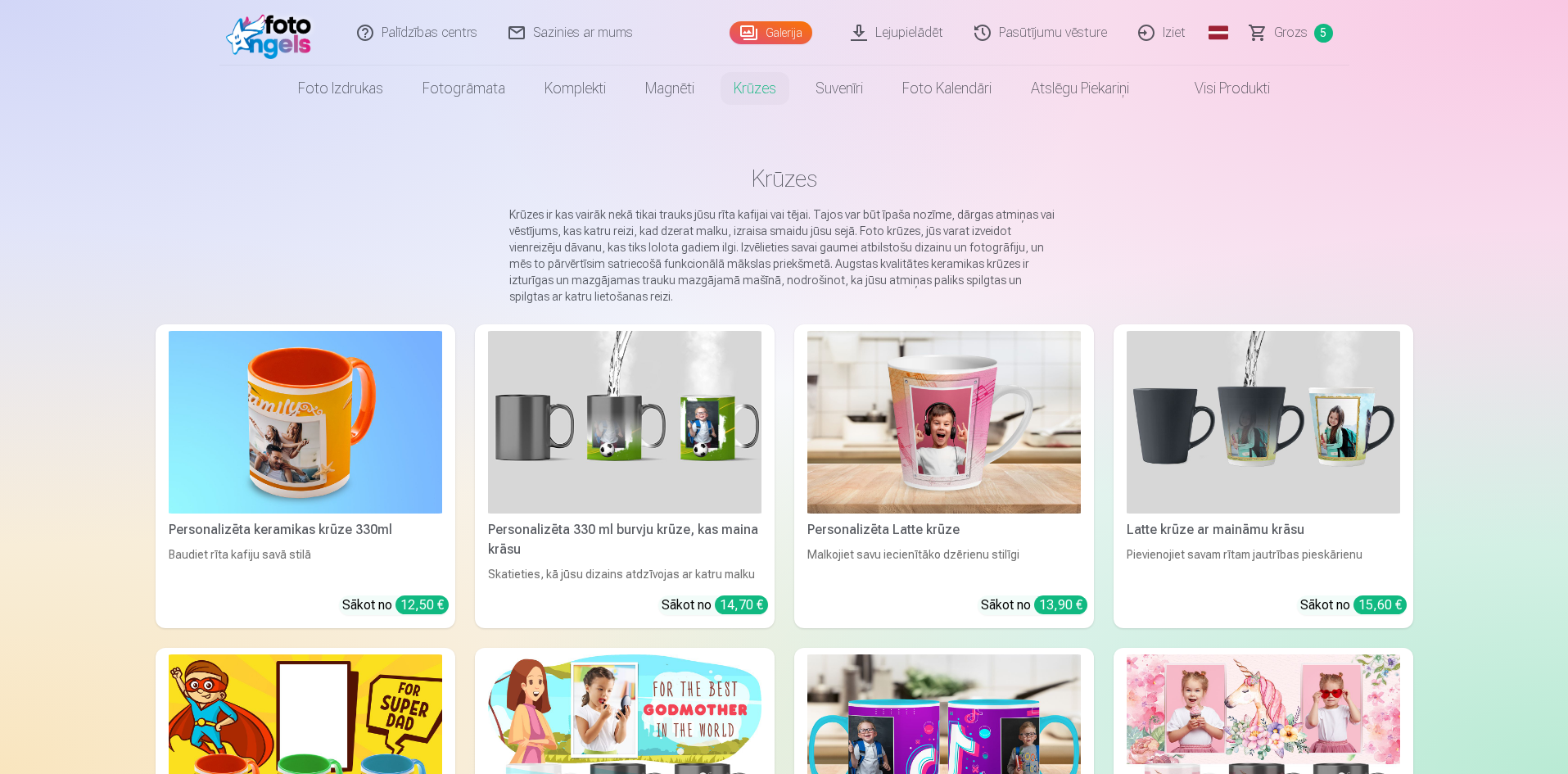
click at [1309, 36] on link "Grozs 5" at bounding box center [1292, 32] width 114 height 65
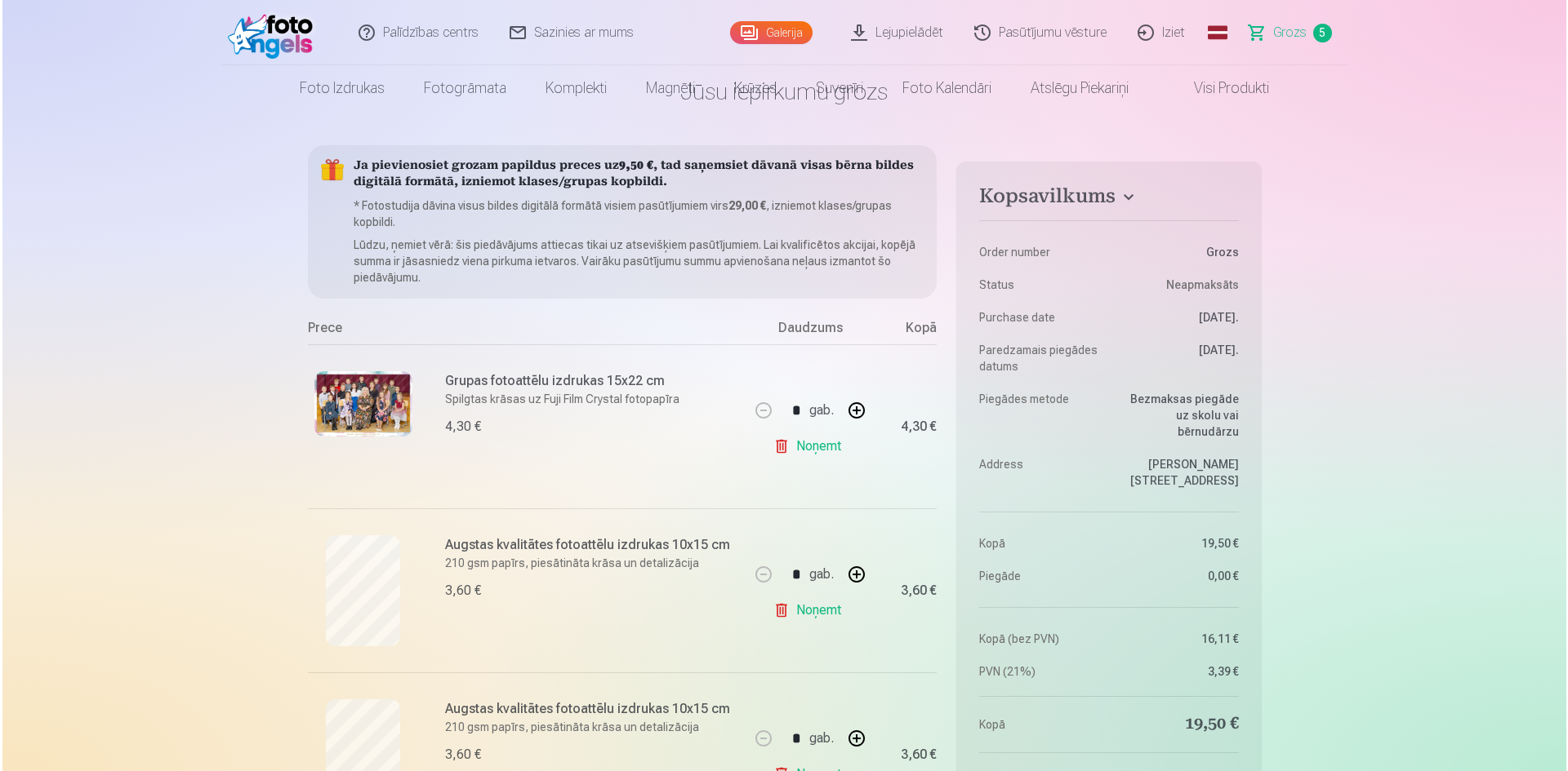
scroll to position [163, 0]
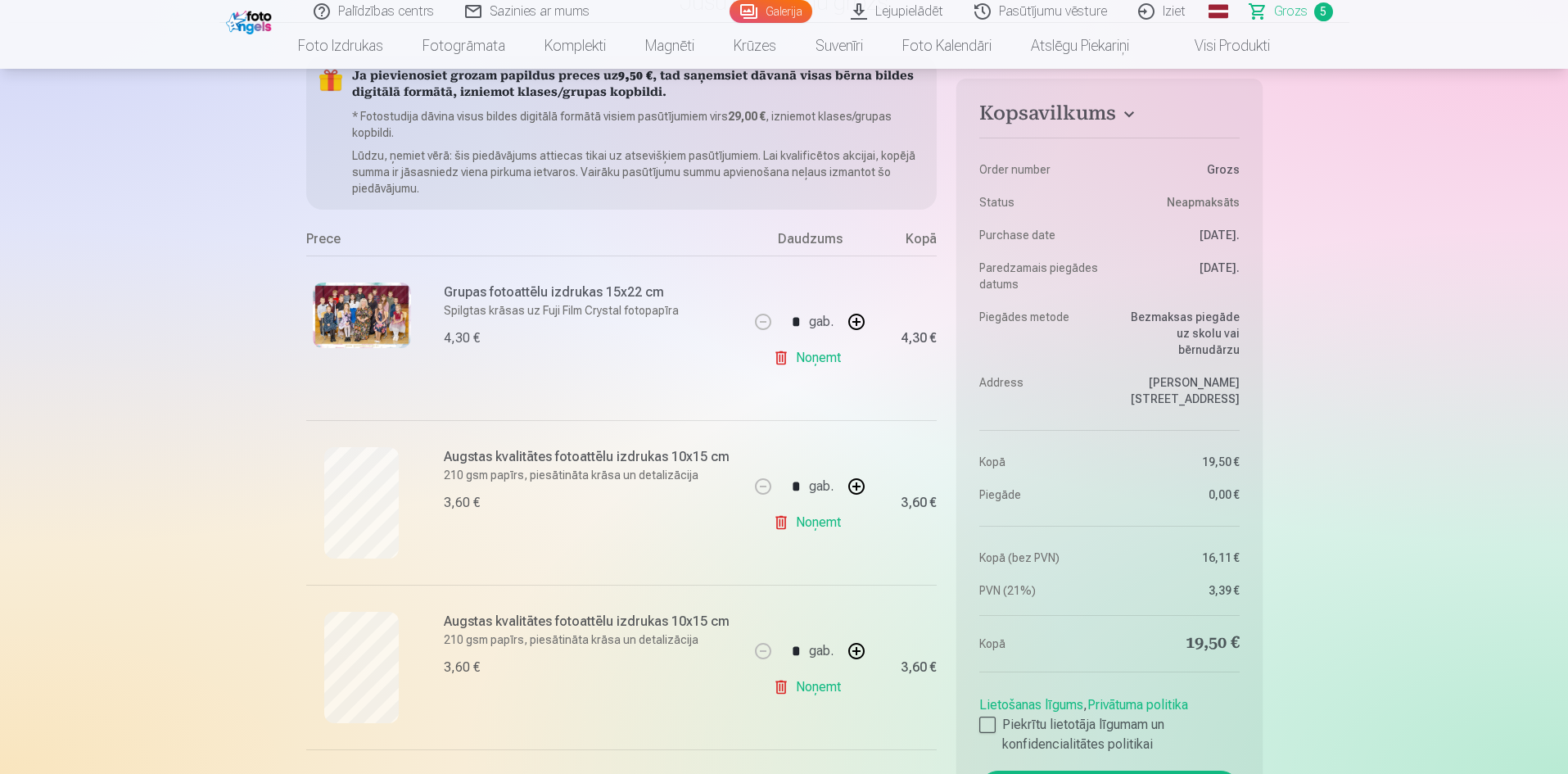
click at [396, 331] on img at bounding box center [362, 315] width 99 height 65
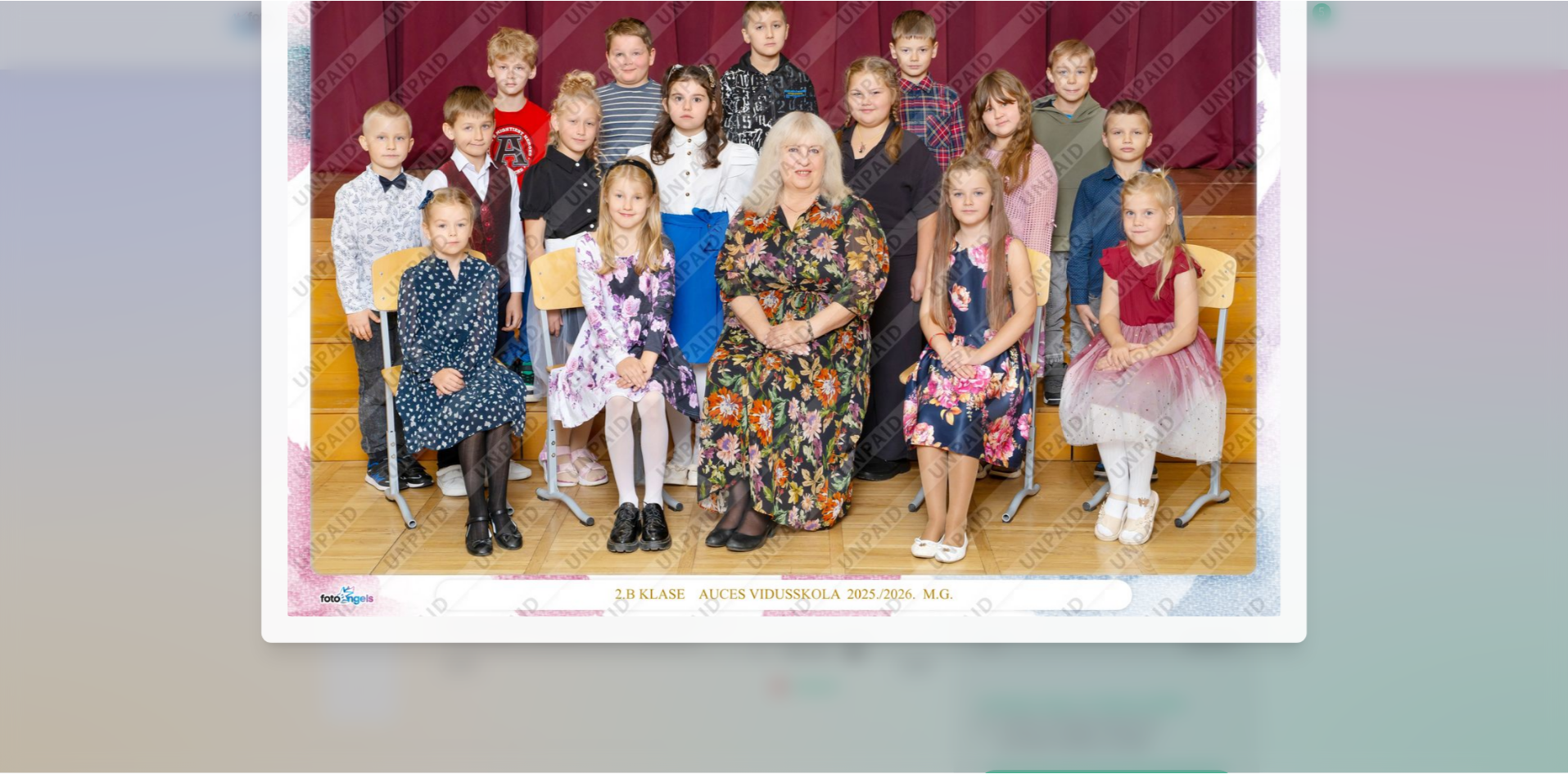
scroll to position [112, 0]
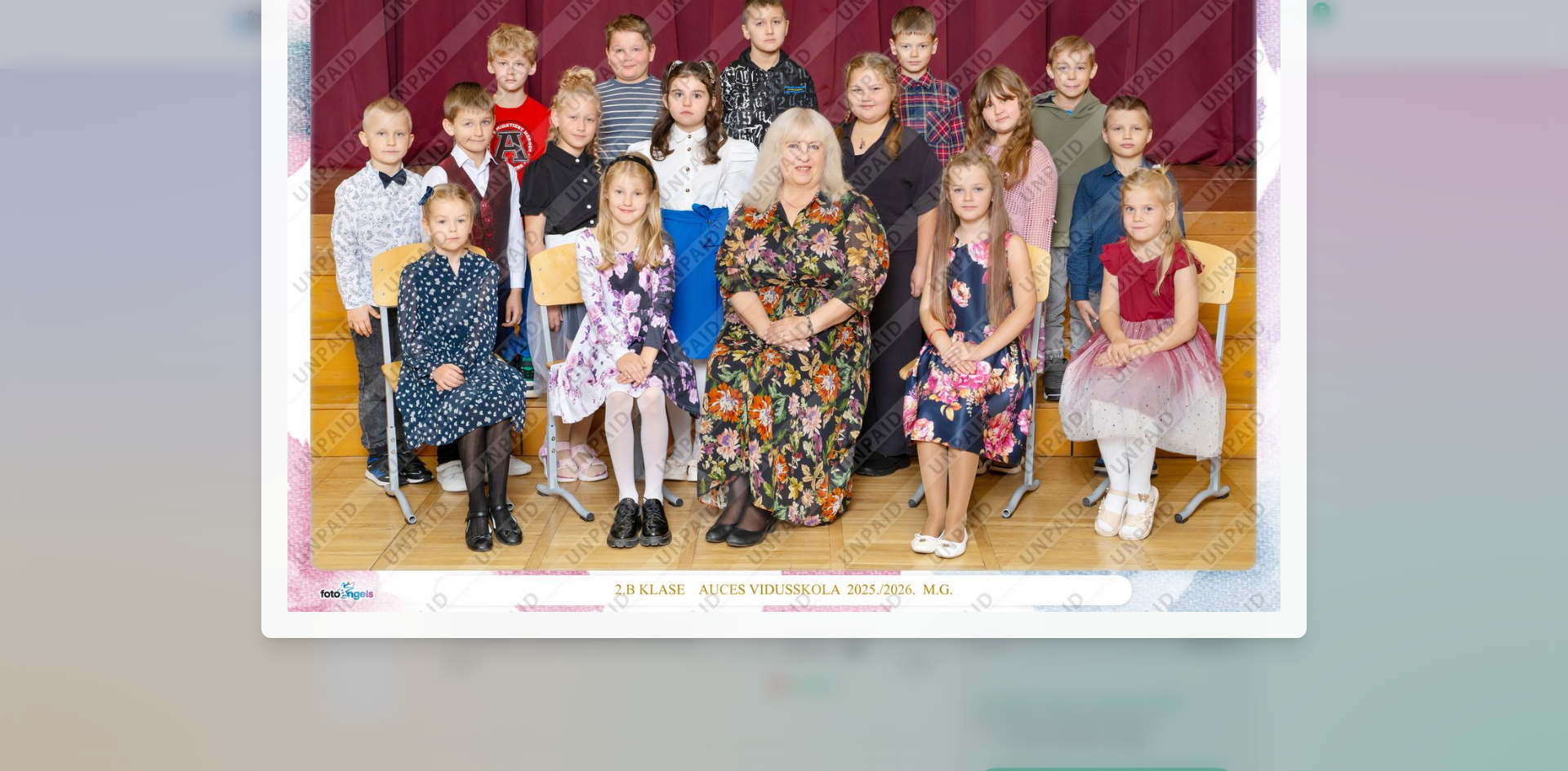
click at [1398, 336] on div at bounding box center [784, 385] width 1568 height 771
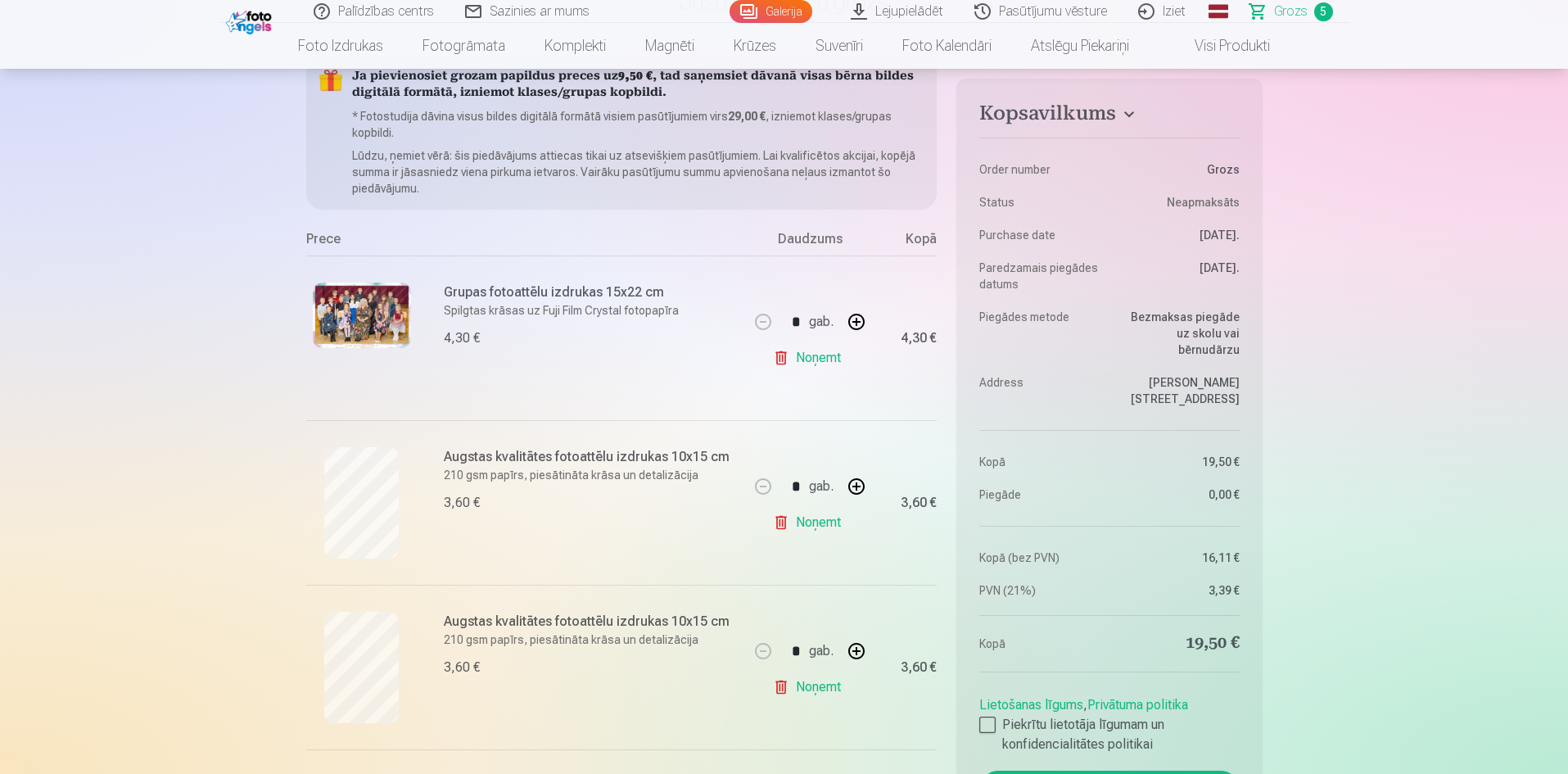
scroll to position [0, 0]
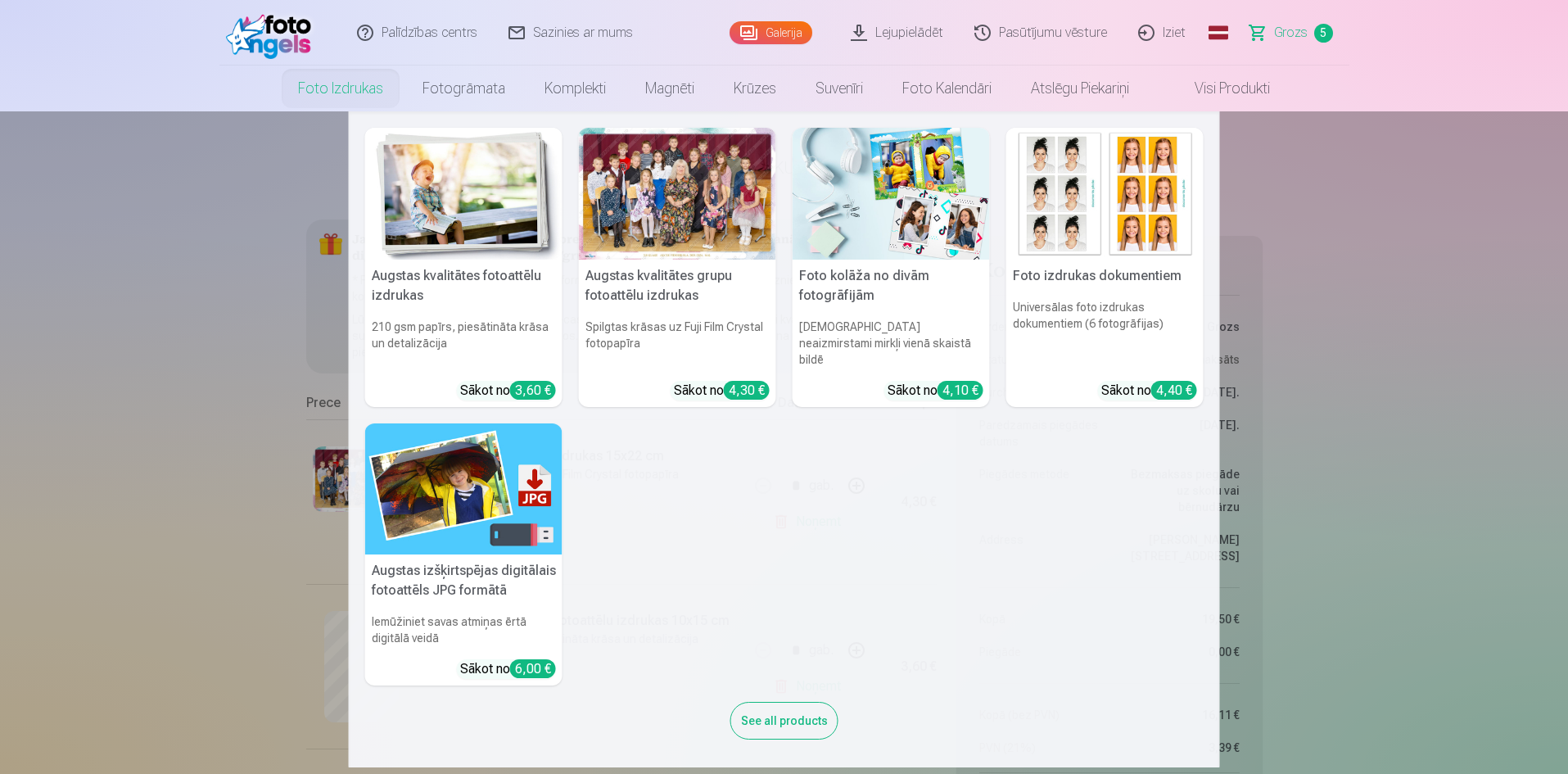
click at [339, 89] on link "Foto izdrukas" at bounding box center [340, 88] width 125 height 46
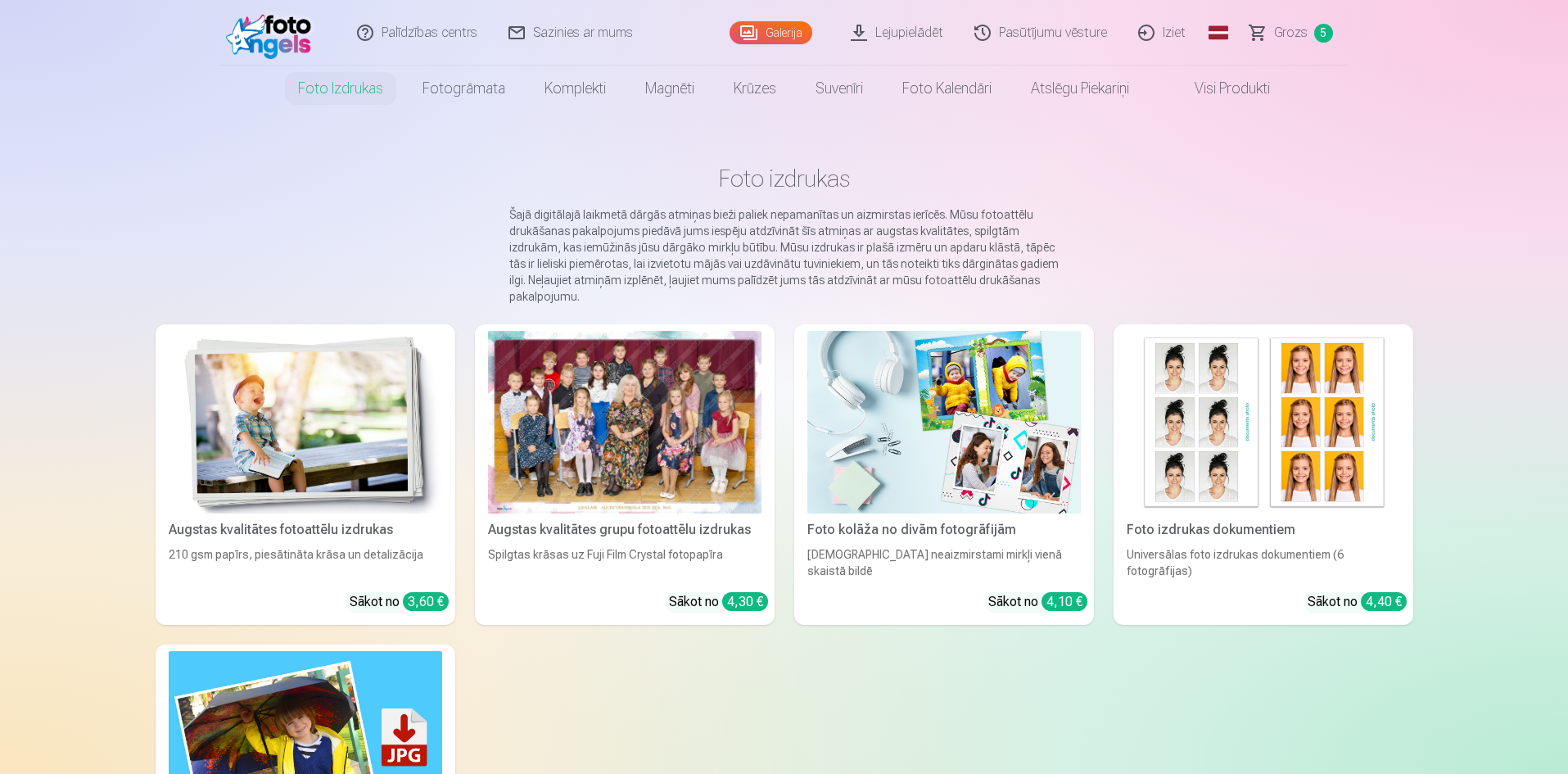
click at [697, 462] on div at bounding box center [625, 421] width 274 height 182
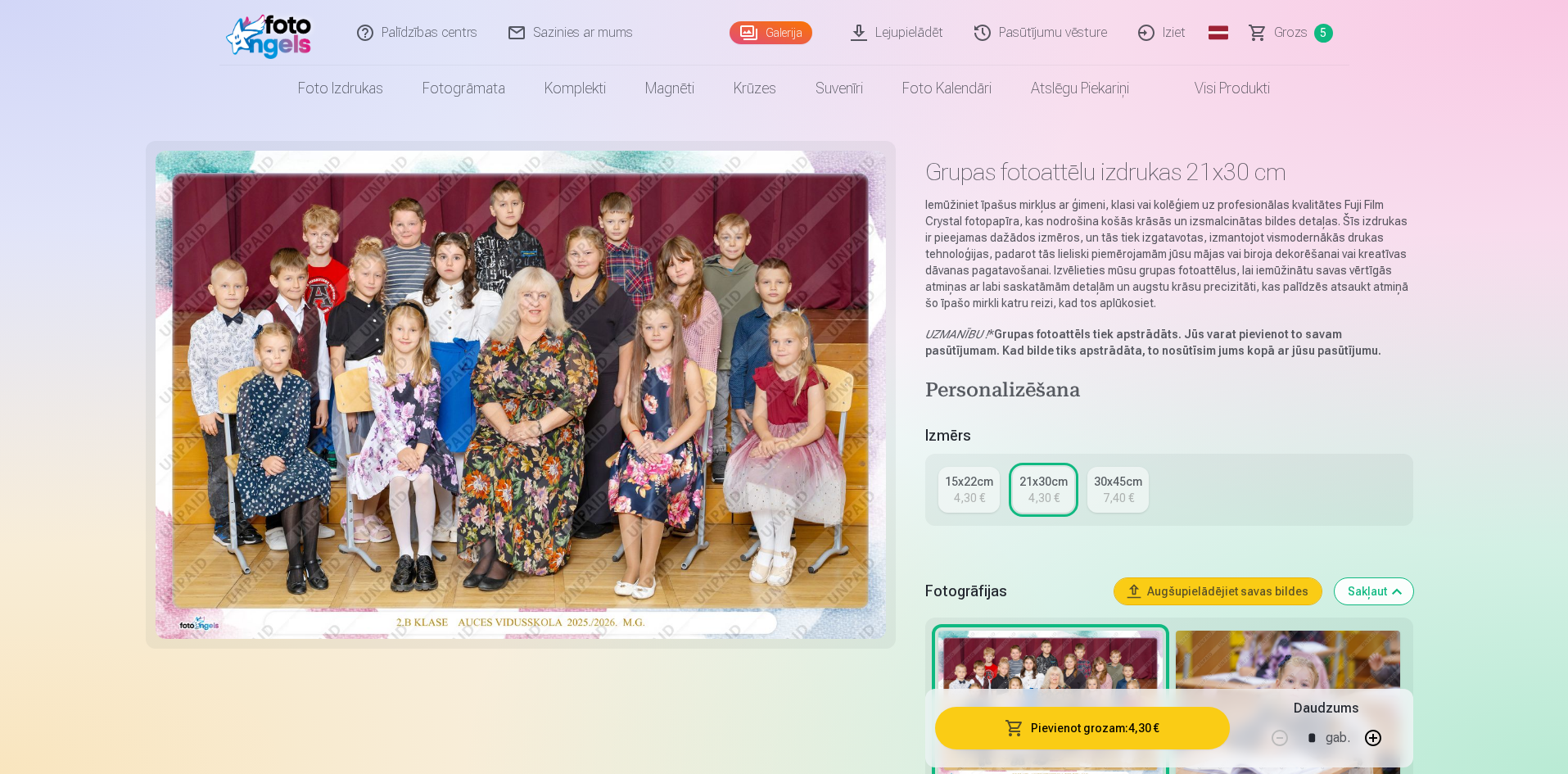
click at [1258, 85] on link "Visi produkti" at bounding box center [1218, 88] width 140 height 46
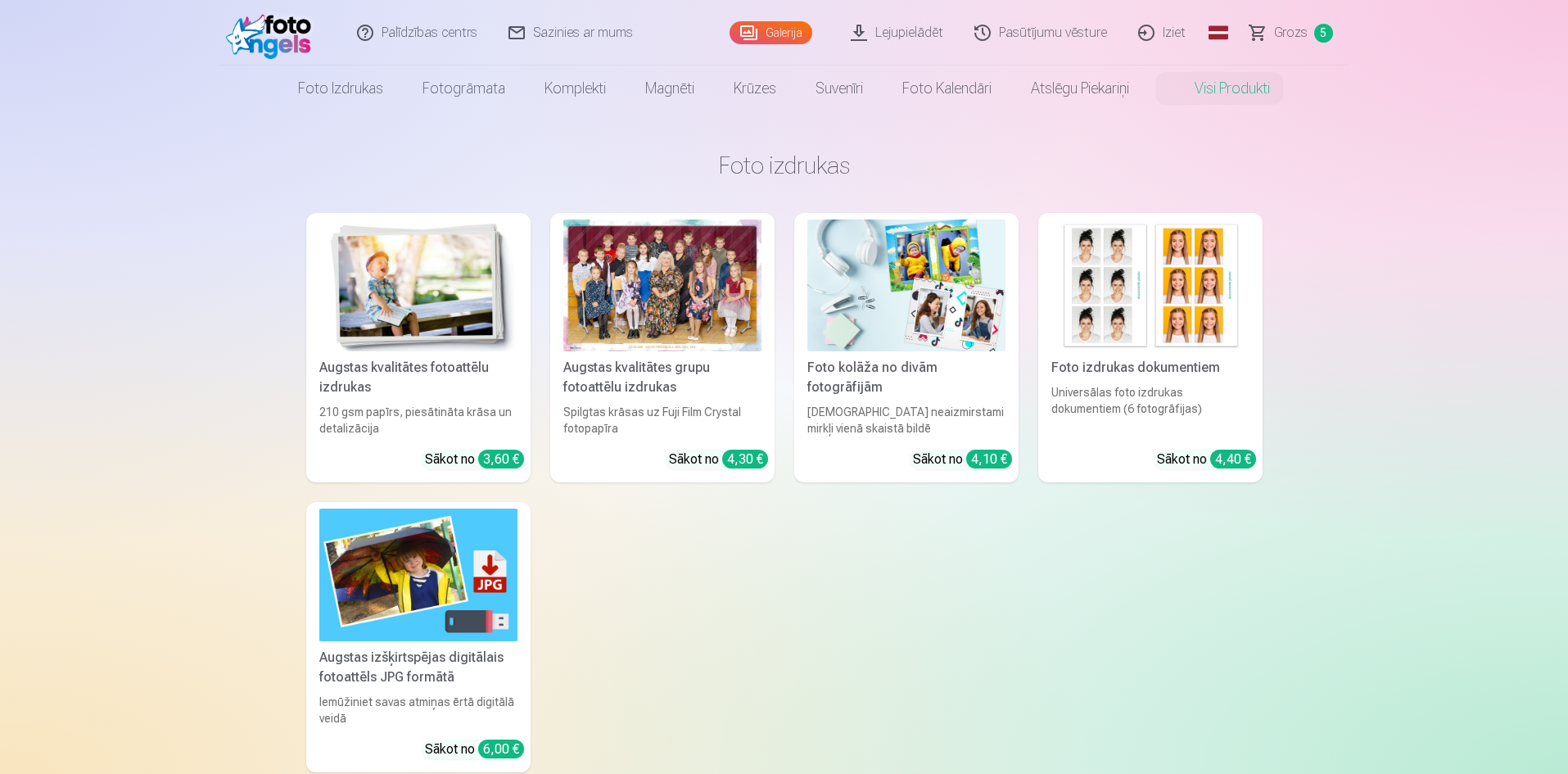
click at [1300, 36] on span "Grozs" at bounding box center [1291, 32] width 33 height 20
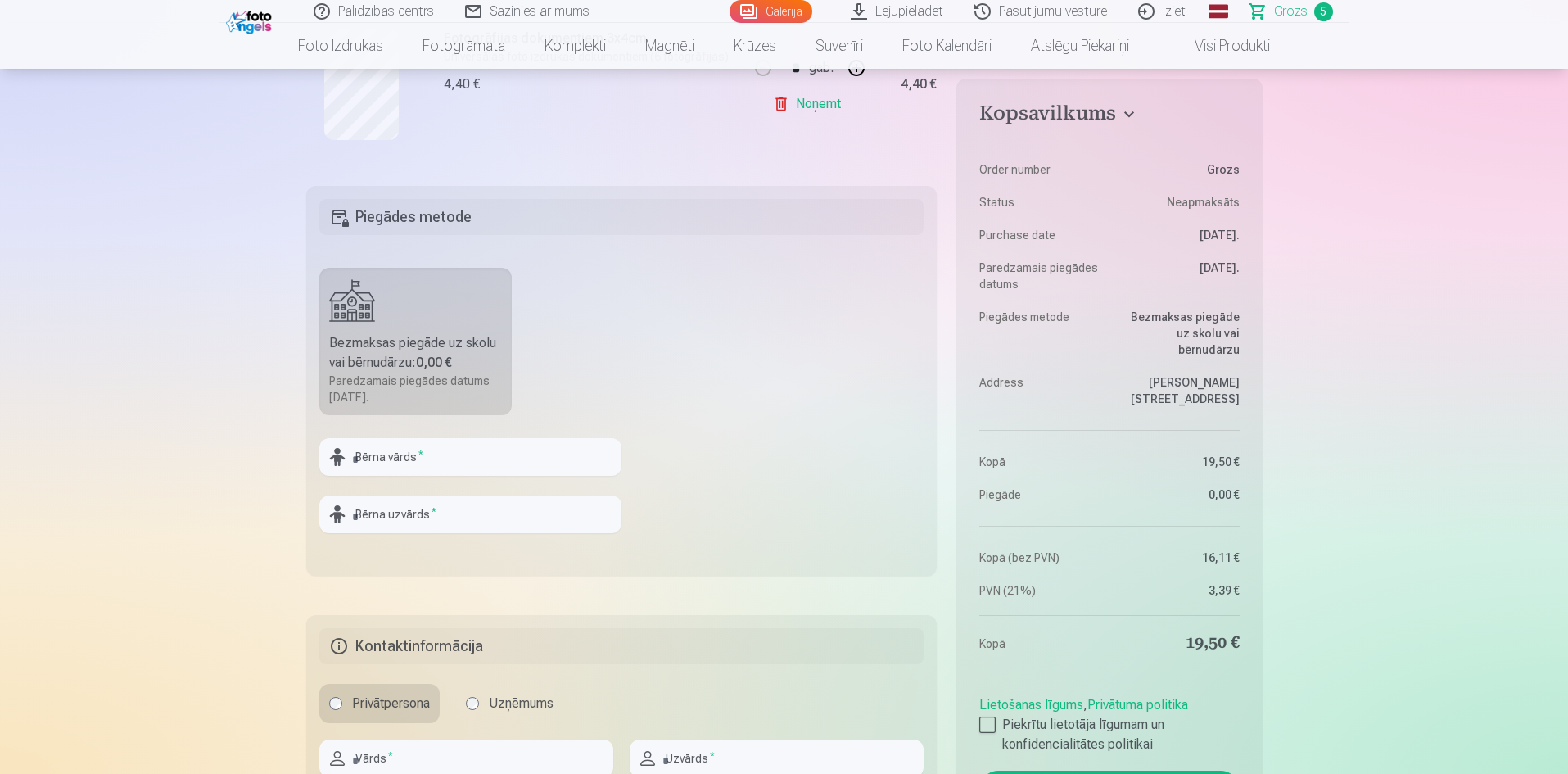
scroll to position [983, 0]
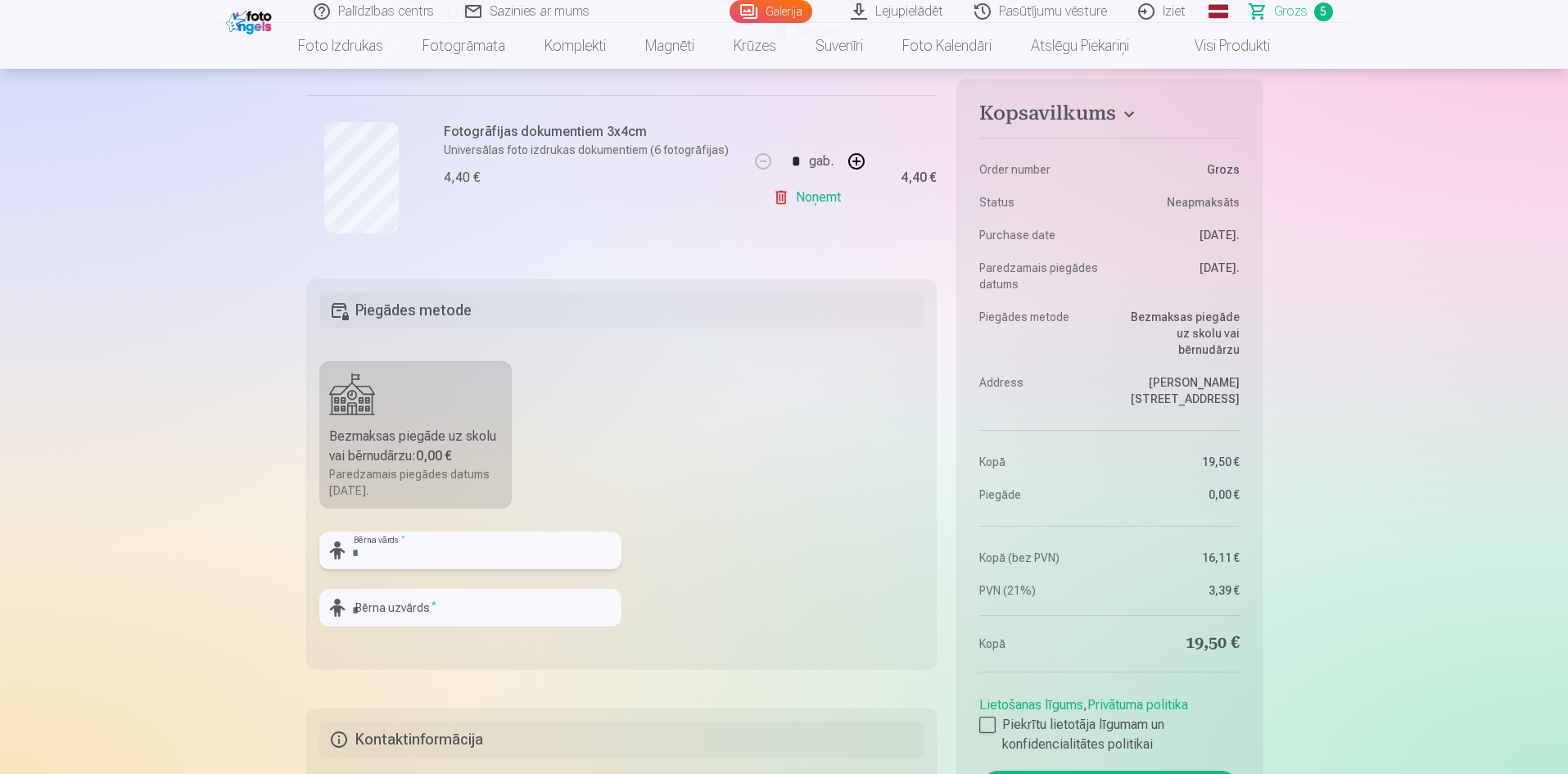
click at [400, 537] on input "text" at bounding box center [470, 550] width 302 height 38
type input "***"
click at [394, 614] on input "text" at bounding box center [470, 607] width 302 height 38
type input "*********"
click at [726, 375] on fieldset "Piegādes metode Bezmaksas piegāde uz skolu vai bērnudārzu : 0,00 € Paredzamais …" at bounding box center [622, 474] width 631 height 390
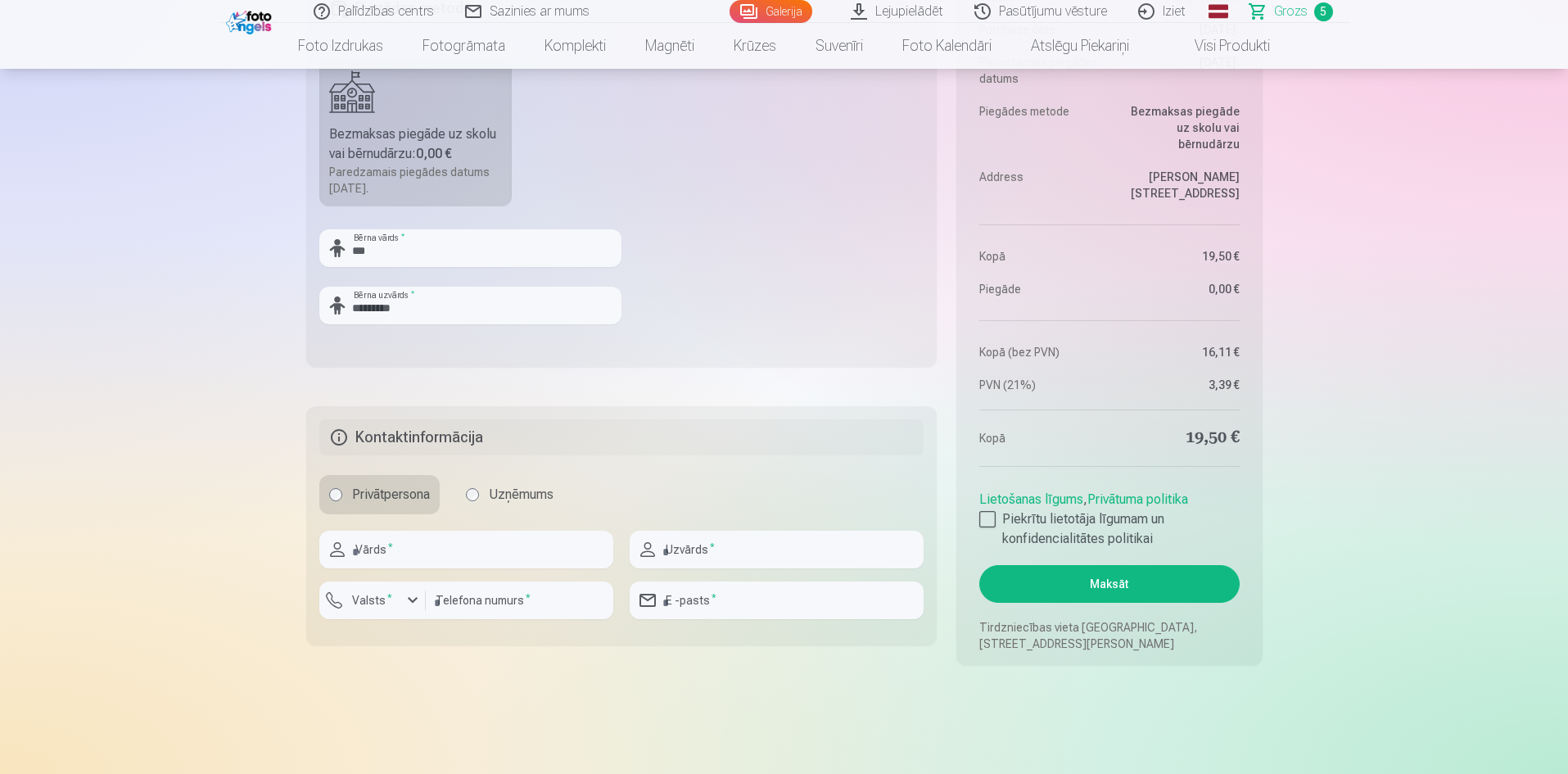
scroll to position [1311, 0]
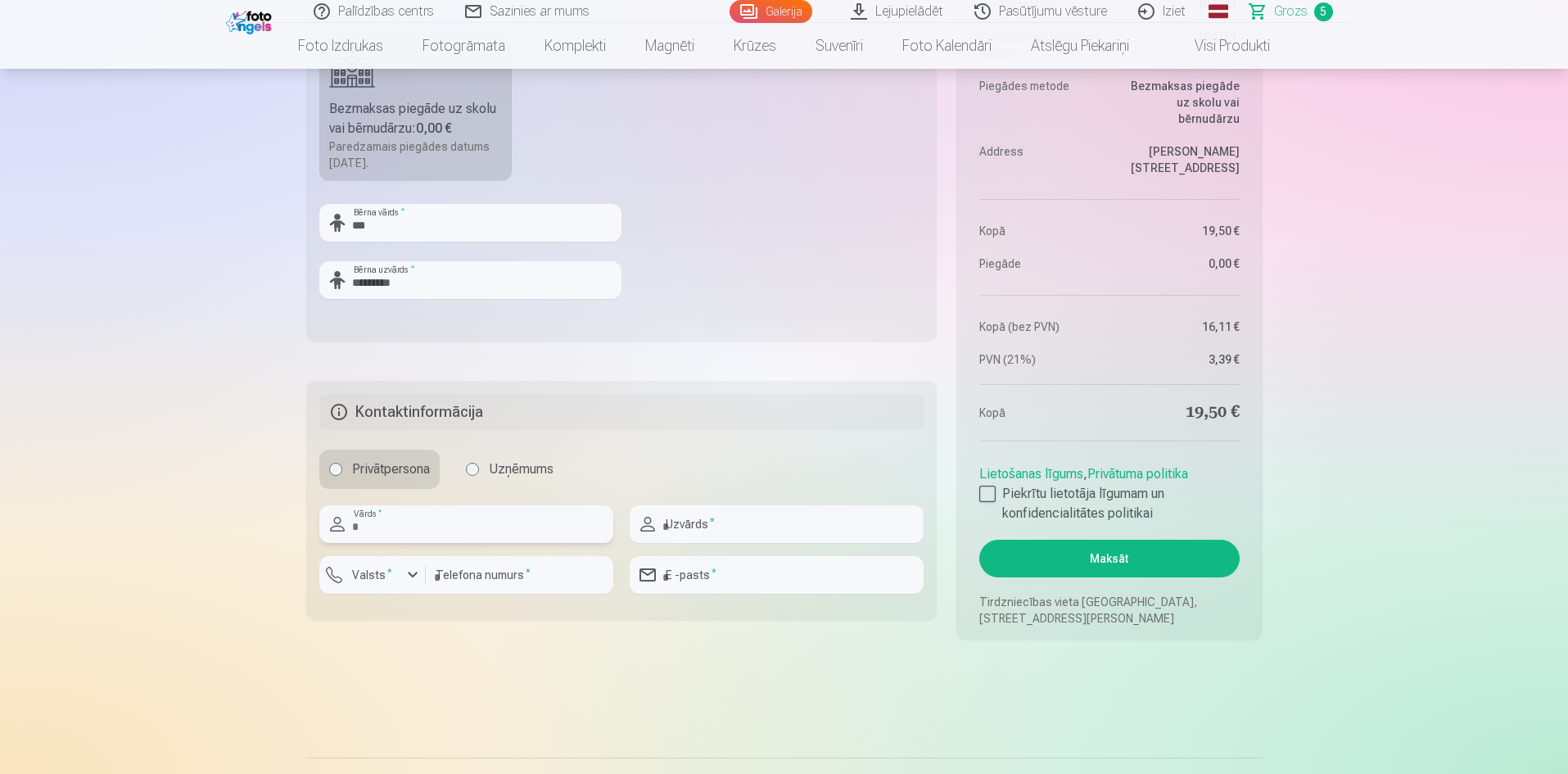
click at [496, 522] on input "text" at bounding box center [466, 524] width 294 height 38
type input "*****"
click at [760, 519] on input "text" at bounding box center [776, 524] width 294 height 38
type input "*********"
click at [378, 577] on label "Valsts *" at bounding box center [372, 575] width 53 height 17
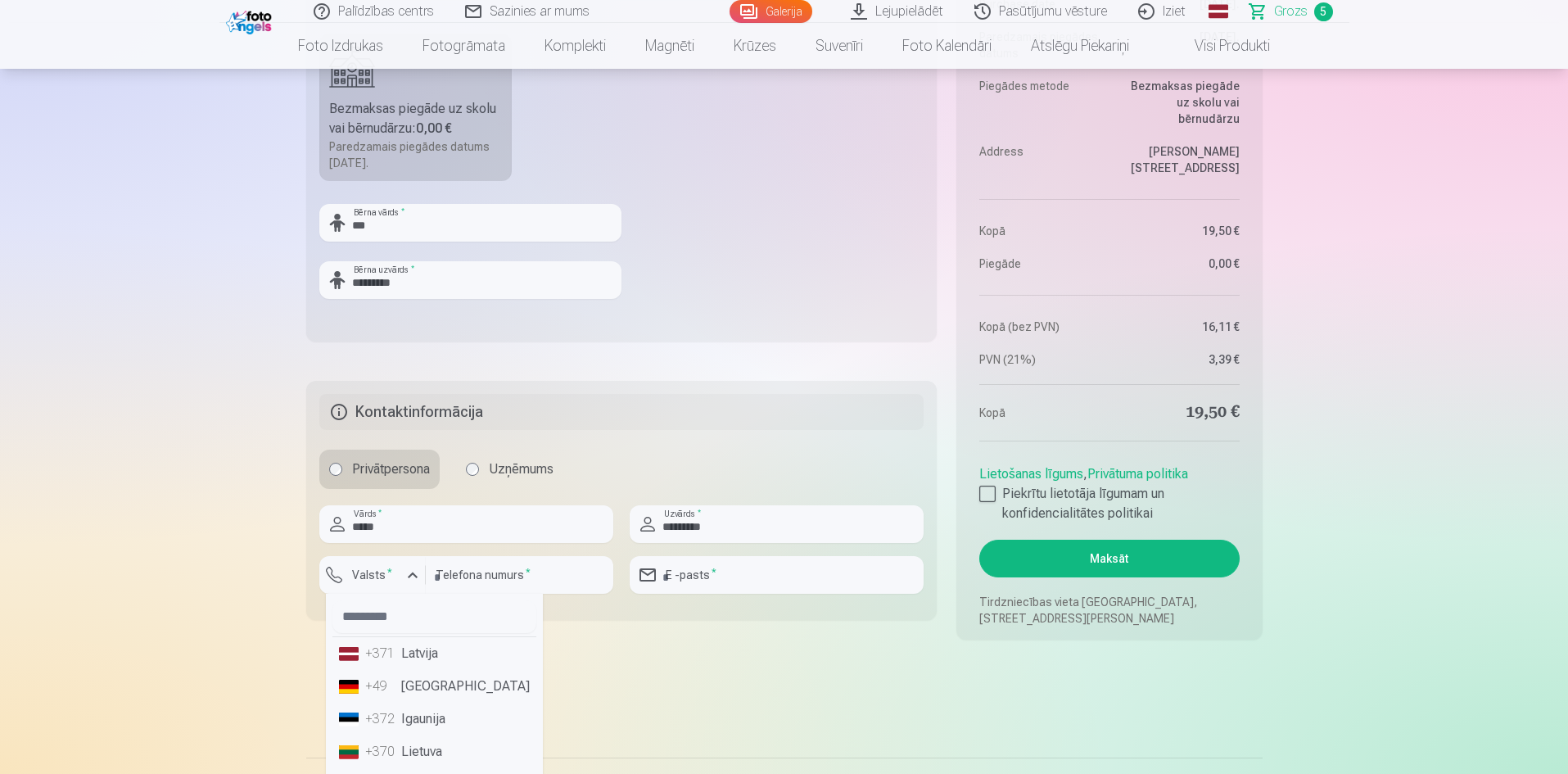
click at [420, 664] on li "+371 Latvija" at bounding box center [434, 654] width 204 height 33
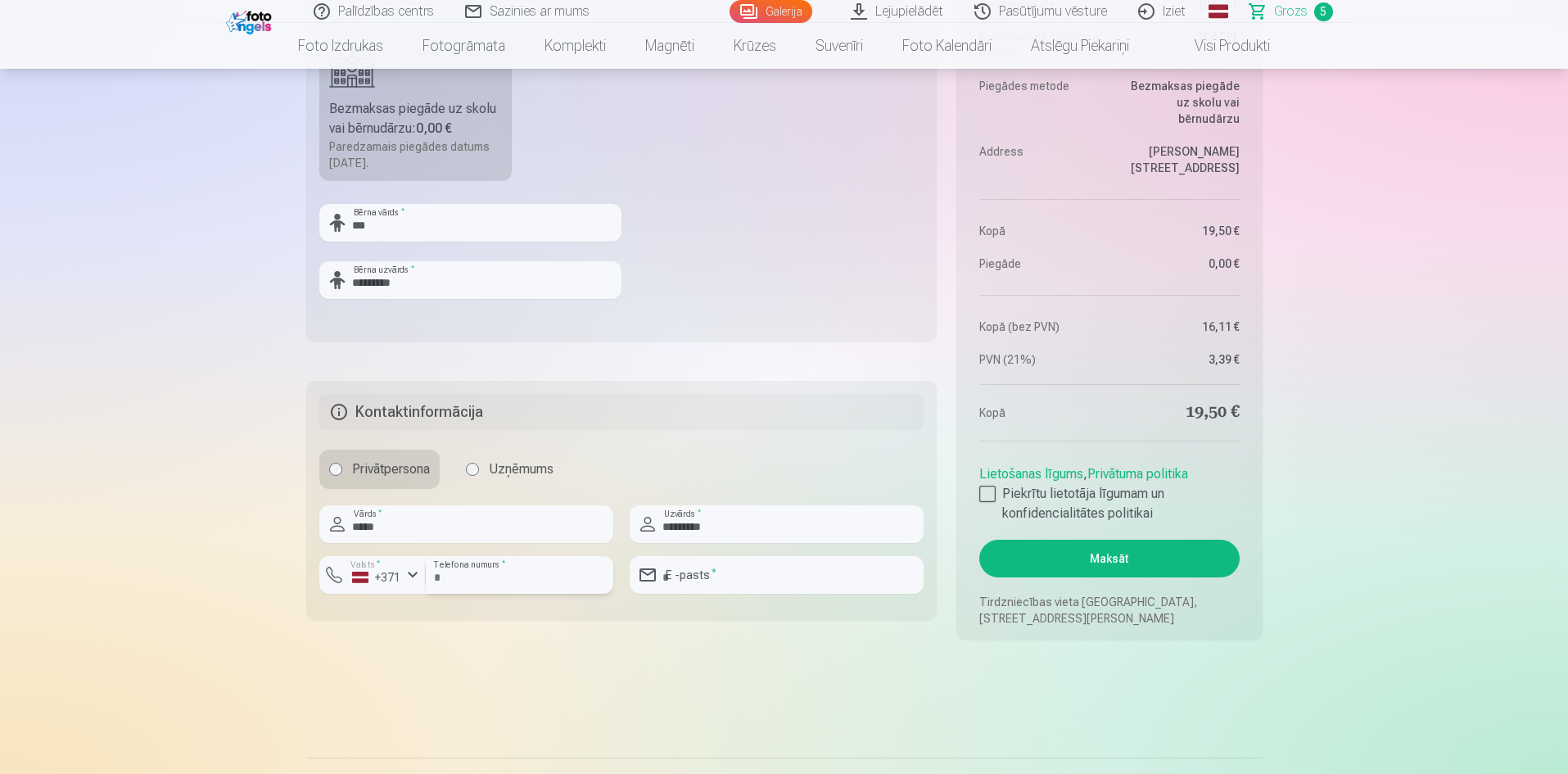
click at [532, 565] on input "number" at bounding box center [519, 575] width 187 height 38
type input "********"
click at [698, 575] on input "email" at bounding box center [776, 575] width 294 height 38
type input "**********"
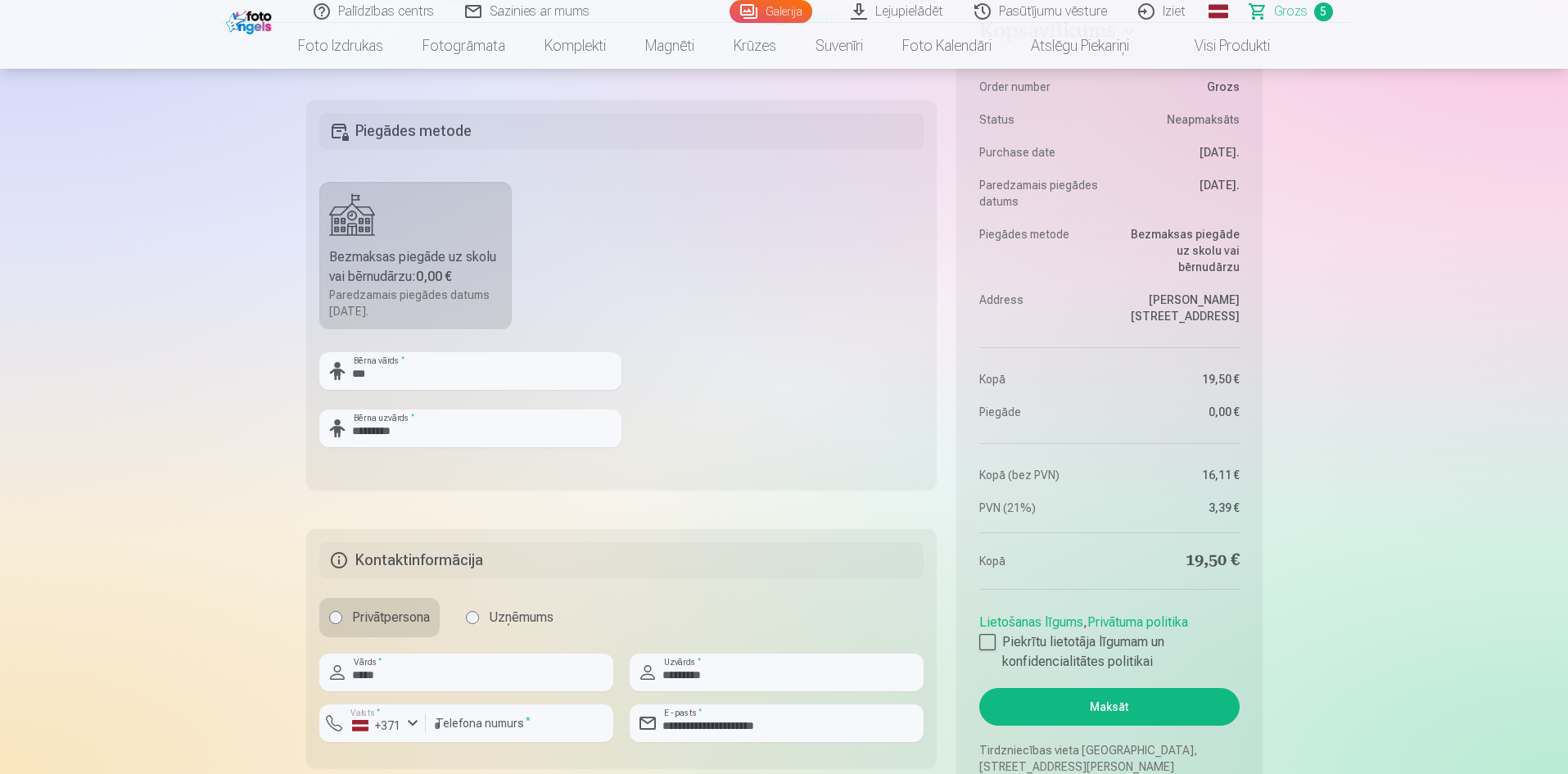
scroll to position [1147, 0]
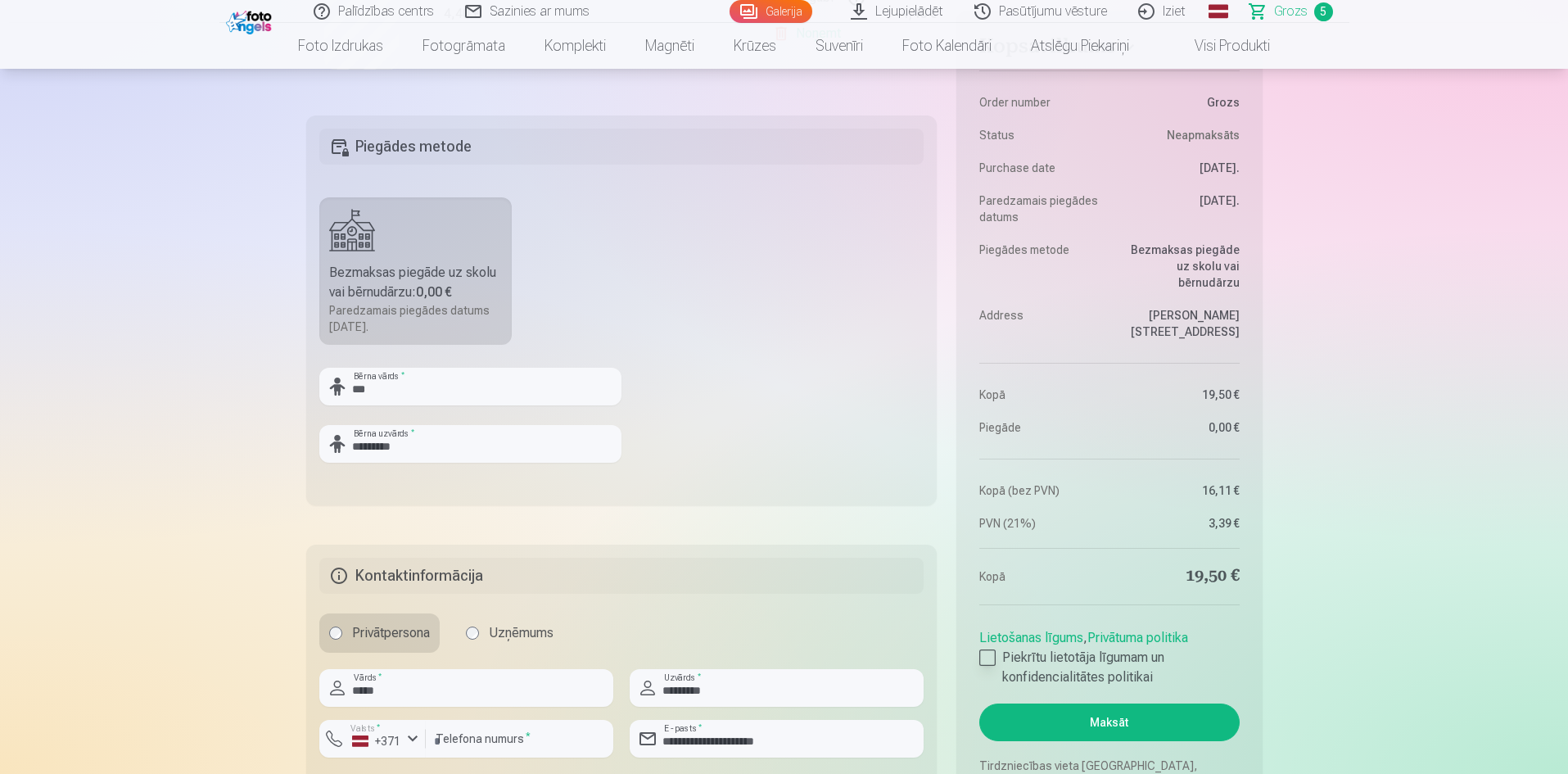
click at [982, 654] on div at bounding box center [987, 658] width 17 height 17
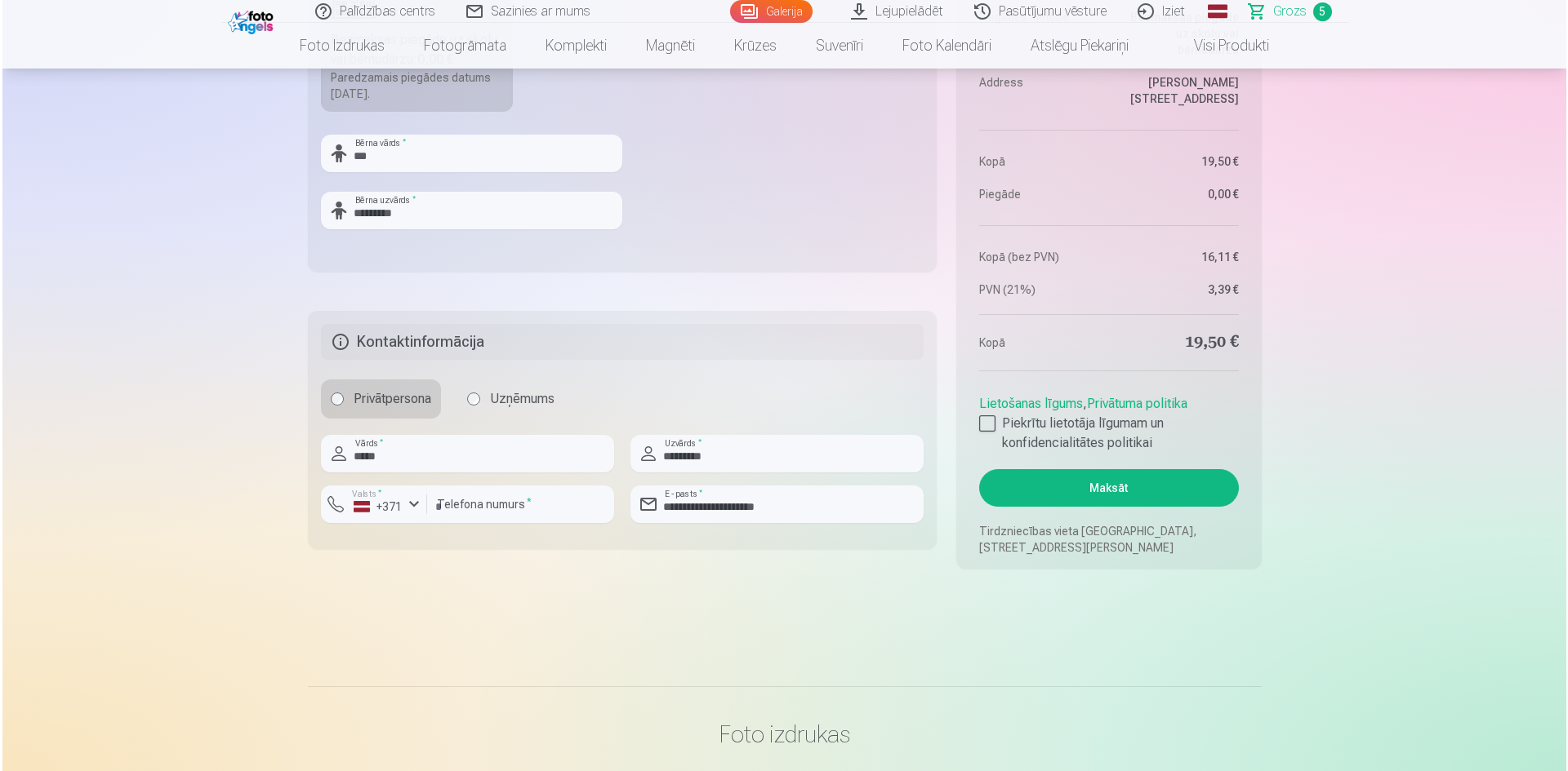
scroll to position [1469, 0]
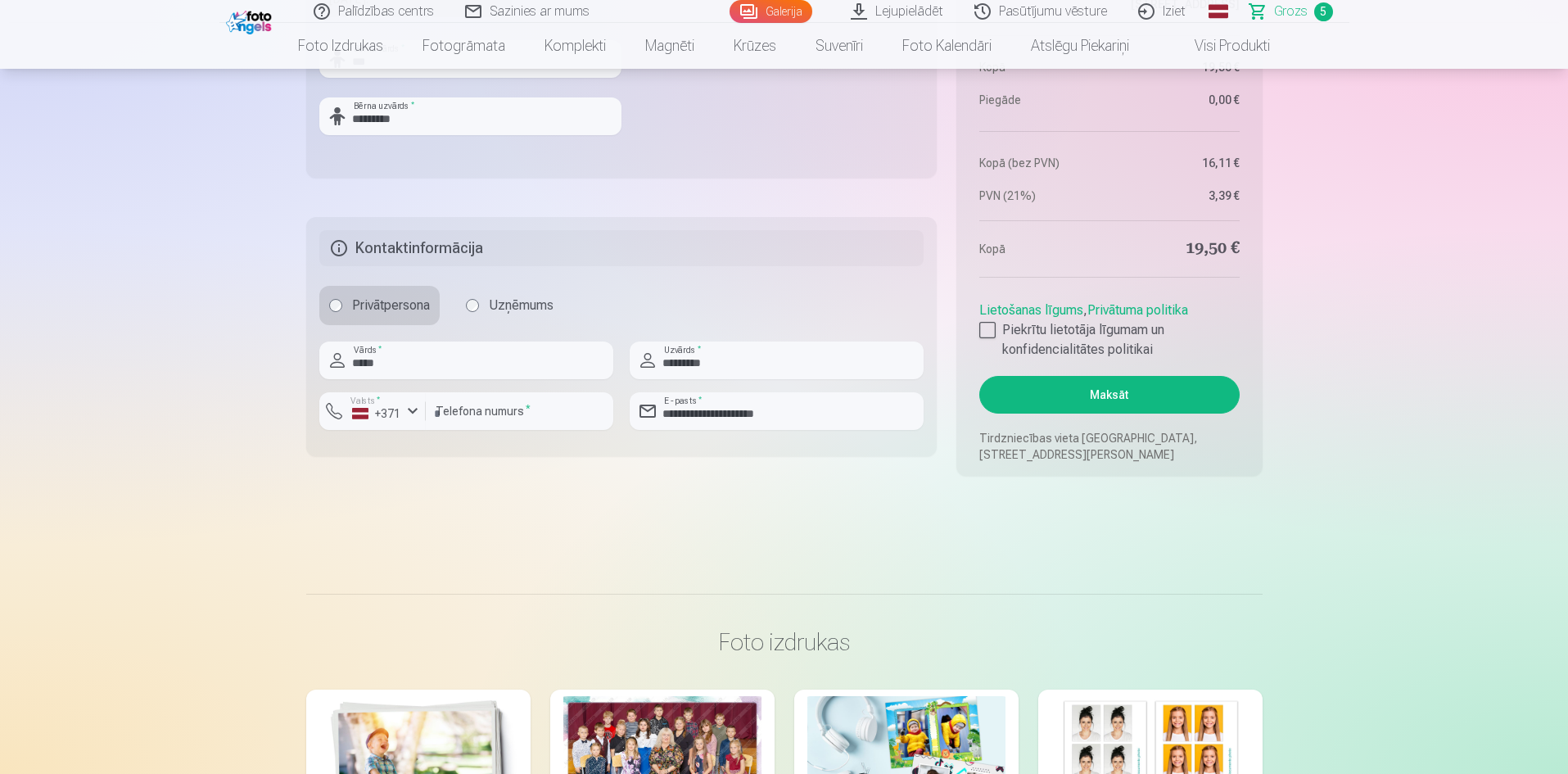
click at [1133, 391] on button "Maksāt" at bounding box center [1109, 394] width 260 height 38
